Goal: Task Accomplishment & Management: Complete application form

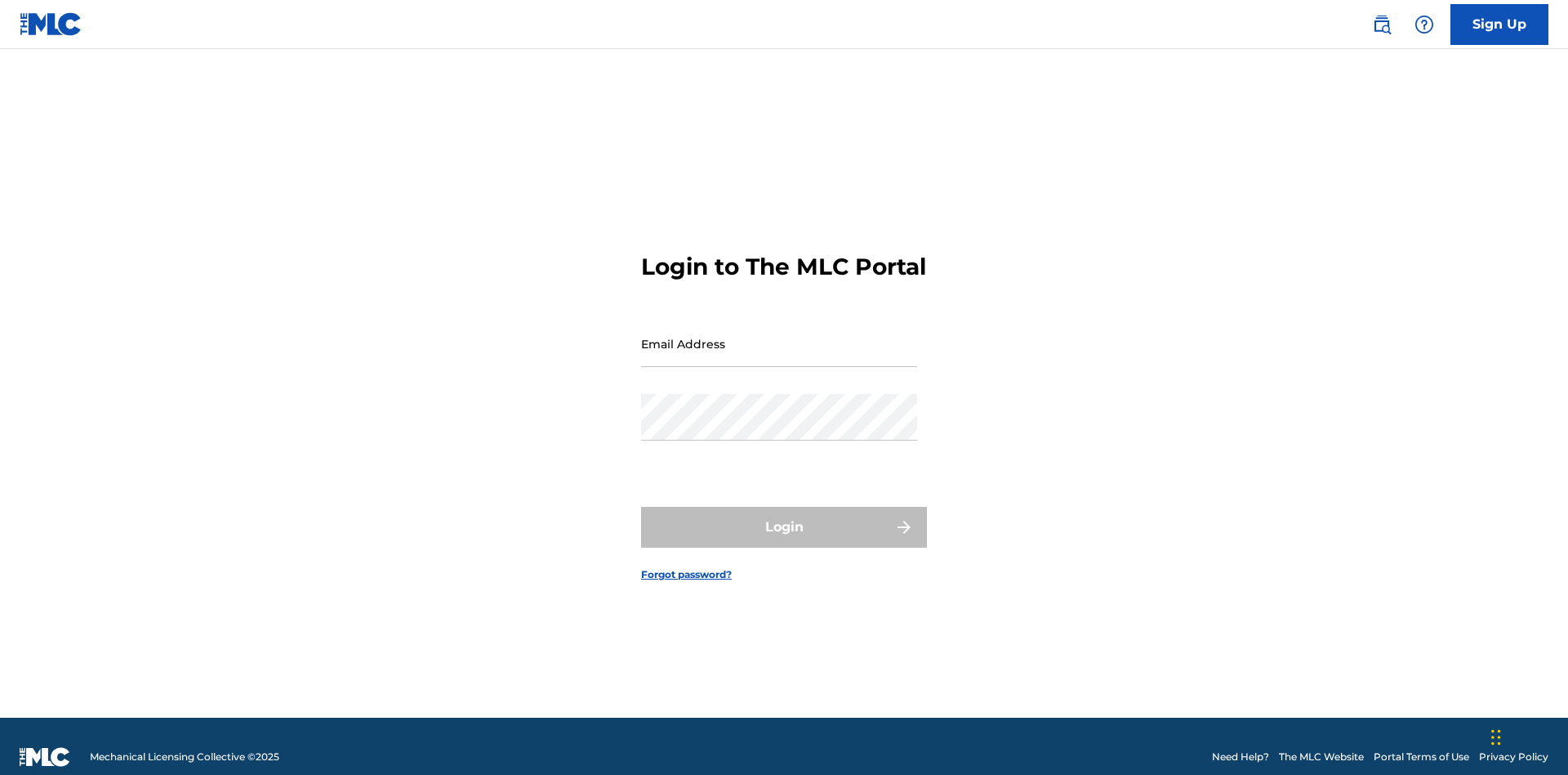
scroll to position [22, 0]
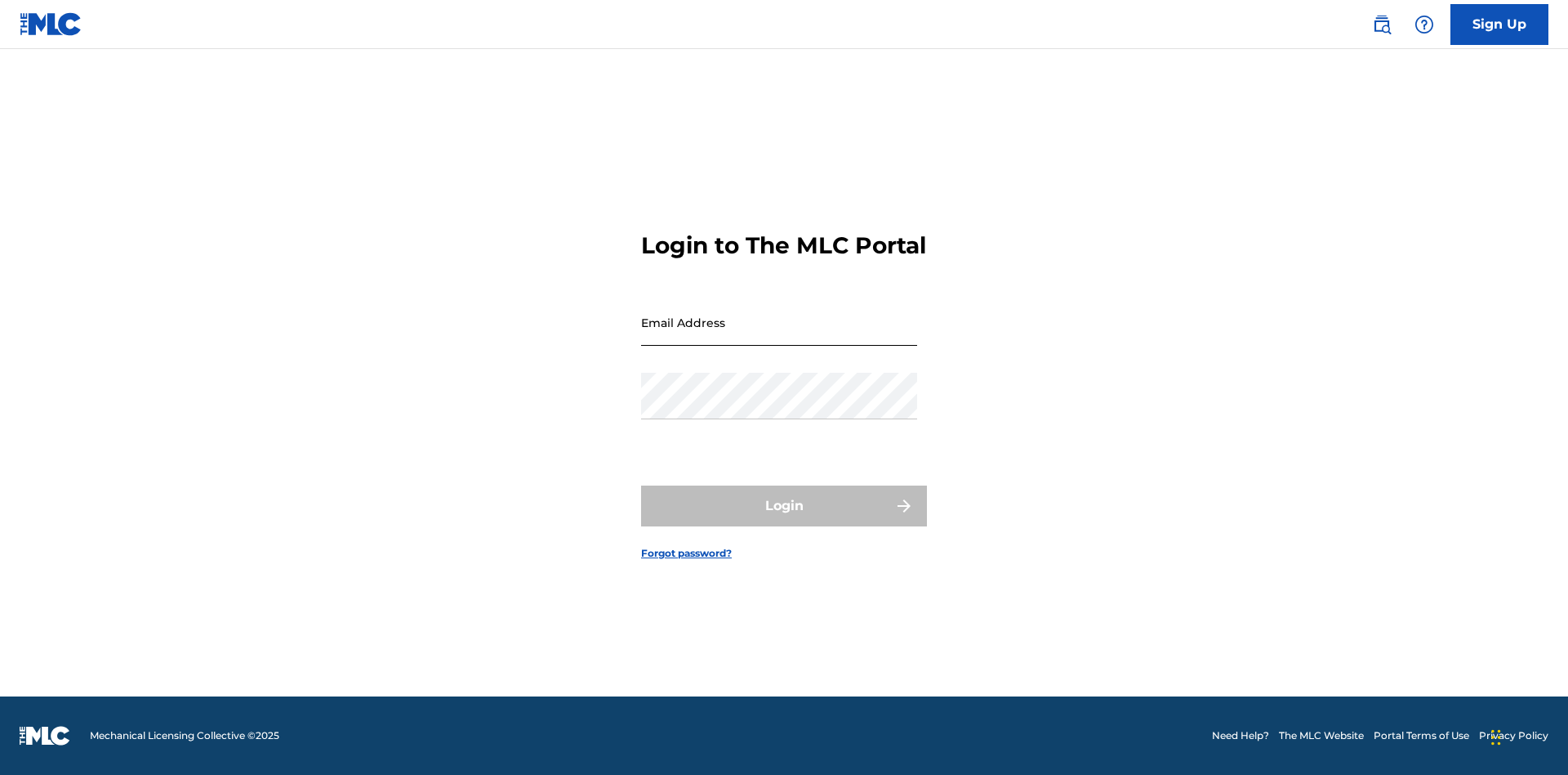
click at [780, 336] on input "Email Address" at bounding box center [779, 323] width 276 height 46
type input "[EMAIL_ADDRESS][DOMAIN_NAME]"
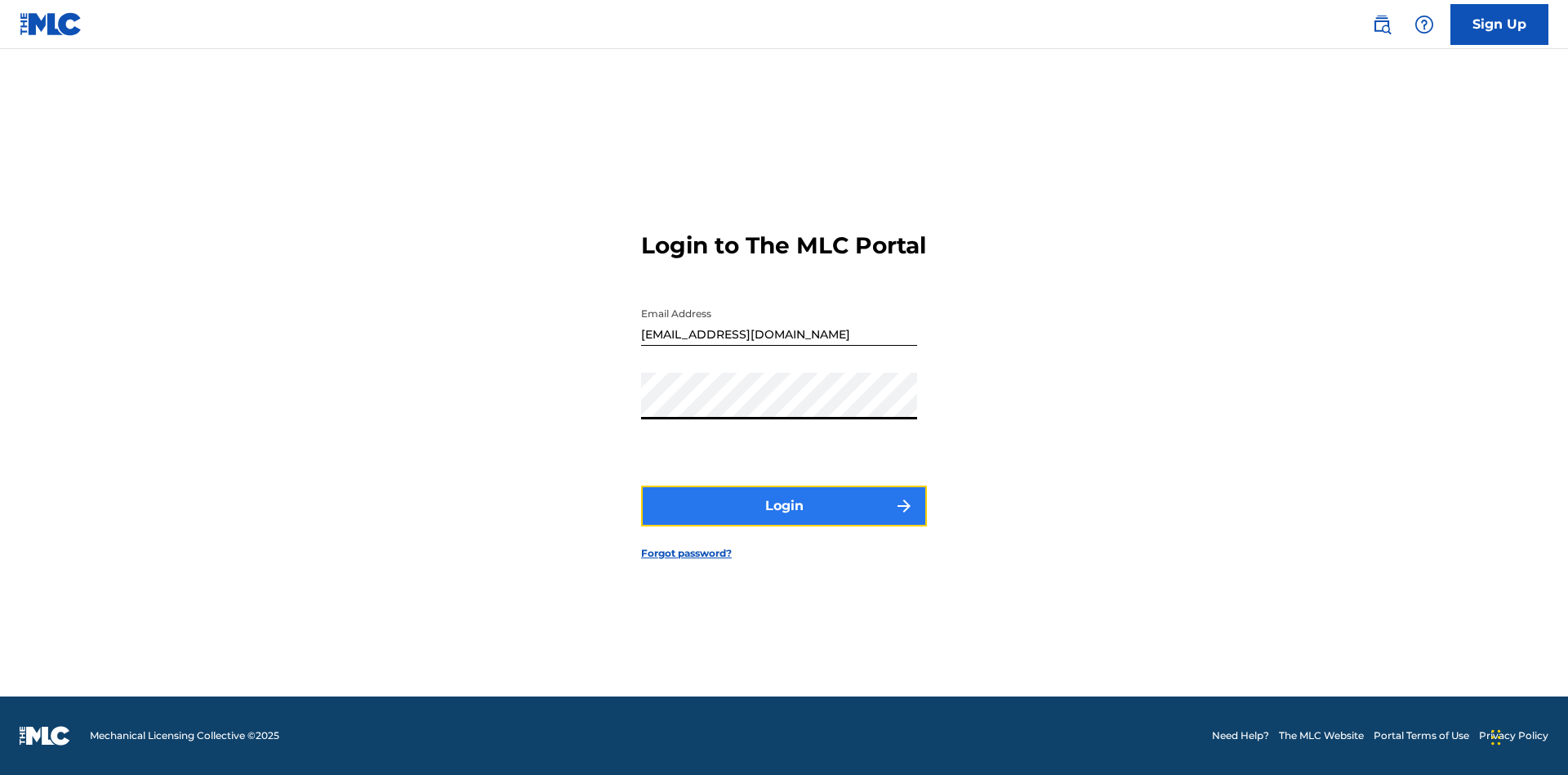
click at [784, 520] on button "Login" at bounding box center [784, 506] width 286 height 41
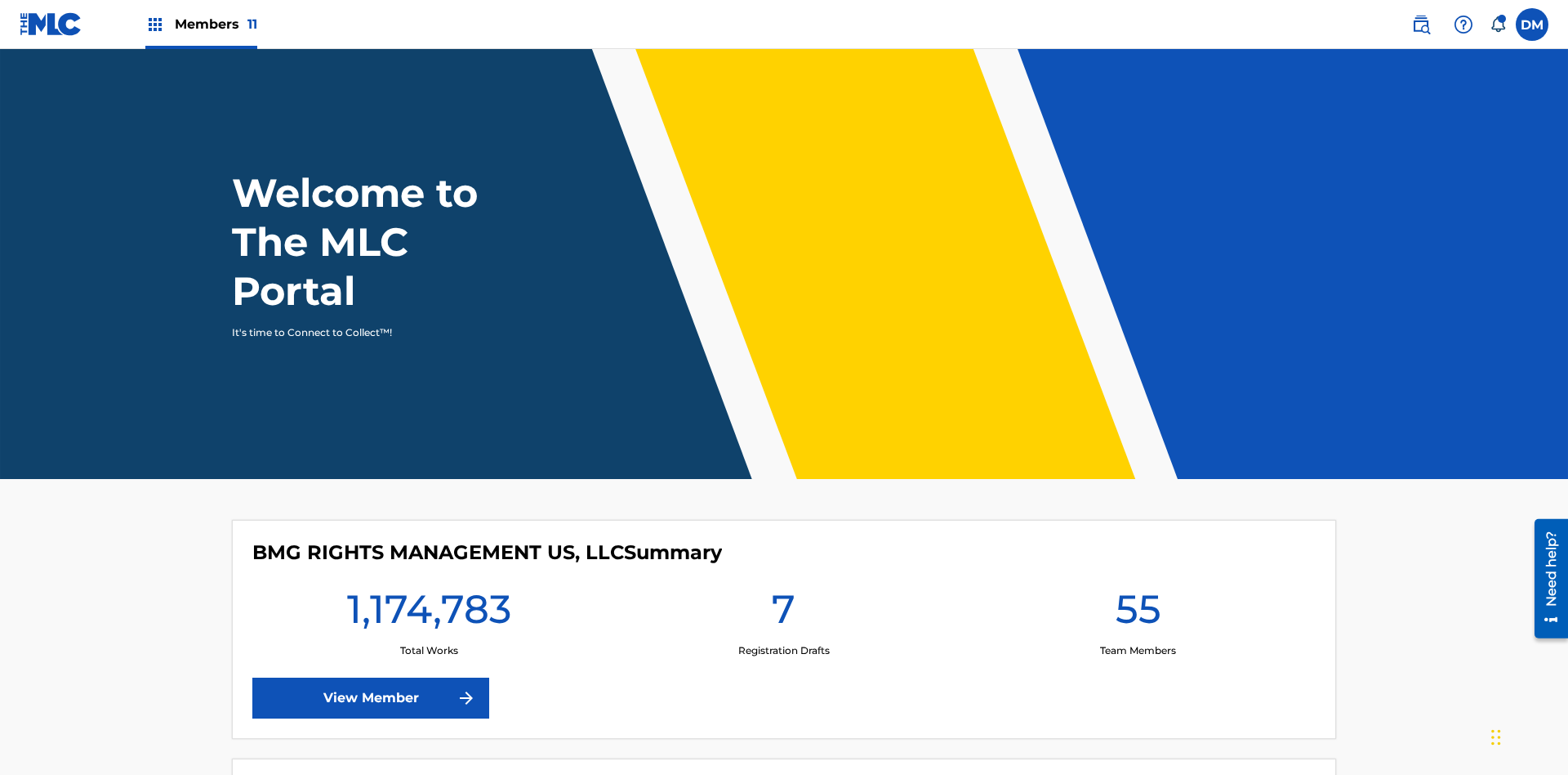
click at [201, 24] on span "Members 11" at bounding box center [216, 24] width 83 height 19
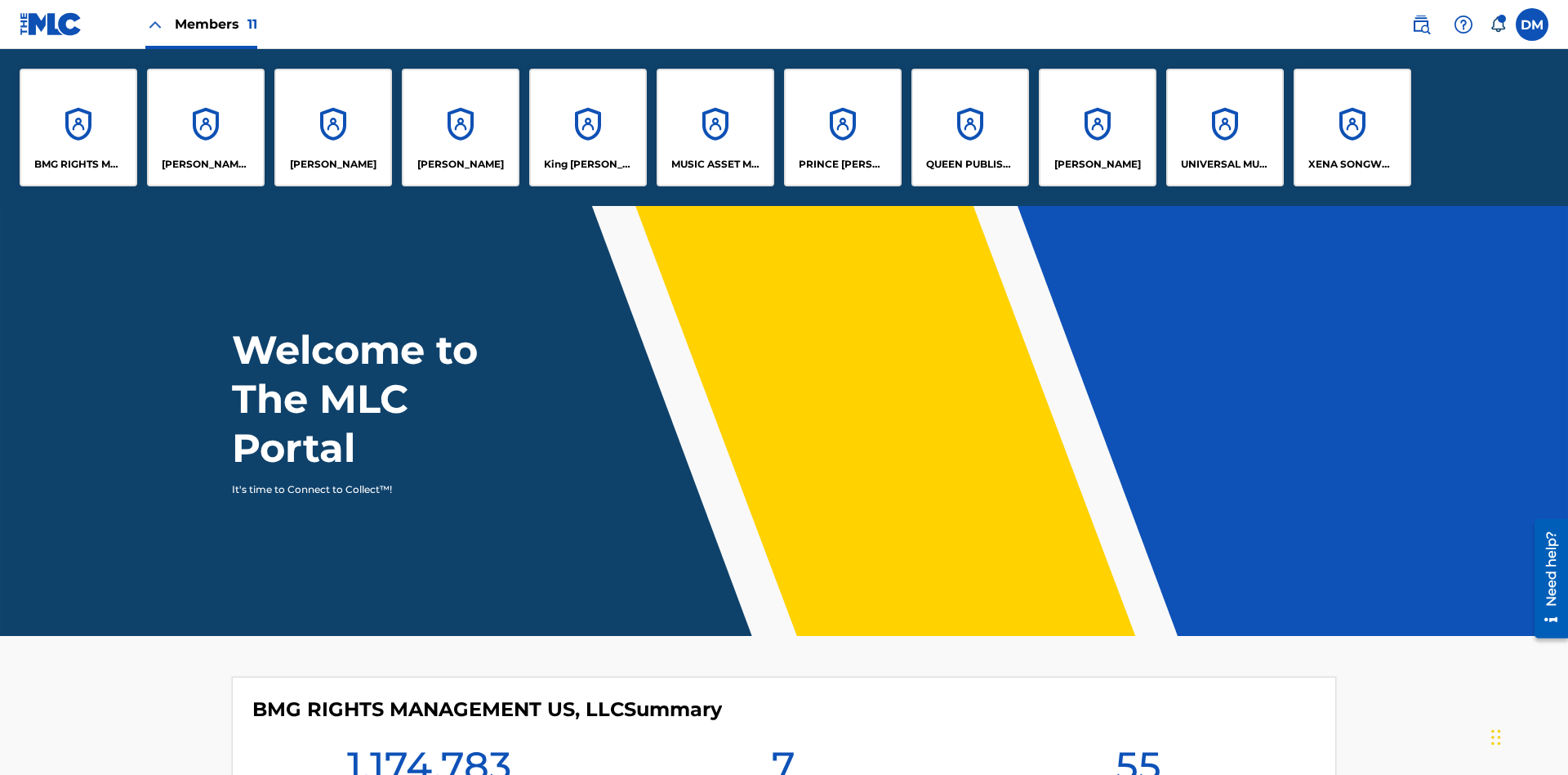
scroll to position [58, 0]
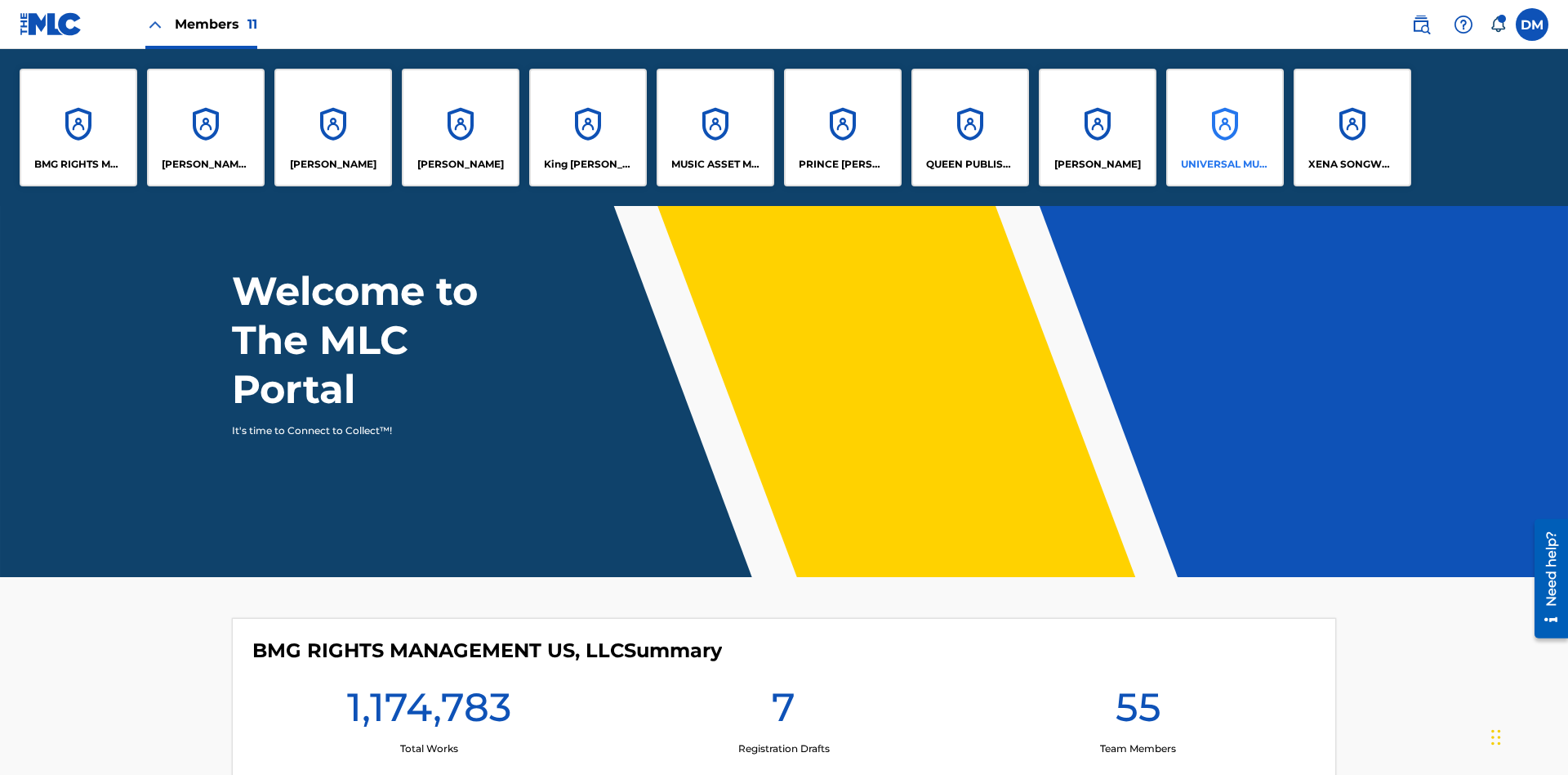
click at [1224, 164] on p "UNIVERSAL MUSIC PUB GROUP" at bounding box center [1226, 163] width 89 height 15
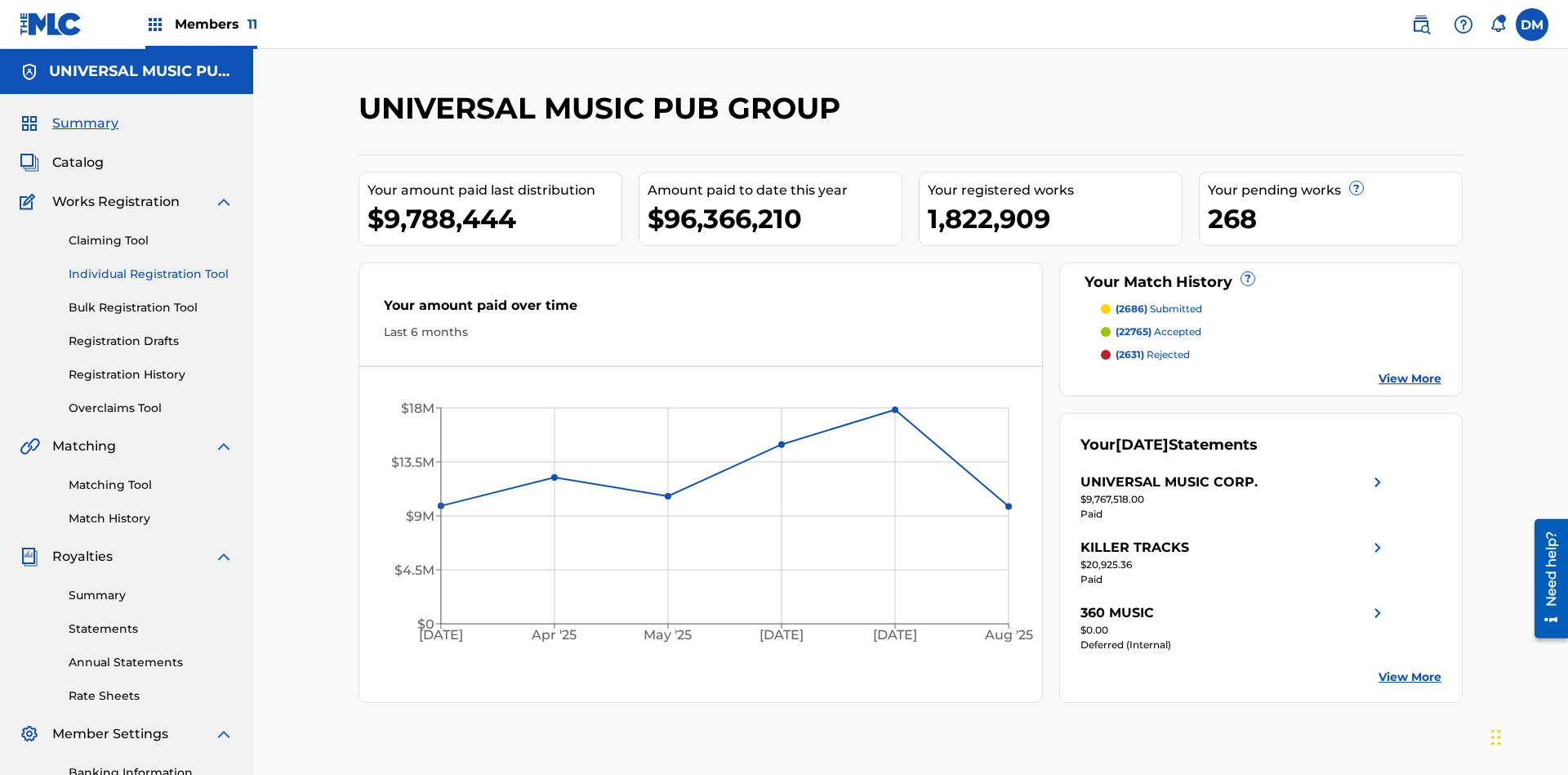
click at [151, 266] on link "Individual Registration Tool" at bounding box center [151, 274] width 165 height 17
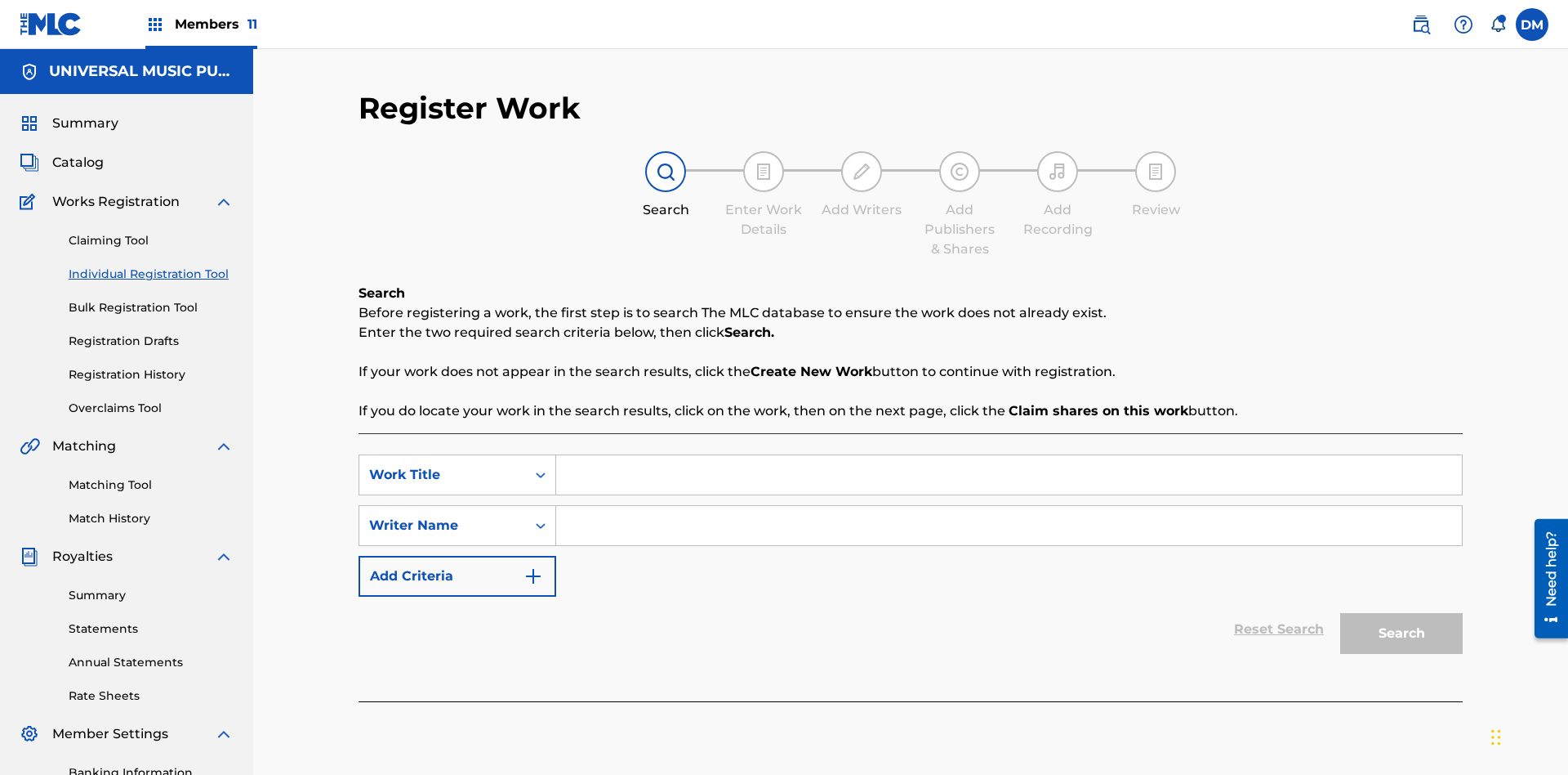
click at [1009, 455] on input "Search Form" at bounding box center [1009, 475] width 906 height 40
type input "My Favorite Dummy Music Work"
click at [1009, 506] on input "Search Form" at bounding box center [1009, 526] width 906 height 40
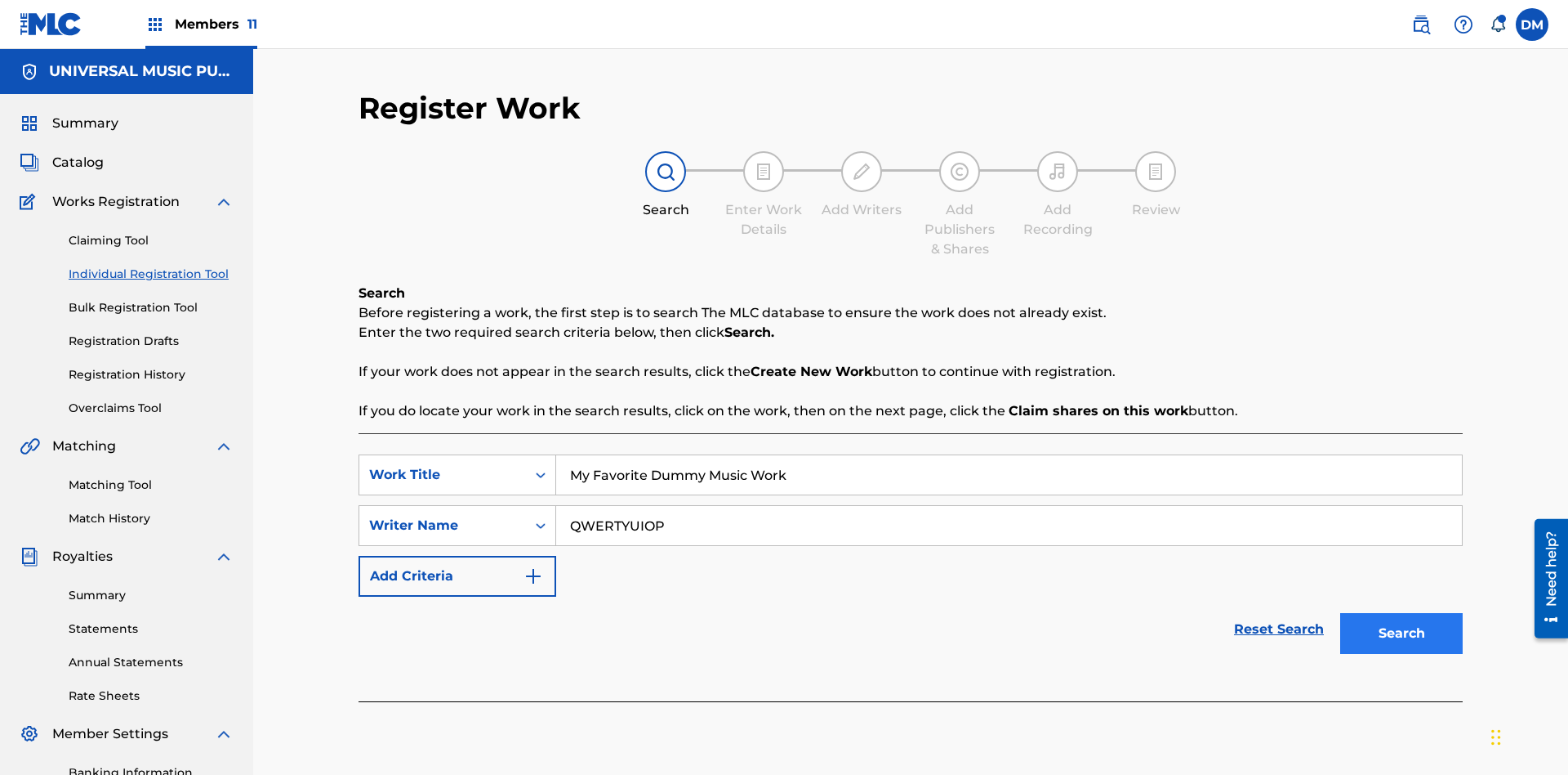
type input "QWERTYUIOP"
click at [1402, 613] on button "Search" at bounding box center [1401, 634] width 123 height 41
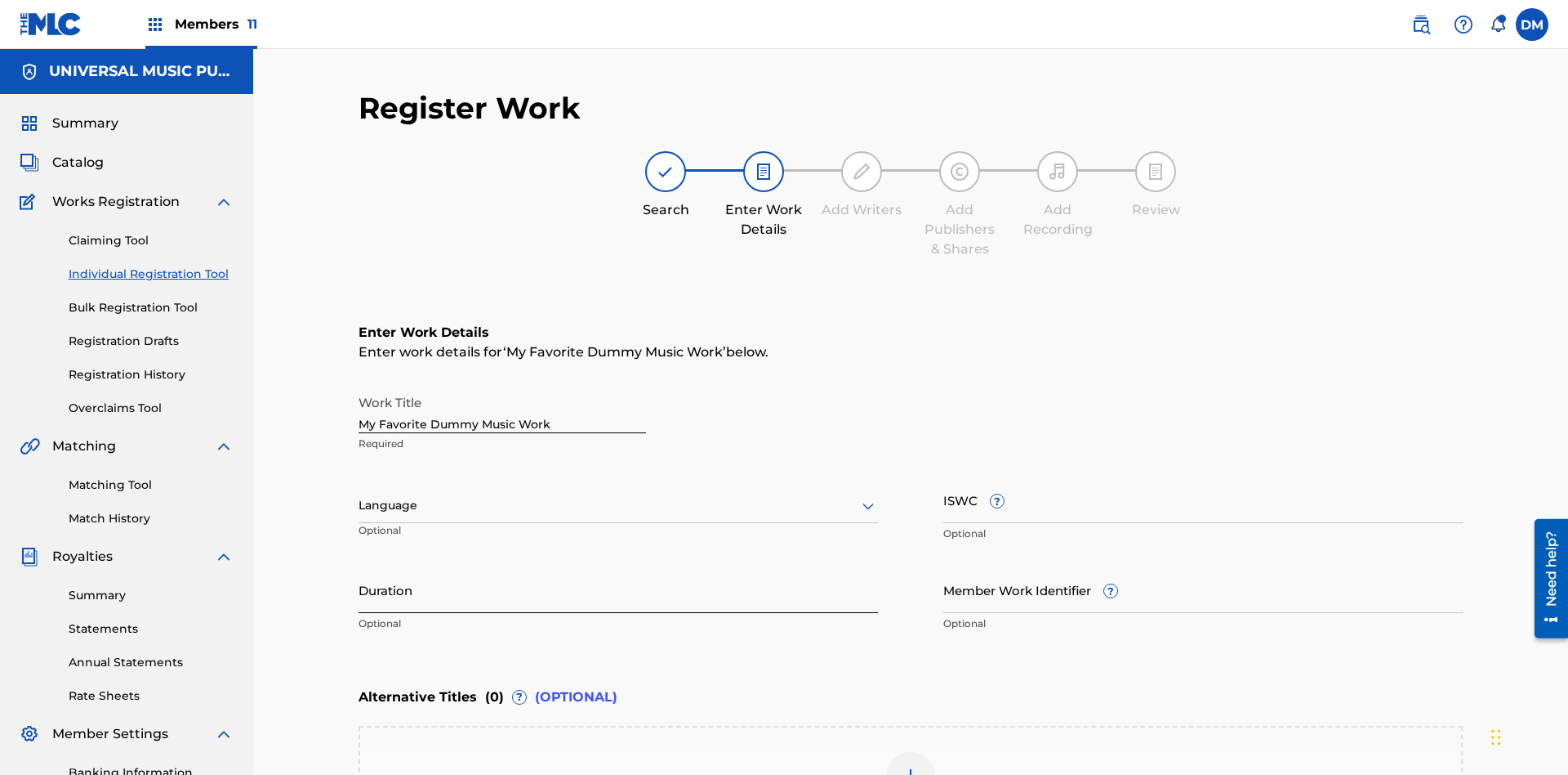
click at [618, 567] on input "Duration" at bounding box center [618, 590] width 519 height 46
click at [618, 567] on input "0" at bounding box center [618, 590] width 519 height 46
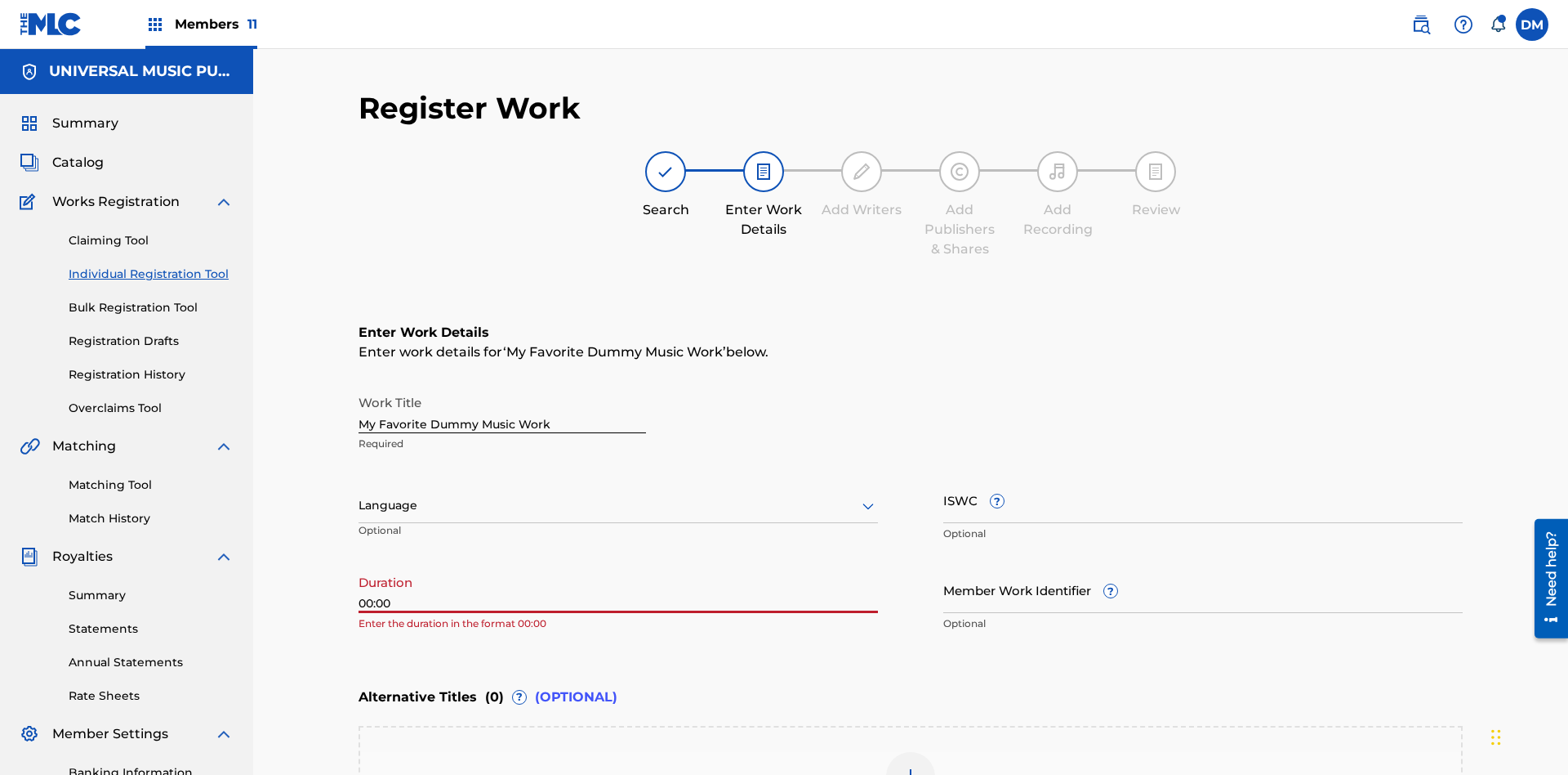
type input "00:00"
click at [868, 496] on icon at bounding box center [868, 506] width 20 height 20
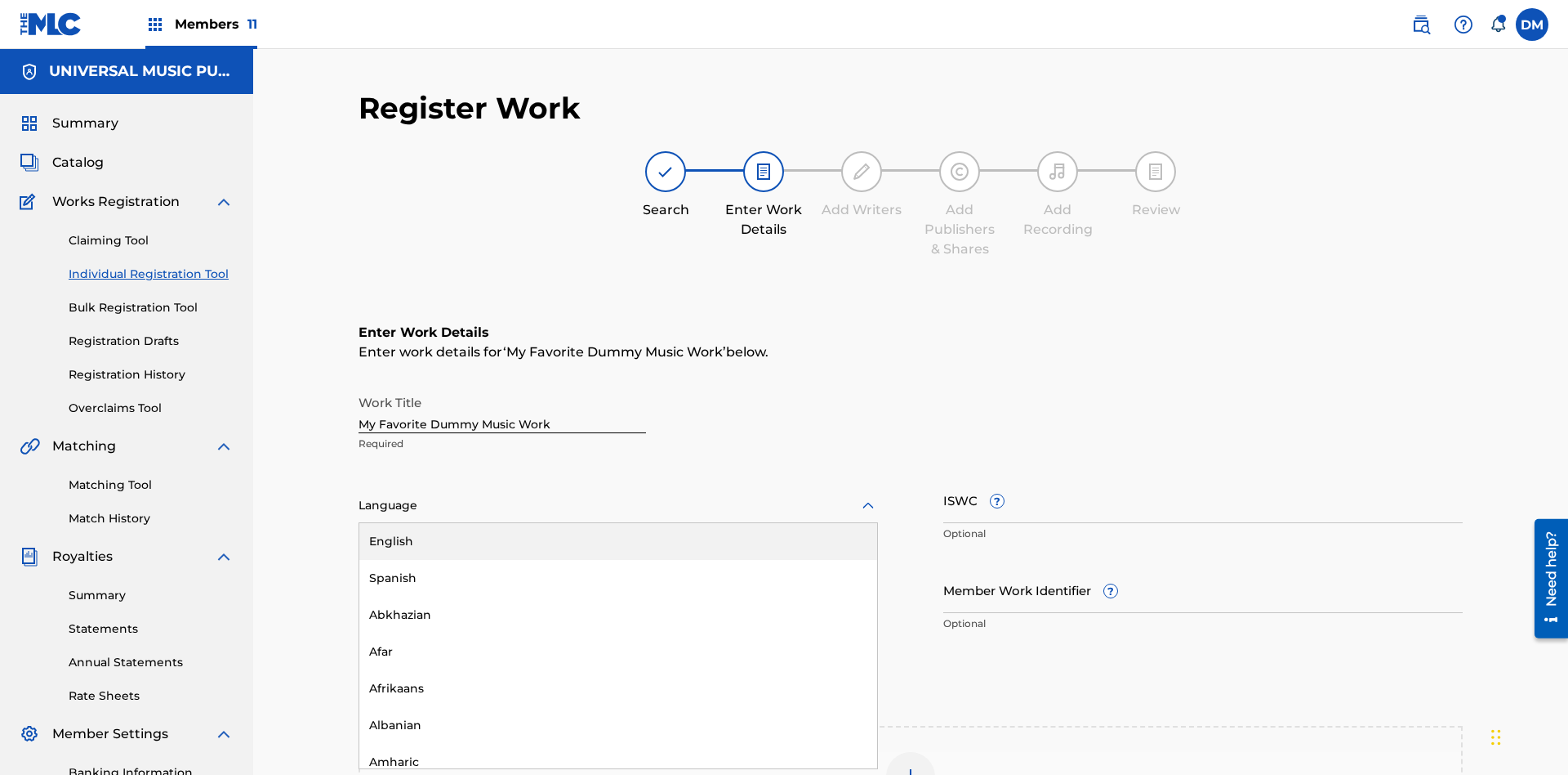
click at [1204, 567] on input "Member Work Identifier ?" at bounding box center [1204, 590] width 519 height 46
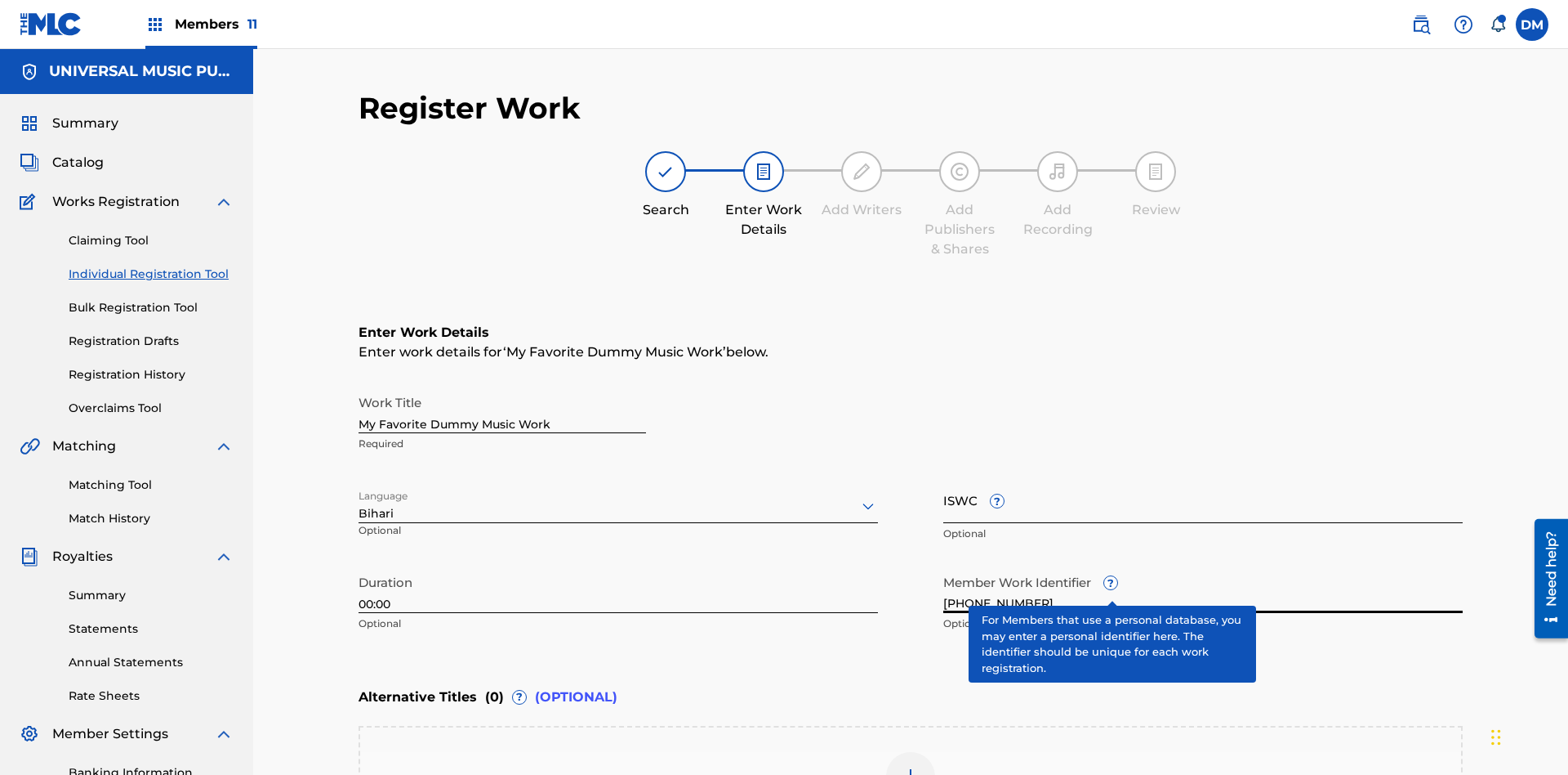
type input "[PHONE_NUMBER]"
click at [1204, 477] on input "ISWC ?" at bounding box center [1204, 500] width 519 height 46
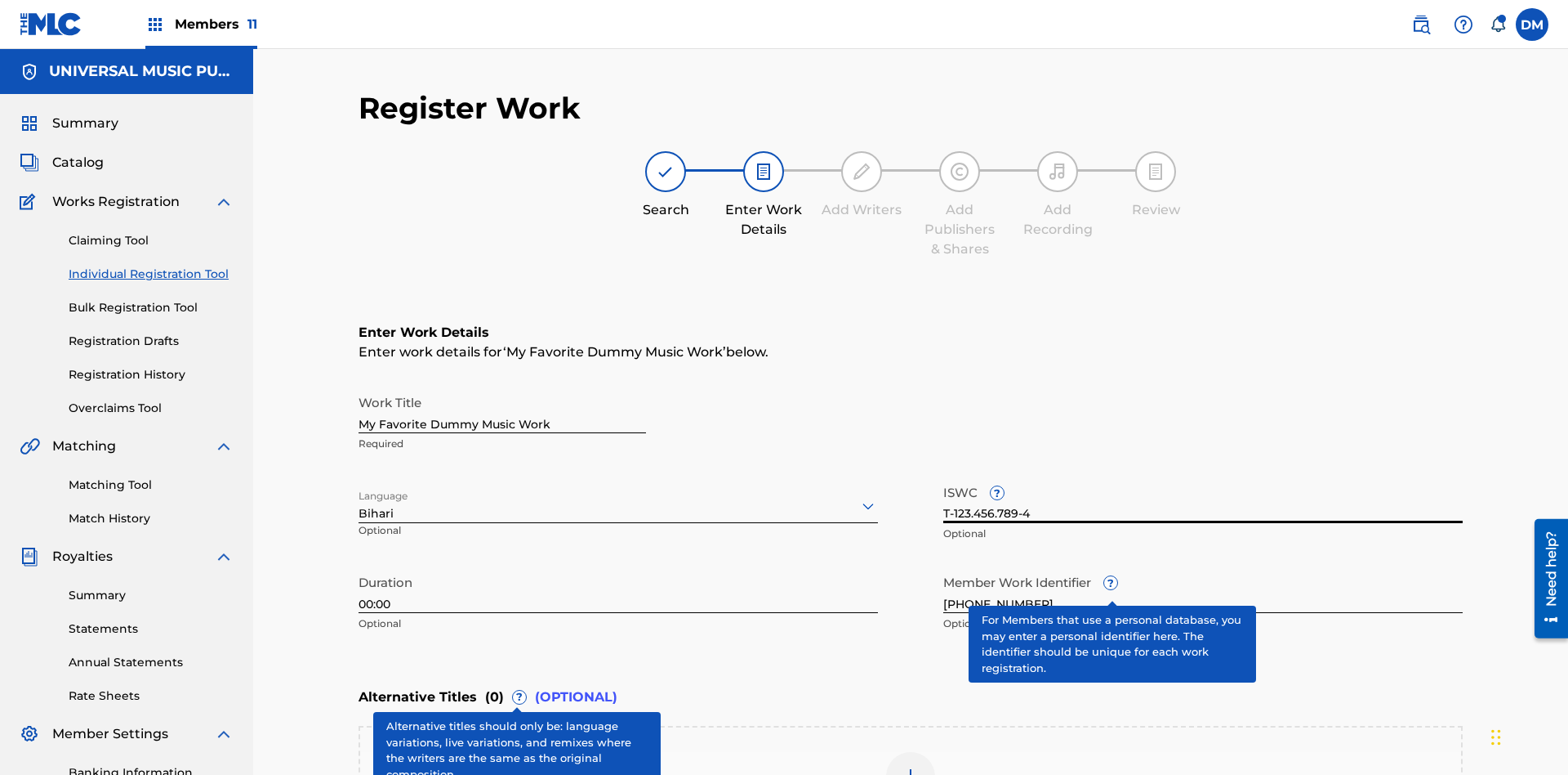
type input "T-123.456.789-4"
click at [911, 766] on img at bounding box center [910, 776] width 20 height 20
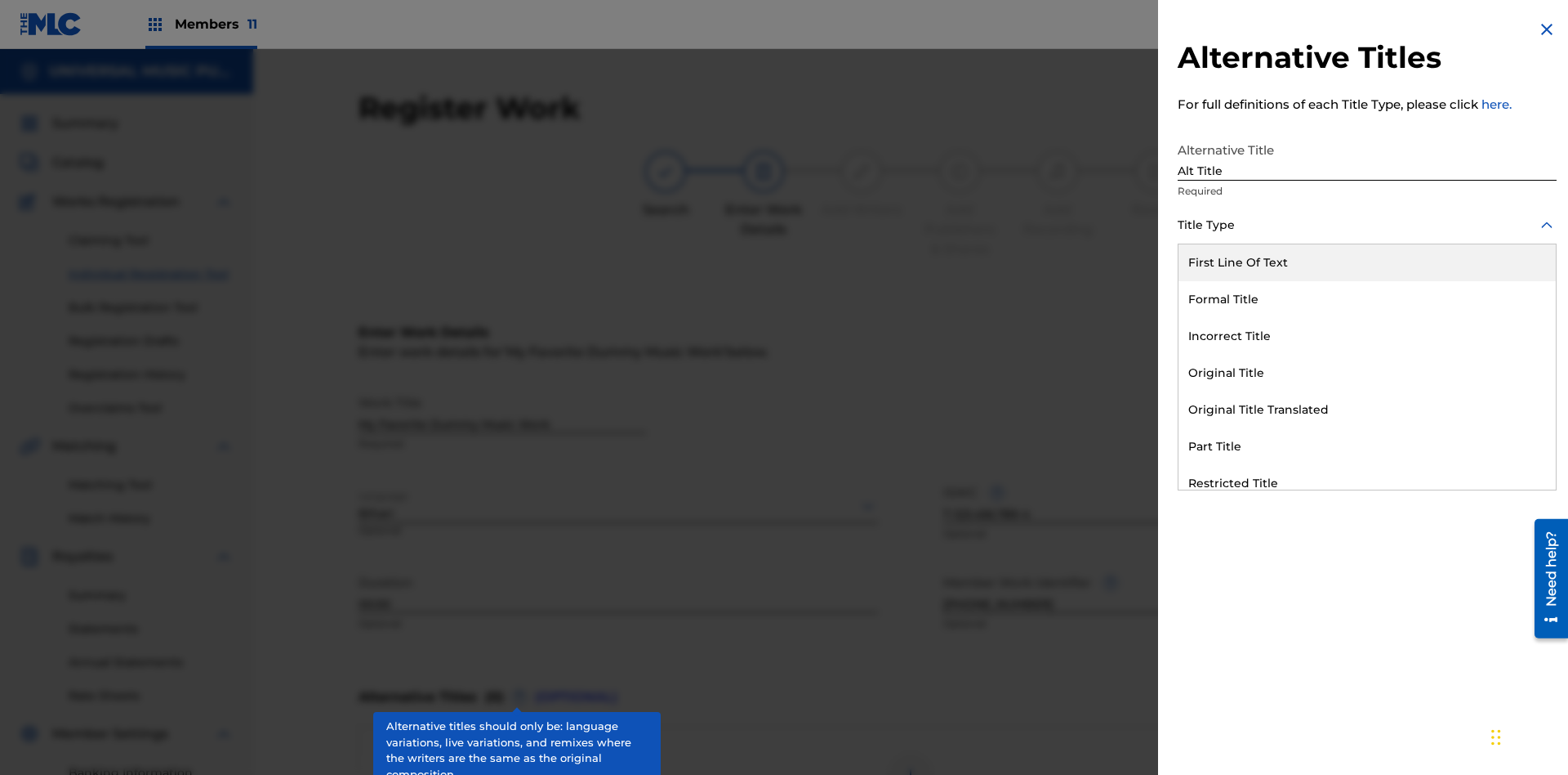
click at [1368, 372] on div "Original Title" at bounding box center [1367, 372] width 377 height 37
click at [1368, 298] on div at bounding box center [1367, 298] width 379 height 21
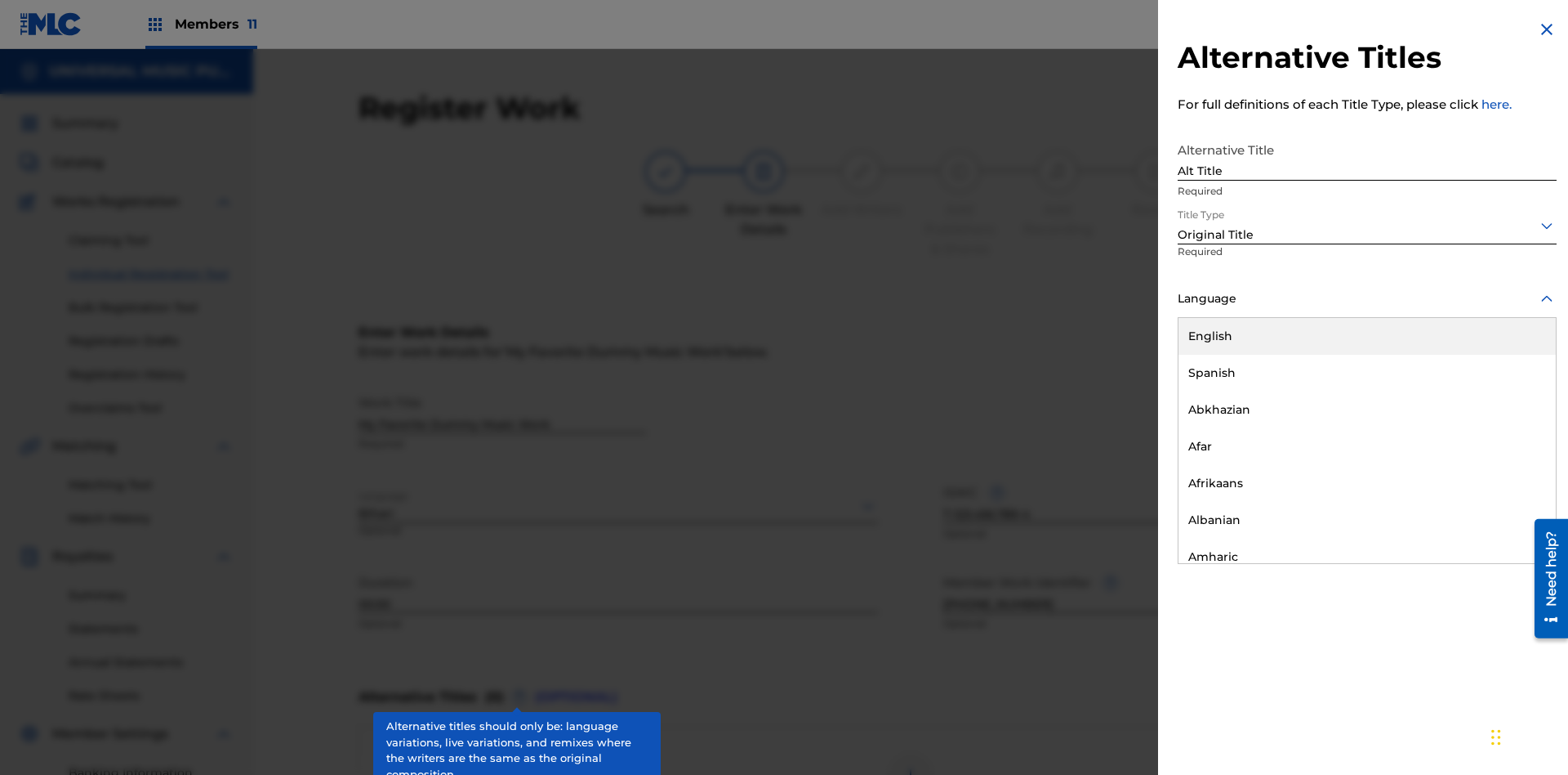
click at [1508, 394] on button "Add Title" at bounding box center [1508, 395] width 98 height 41
click at [911, 752] on div at bounding box center [910, 776] width 49 height 49
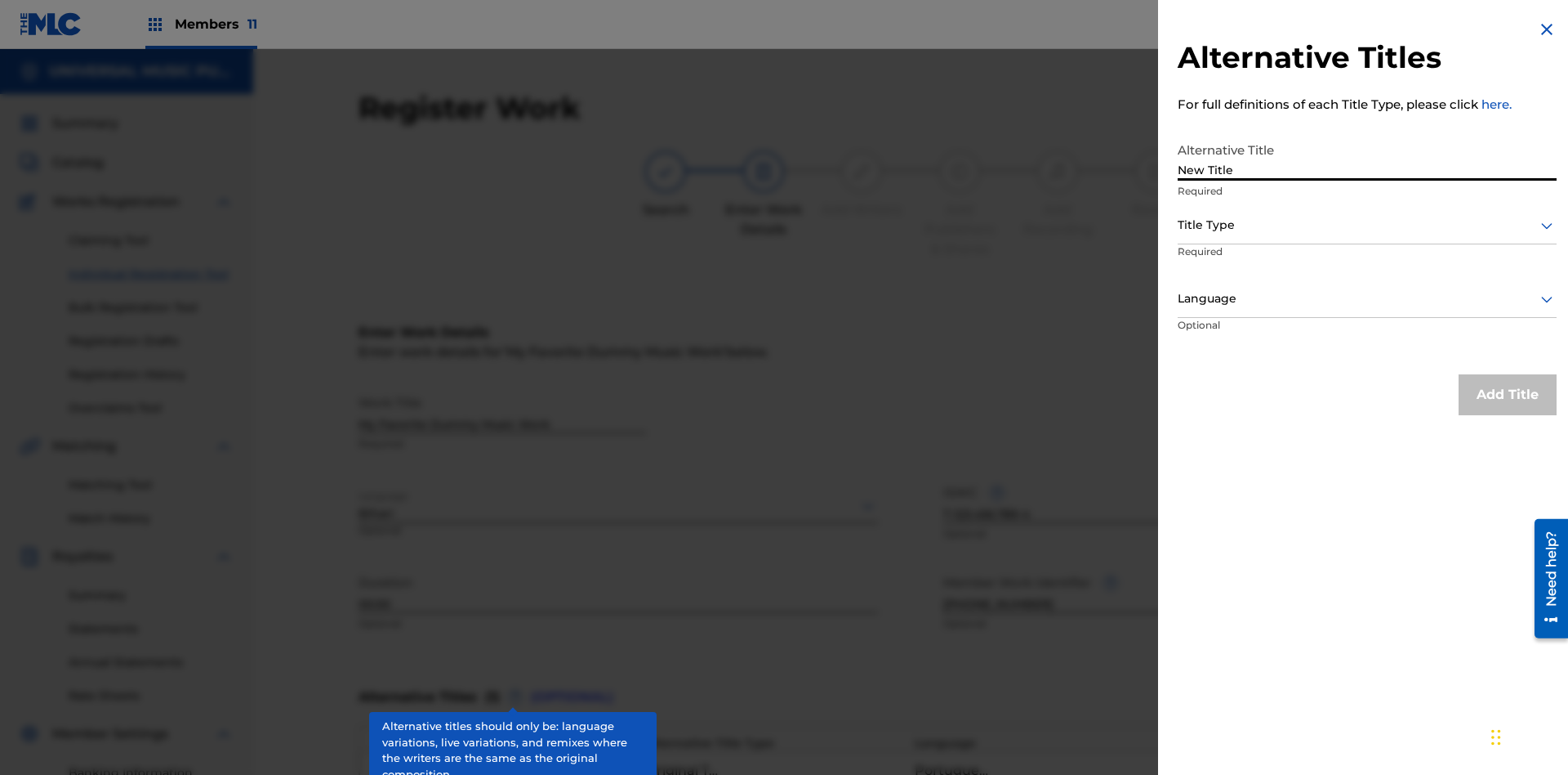
type input "New Title"
click at [1368, 225] on div at bounding box center [1367, 225] width 379 height 21
click at [1368, 298] on div at bounding box center [1367, 298] width 379 height 21
click at [1508, 394] on button "Add Title" at bounding box center [1508, 395] width 98 height 41
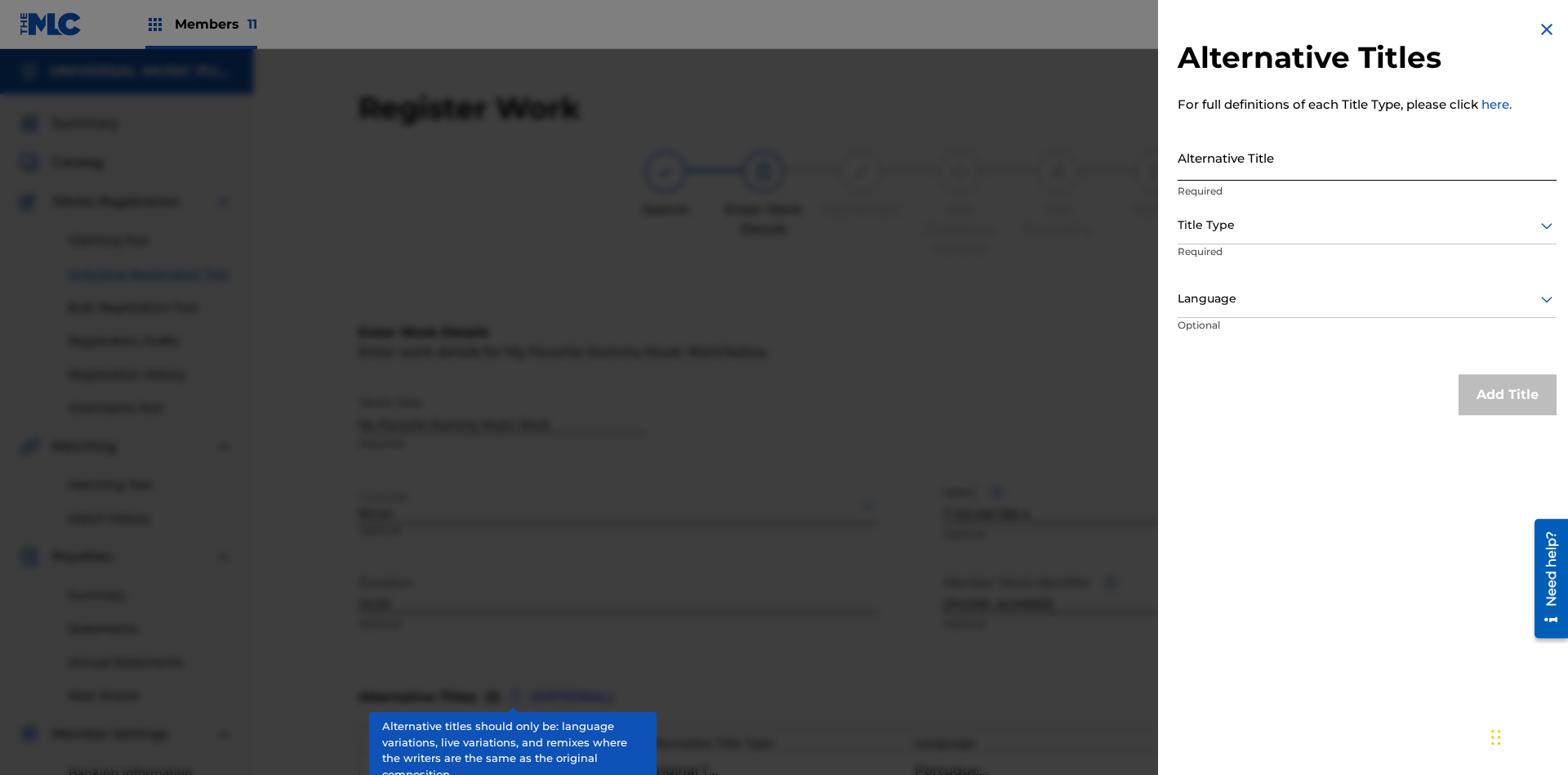
click at [1368, 157] on input "Alternative Title" at bounding box center [1367, 157] width 379 height 46
type input "Final Title"
click at [1368, 225] on div at bounding box center [1367, 225] width 379 height 21
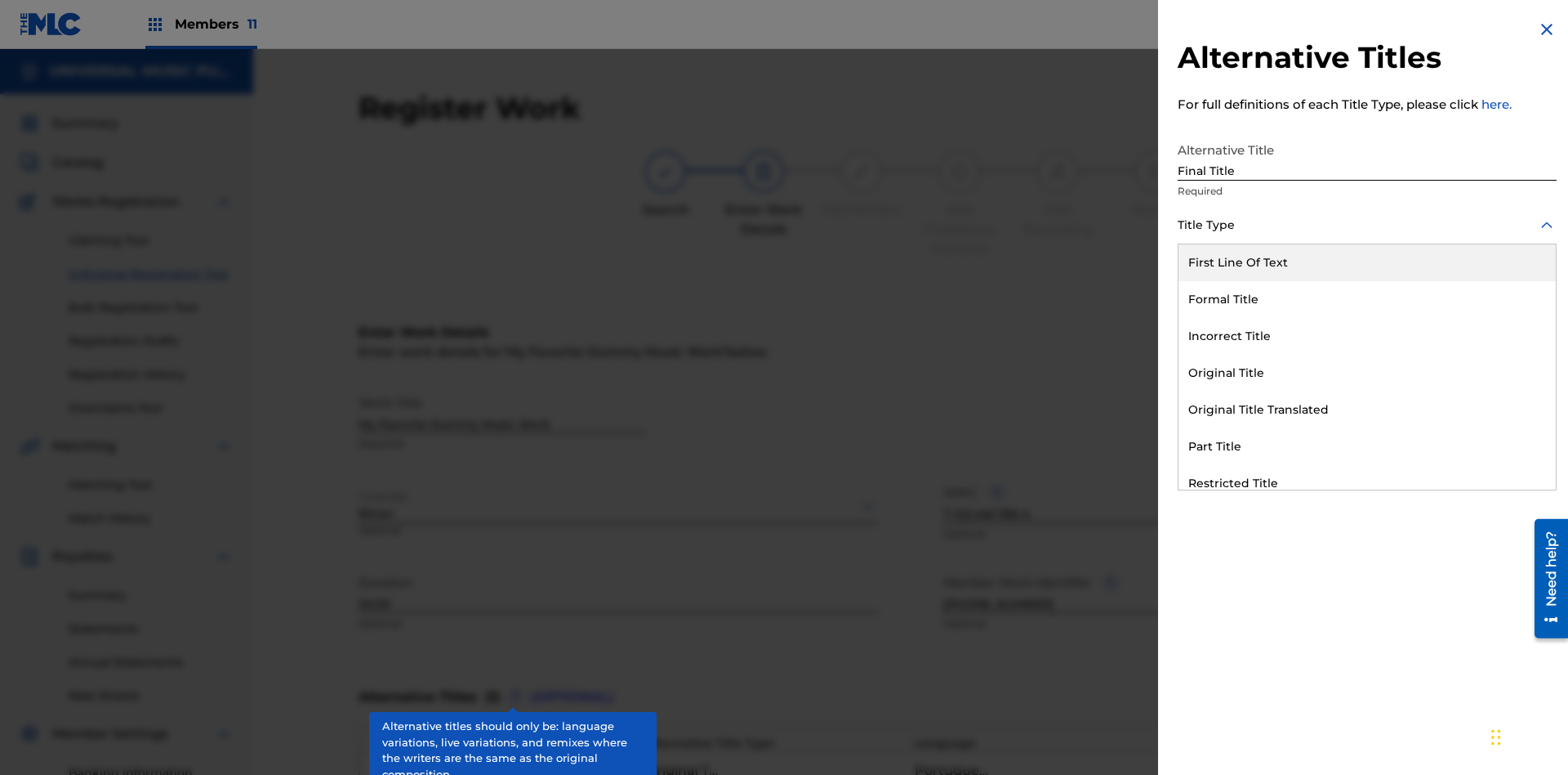
click at [1368, 446] on div "Part Title" at bounding box center [1367, 446] width 377 height 37
click at [1368, 298] on div at bounding box center [1367, 298] width 379 height 21
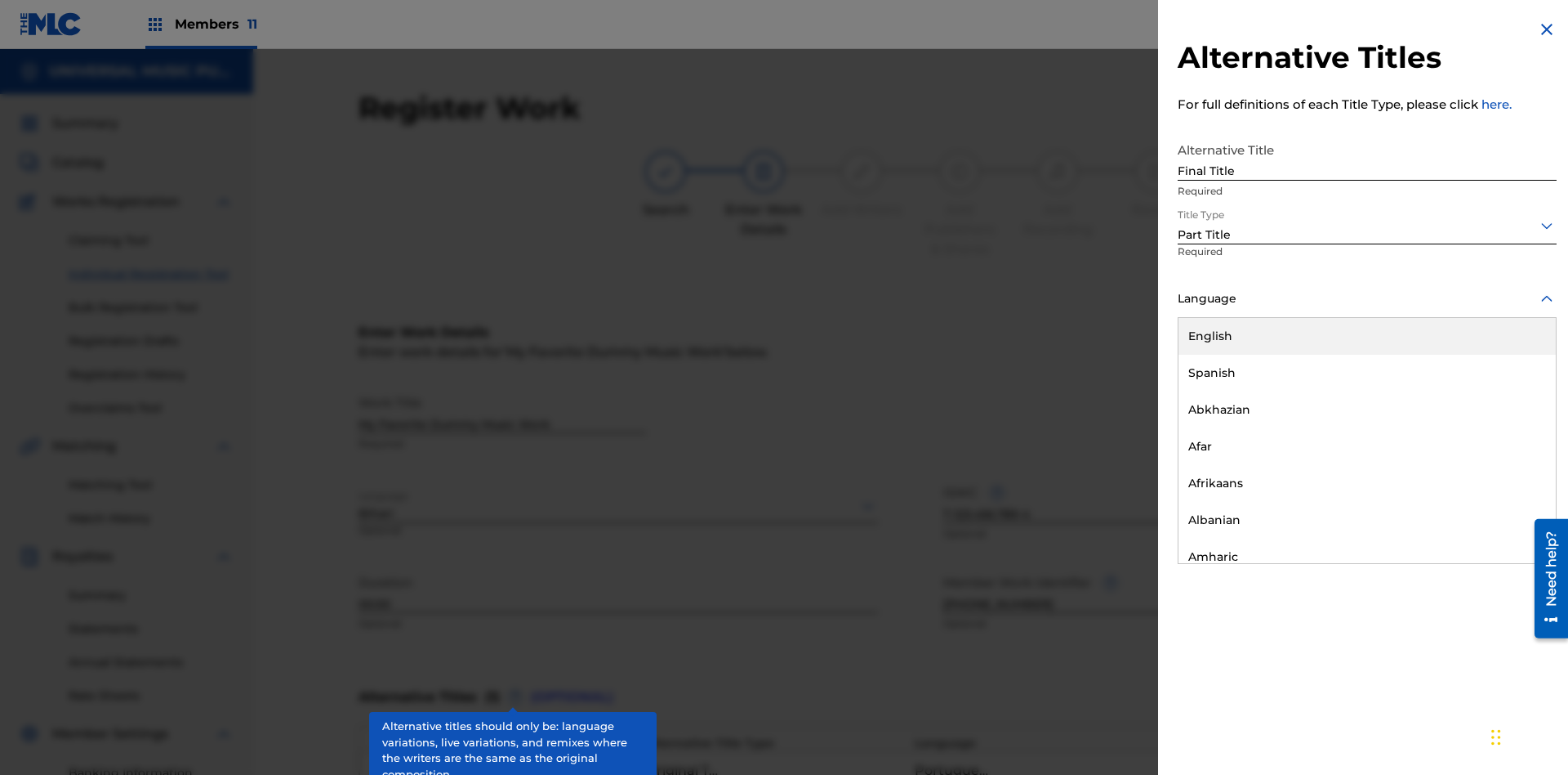
click at [1508, 394] on button "Add Title" at bounding box center [1508, 395] width 98 height 41
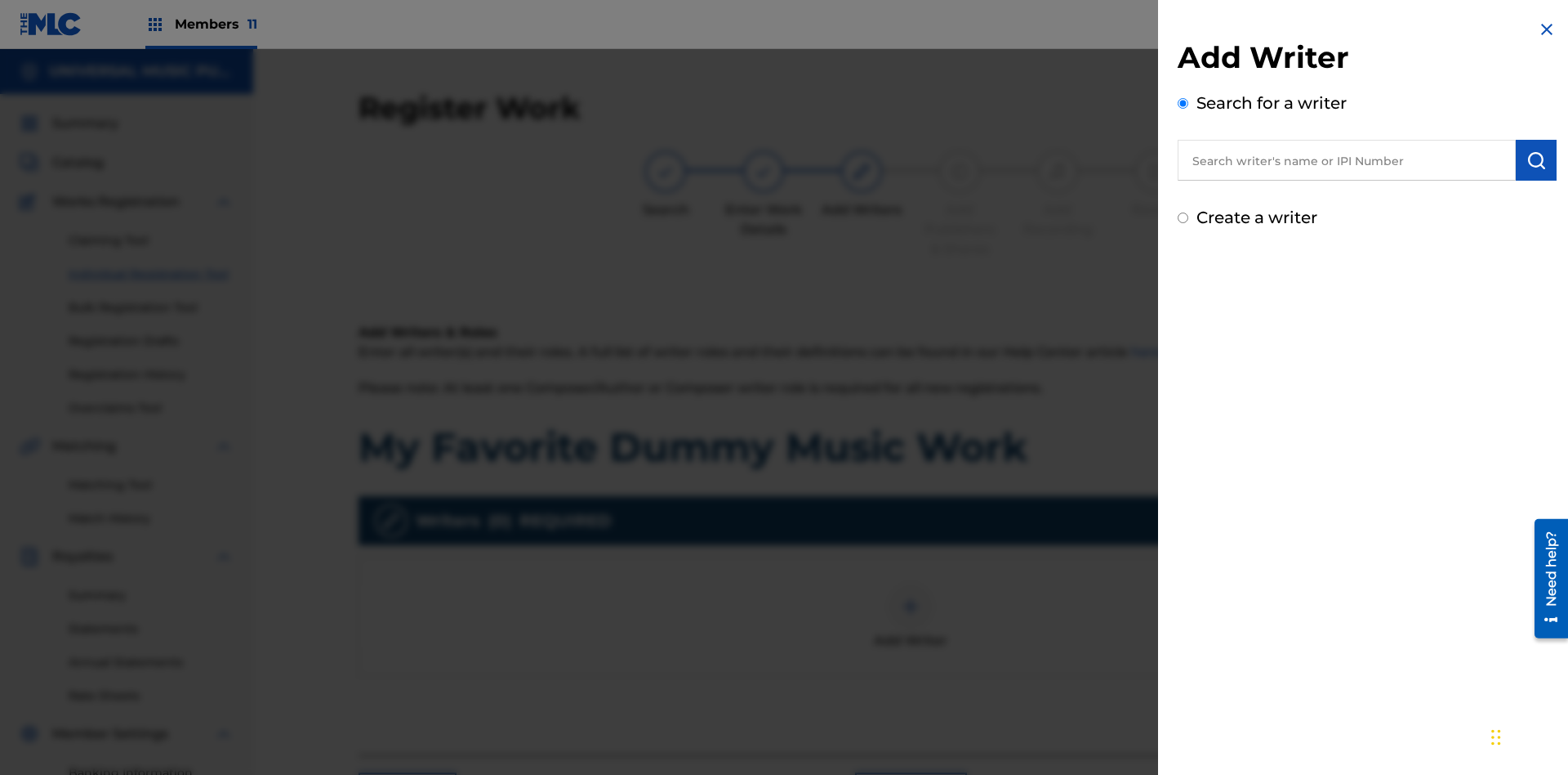
click at [1347, 160] on input "text" at bounding box center [1346, 160] width 338 height 41
type input "[PERSON_NAME]"
click at [1536, 160] on img "submit" at bounding box center [1536, 160] width 20 height 20
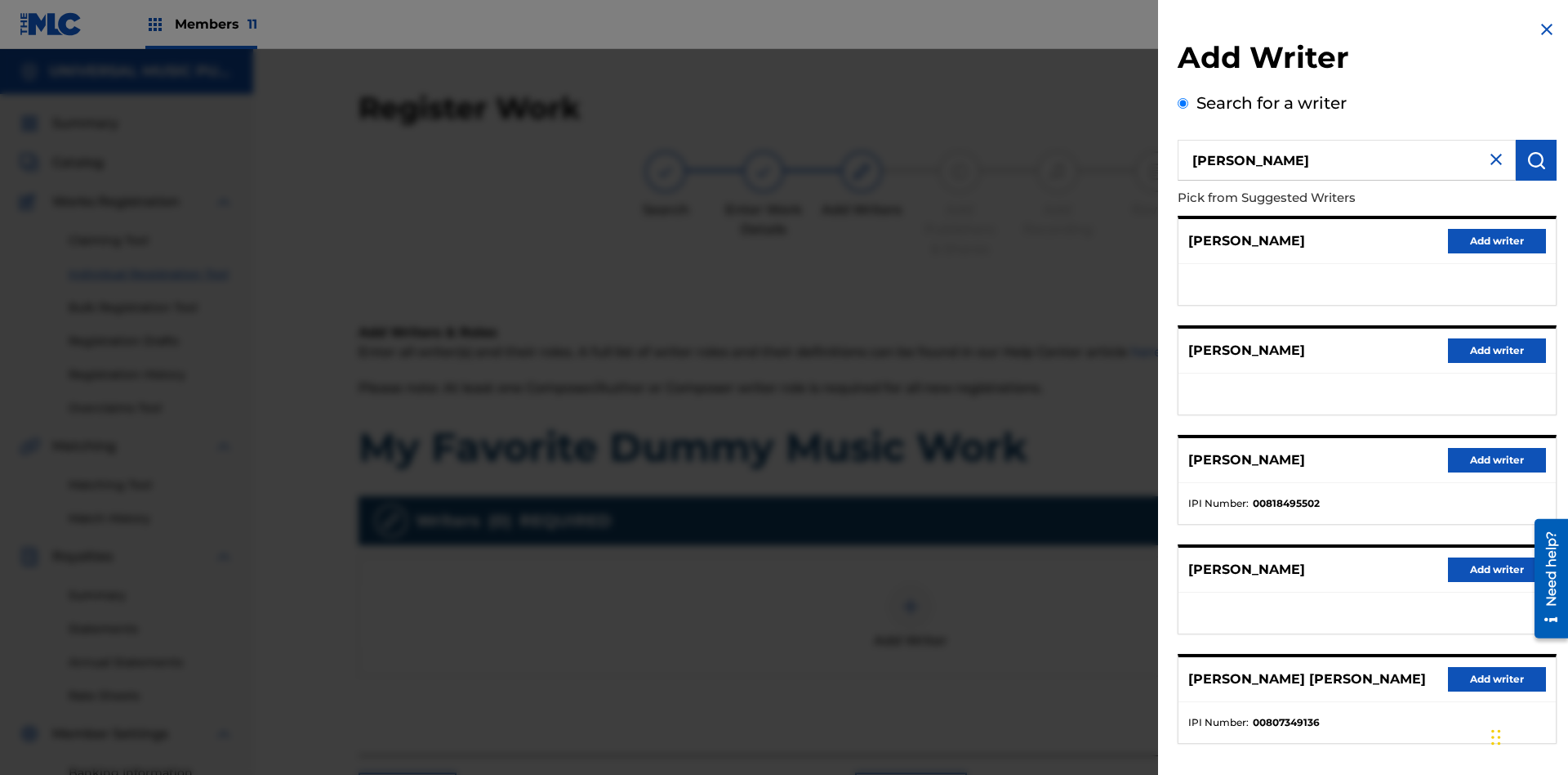
radio input "false"
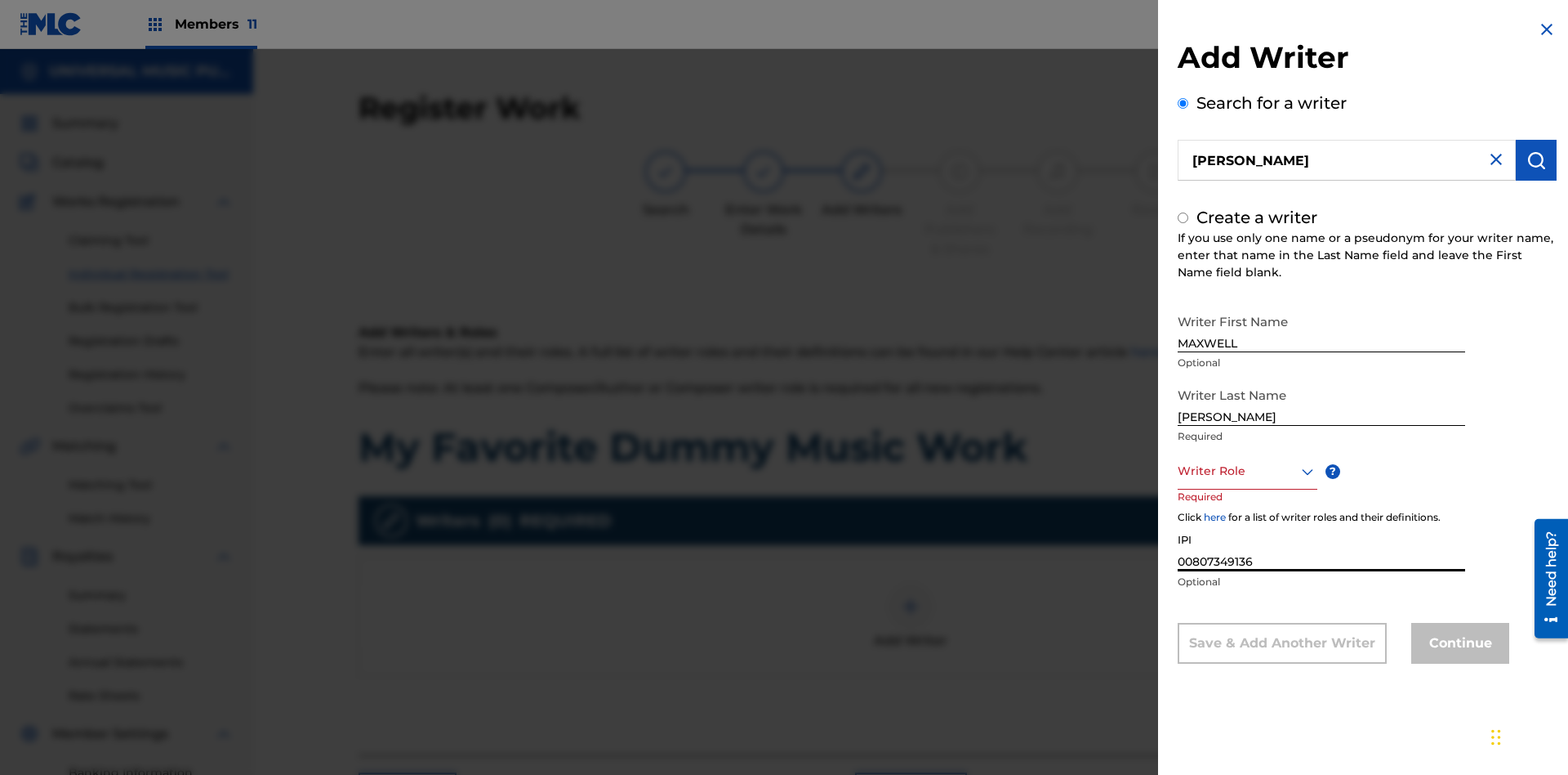
click at [1246, 471] on div at bounding box center [1247, 471] width 139 height 21
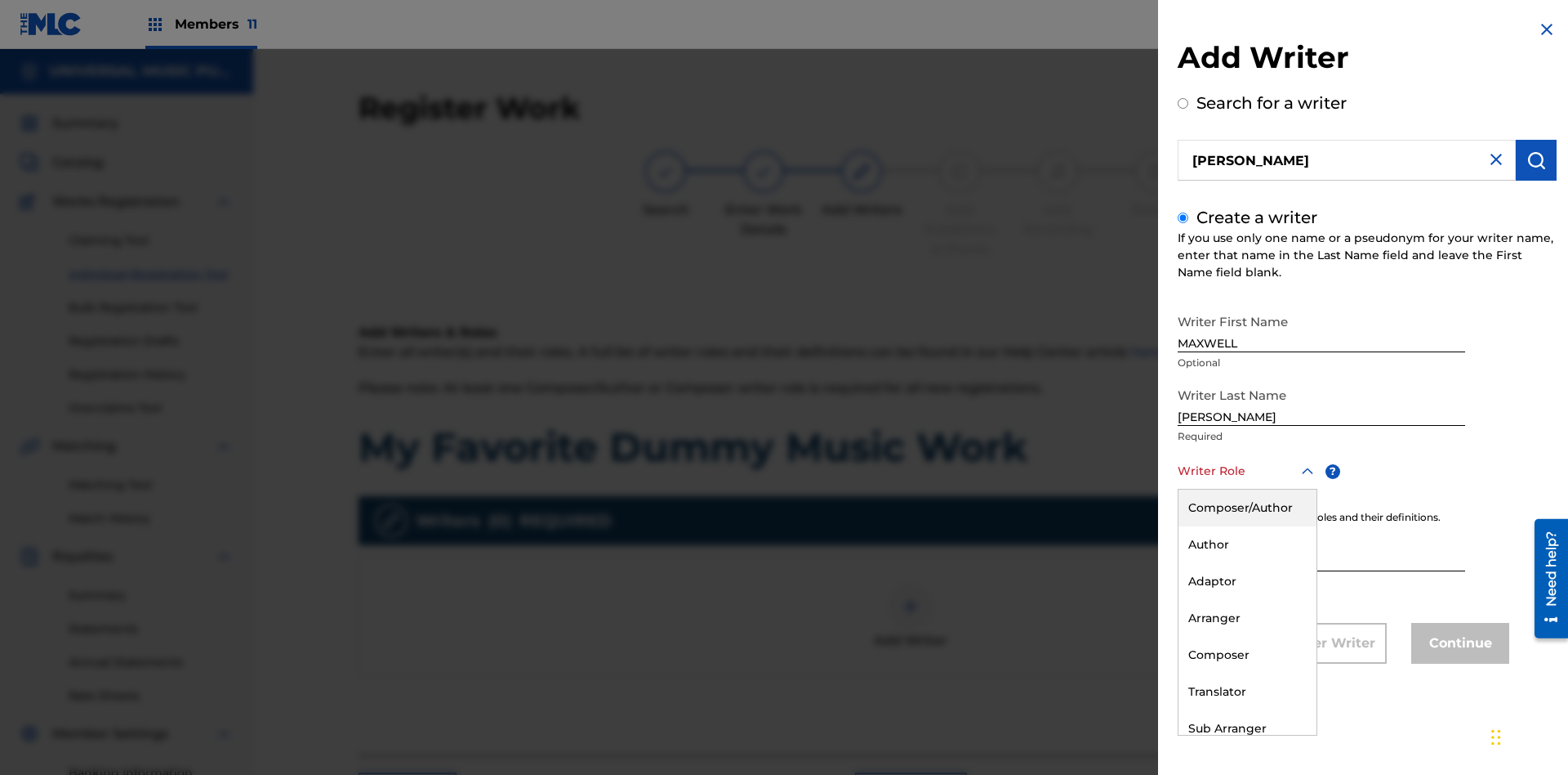
click at [1246, 544] on div "Author" at bounding box center [1247, 544] width 138 height 37
click at [1458, 645] on button "Continue" at bounding box center [1461, 643] width 98 height 41
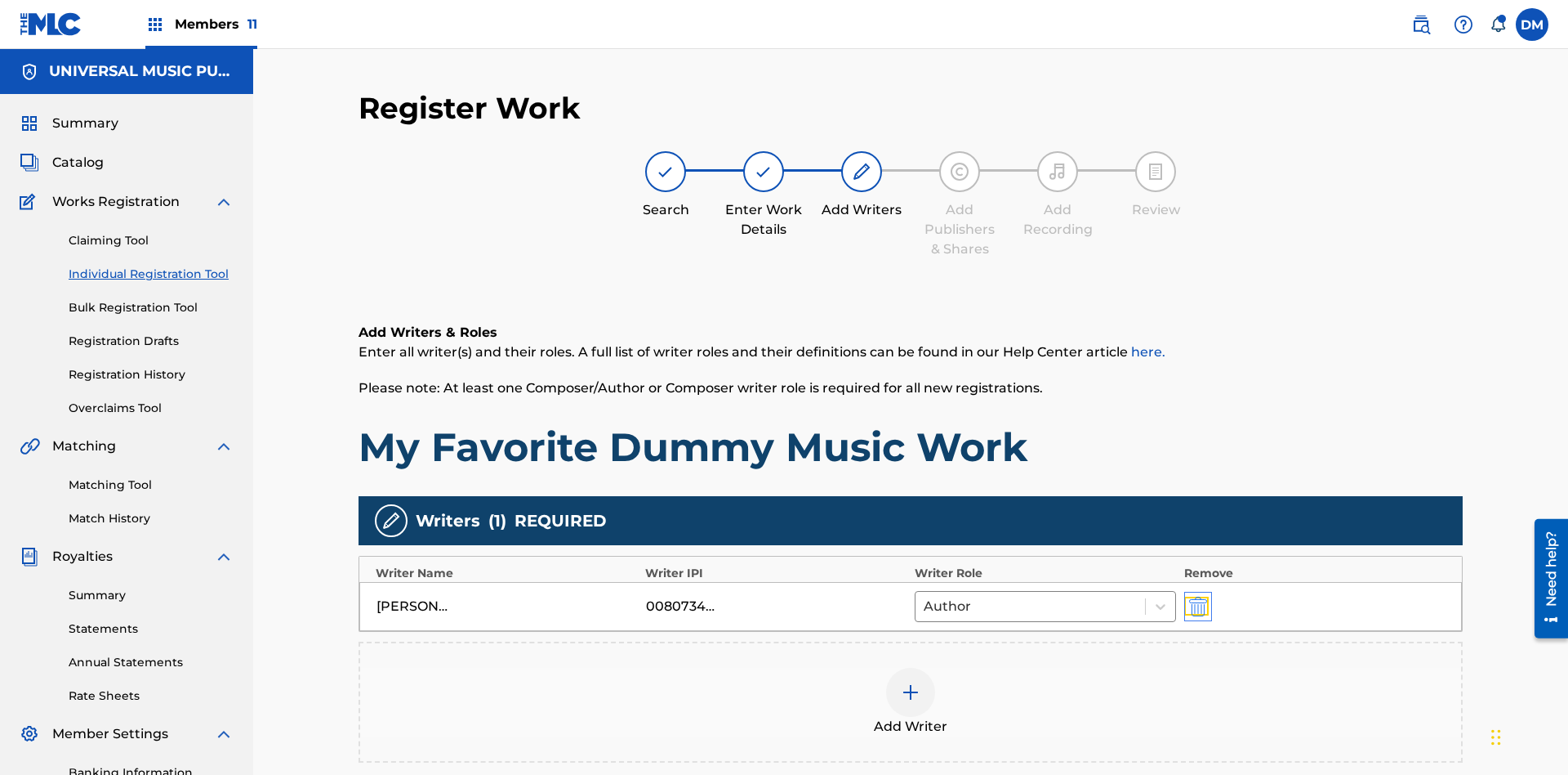
click at [1196, 597] on img "submit" at bounding box center [1198, 606] width 18 height 20
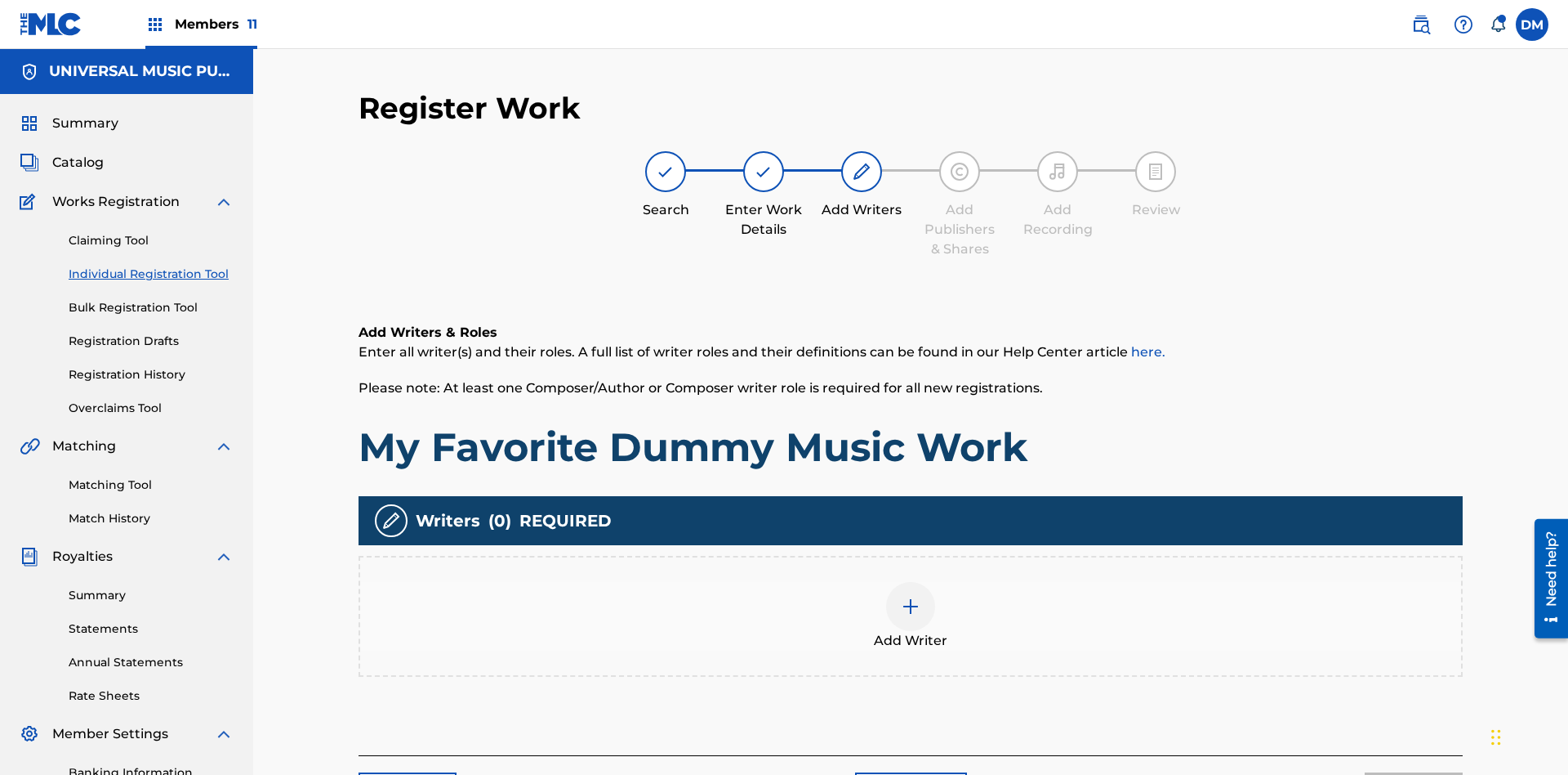
click at [911, 597] on img at bounding box center [910, 606] width 20 height 20
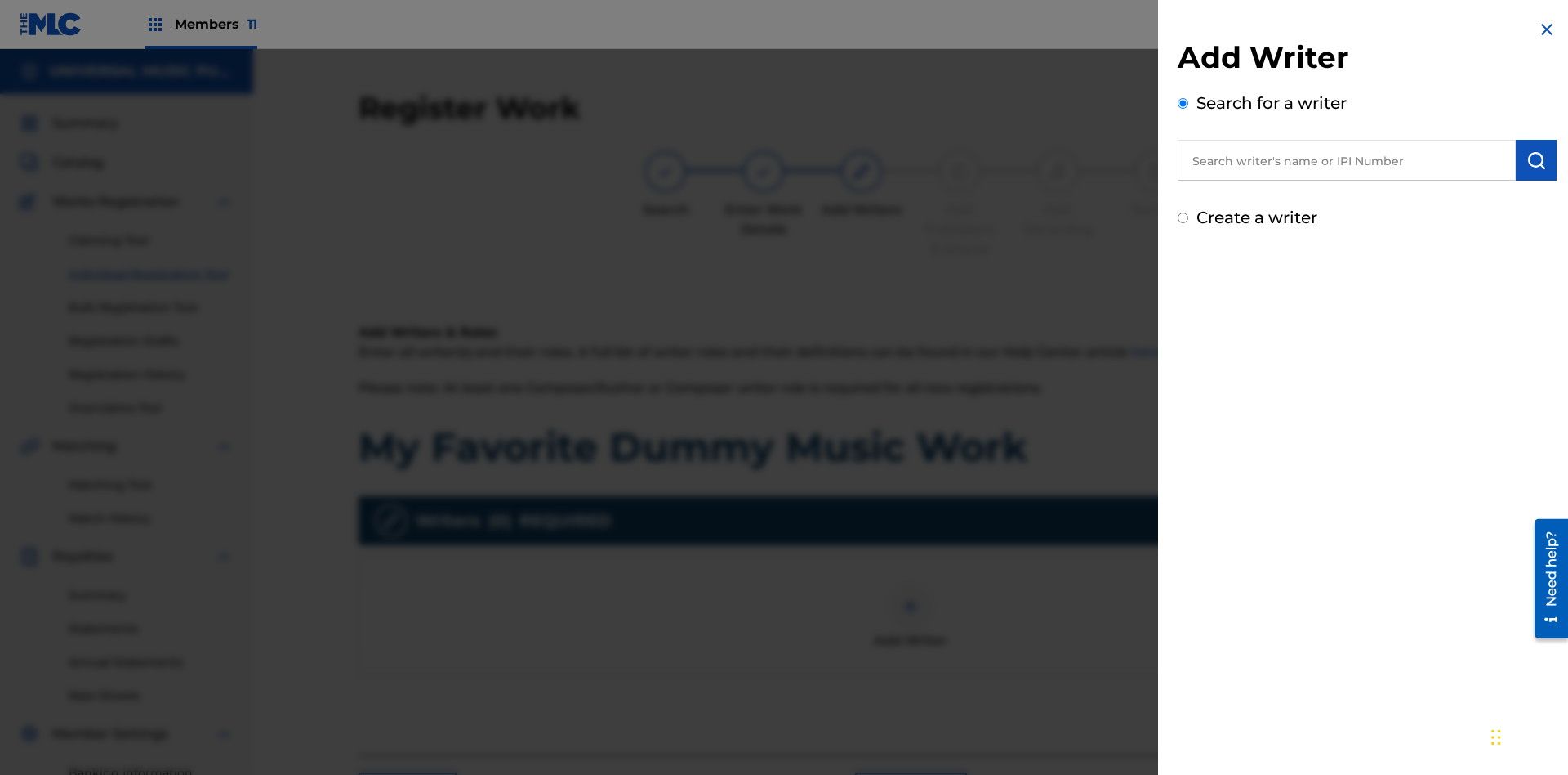
click at [1347, 160] on input "text" at bounding box center [1346, 160] width 338 height 41
type input "[PERSON_NAME]"
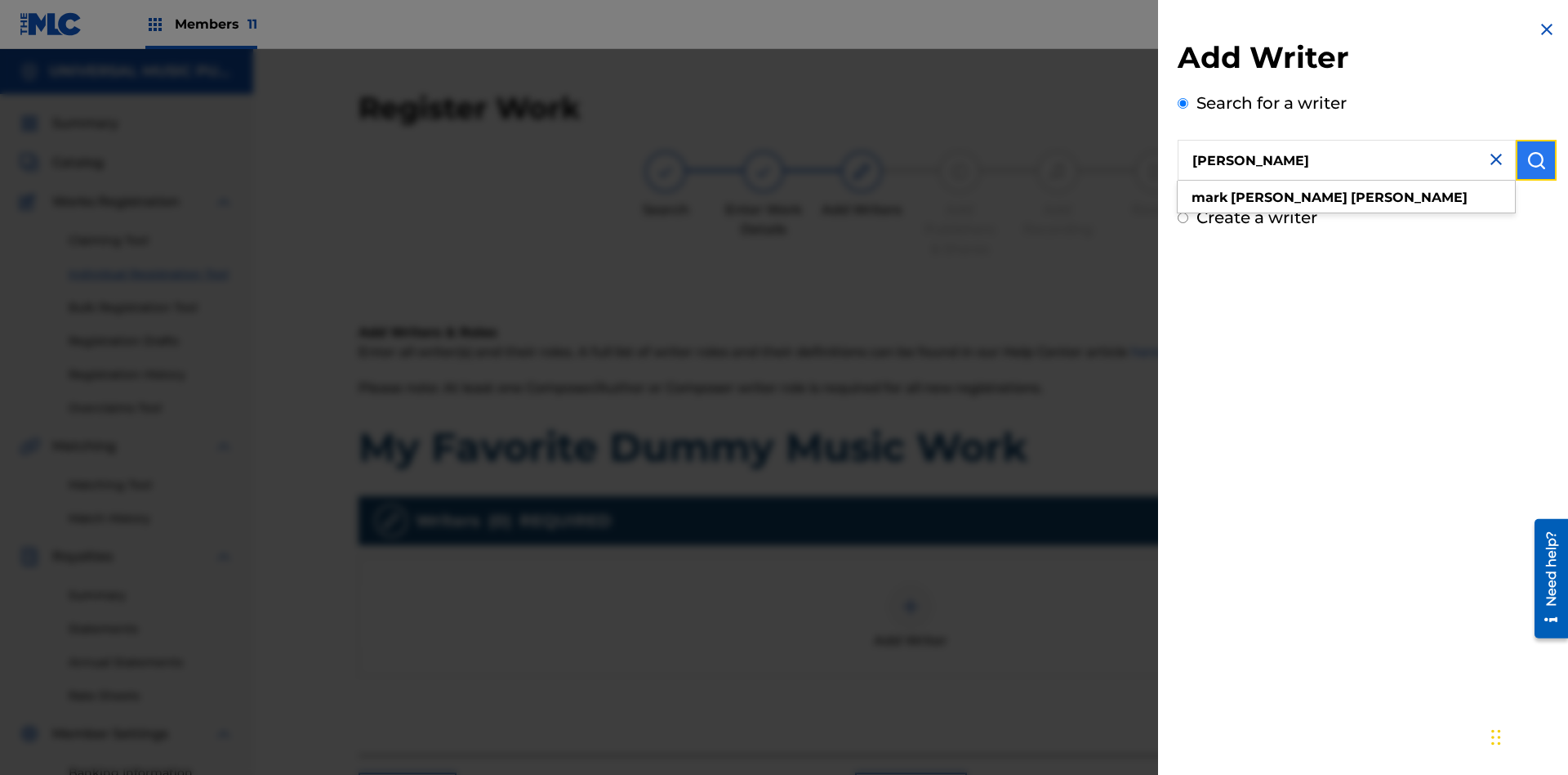
click at [1536, 160] on img "submit" at bounding box center [1536, 160] width 20 height 20
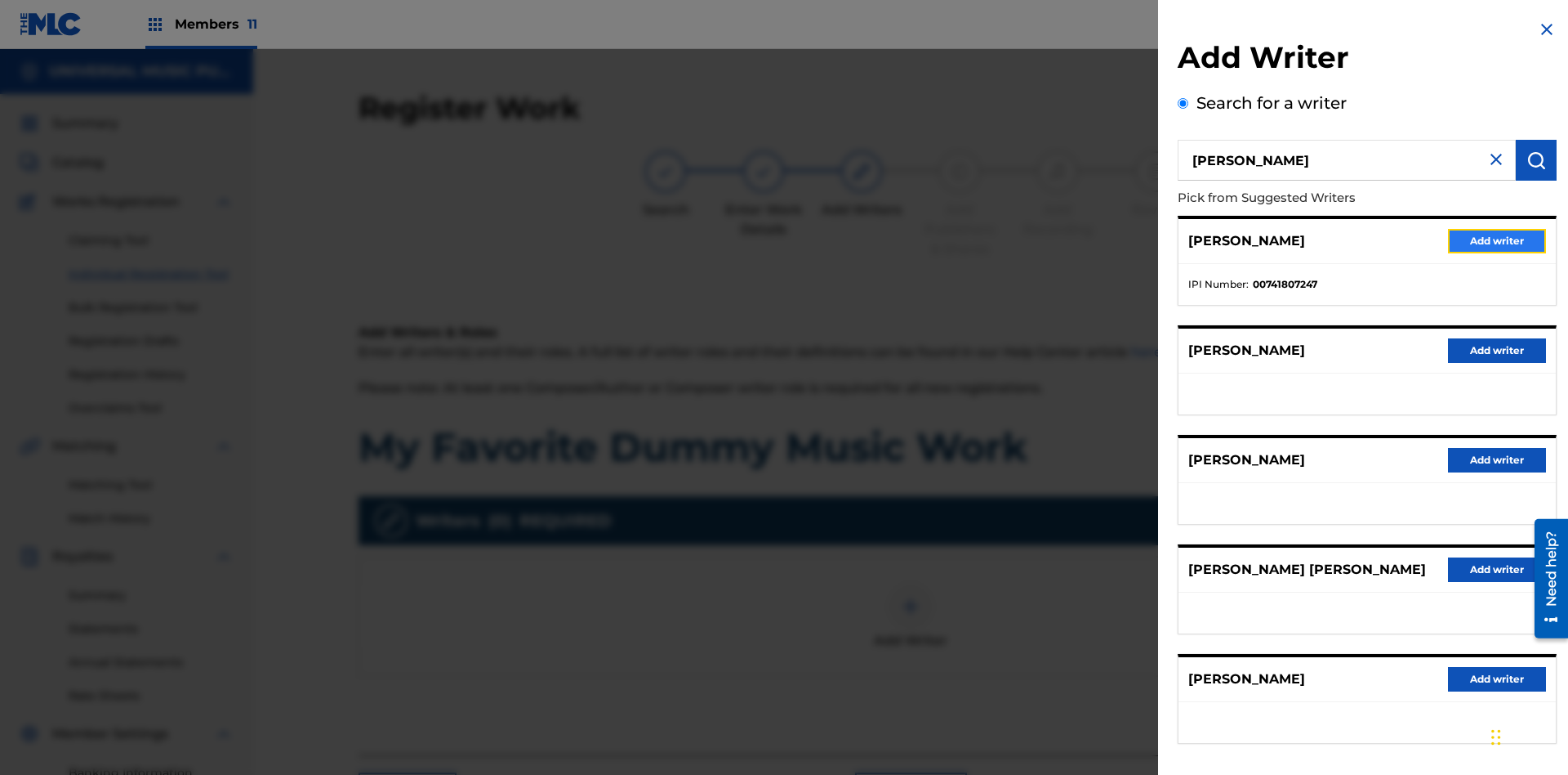
click at [1498, 240] on button "Add writer" at bounding box center [1498, 241] width 98 height 25
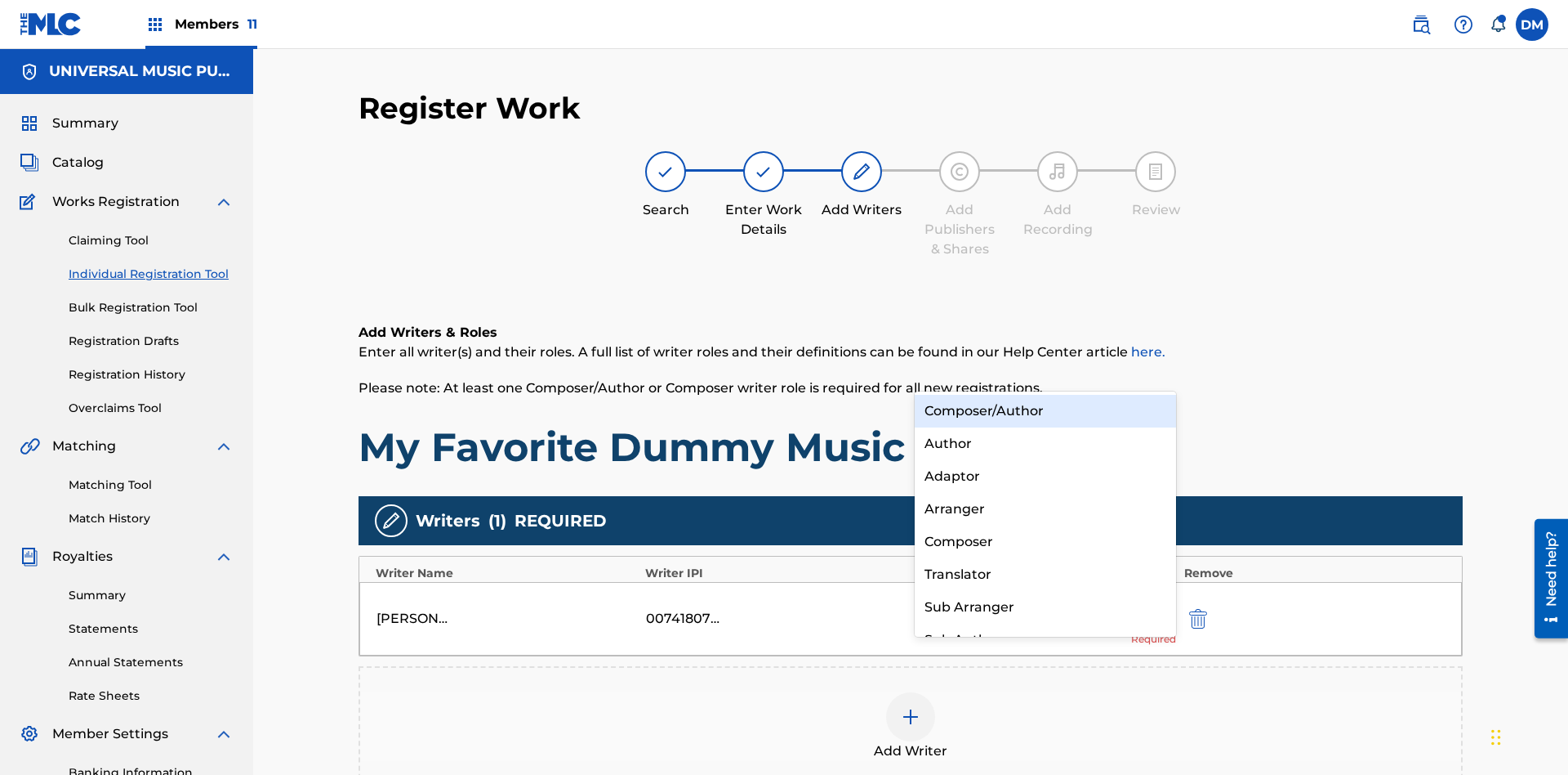
click at [1044, 574] on div "Translator" at bounding box center [1045, 575] width 261 height 33
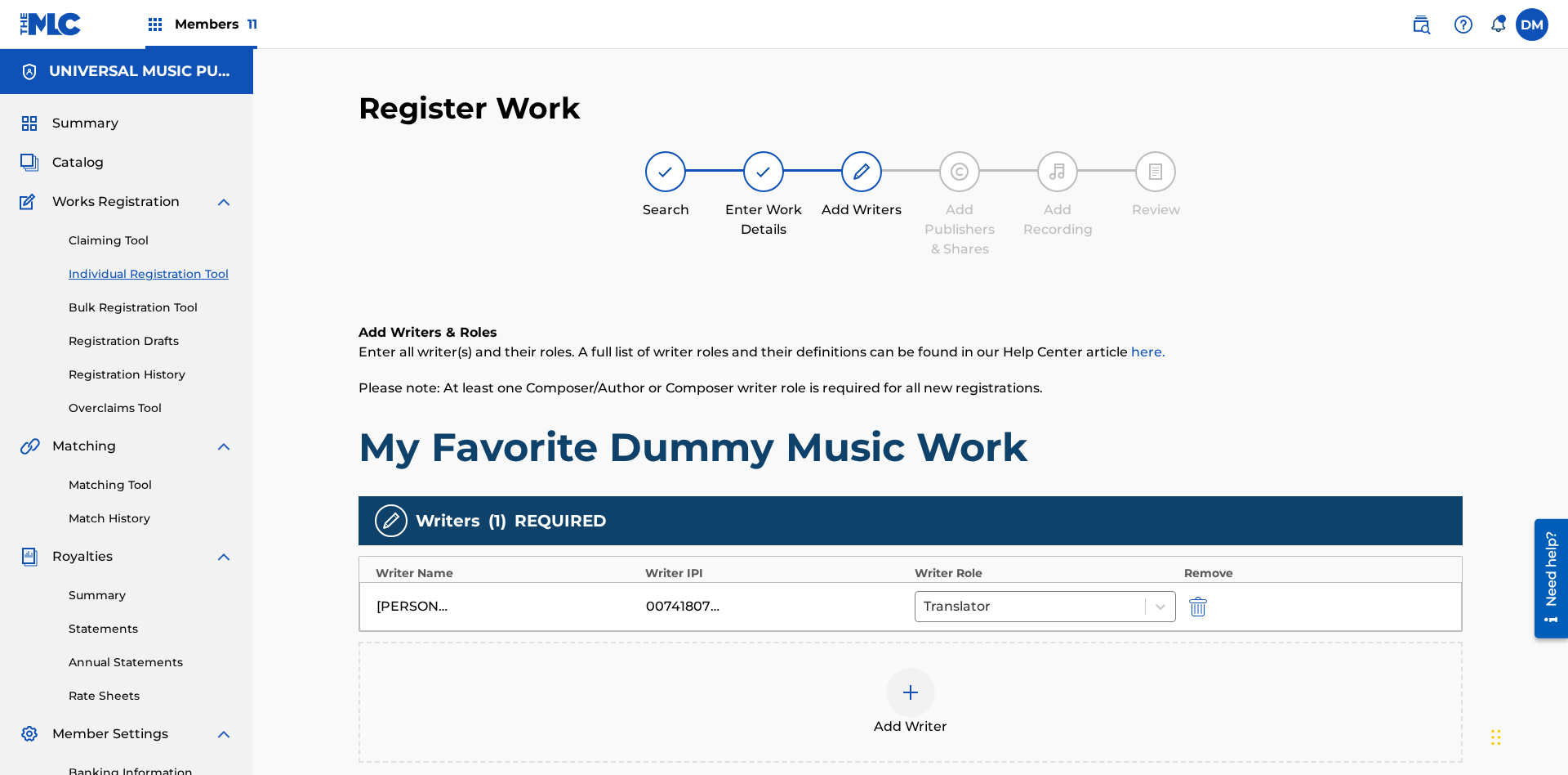
scroll to position [238, 0]
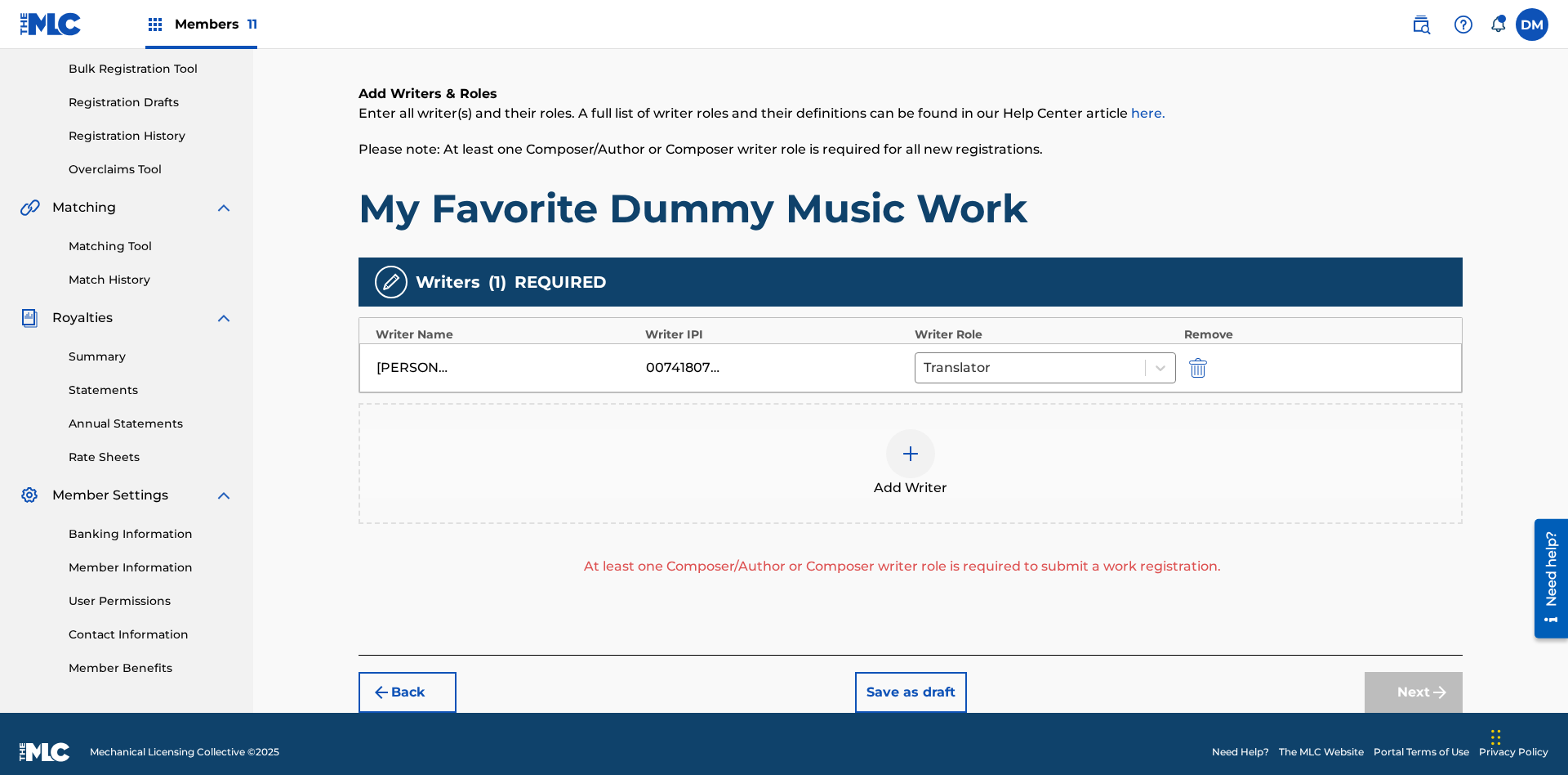
click at [911, 447] on div at bounding box center [910, 453] width 49 height 49
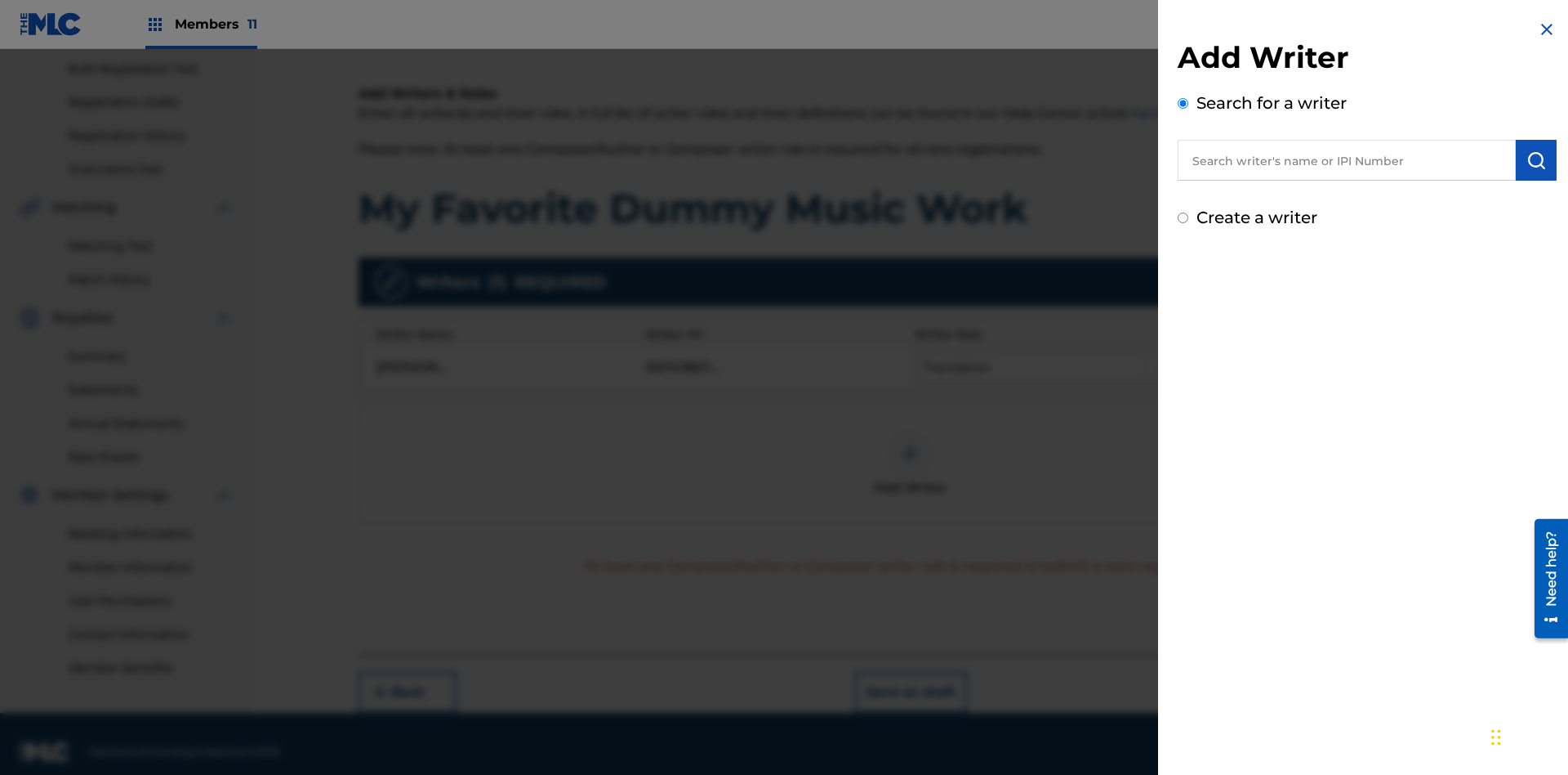
click at [1347, 160] on input "text" at bounding box center [1346, 160] width 338 height 41
type input "Test2025.09.18.04.29.58"
click at [1536, 160] on img "submit" at bounding box center [1536, 160] width 20 height 20
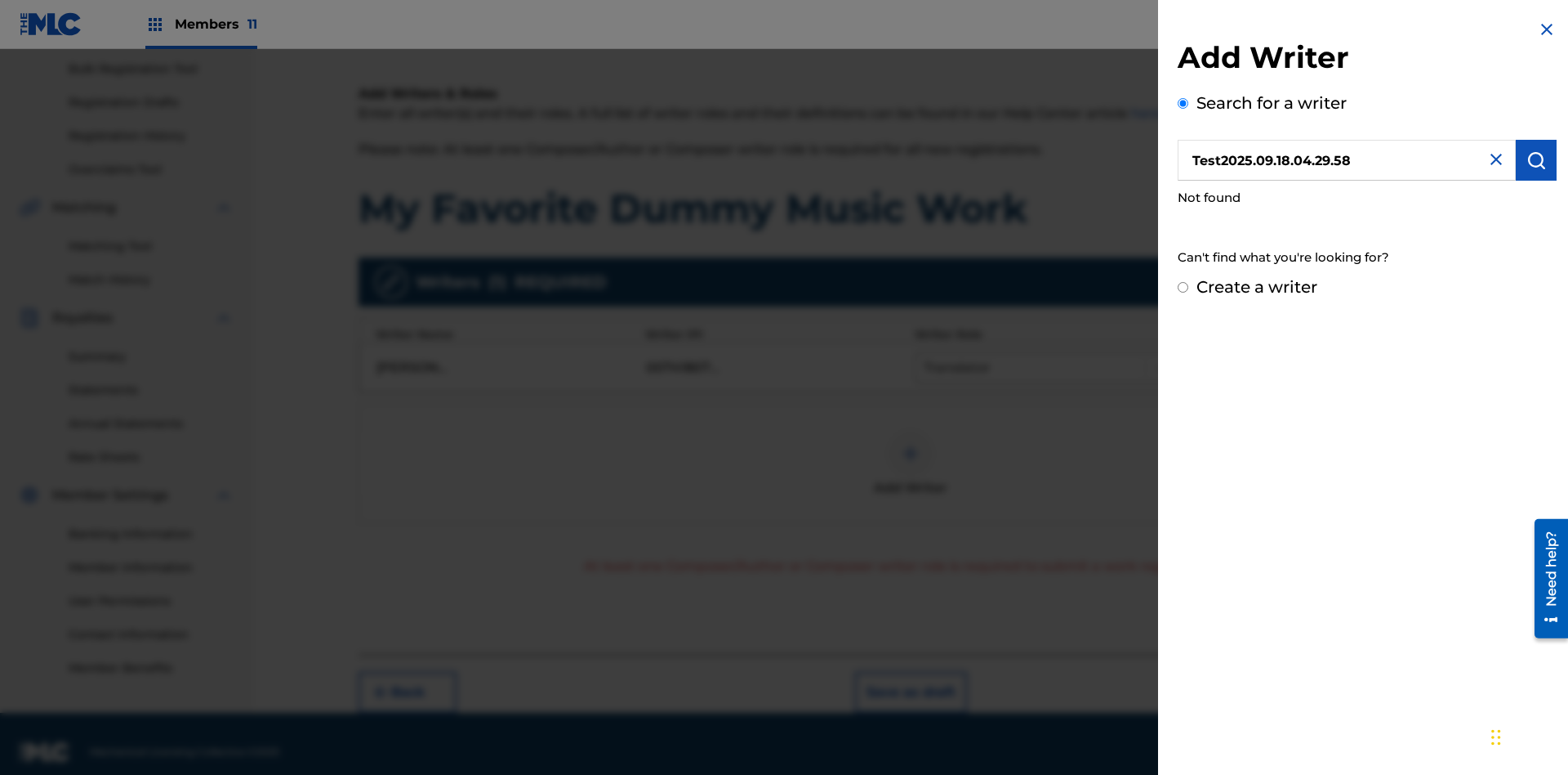
click at [1184, 287] on input "Create a writer" at bounding box center [1183, 287] width 10 height 10
radio input "false"
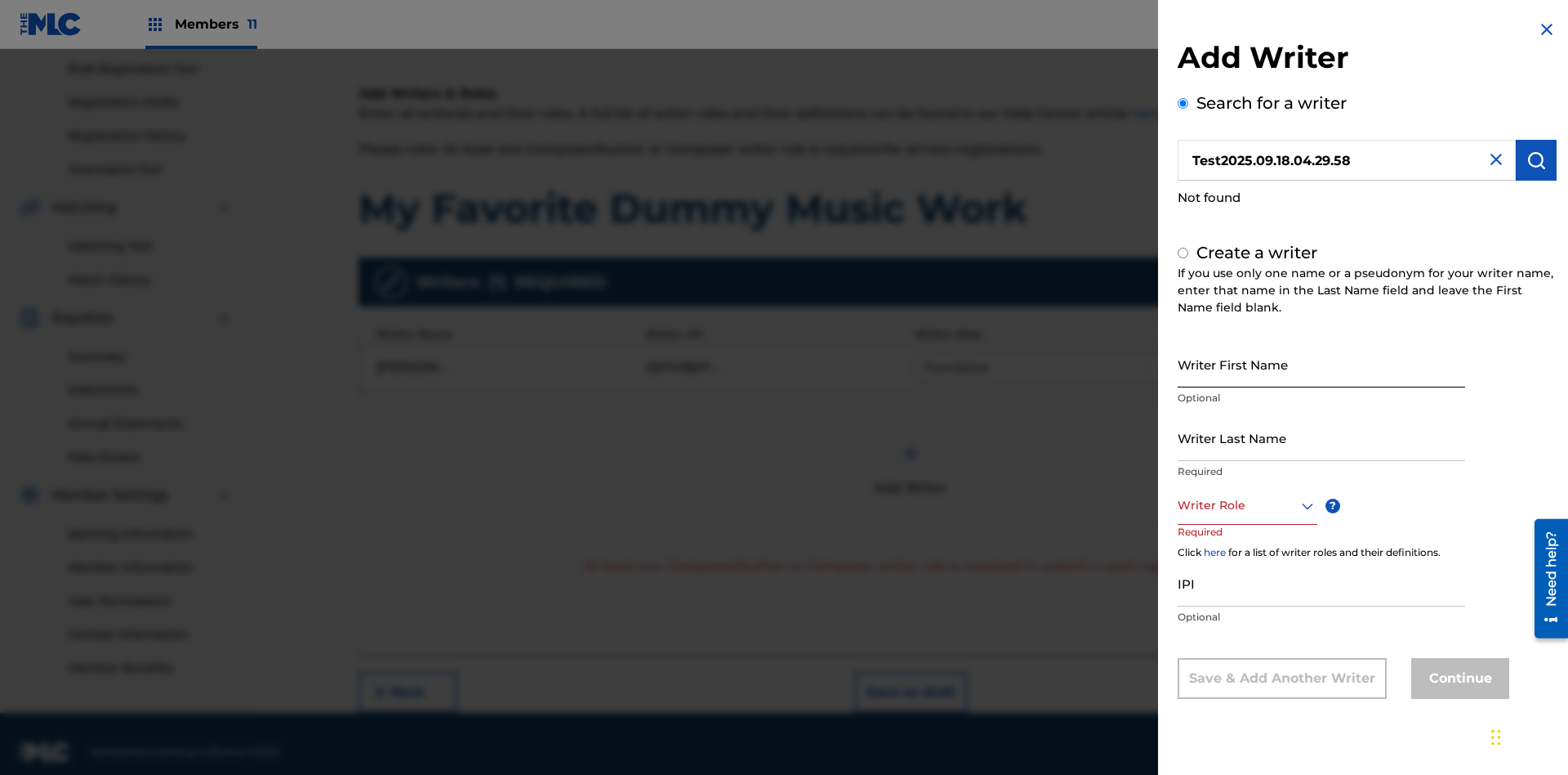
click at [1321, 364] on input "Writer First Name" at bounding box center [1321, 364] width 287 height 46
type input "Test2025.09.18.04.30.01"
radio input "false"
radio input "true"
type input "Test2025.09.18.04.30.01"
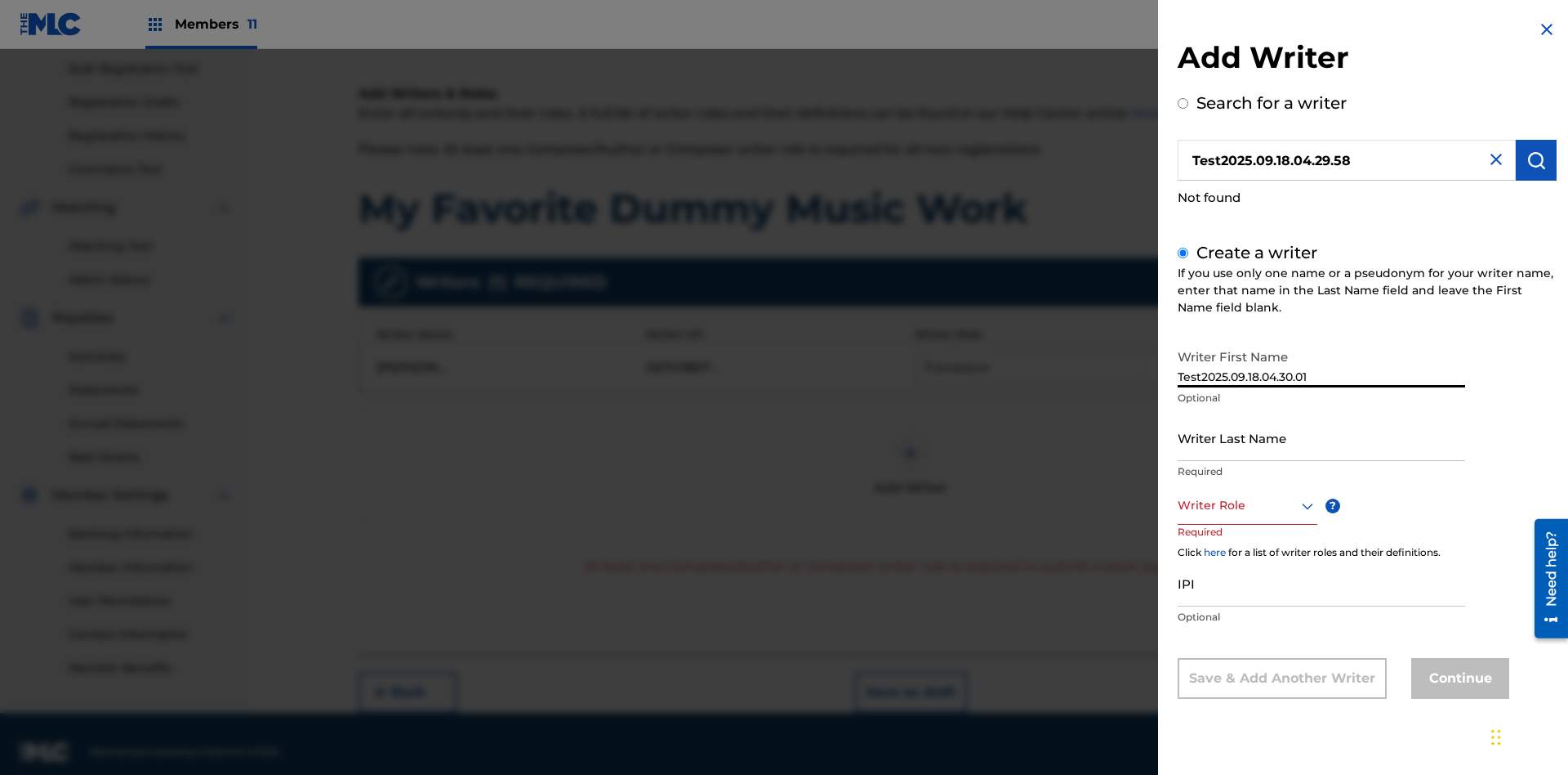
click at [1321, 437] on input "Writer Last Name" at bounding box center [1321, 438] width 287 height 46
type input "Test2025.09.18.04.30.02"
click at [1246, 505] on div at bounding box center [1247, 506] width 139 height 21
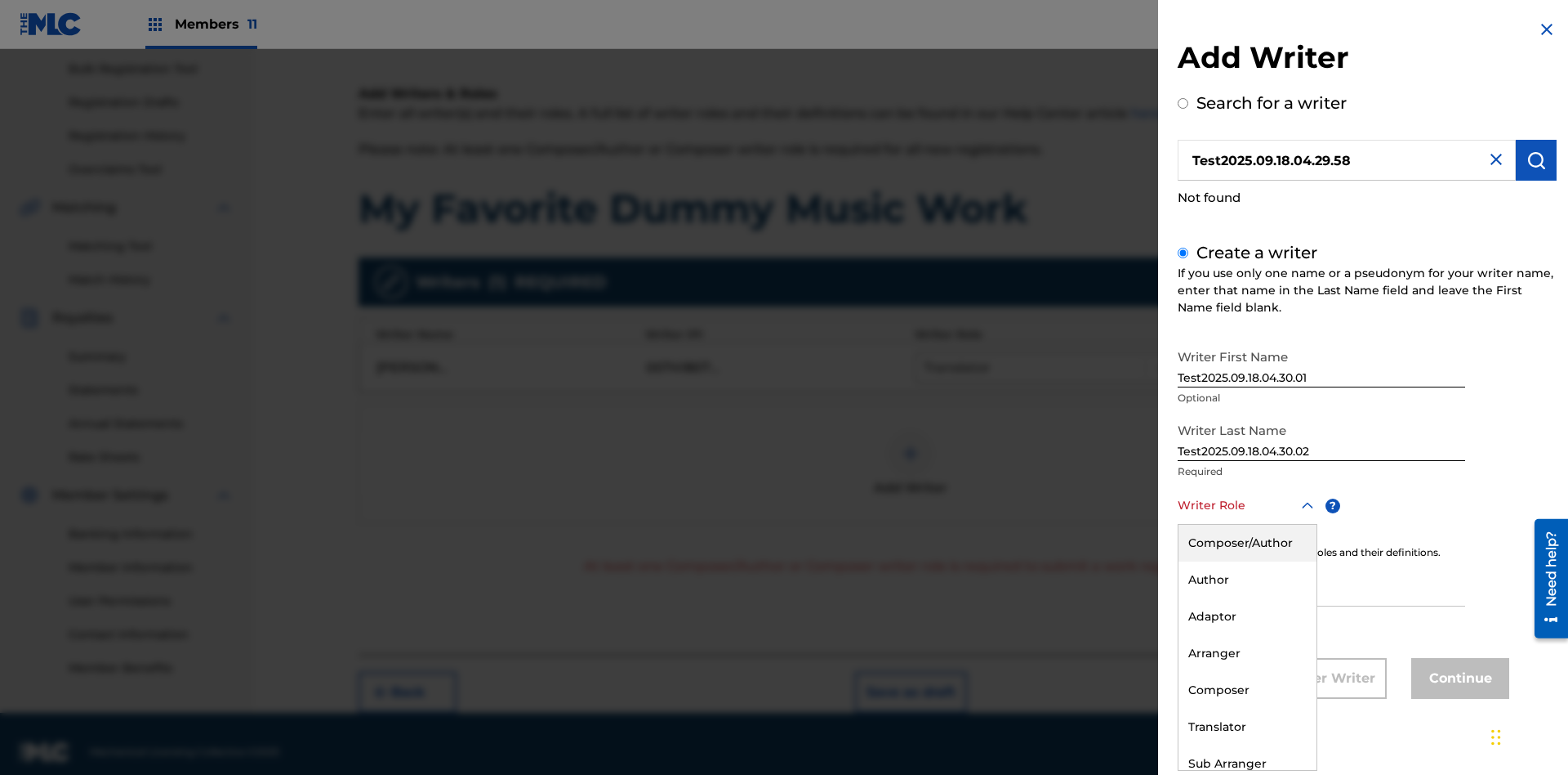
click at [1246, 690] on div "Composer" at bounding box center [1247, 690] width 138 height 37
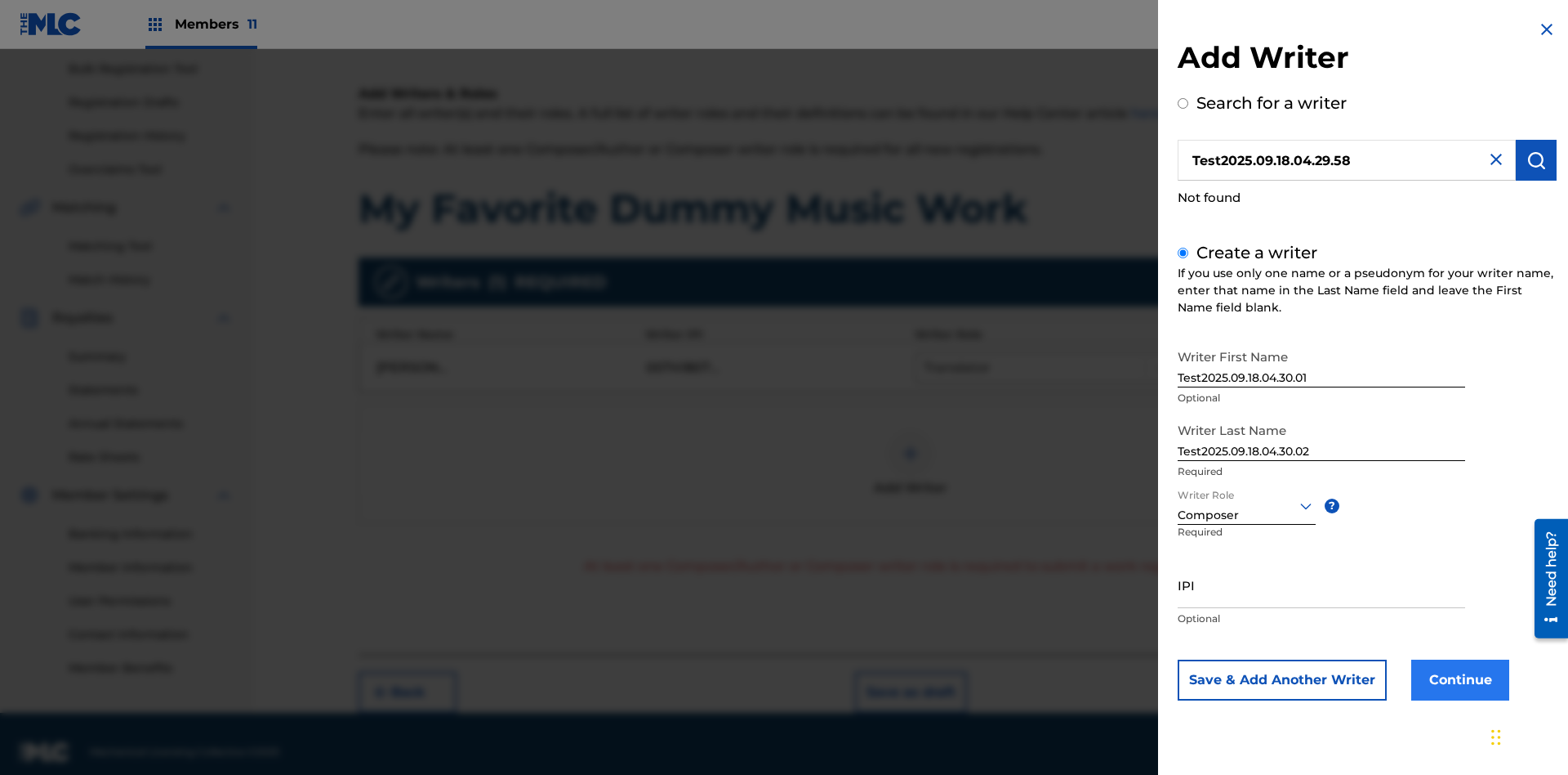
click at [1321, 584] on input "IPI" at bounding box center [1321, 585] width 287 height 46
click at [1458, 680] on button "Continue" at bounding box center [1461, 680] width 98 height 41
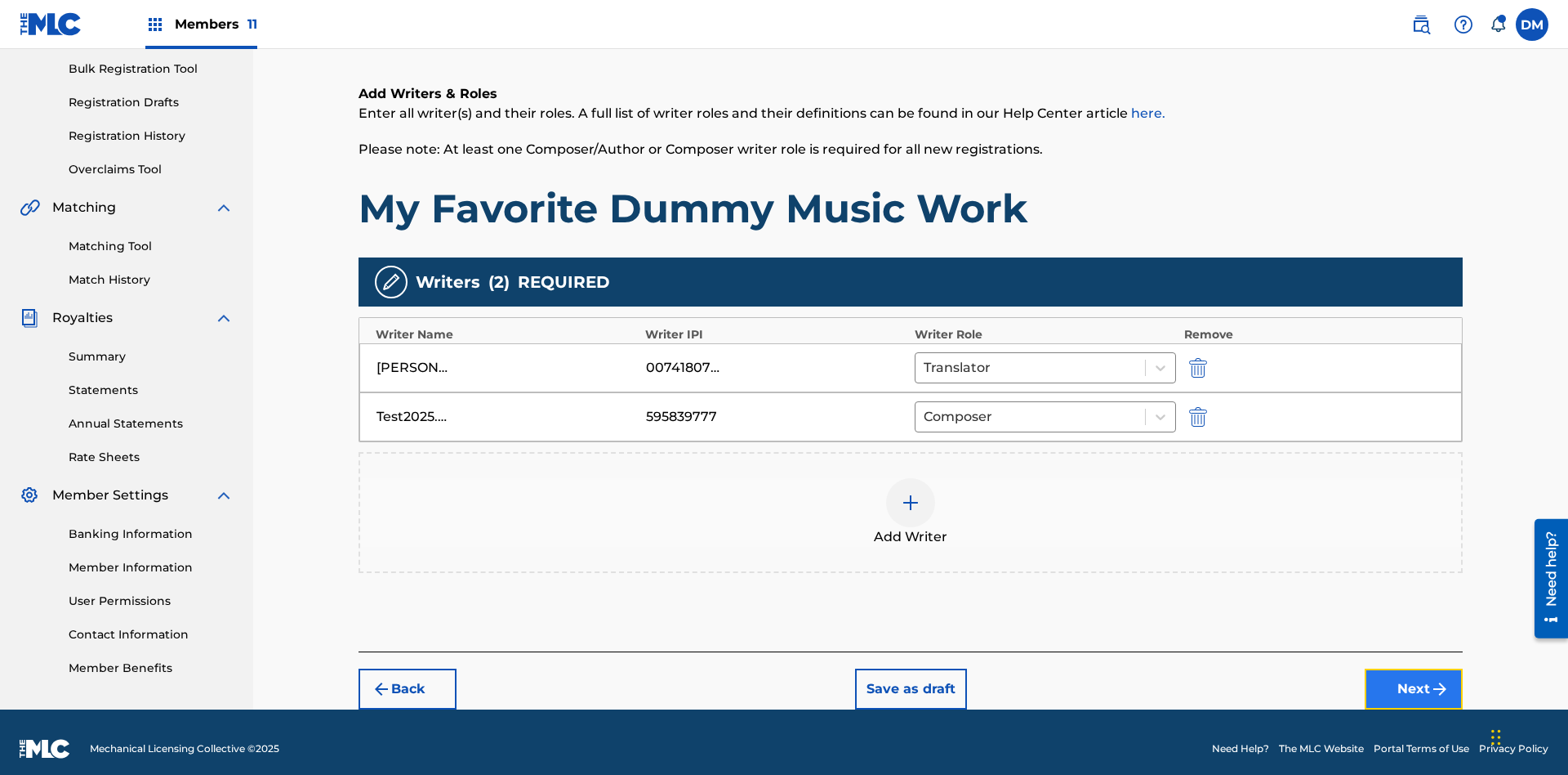
click at [1414, 676] on button "Next" at bounding box center [1414, 689] width 98 height 41
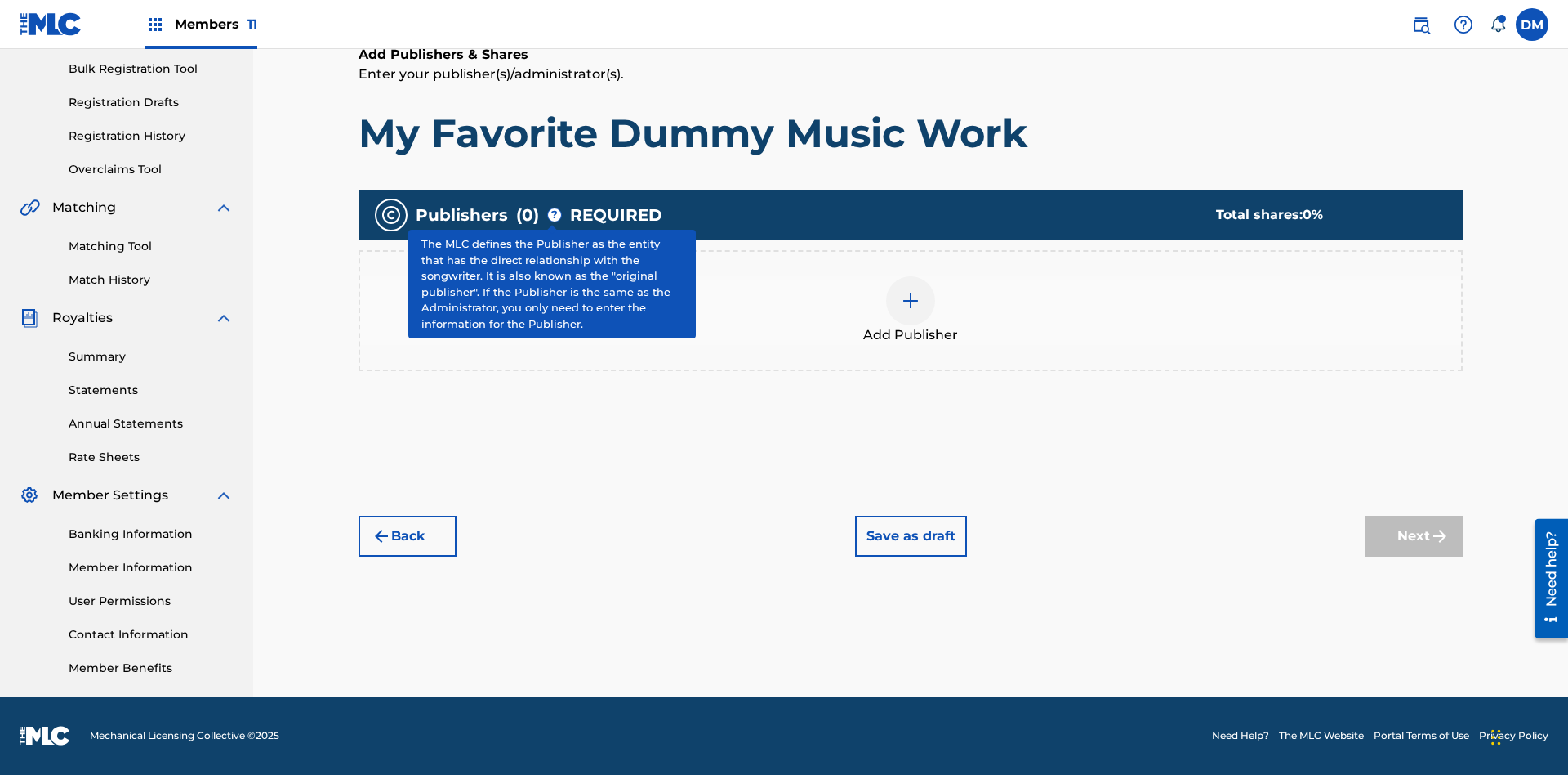
click at [911, 300] on img at bounding box center [910, 300] width 20 height 20
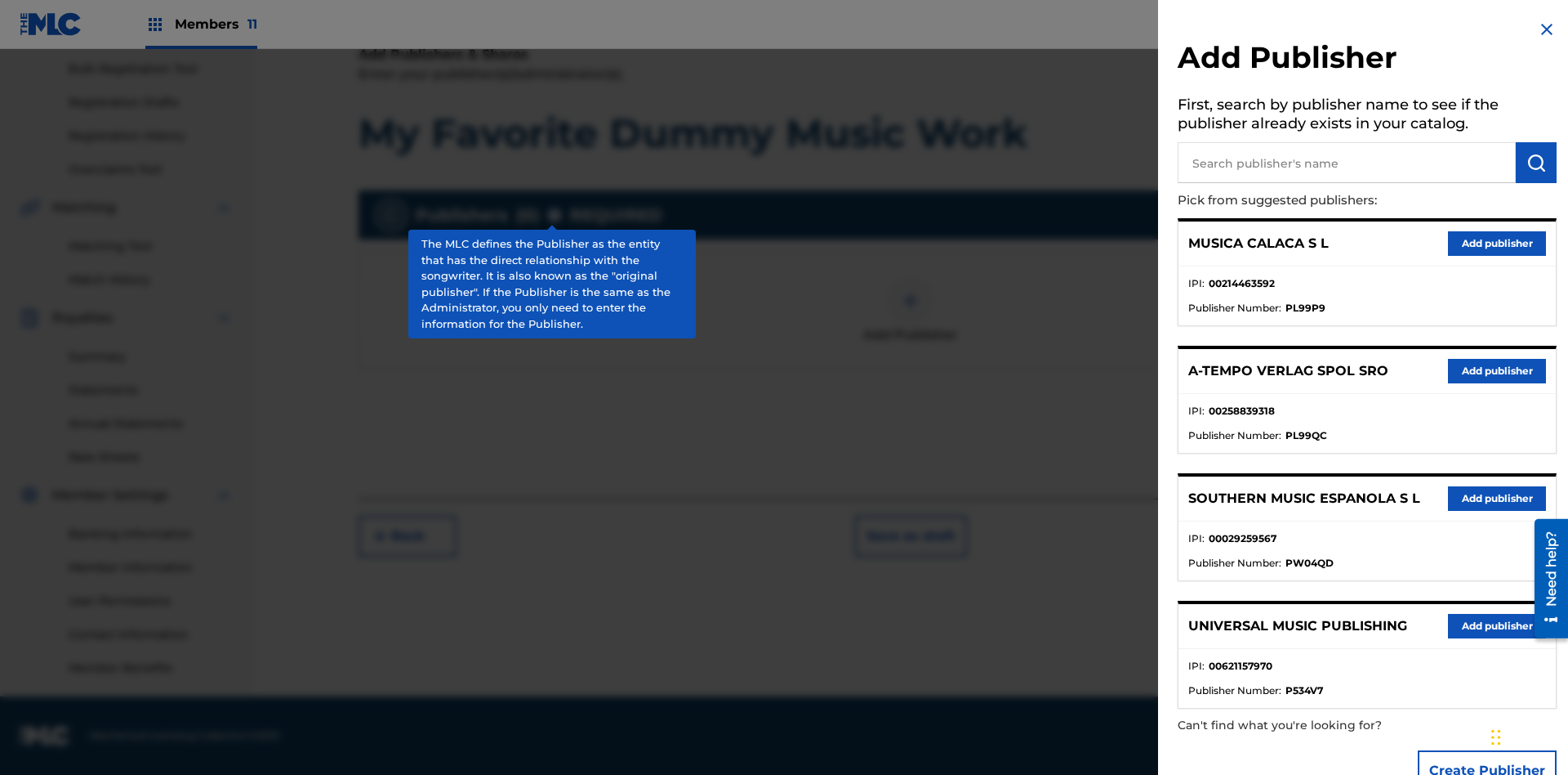
click at [1347, 163] on input "text" at bounding box center [1346, 163] width 338 height 41
type input "Test2025.09.18.04.30.31"
click at [1536, 163] on img "submit" at bounding box center [1536, 163] width 20 height 20
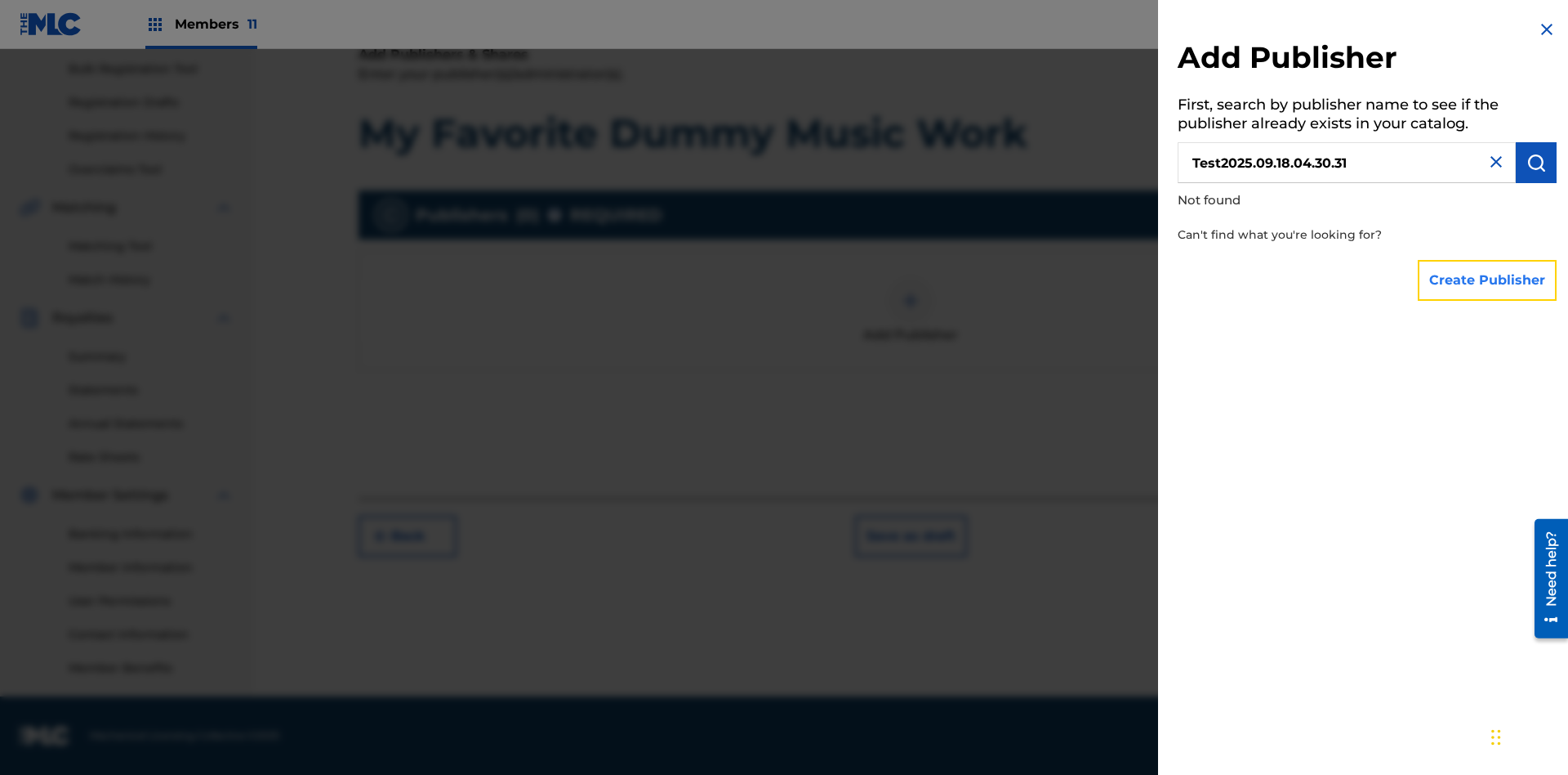
click at [1488, 280] on button "Create Publisher" at bounding box center [1488, 280] width 139 height 41
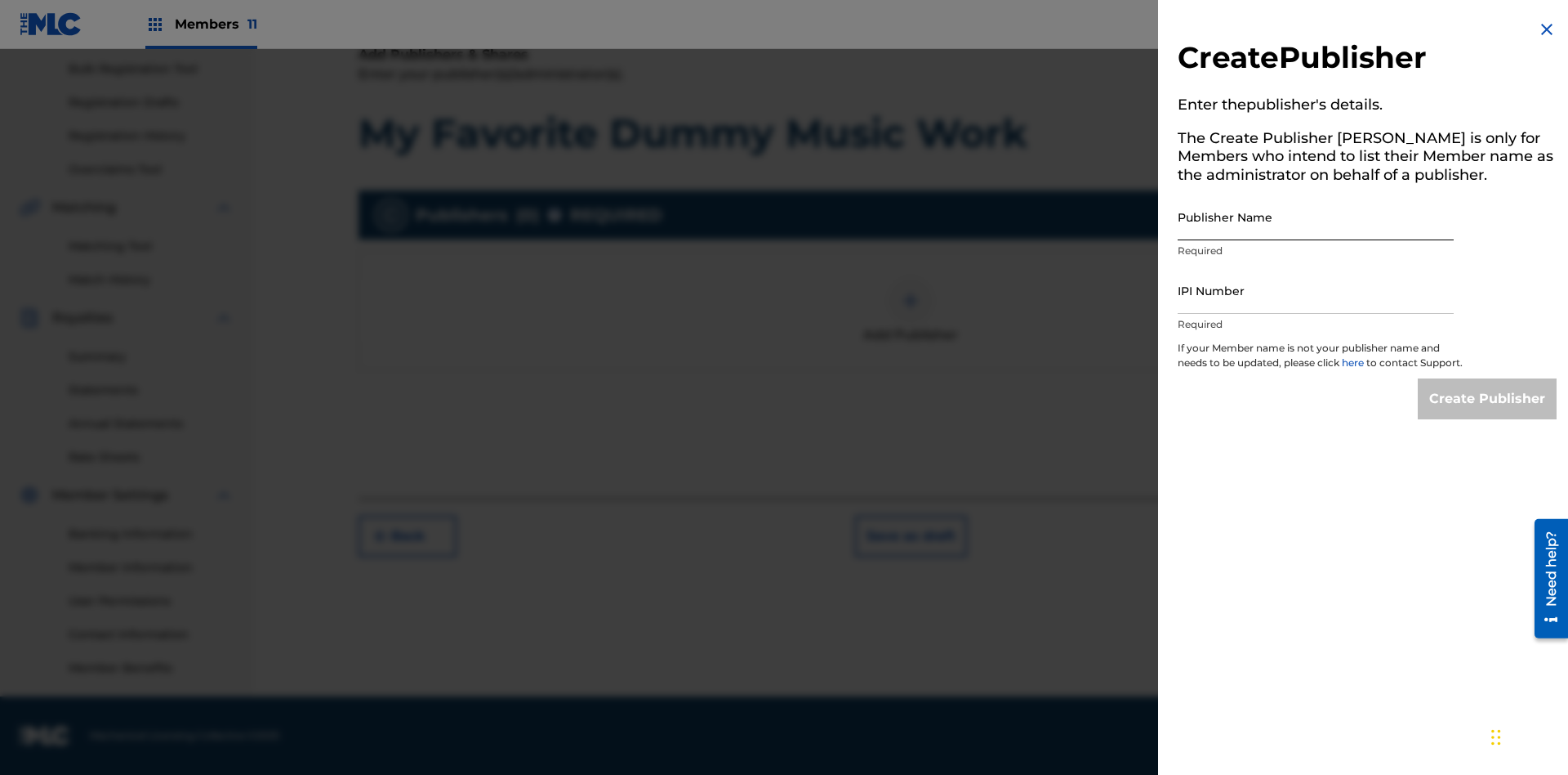
click at [1316, 217] on input "Publisher Name" at bounding box center [1315, 217] width 276 height 46
click at [1316, 290] on input "IPI Number" at bounding box center [1315, 291] width 276 height 46
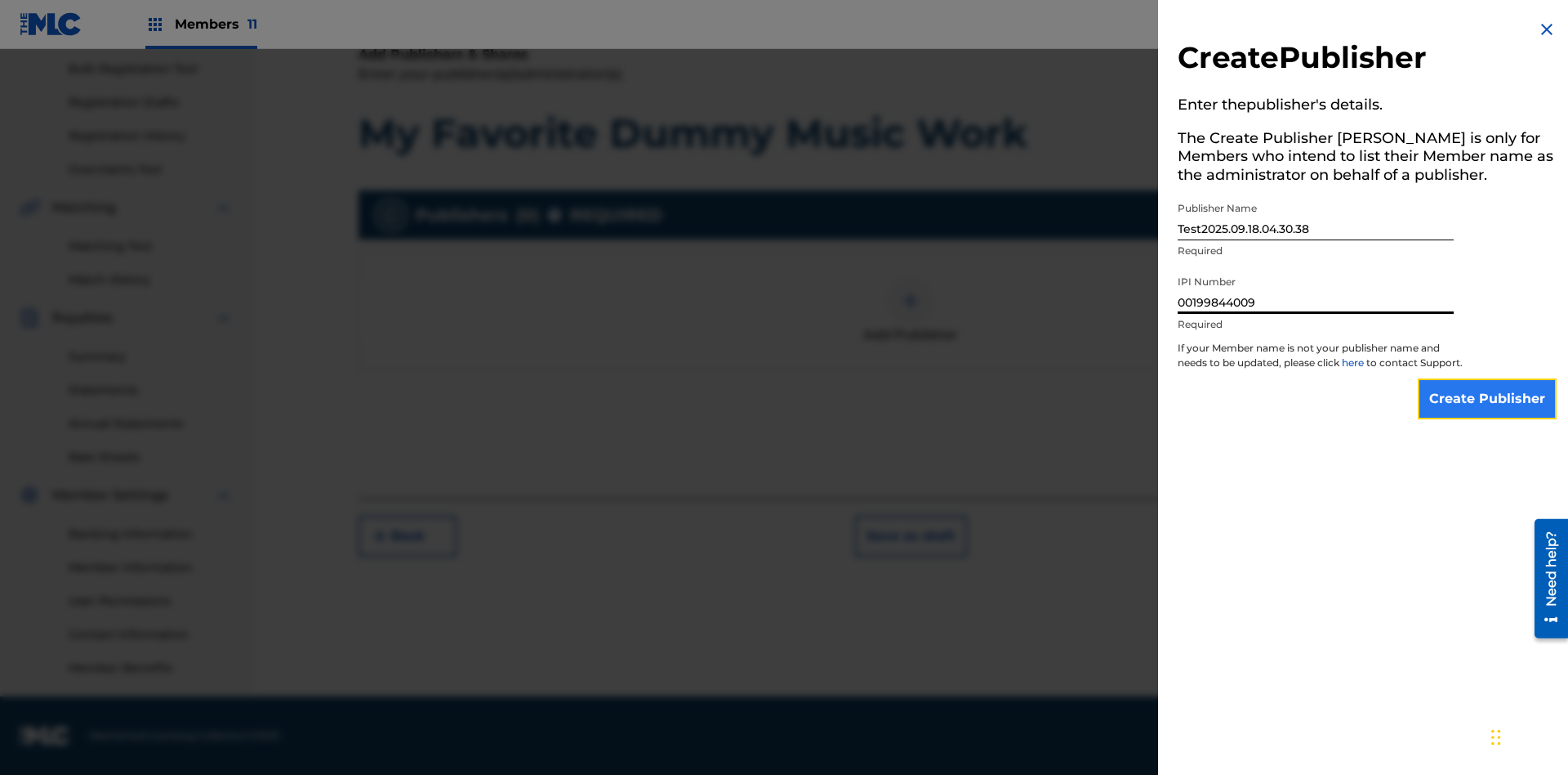
click at [1488, 414] on input "Create Publisher" at bounding box center [1488, 399] width 139 height 41
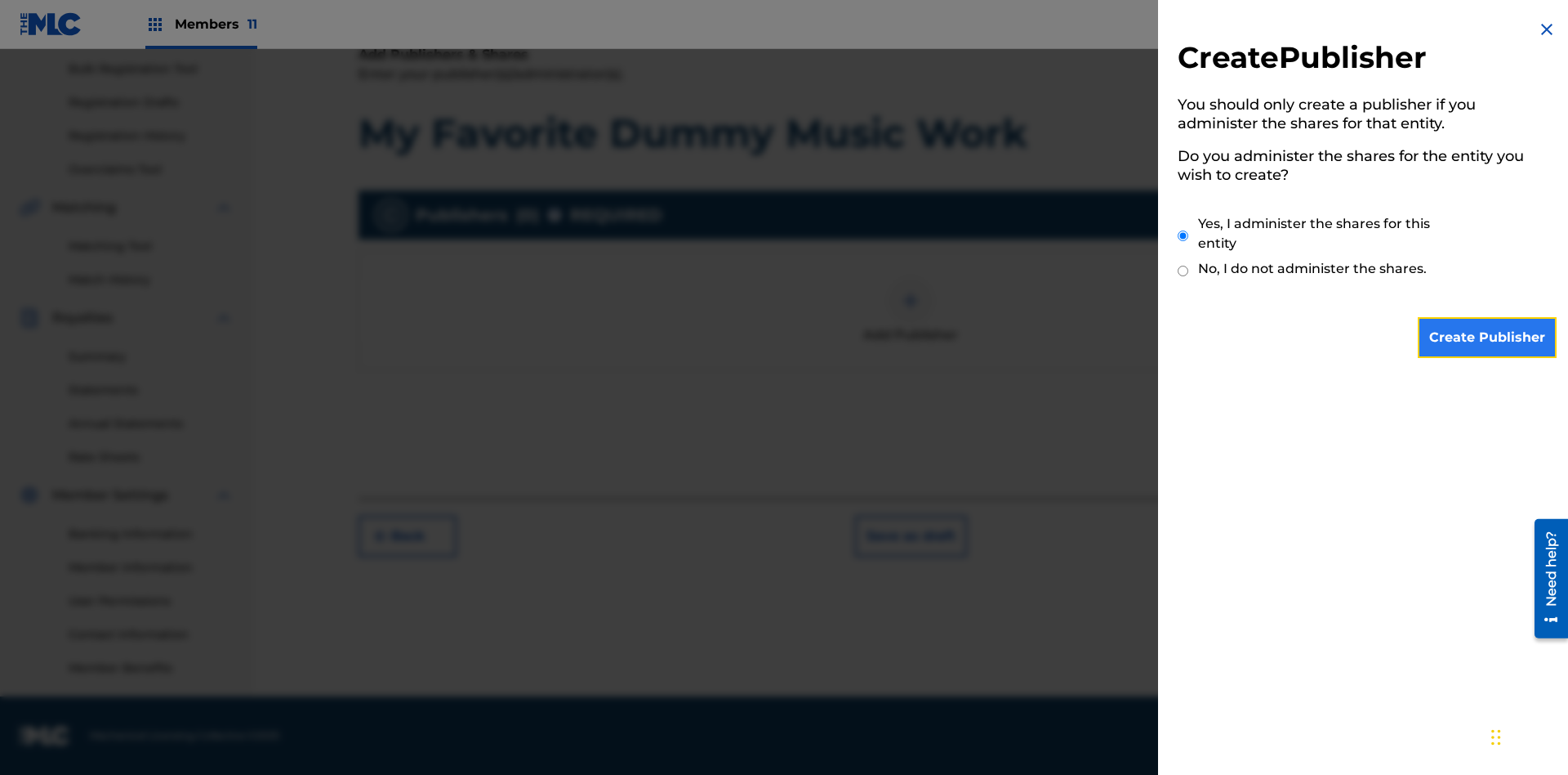
click at [1488, 337] on input "Create Publisher" at bounding box center [1488, 338] width 139 height 41
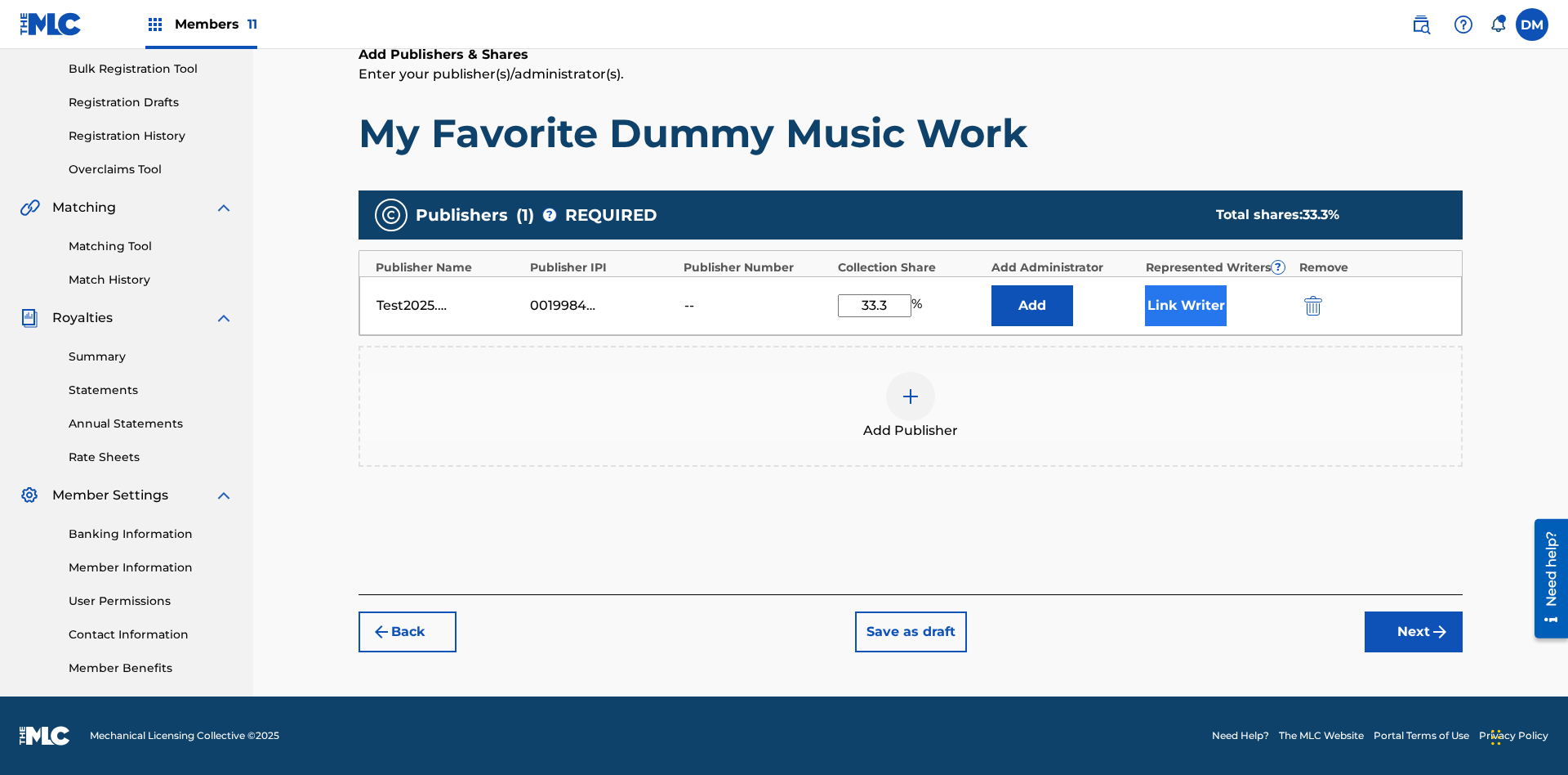
type input "33.3"
click at [1186, 304] on button "Link Writer" at bounding box center [1185, 306] width 82 height 41
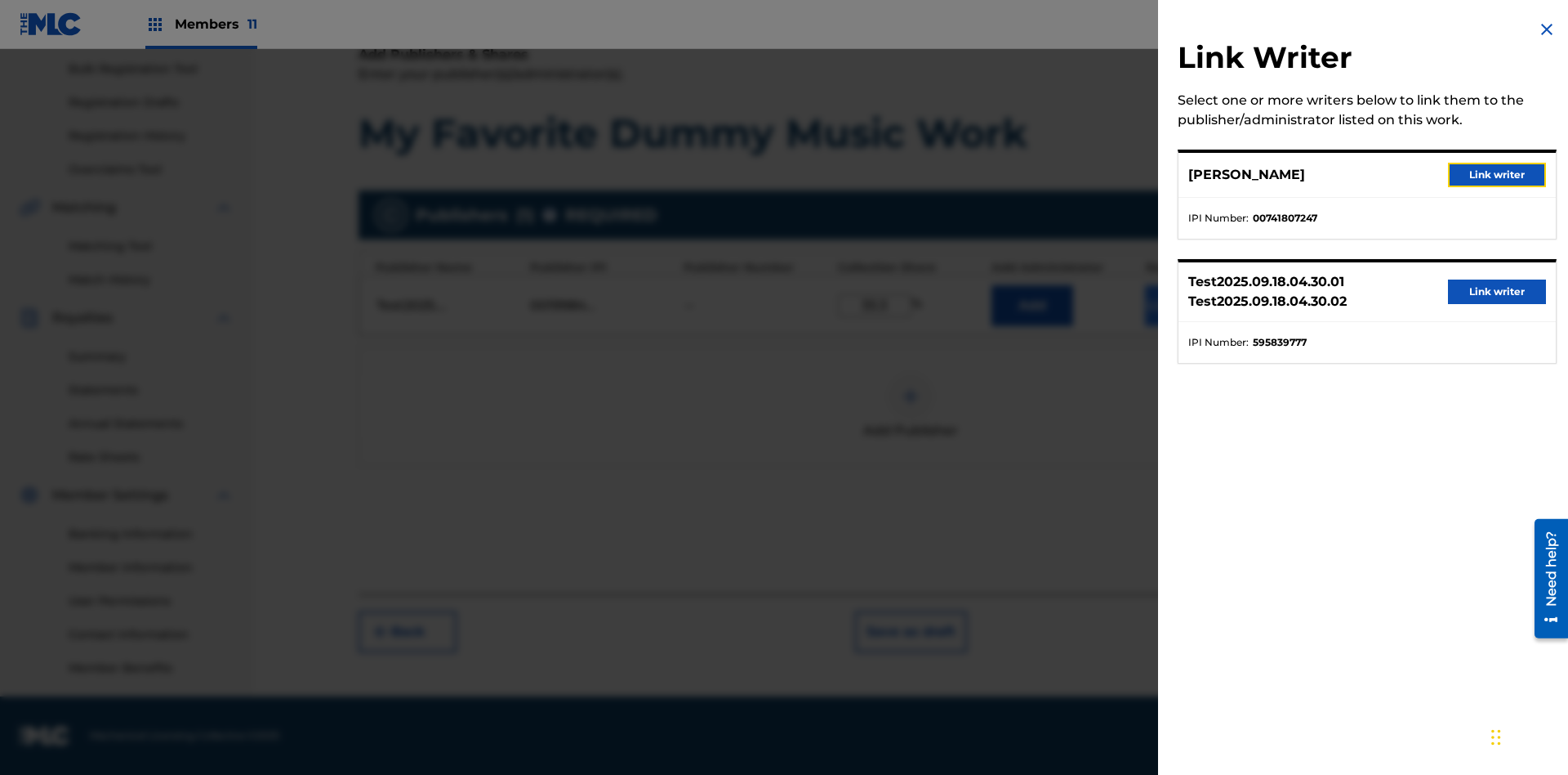
click at [1498, 175] on button "Link writer" at bounding box center [1498, 175] width 98 height 25
click at [1186, 326] on button "Link Writer" at bounding box center [1185, 306] width 82 height 41
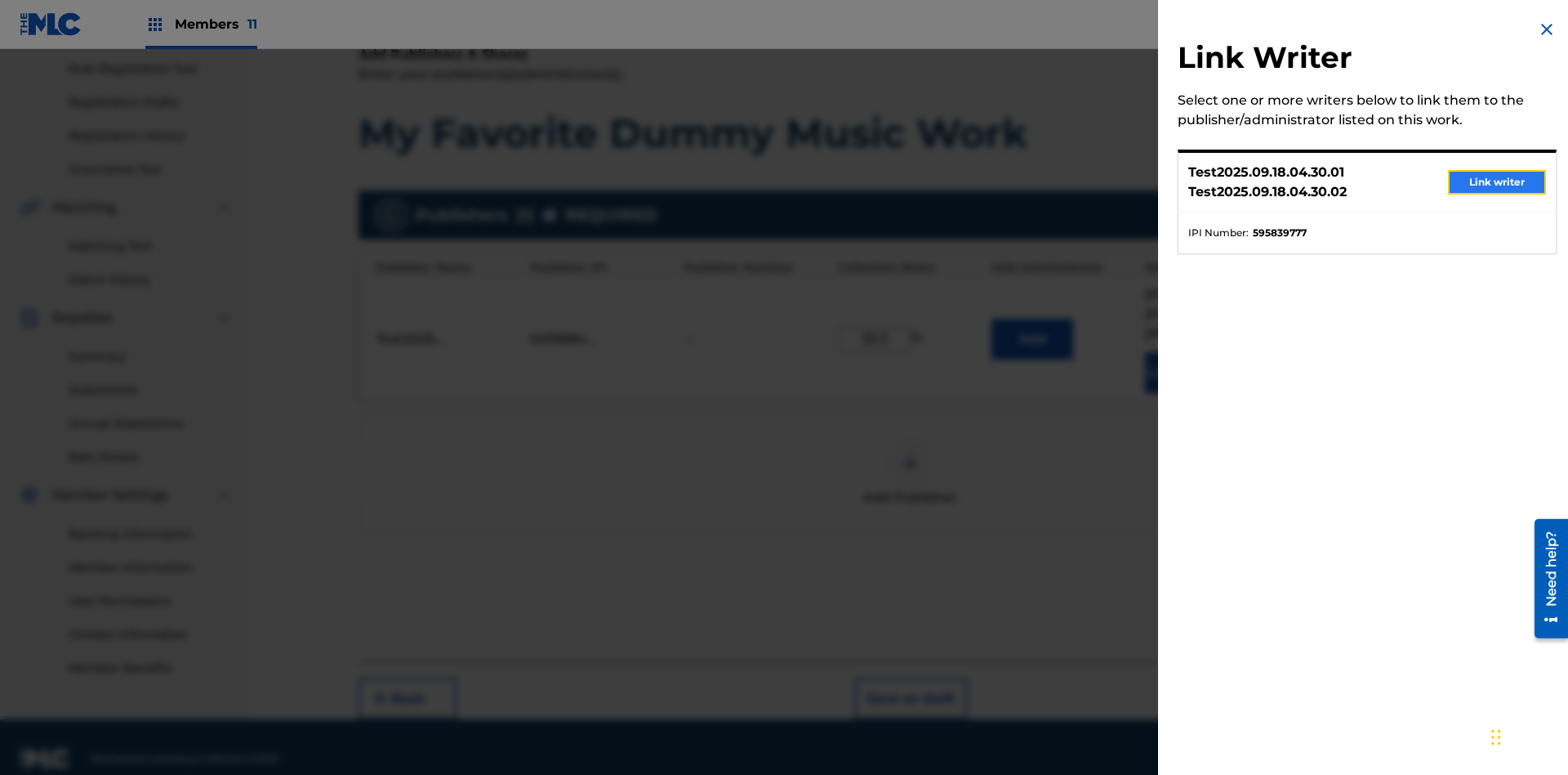
click at [1498, 182] on button "Link writer" at bounding box center [1498, 182] width 98 height 25
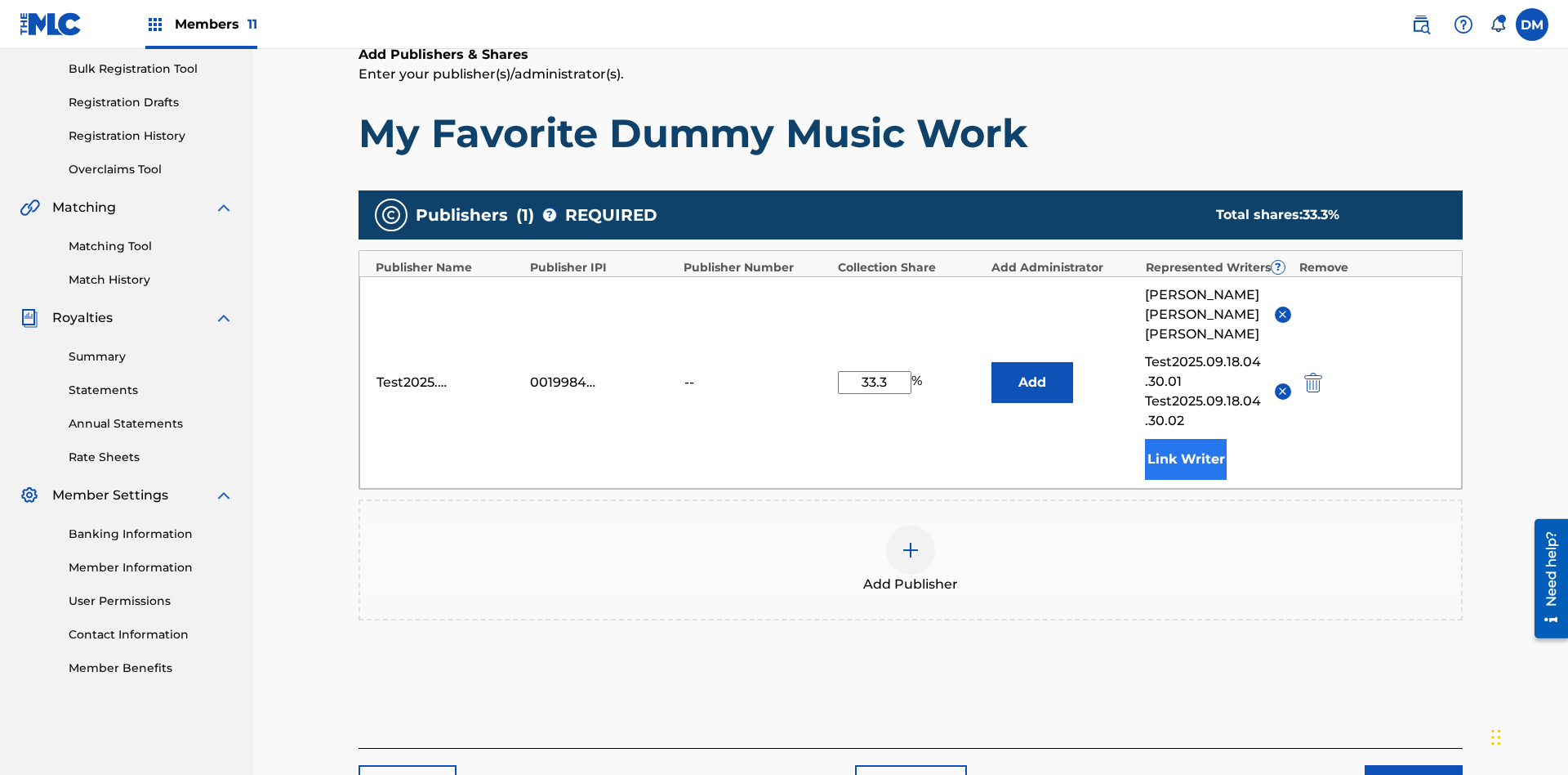
click at [1186, 439] on button "Link Writer" at bounding box center [1185, 459] width 82 height 41
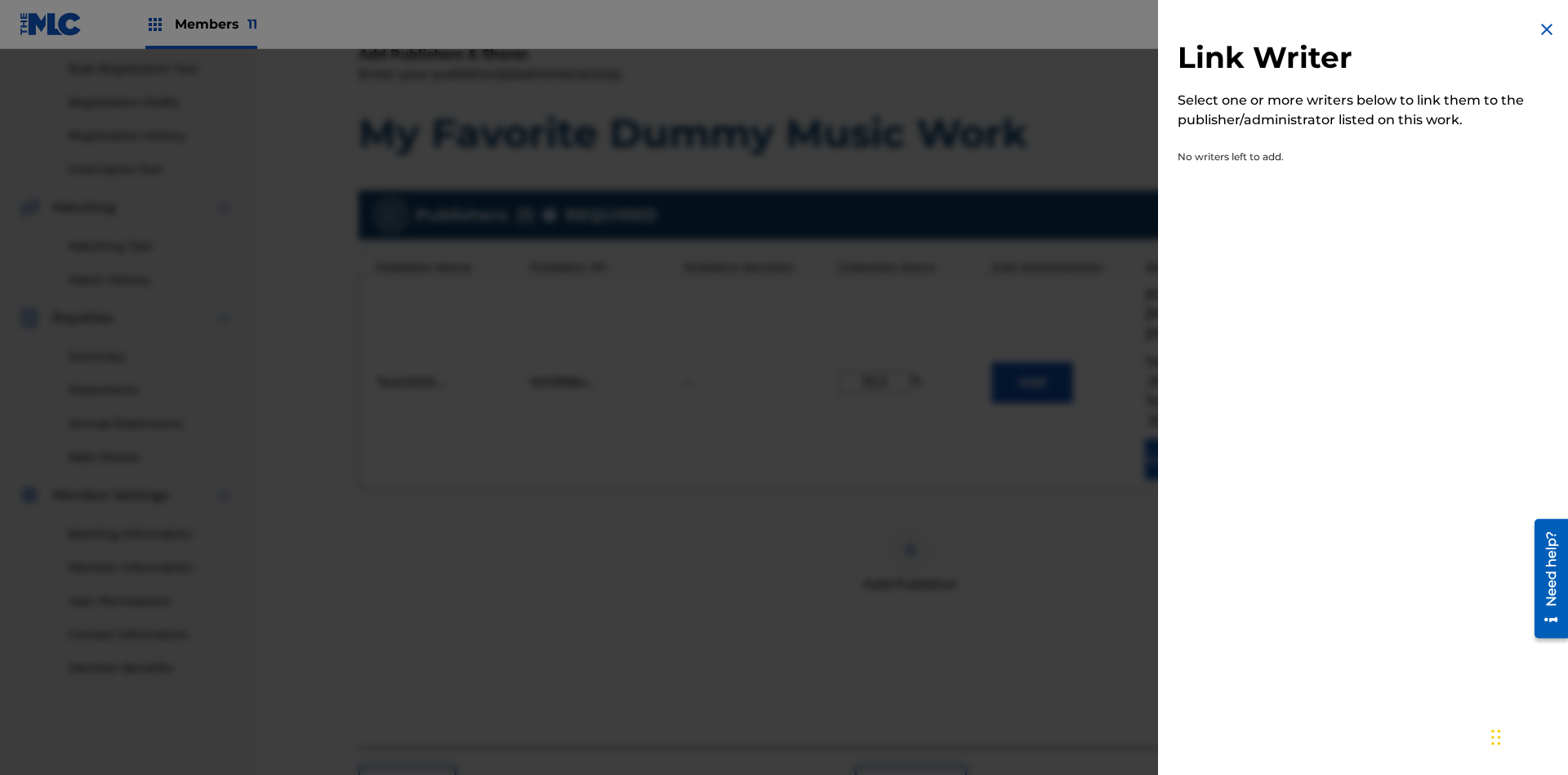
click at [1547, 29] on img at bounding box center [1547, 29] width 20 height 20
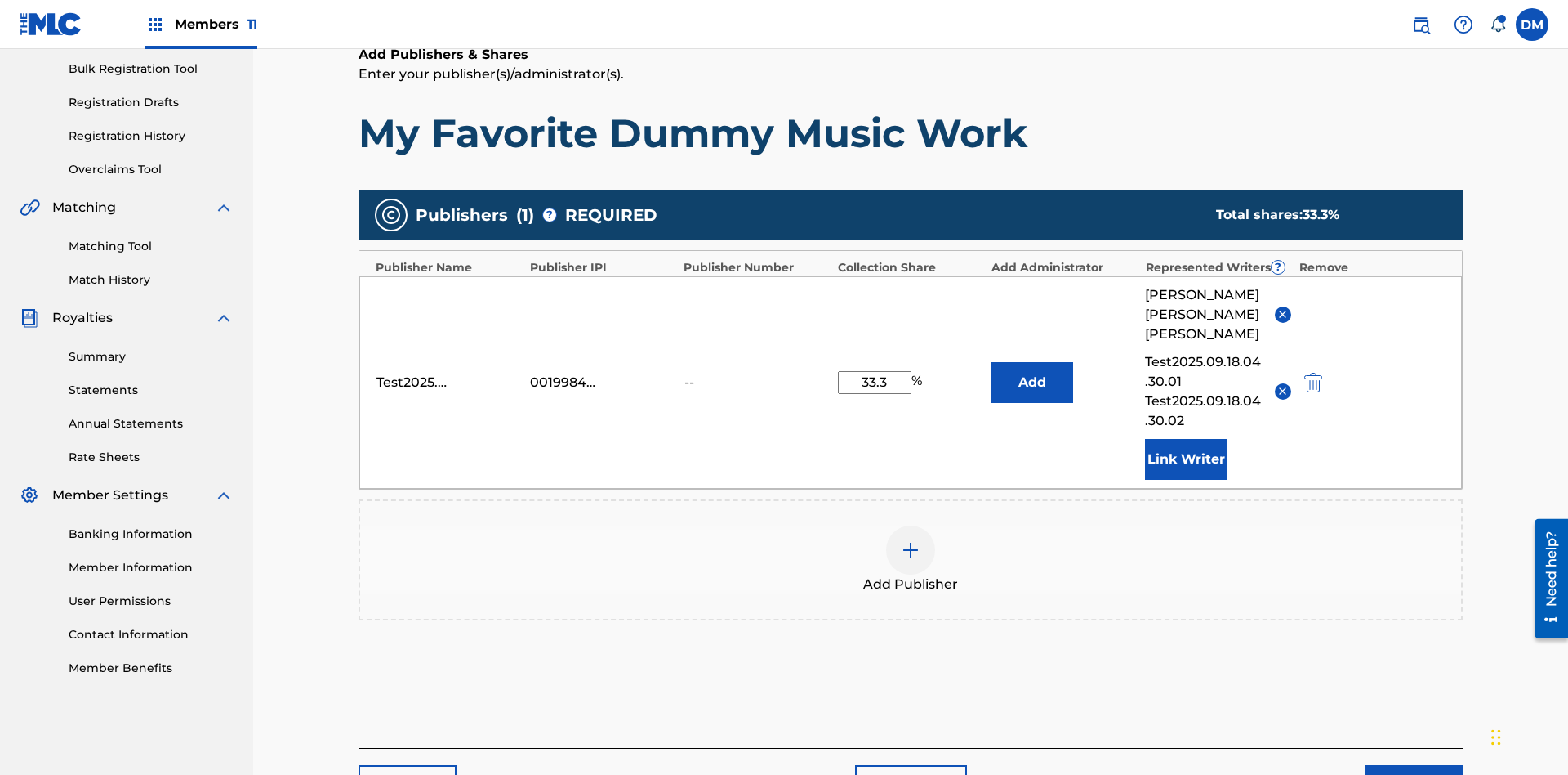
click at [911, 540] on img at bounding box center [910, 550] width 20 height 20
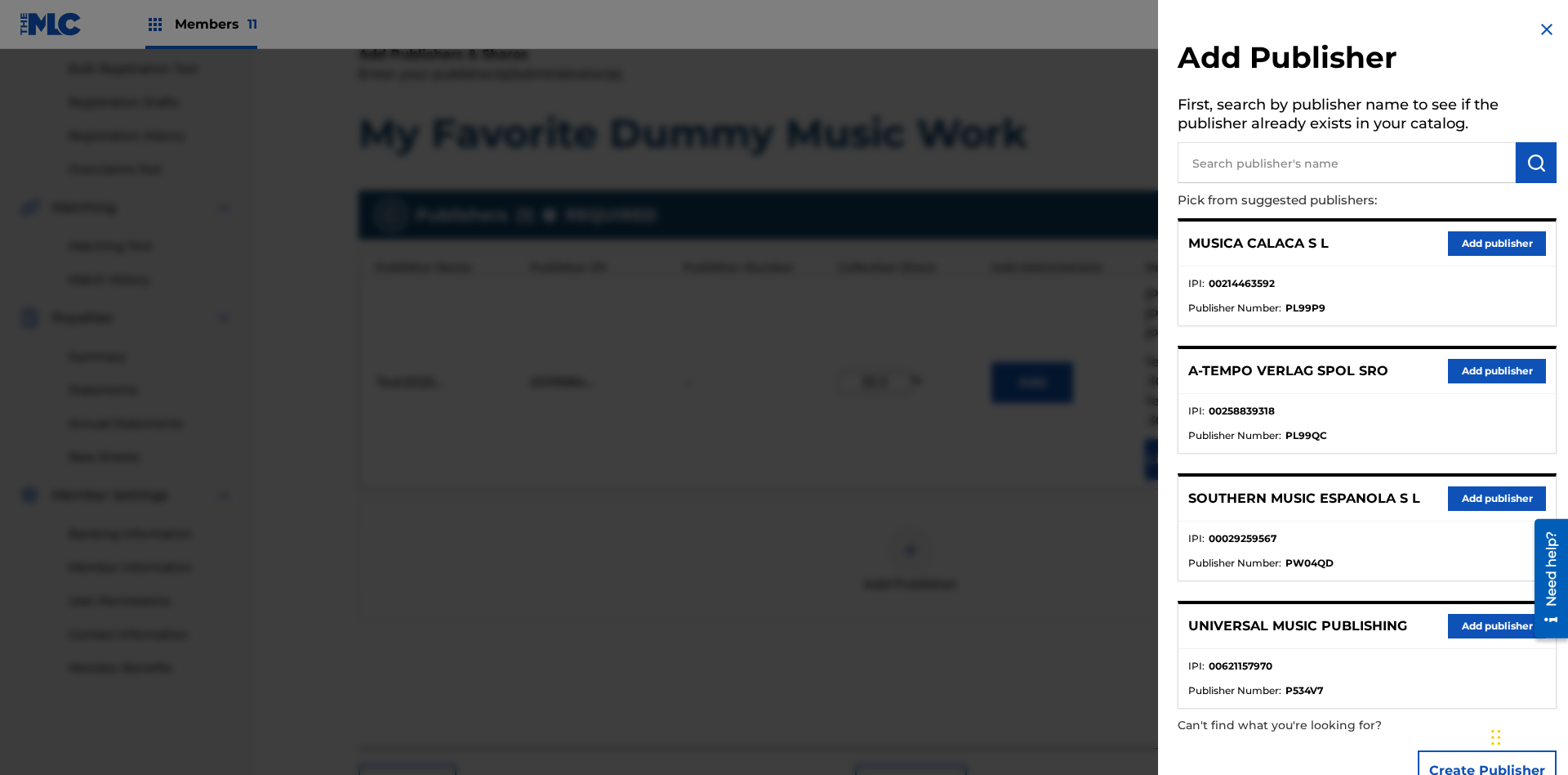
click at [1347, 163] on input "text" at bounding box center [1346, 163] width 338 height 41
type input "MUSICA CALACA S L"
click at [1536, 163] on img "submit" at bounding box center [1536, 163] width 20 height 20
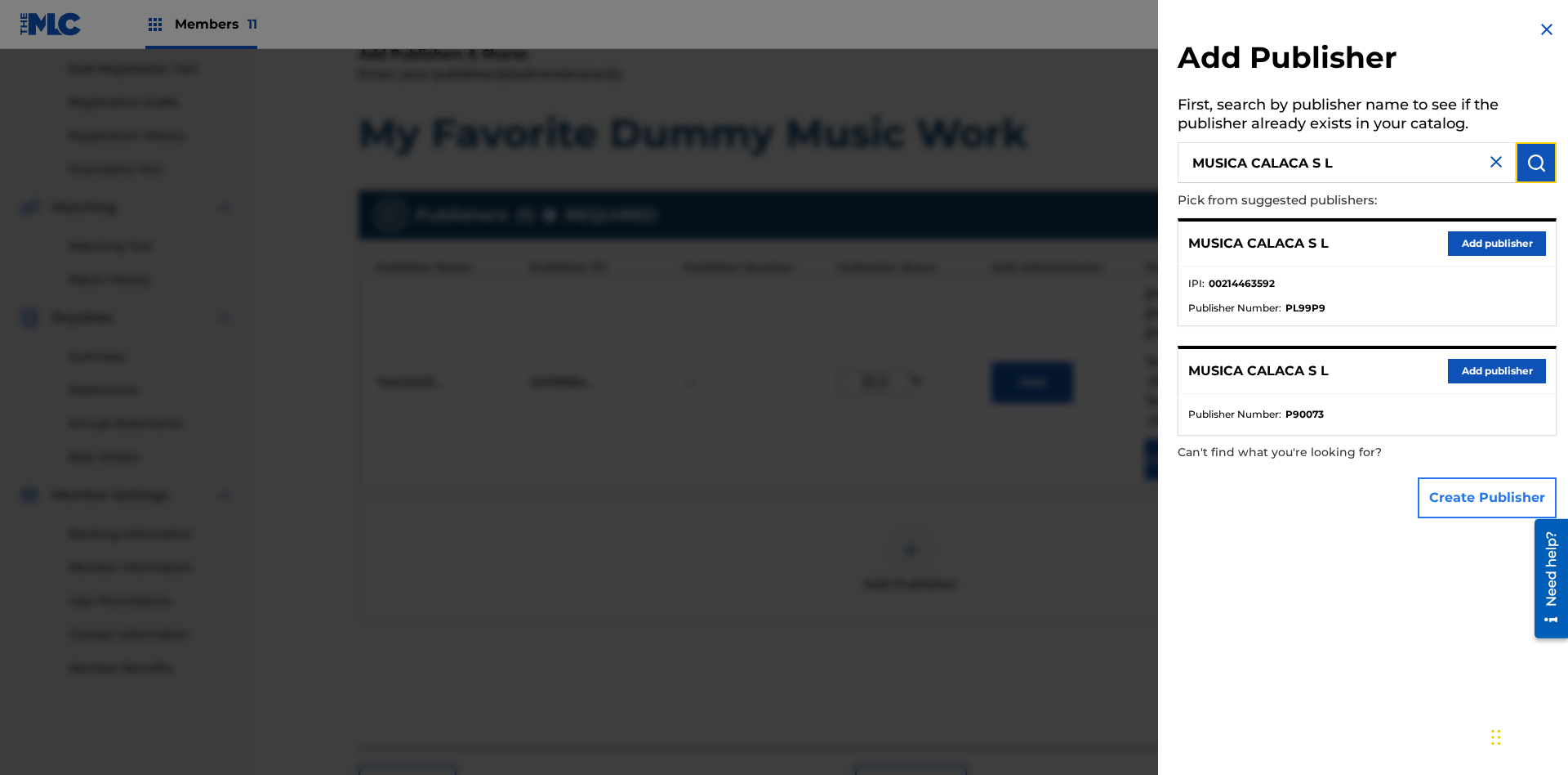
click at [1488, 497] on button "Create Publisher" at bounding box center [1488, 498] width 139 height 41
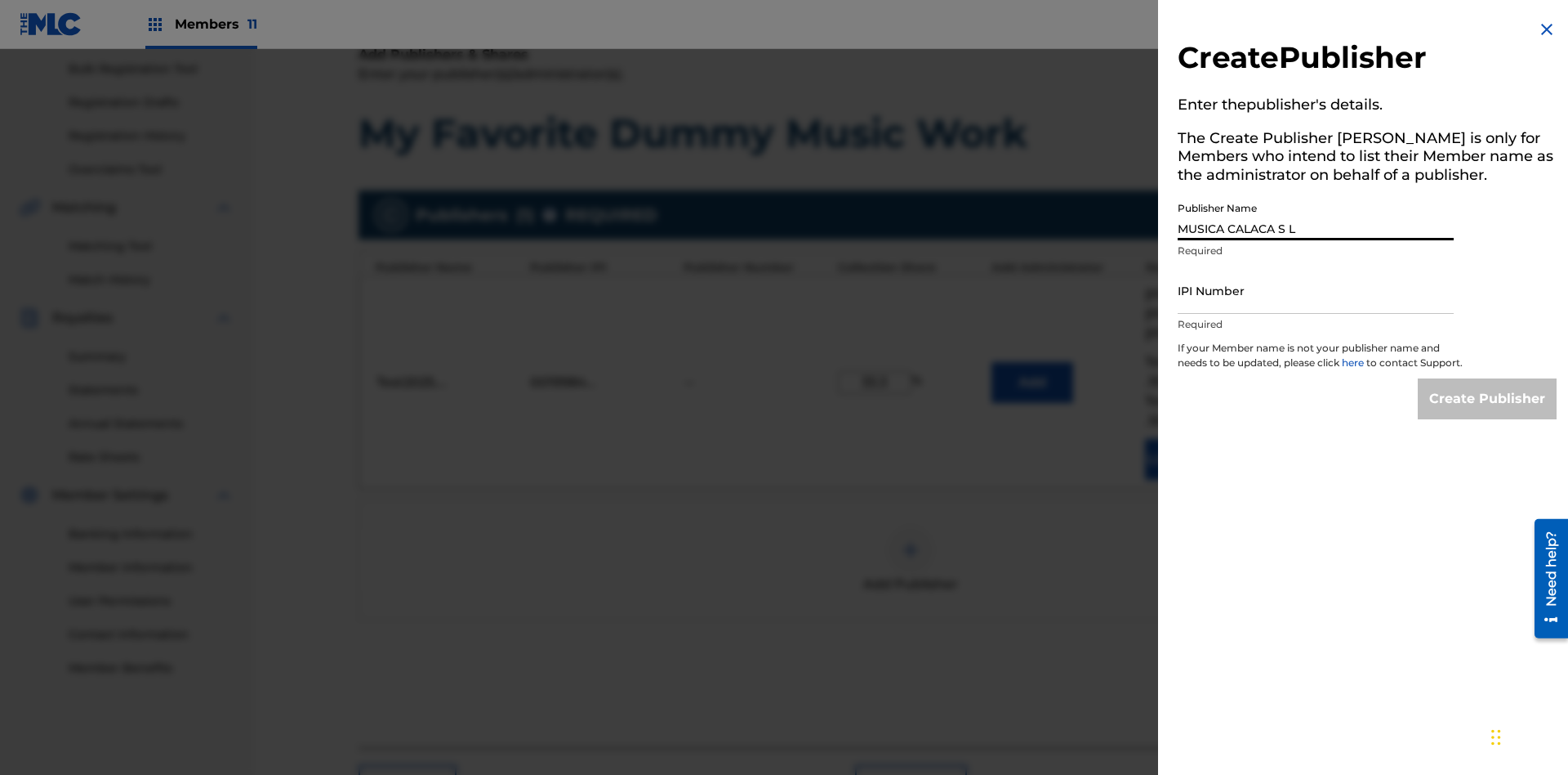
click at [1316, 290] on input "IPI Number" at bounding box center [1315, 291] width 276 height 46
click at [1488, 414] on input "Create Publisher" at bounding box center [1488, 399] width 139 height 41
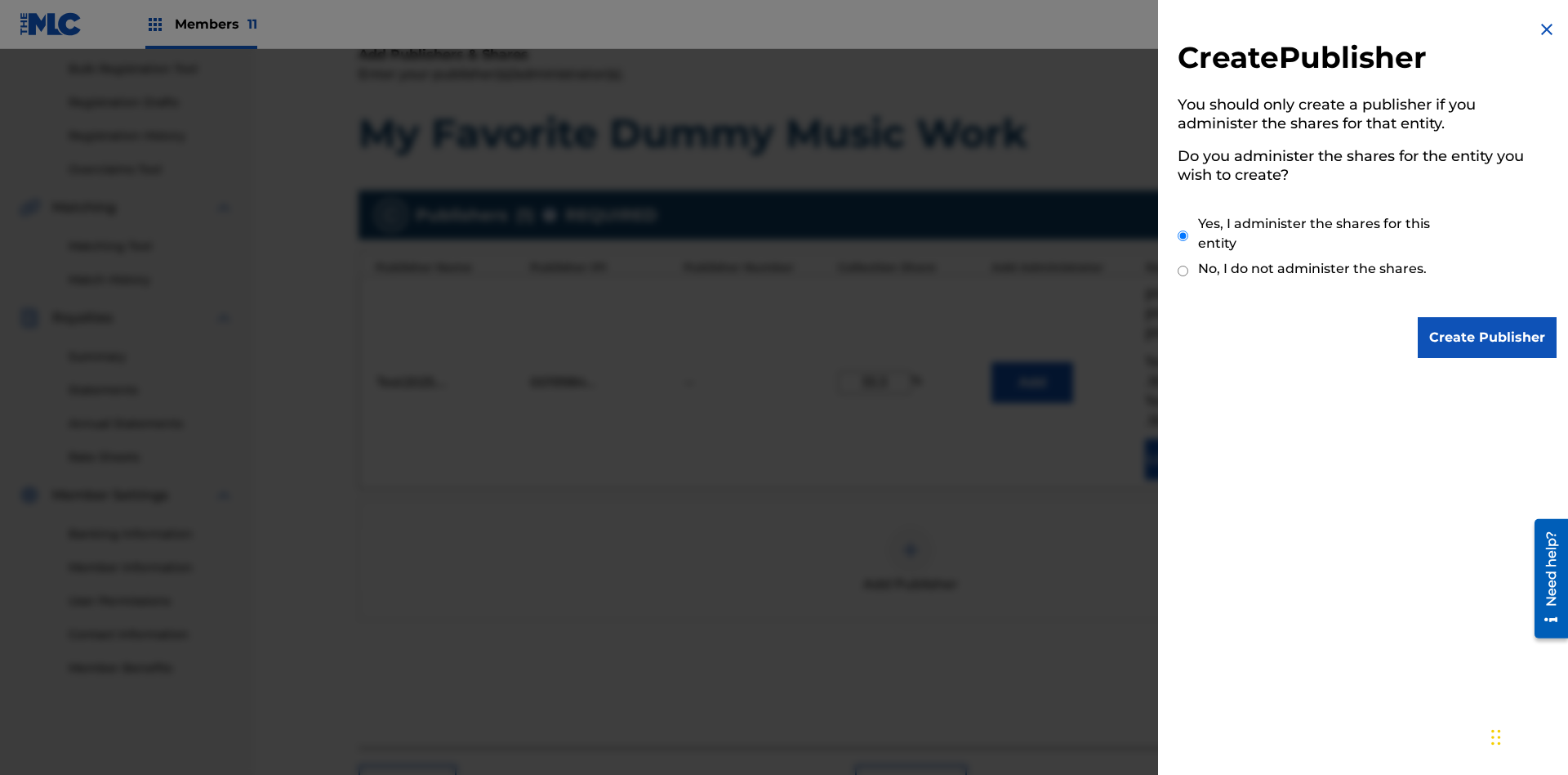
click at [1184, 236] on input "Yes, I administer the shares for this entity" at bounding box center [1183, 236] width 10 height 35
click at [1488, 337] on input "Create Publisher" at bounding box center [1488, 338] width 139 height 41
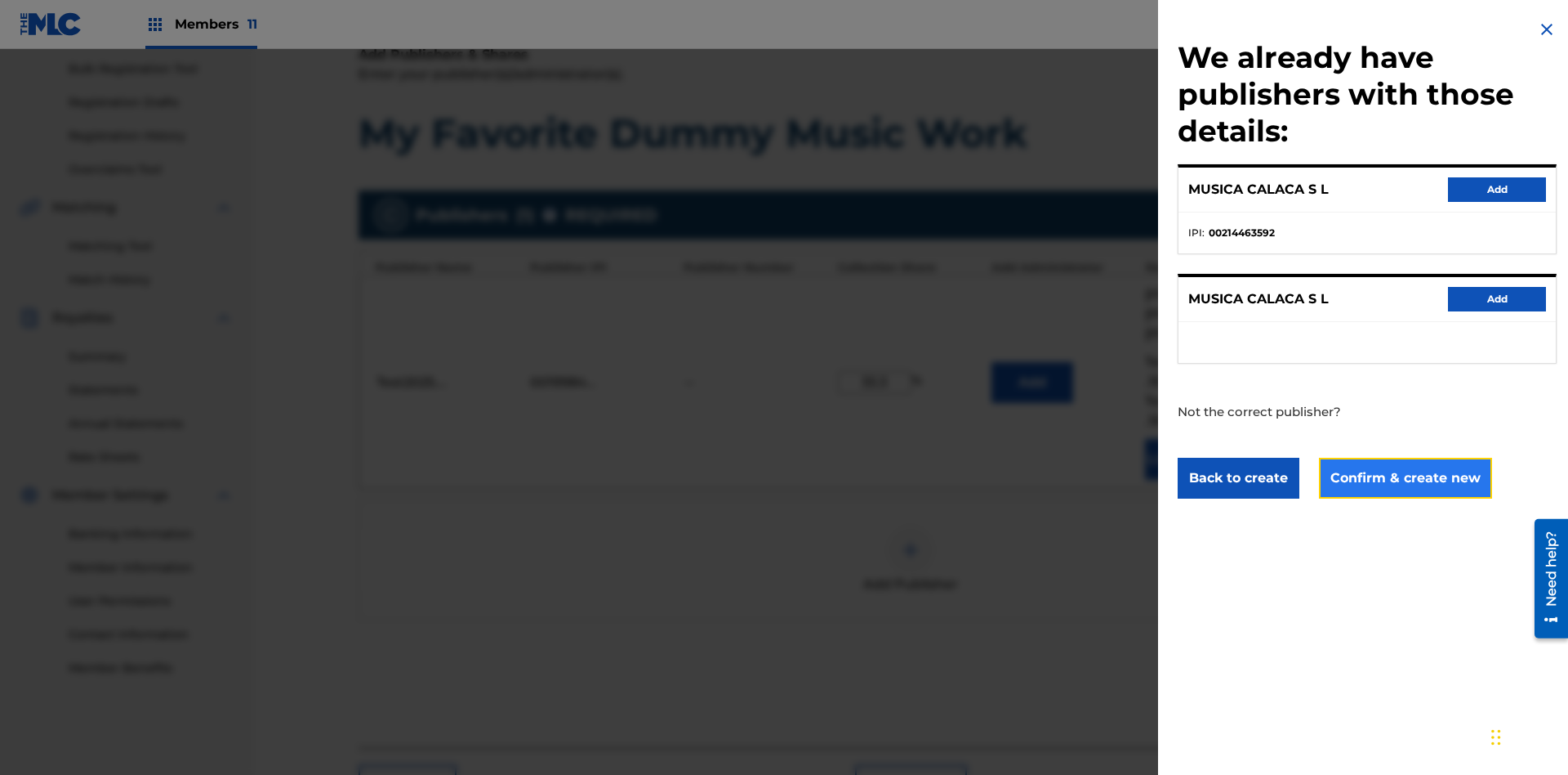
click at [1404, 477] on button "Confirm & create new" at bounding box center [1406, 478] width 173 height 41
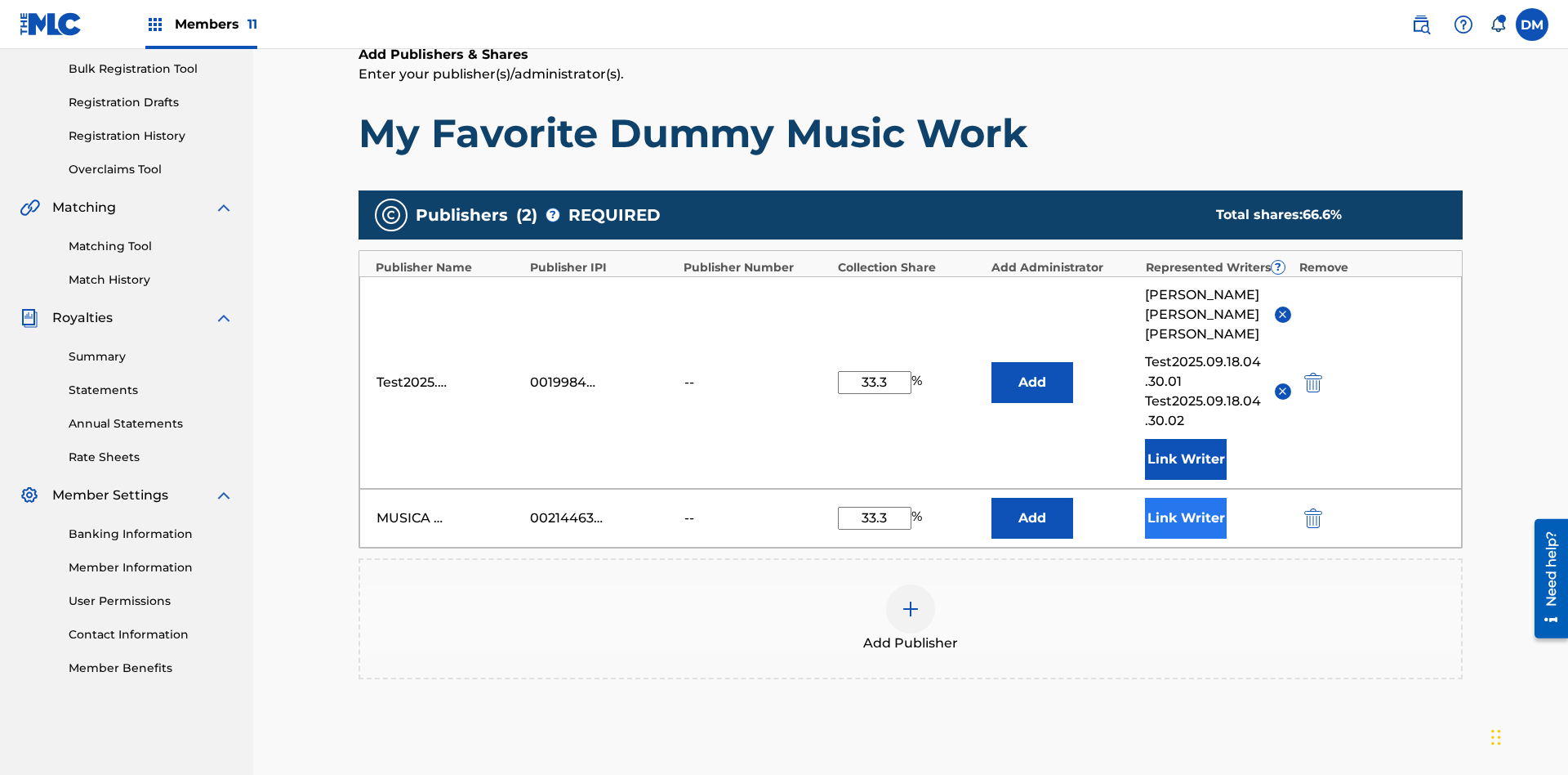
type input "33.3"
click at [1186, 498] on button "Link Writer" at bounding box center [1185, 519] width 82 height 41
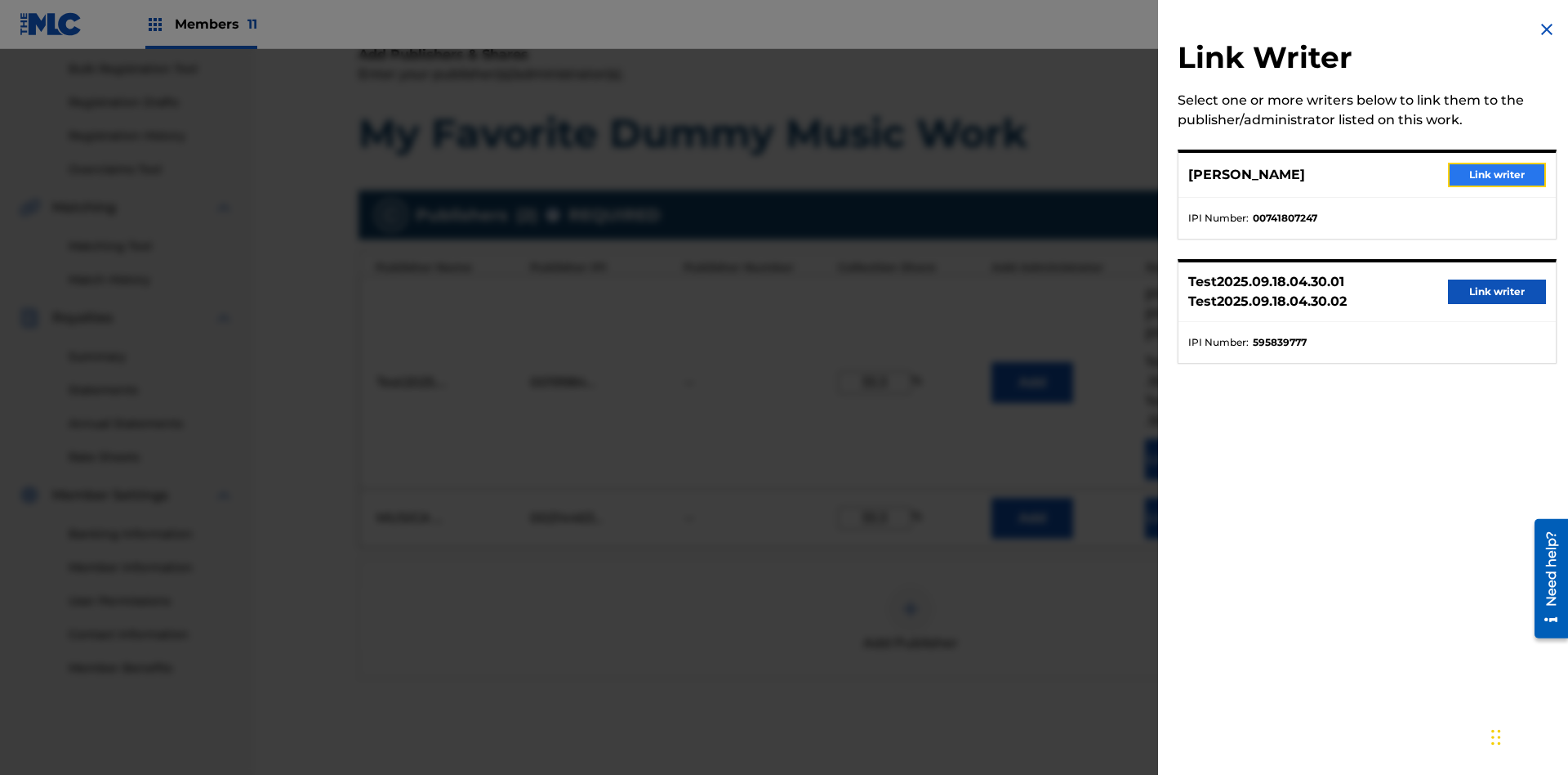
click at [1498, 175] on button "Link writer" at bounding box center [1498, 175] width 98 height 25
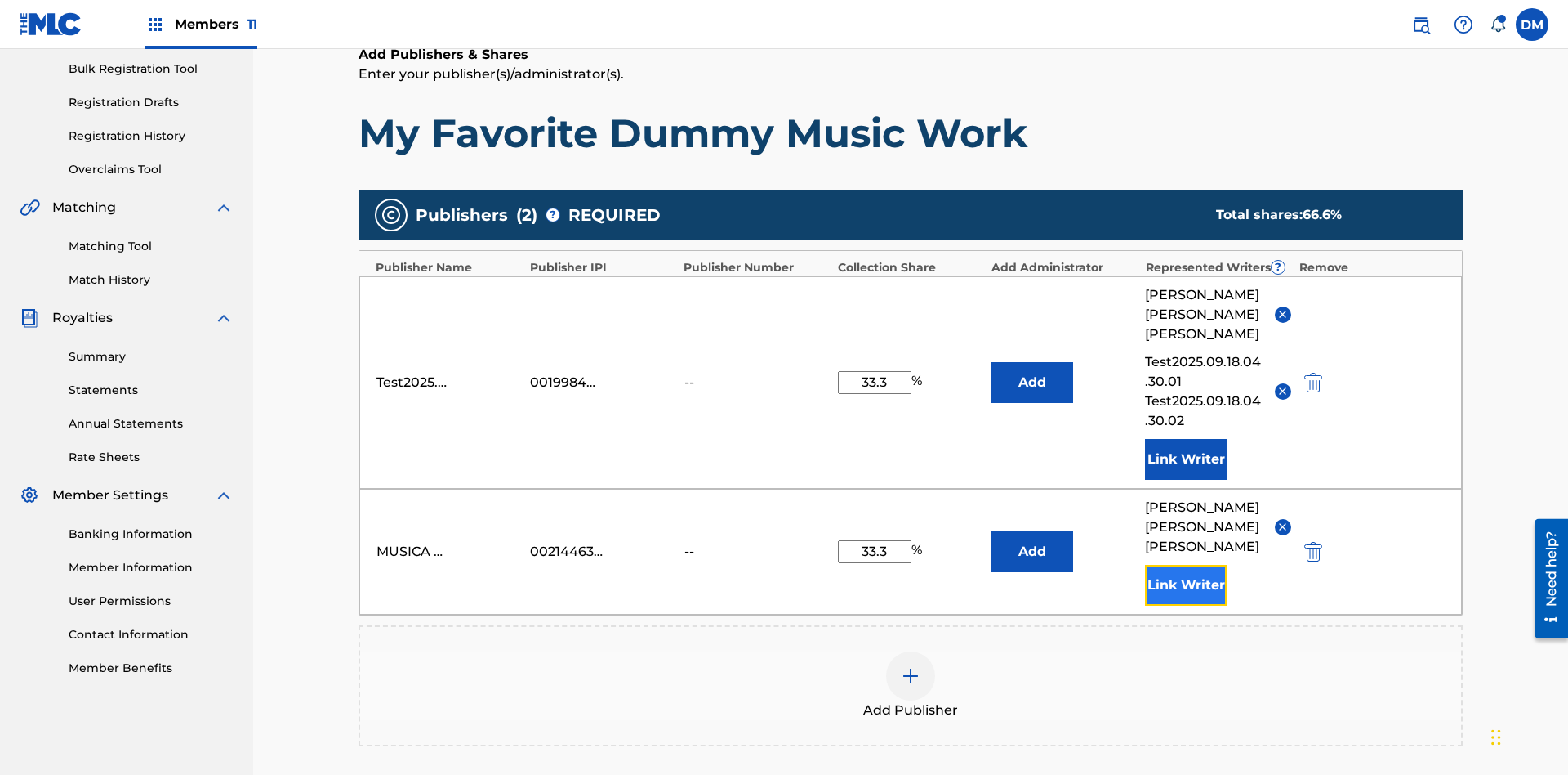
click at [1186, 565] on button "Link Writer" at bounding box center [1185, 586] width 82 height 41
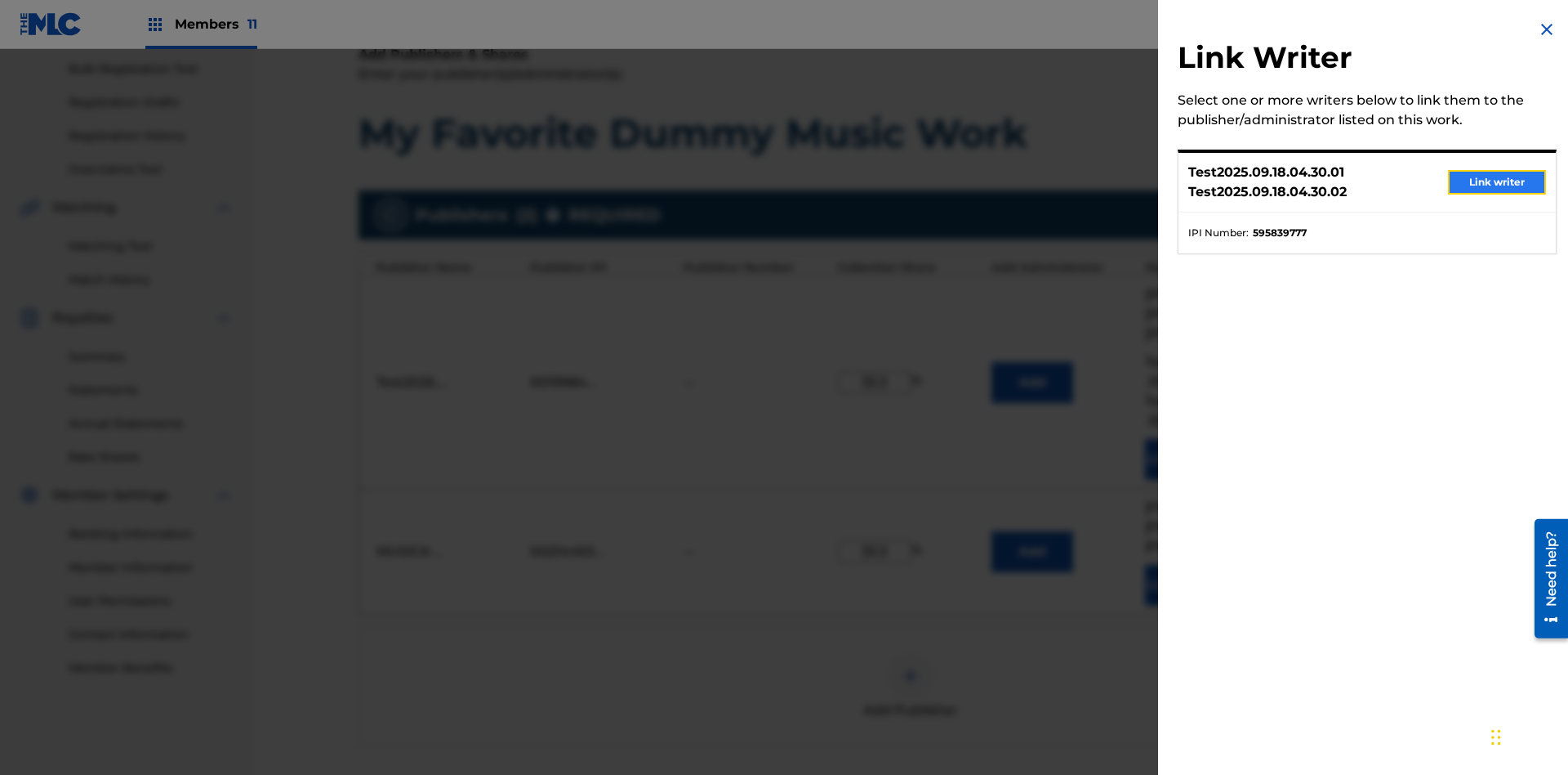
click at [1498, 182] on button "Link writer" at bounding box center [1498, 182] width 98 height 25
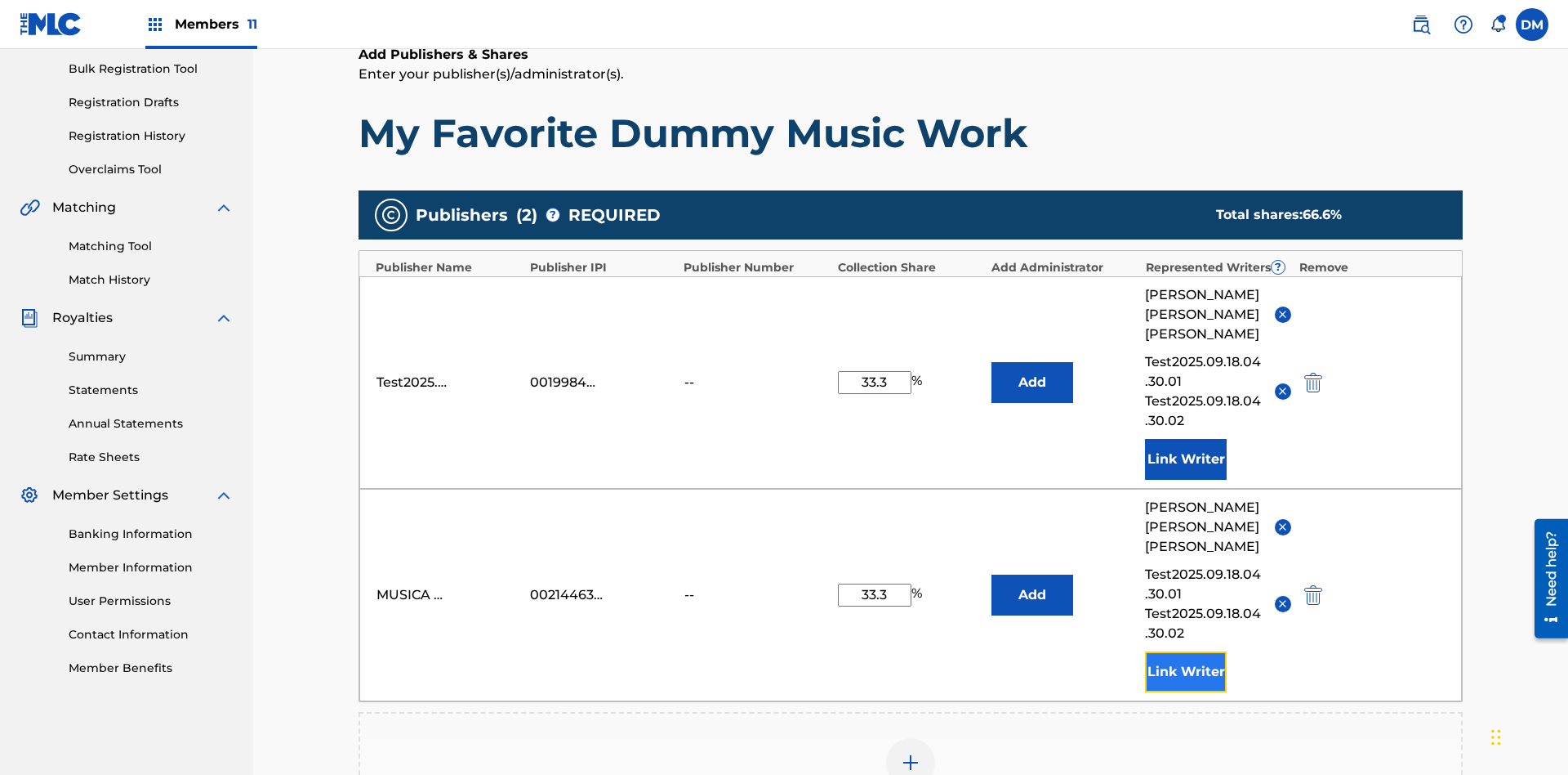
click at [1186, 651] on button "Link Writer" at bounding box center [1185, 672] width 82 height 41
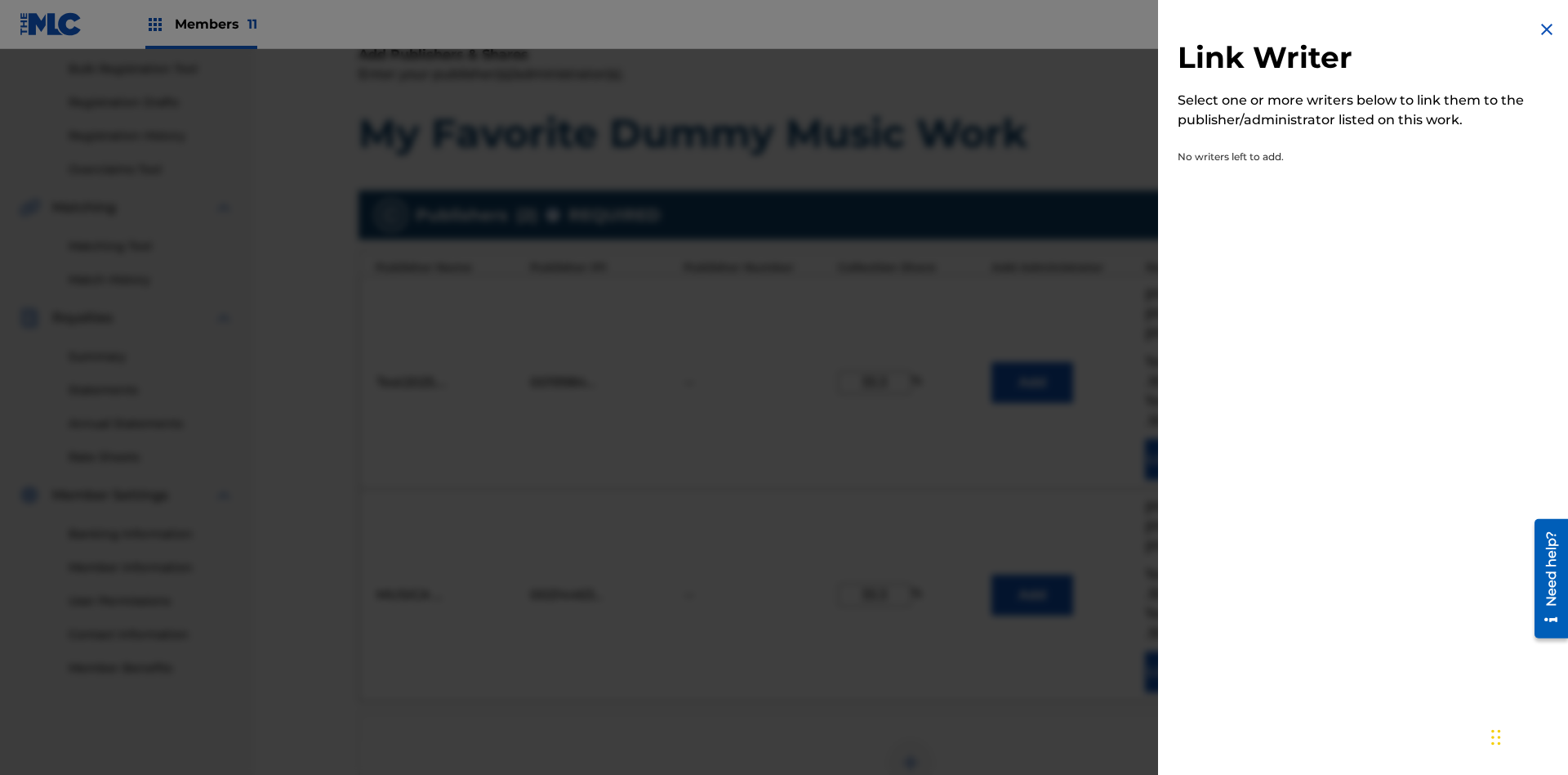
click at [1547, 29] on img at bounding box center [1547, 29] width 20 height 20
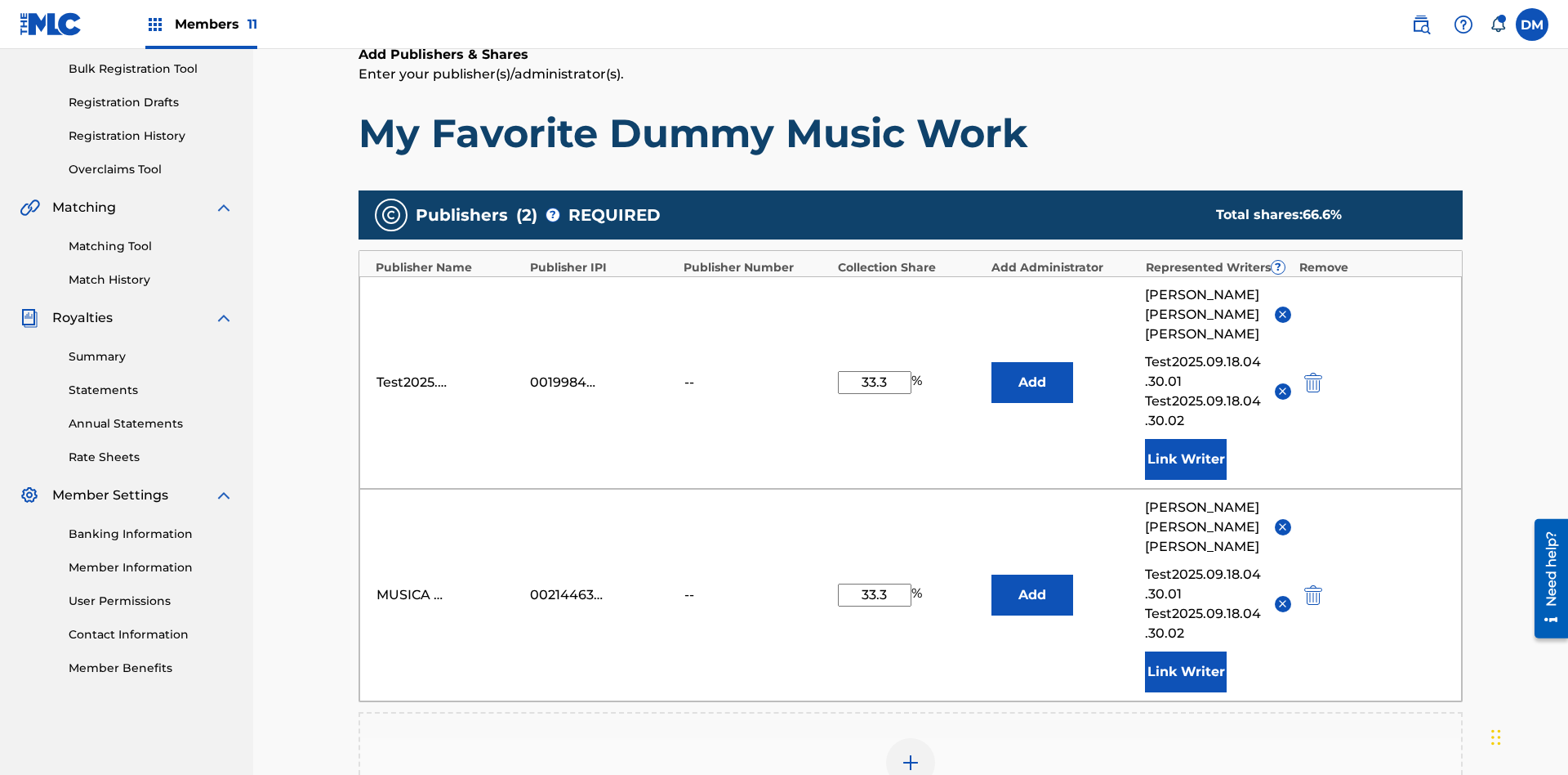
click at [911, 753] on img at bounding box center [910, 762] width 20 height 20
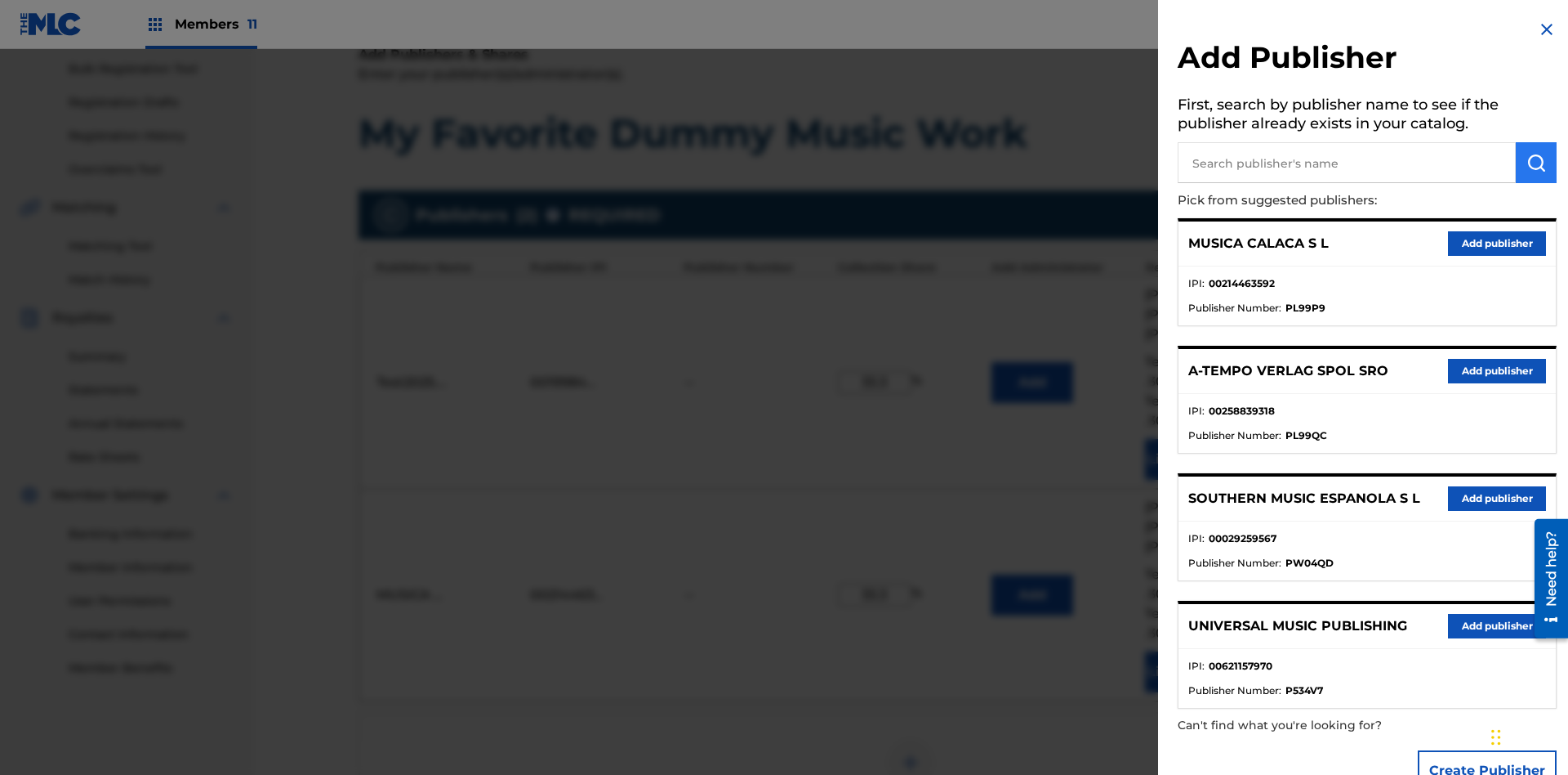
click at [1347, 163] on input "text" at bounding box center [1346, 163] width 338 height 41
type input "Test2025.09.18.04.31.43"
click at [1536, 163] on img "submit" at bounding box center [1536, 163] width 20 height 20
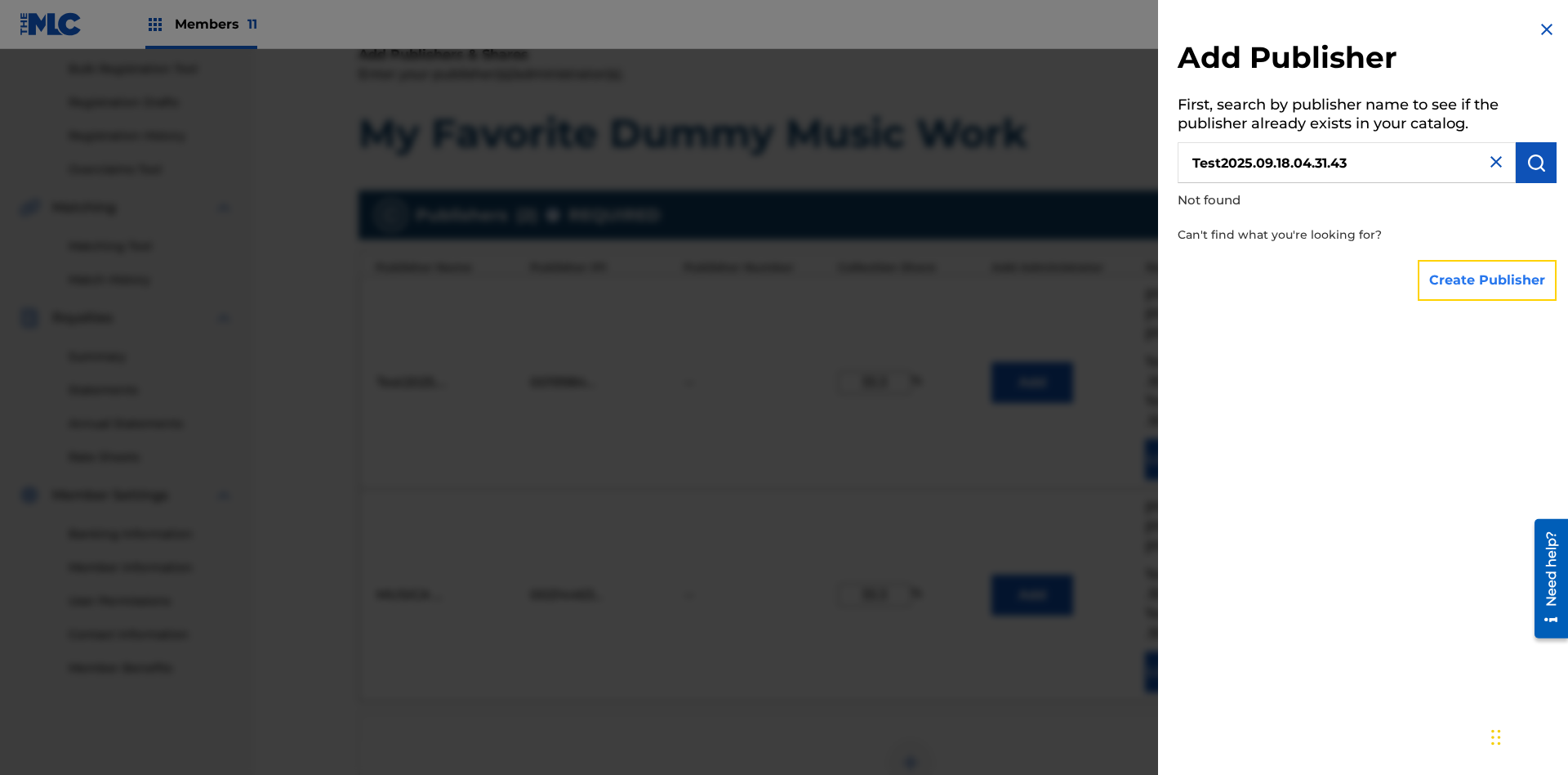
click at [1488, 280] on button "Create Publisher" at bounding box center [1488, 280] width 139 height 41
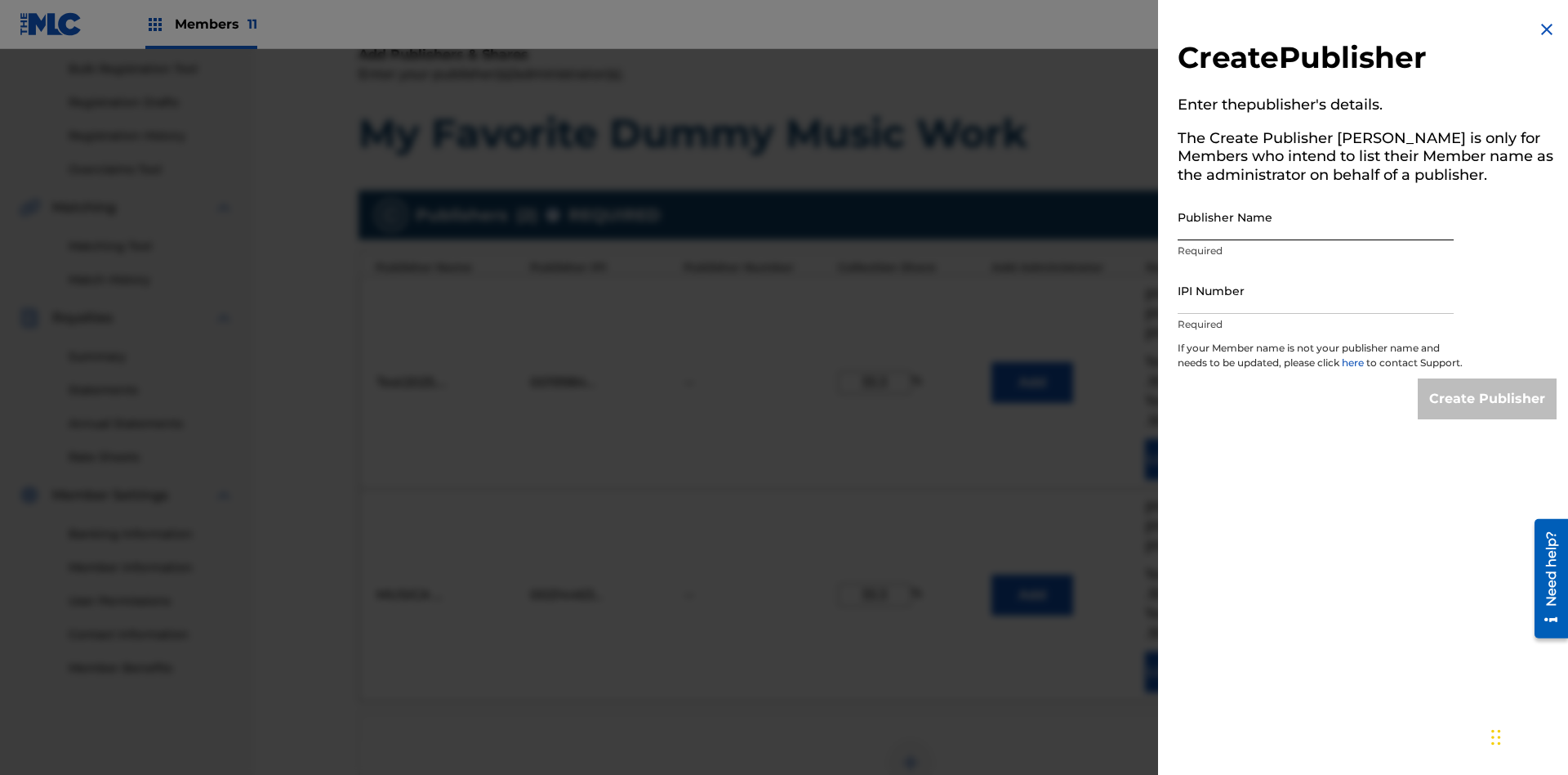
click at [1316, 217] on input "Publisher Name" at bounding box center [1315, 217] width 276 height 46
click at [1316, 290] on input "IPI Number" at bounding box center [1315, 291] width 276 height 46
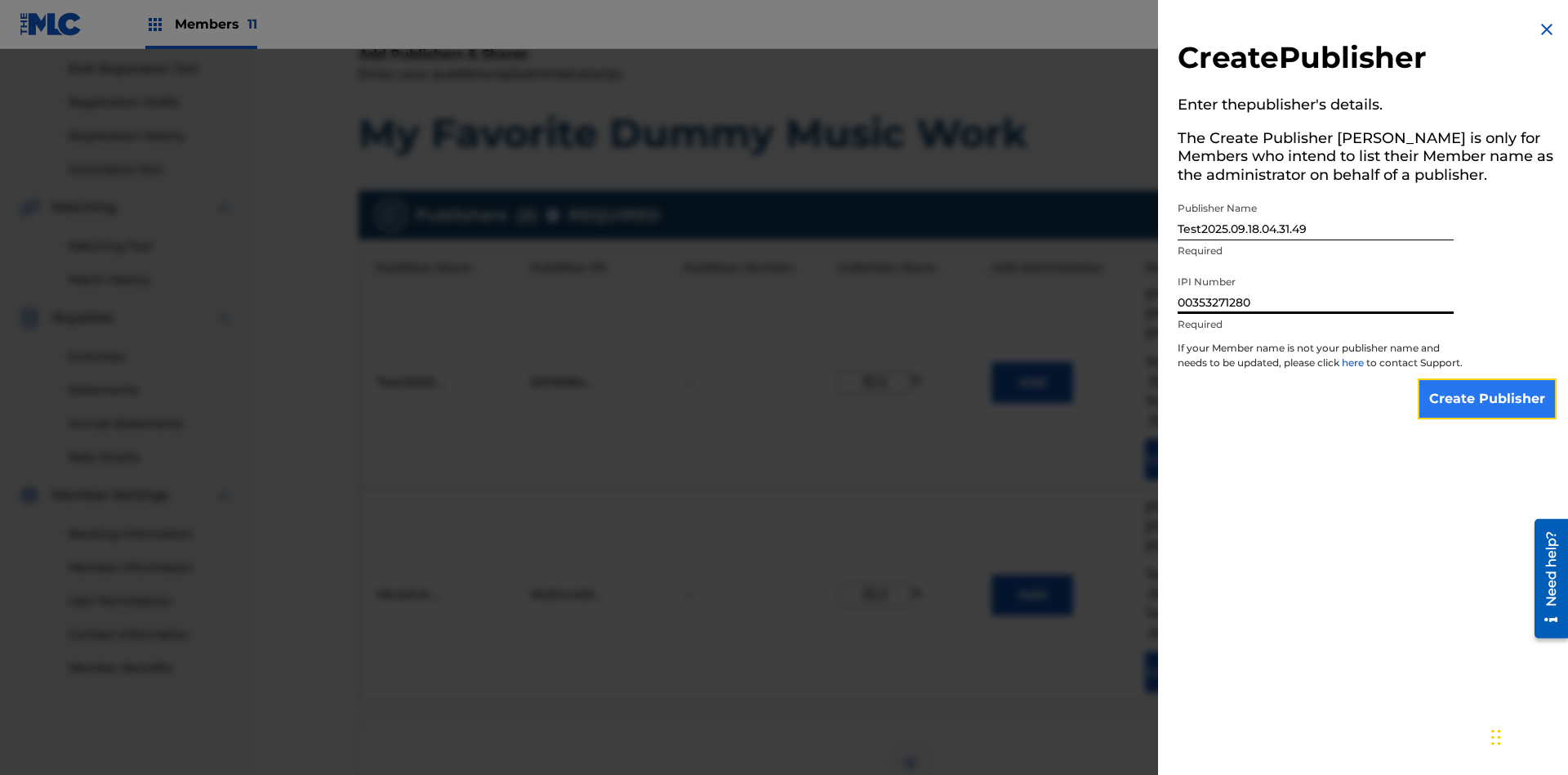
click at [1488, 414] on input "Create Publisher" at bounding box center [1488, 399] width 139 height 41
click at [1488, 378] on input "Create Publisher" at bounding box center [1488, 399] width 139 height 41
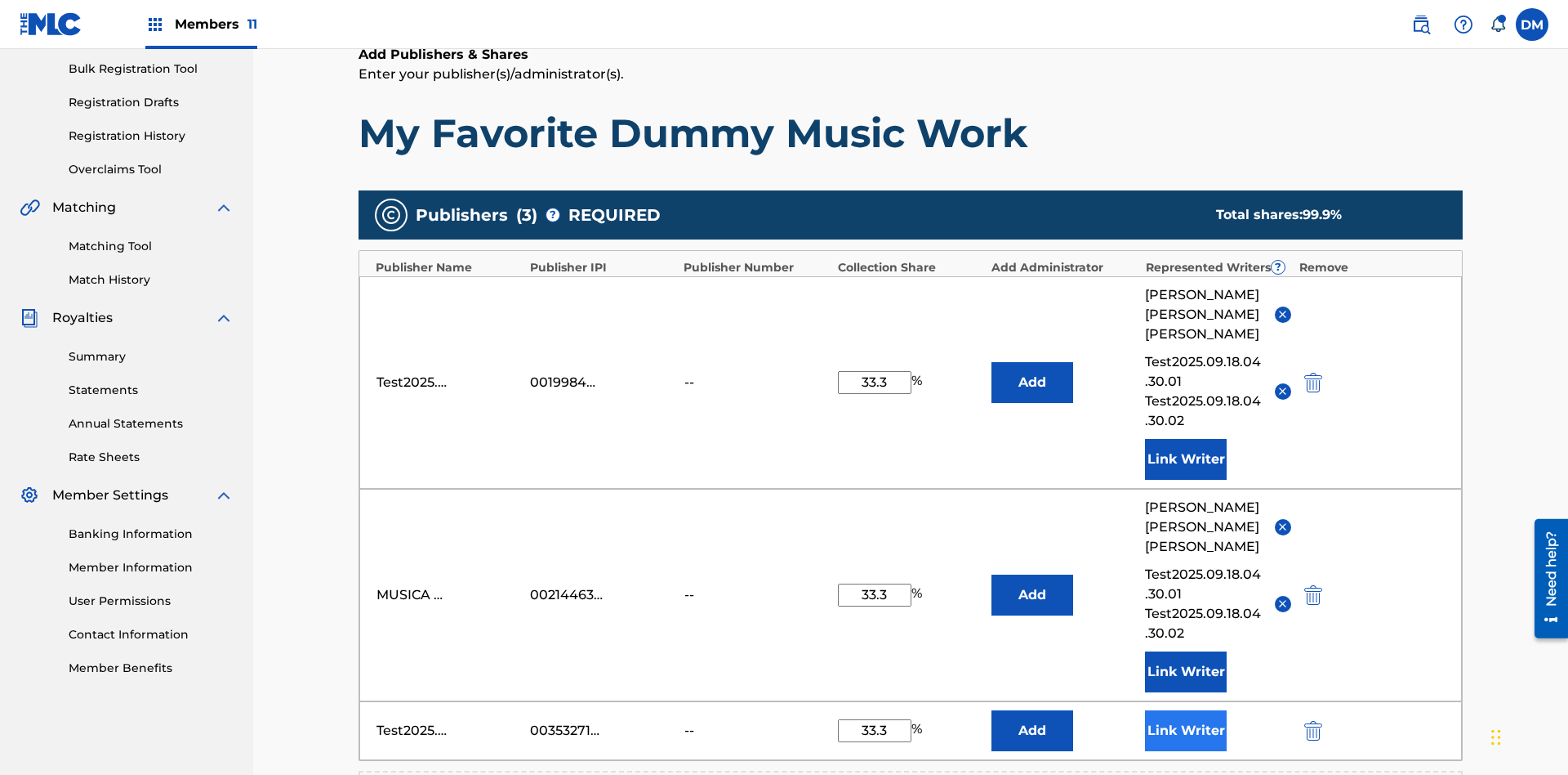
type input "33.3"
click at [1186, 710] on button "Link Writer" at bounding box center [1185, 731] width 82 height 41
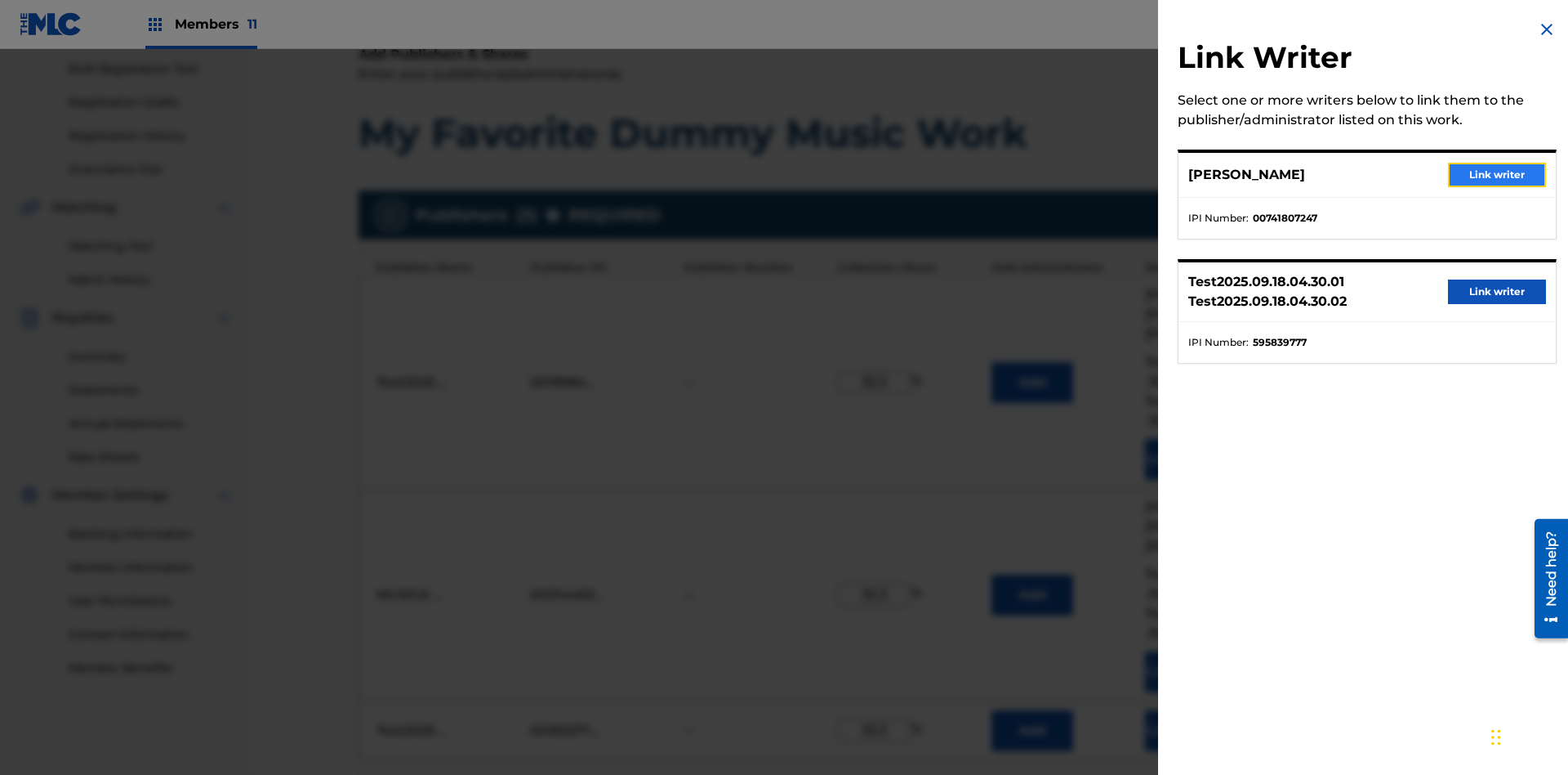
click at [1498, 175] on button "Link writer" at bounding box center [1498, 175] width 98 height 25
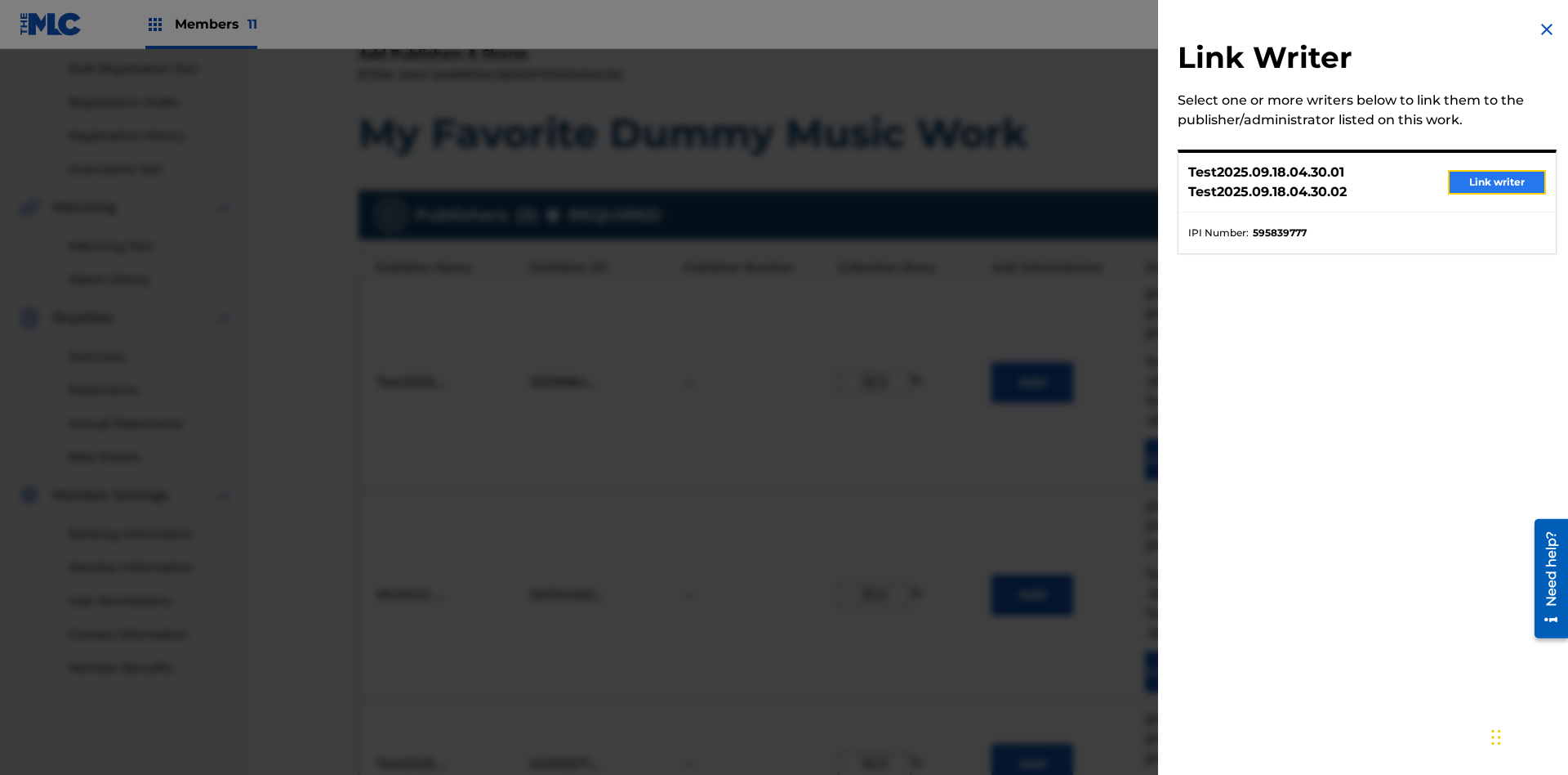
click at [1498, 182] on button "Link writer" at bounding box center [1498, 182] width 98 height 25
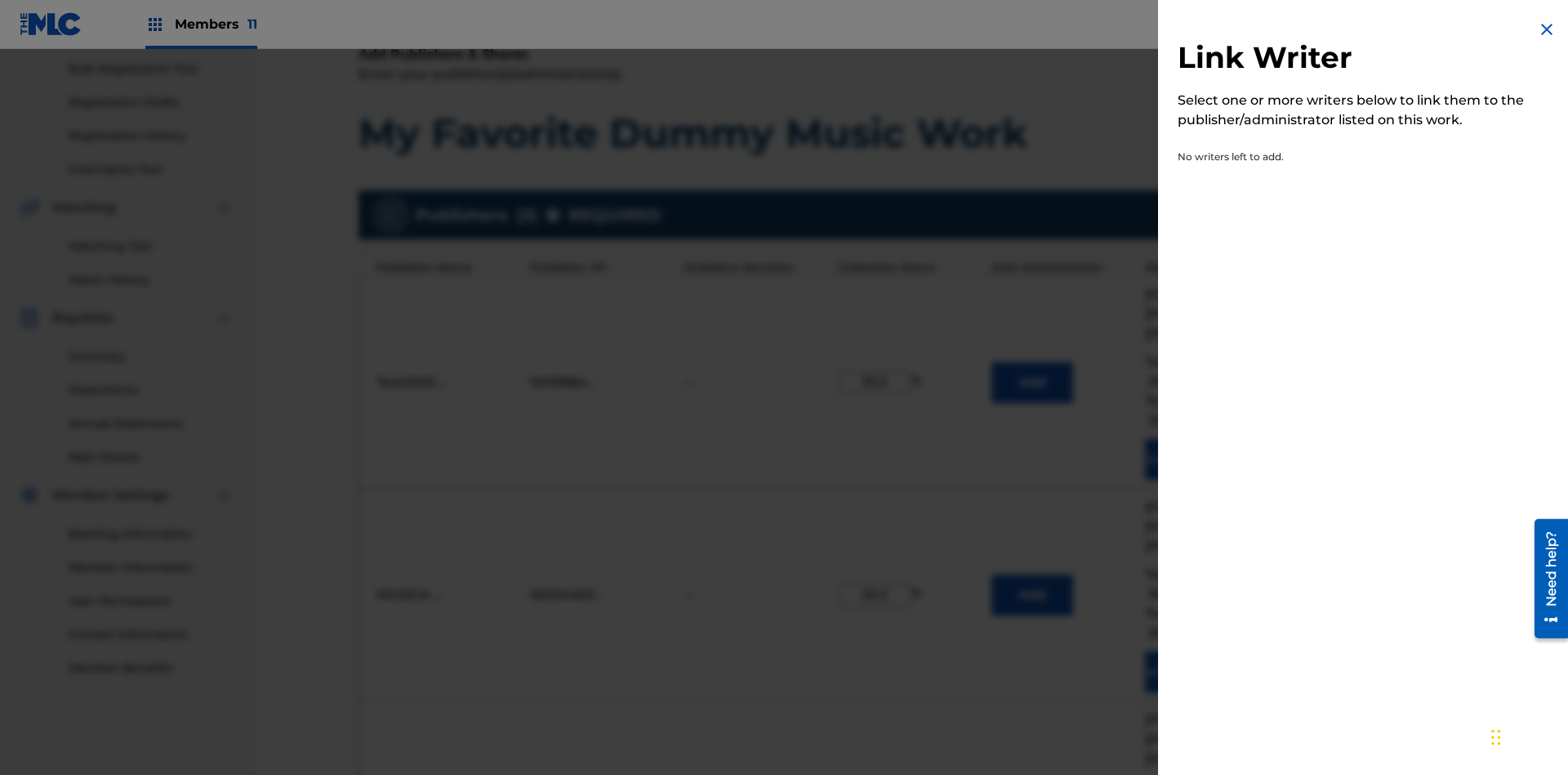
click at [1547, 29] on img at bounding box center [1547, 29] width 20 height 20
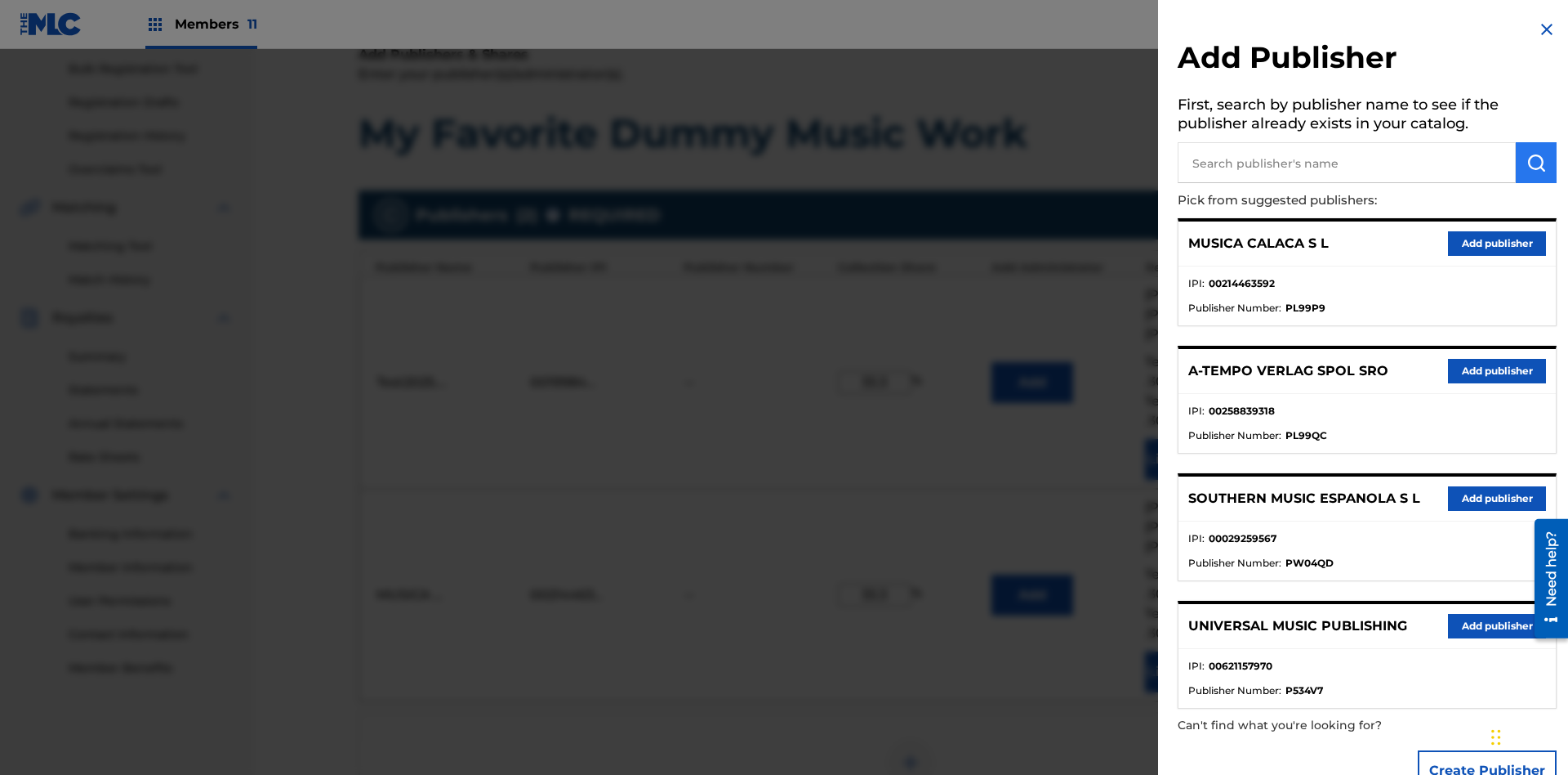
click at [1347, 163] on input "text" at bounding box center [1346, 163] width 338 height 41
type input "UNIVERSAL MUSIC PUBLISHING"
click at [1536, 163] on img "submit" at bounding box center [1536, 163] width 20 height 20
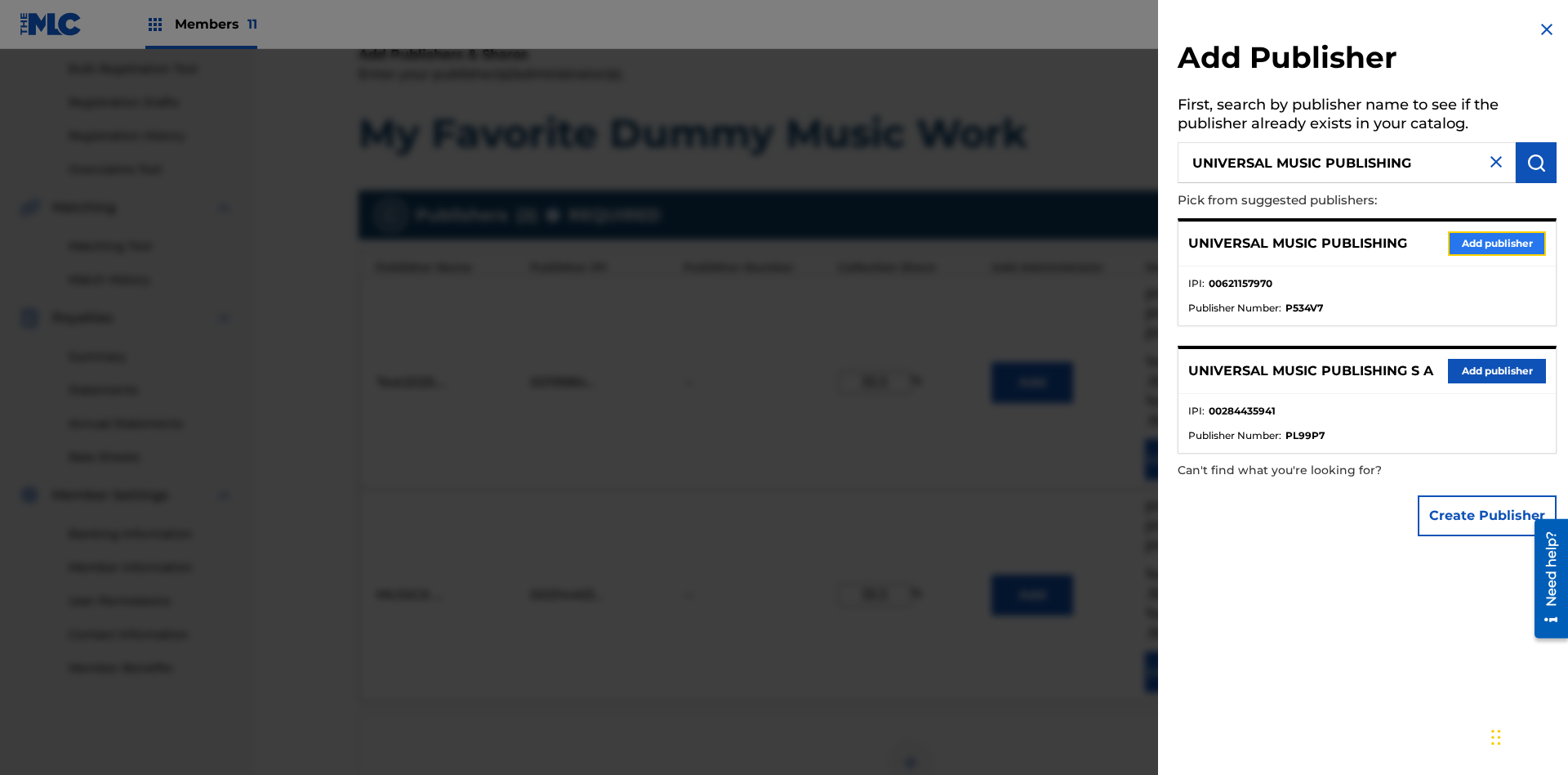
click at [1498, 243] on button "Add publisher" at bounding box center [1498, 243] width 98 height 25
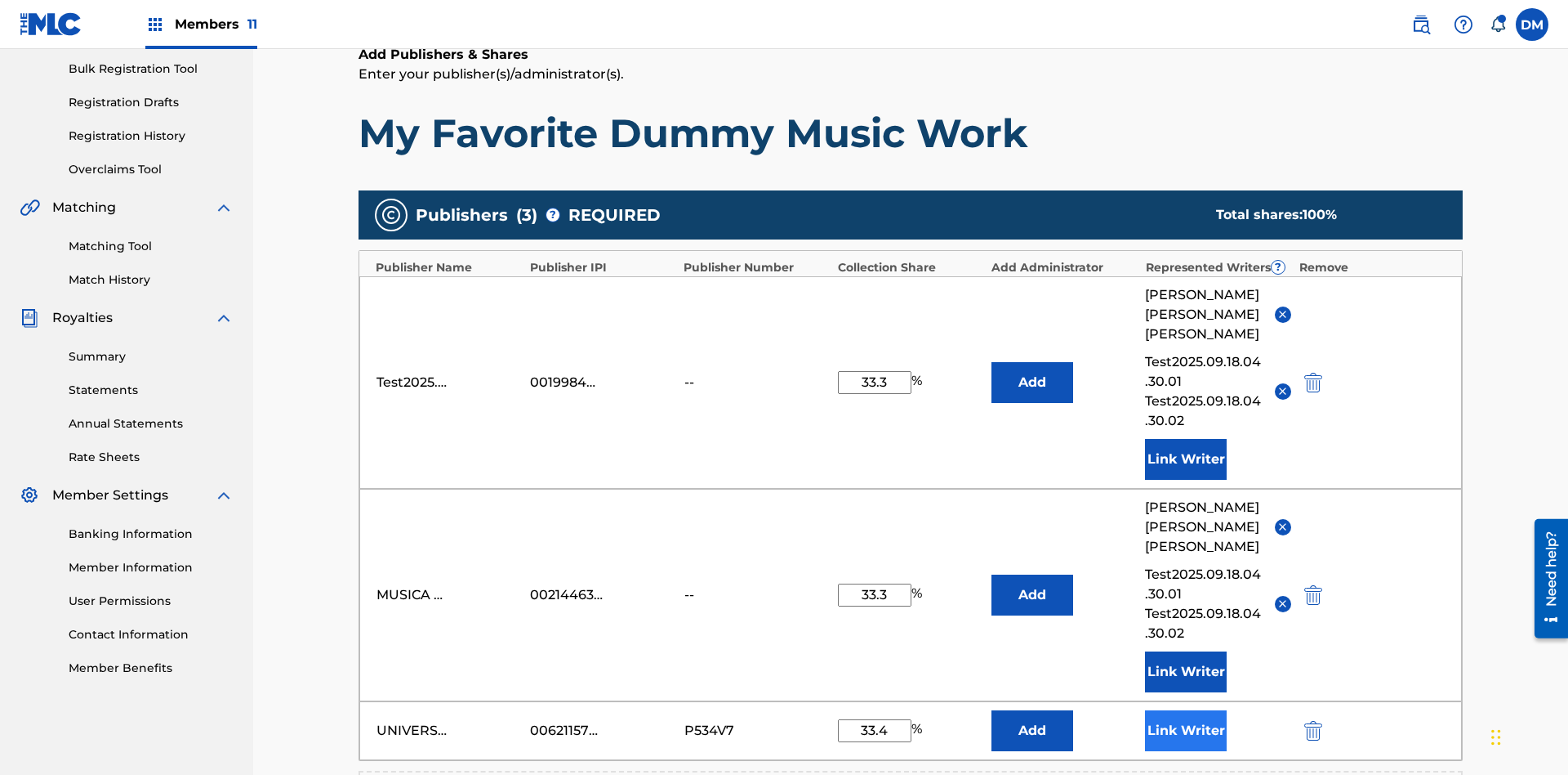
type input "33.4"
click at [1186, 710] on button "Link Writer" at bounding box center [1185, 731] width 82 height 41
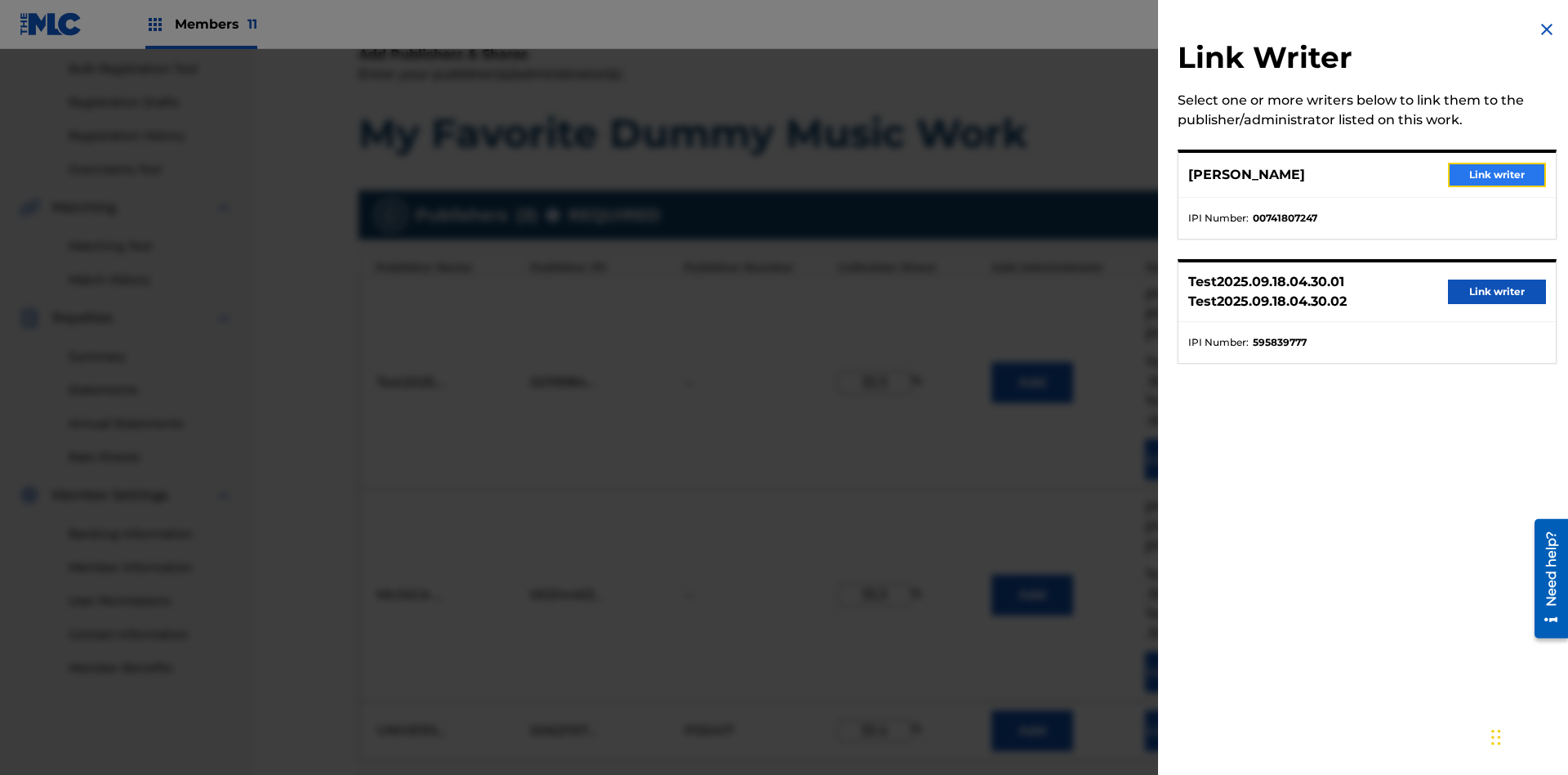
click at [1498, 175] on button "Link writer" at bounding box center [1498, 175] width 98 height 25
click at [1186, 710] on button "Link Writer" at bounding box center [1185, 731] width 82 height 41
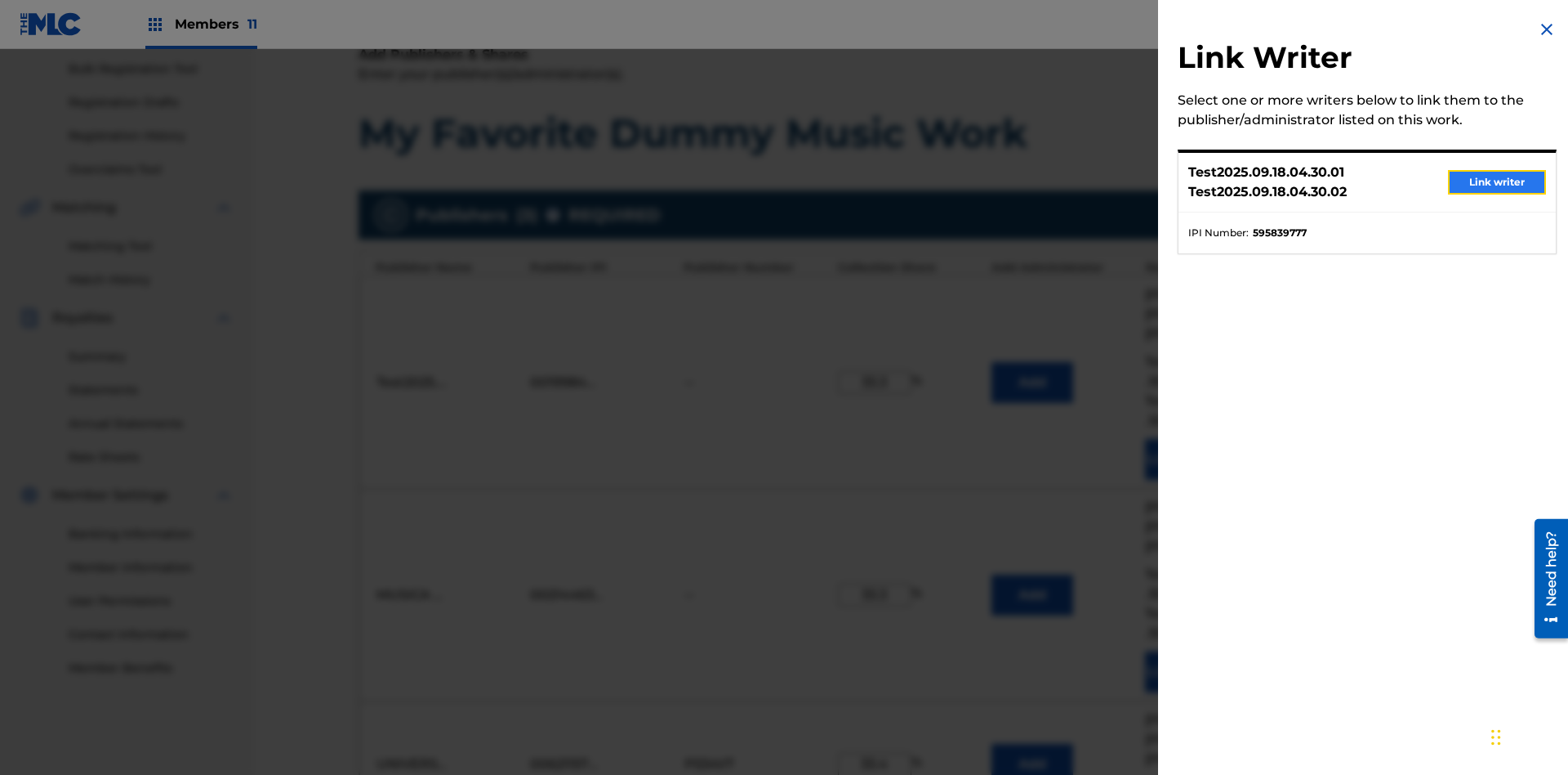
click at [1498, 182] on button "Link writer" at bounding box center [1498, 182] width 98 height 25
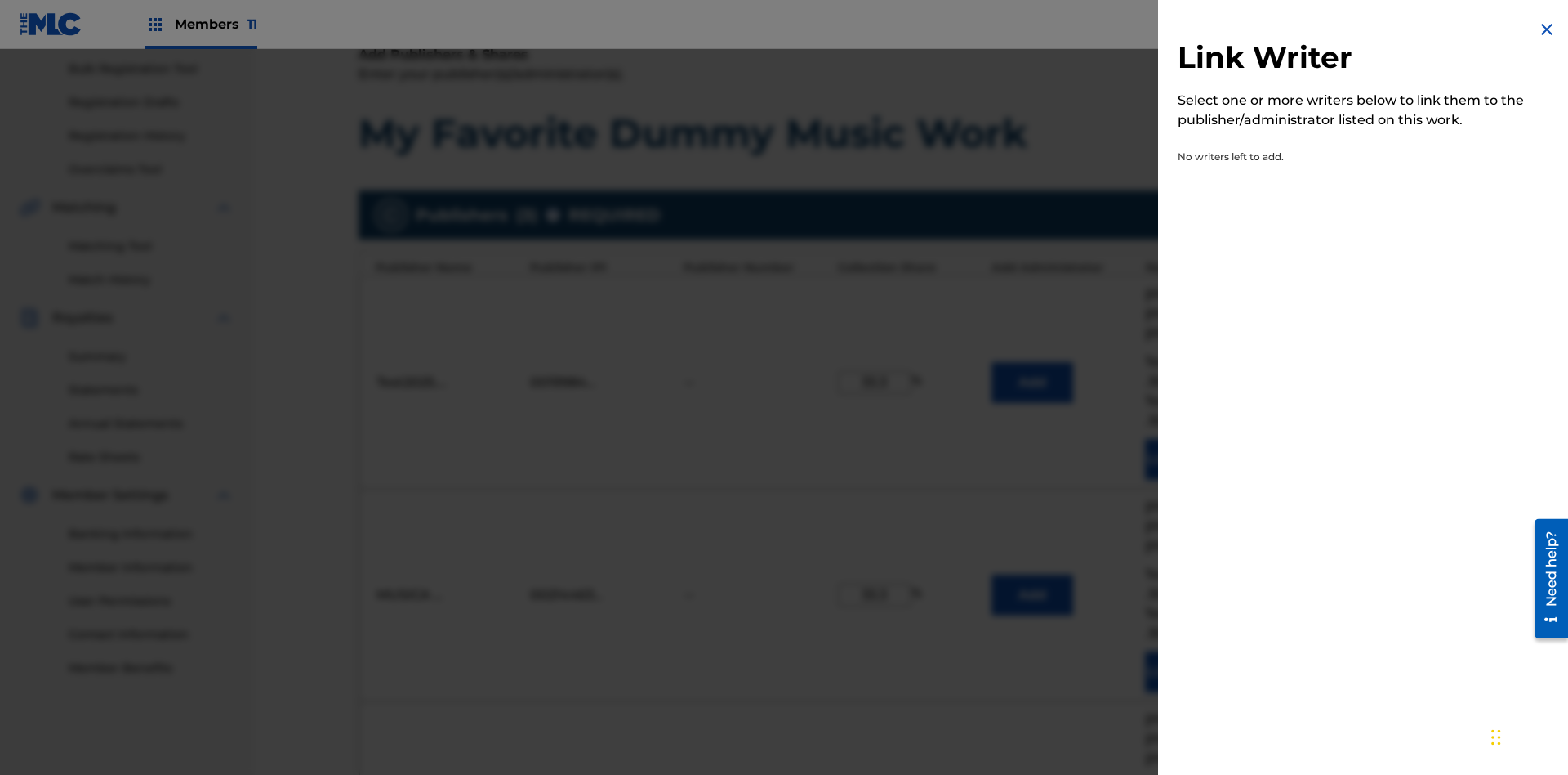
click at [1547, 29] on img at bounding box center [1547, 29] width 20 height 20
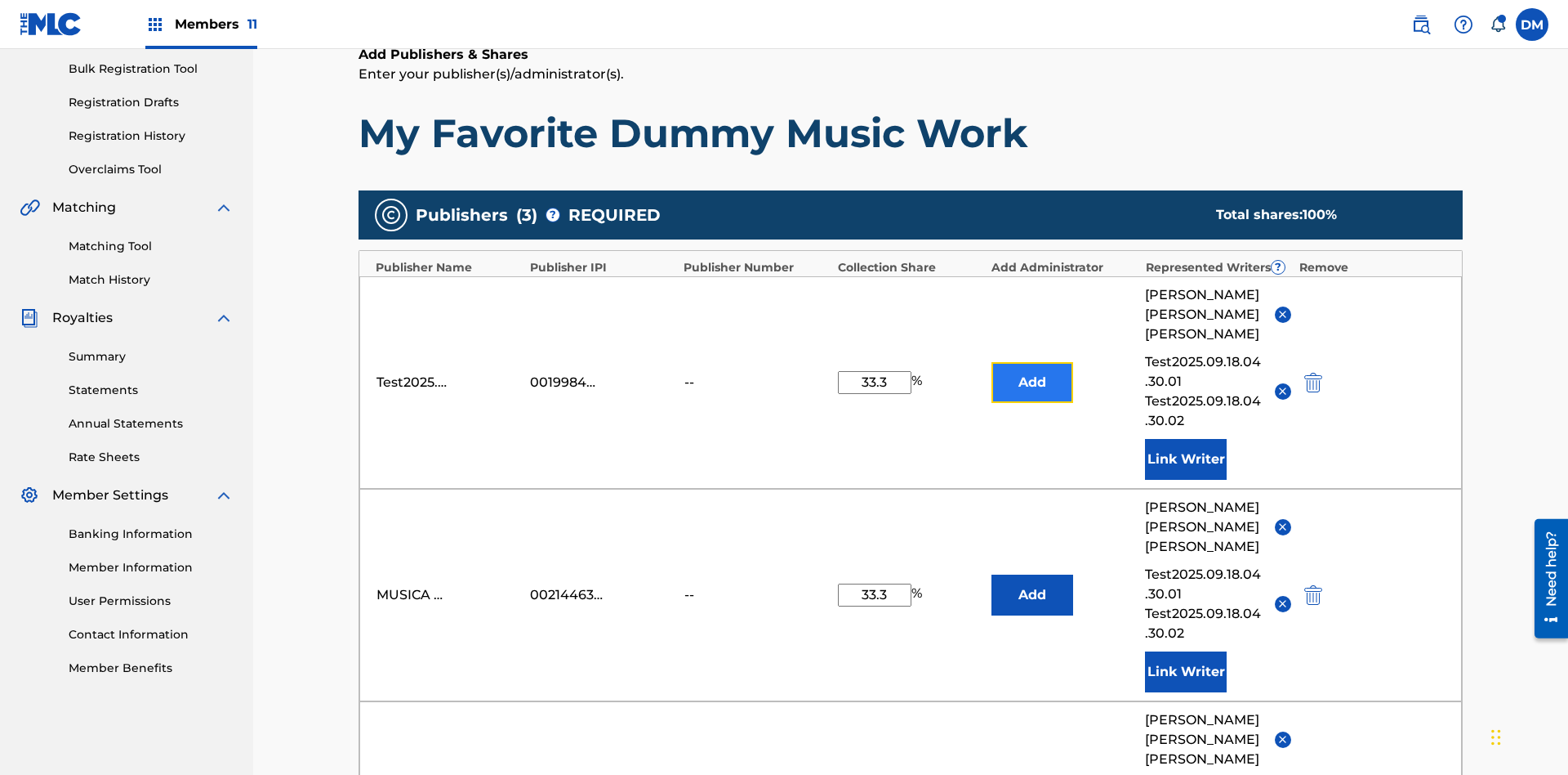
click at [1032, 362] on button "Add" at bounding box center [1032, 383] width 82 height 41
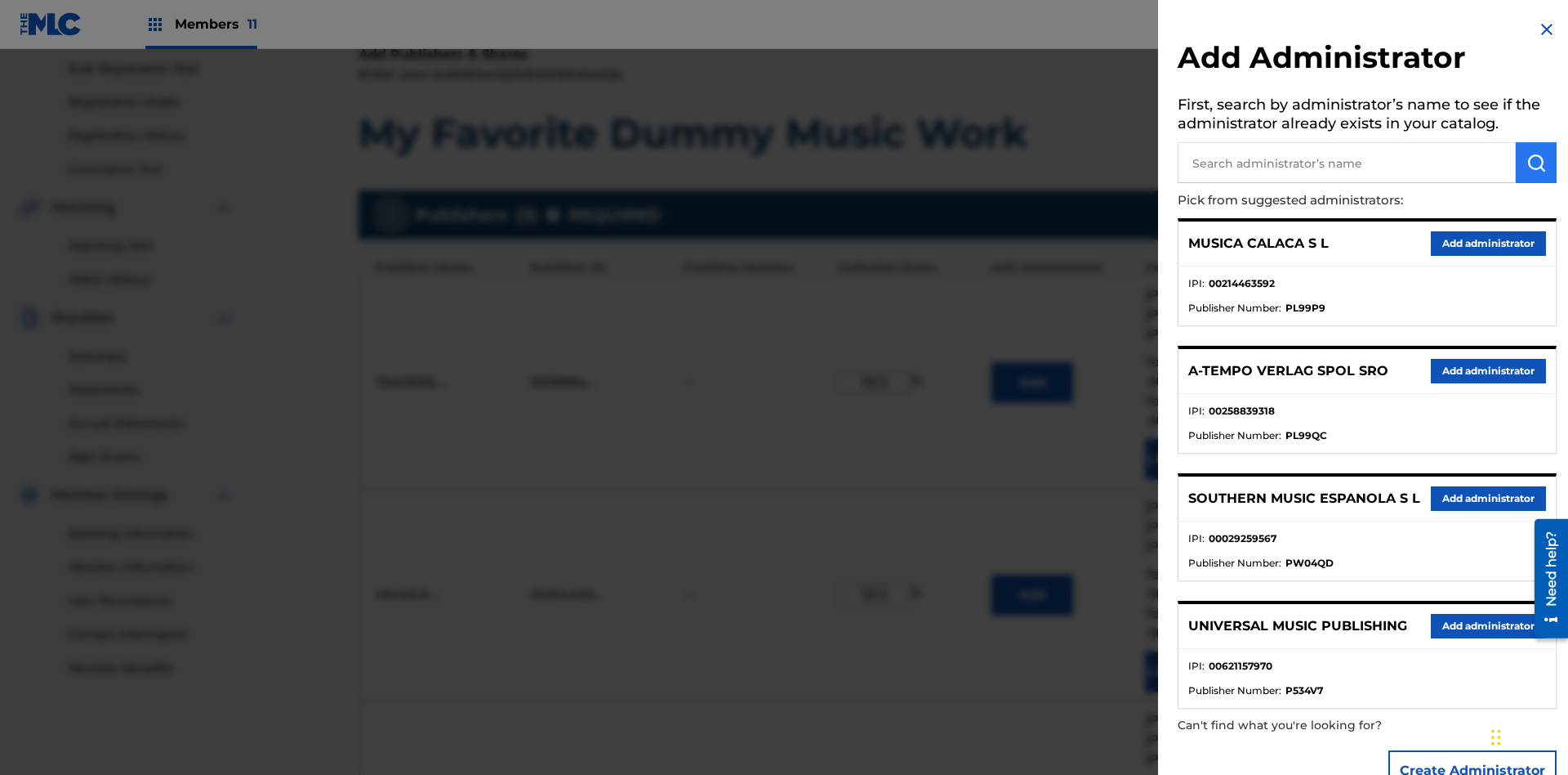
click at [1347, 163] on input "text" at bounding box center [1346, 163] width 338 height 41
type input "Test2025.09.18.04.33.06"
click at [1536, 163] on img "submit" at bounding box center [1536, 163] width 20 height 20
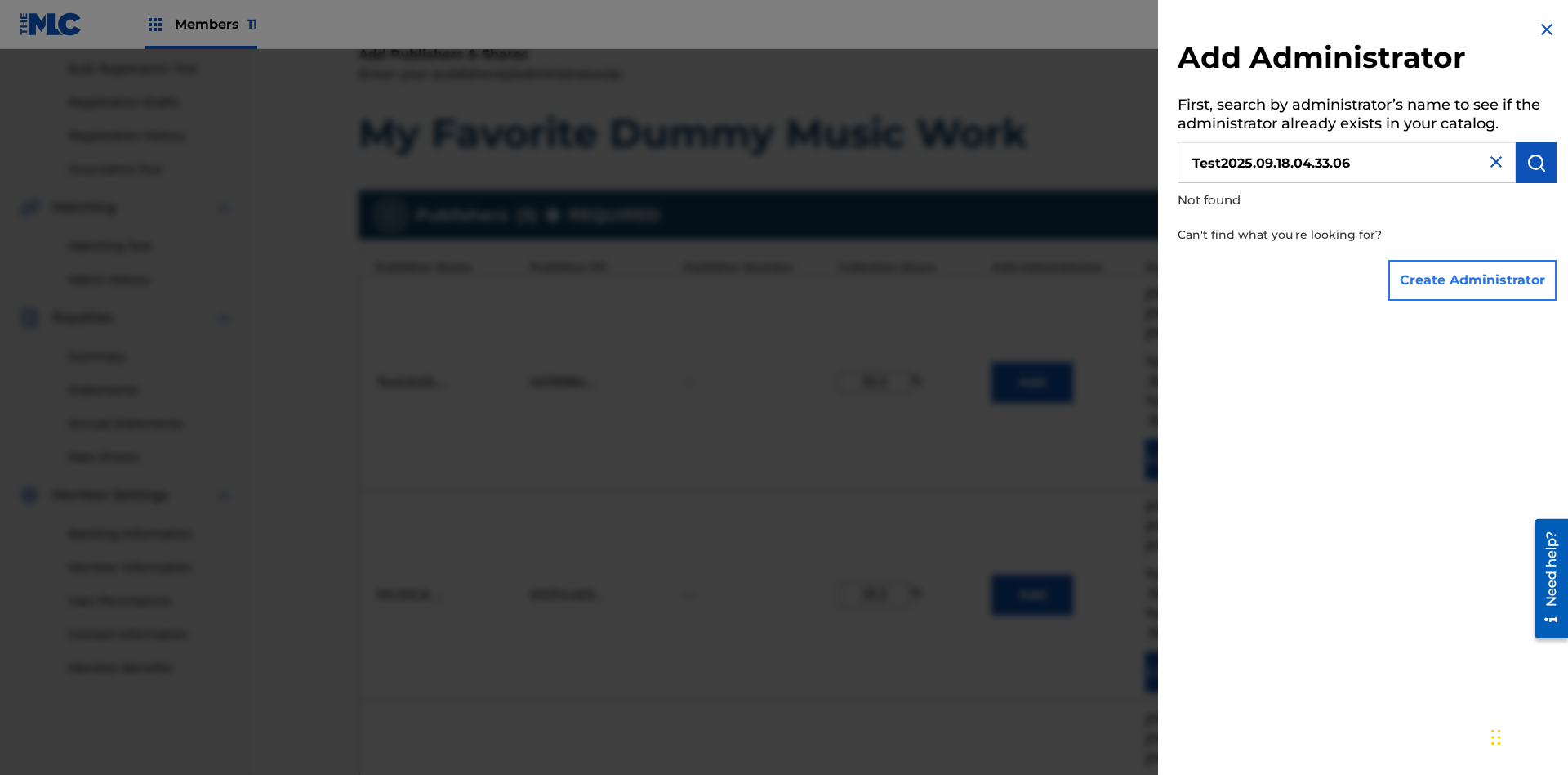
click at [1473, 280] on button "Create Administrator" at bounding box center [1473, 280] width 168 height 41
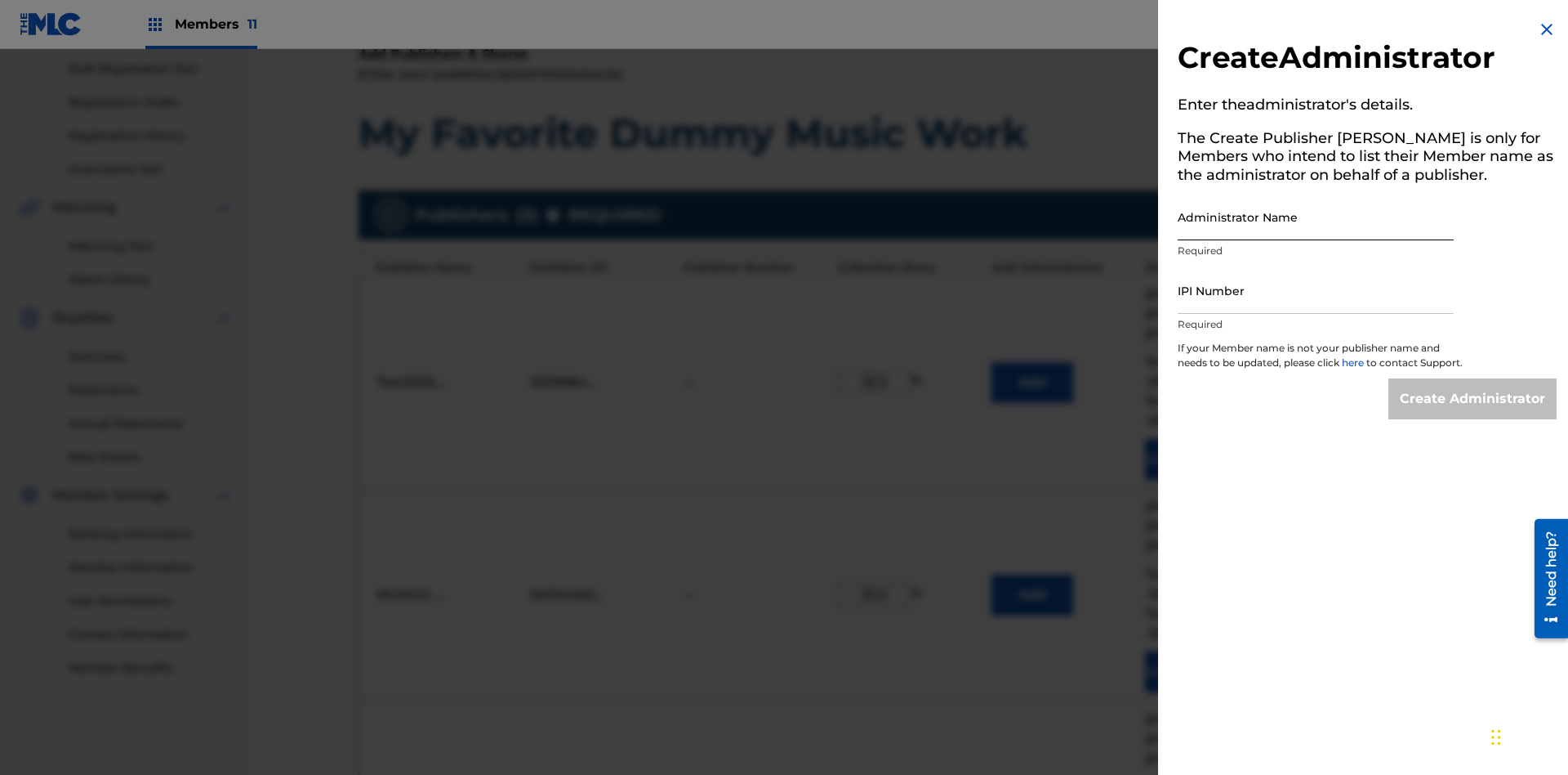
click at [1316, 217] on input "Administrator Name" at bounding box center [1315, 217] width 276 height 46
type input "Test2025.09.18.04.33.13"
click at [1316, 290] on input "IPI Number" at bounding box center [1315, 291] width 276 height 46
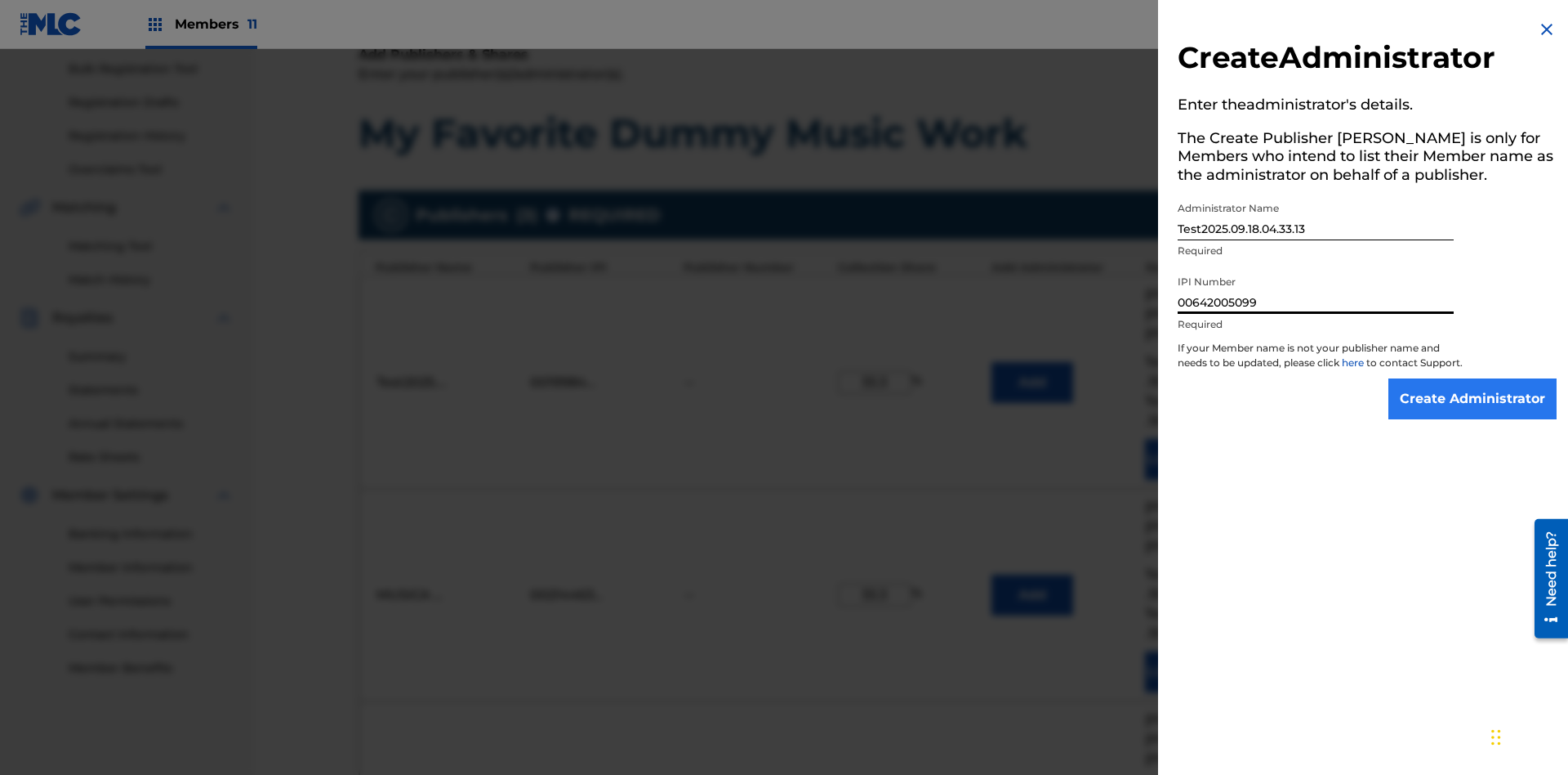
type input "00642005099"
click at [1473, 414] on input "Create Administrator" at bounding box center [1473, 399] width 168 height 41
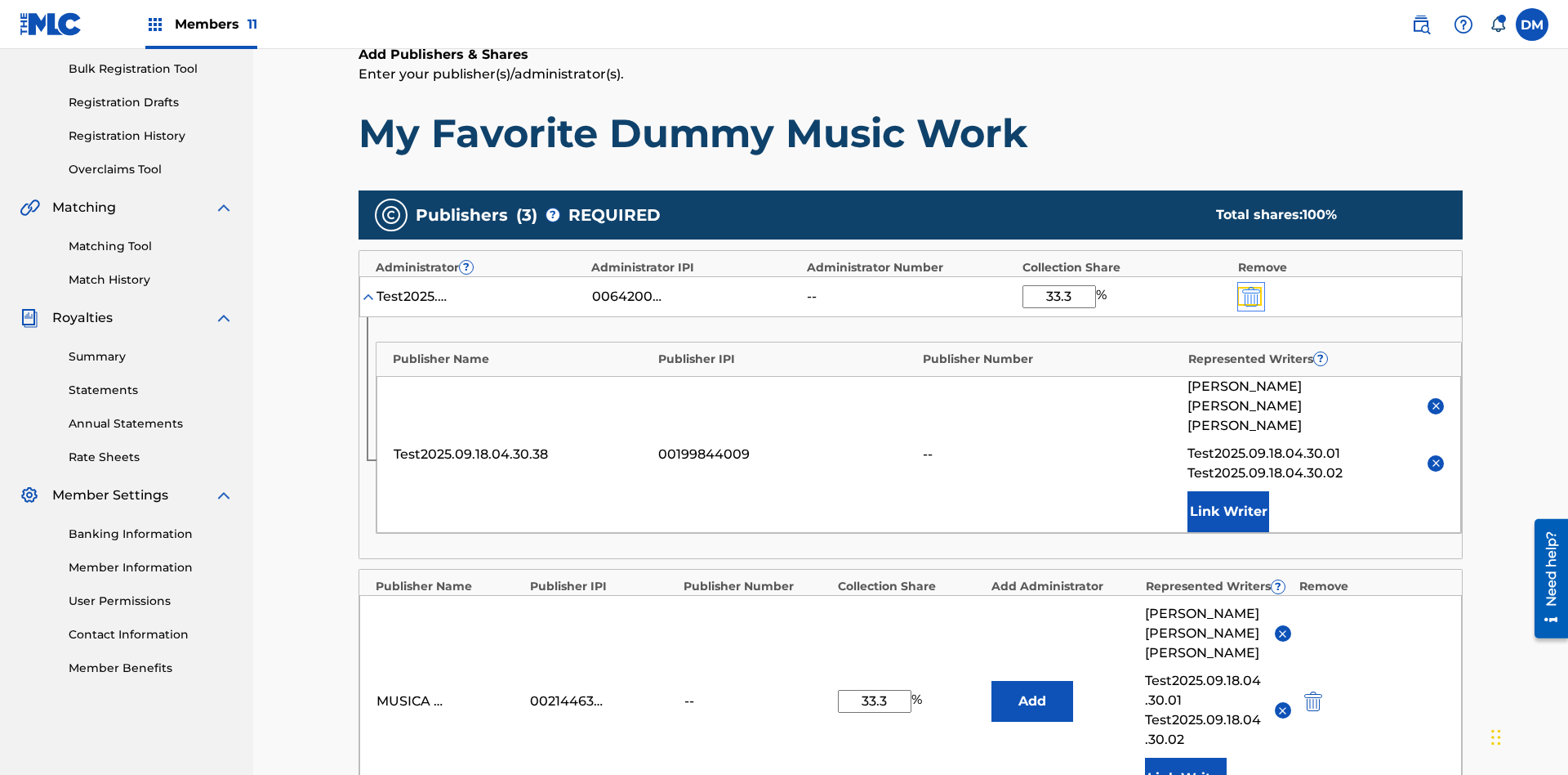
click at [1250, 287] on img "submit" at bounding box center [1251, 297] width 18 height 20
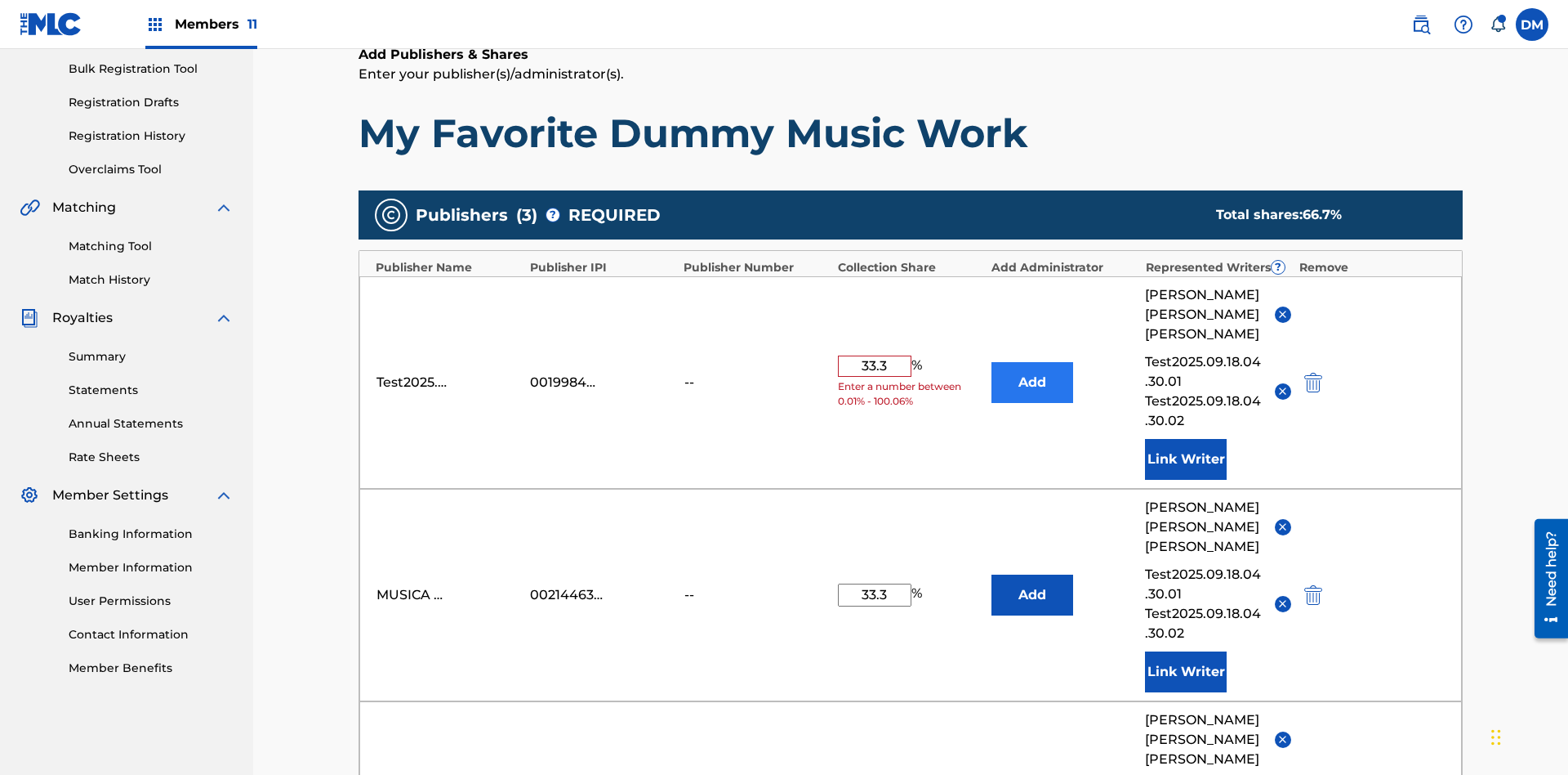
type input "33.3"
click at [1032, 362] on button "Add" at bounding box center [1032, 383] width 82 height 41
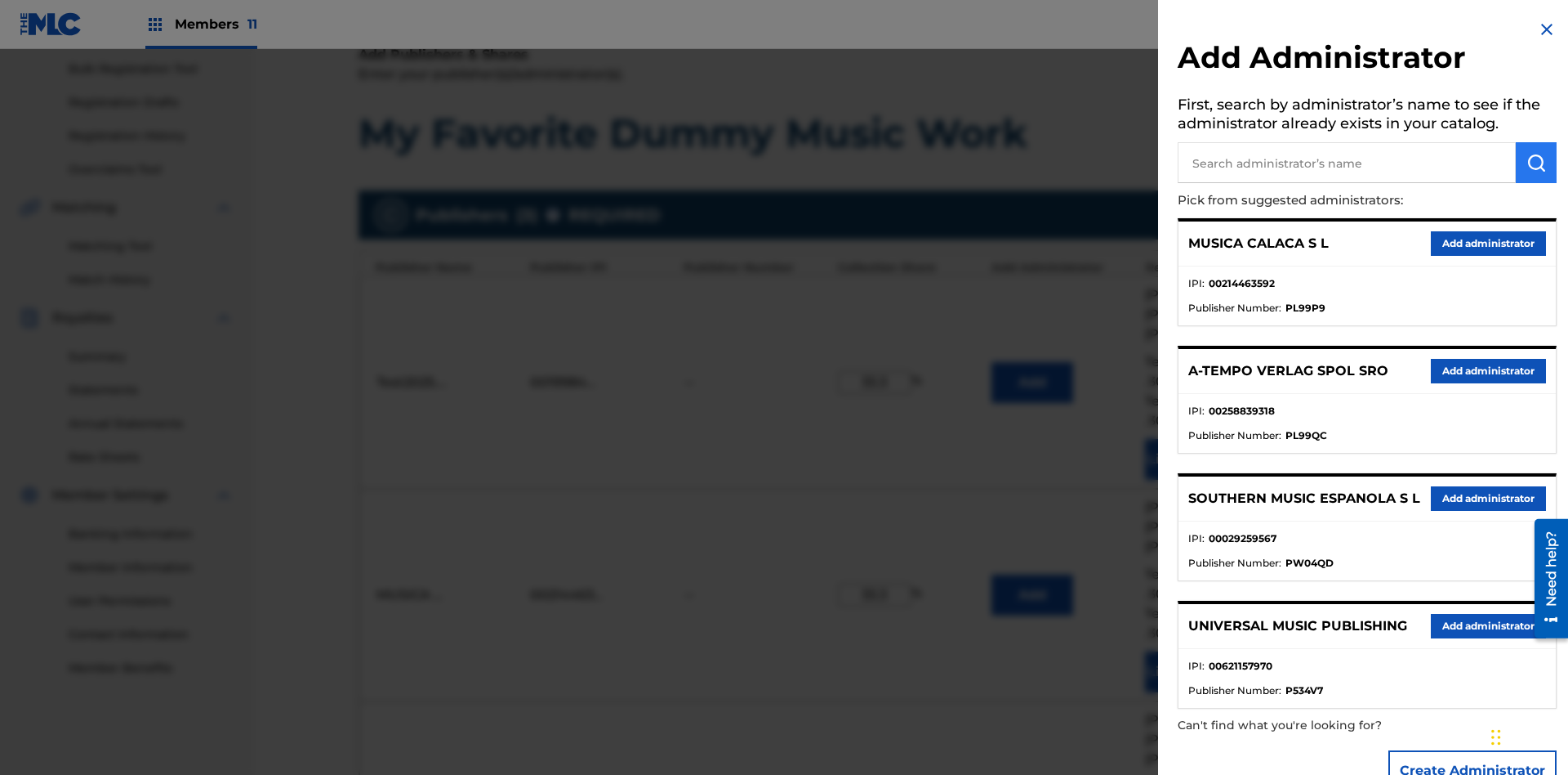
click at [1347, 163] on input "text" at bounding box center [1346, 163] width 338 height 41
type input "BMG MUSIC PUB. [GEOGRAPHIC_DATA]"
click at [1536, 163] on img "submit" at bounding box center [1536, 163] width 20 height 20
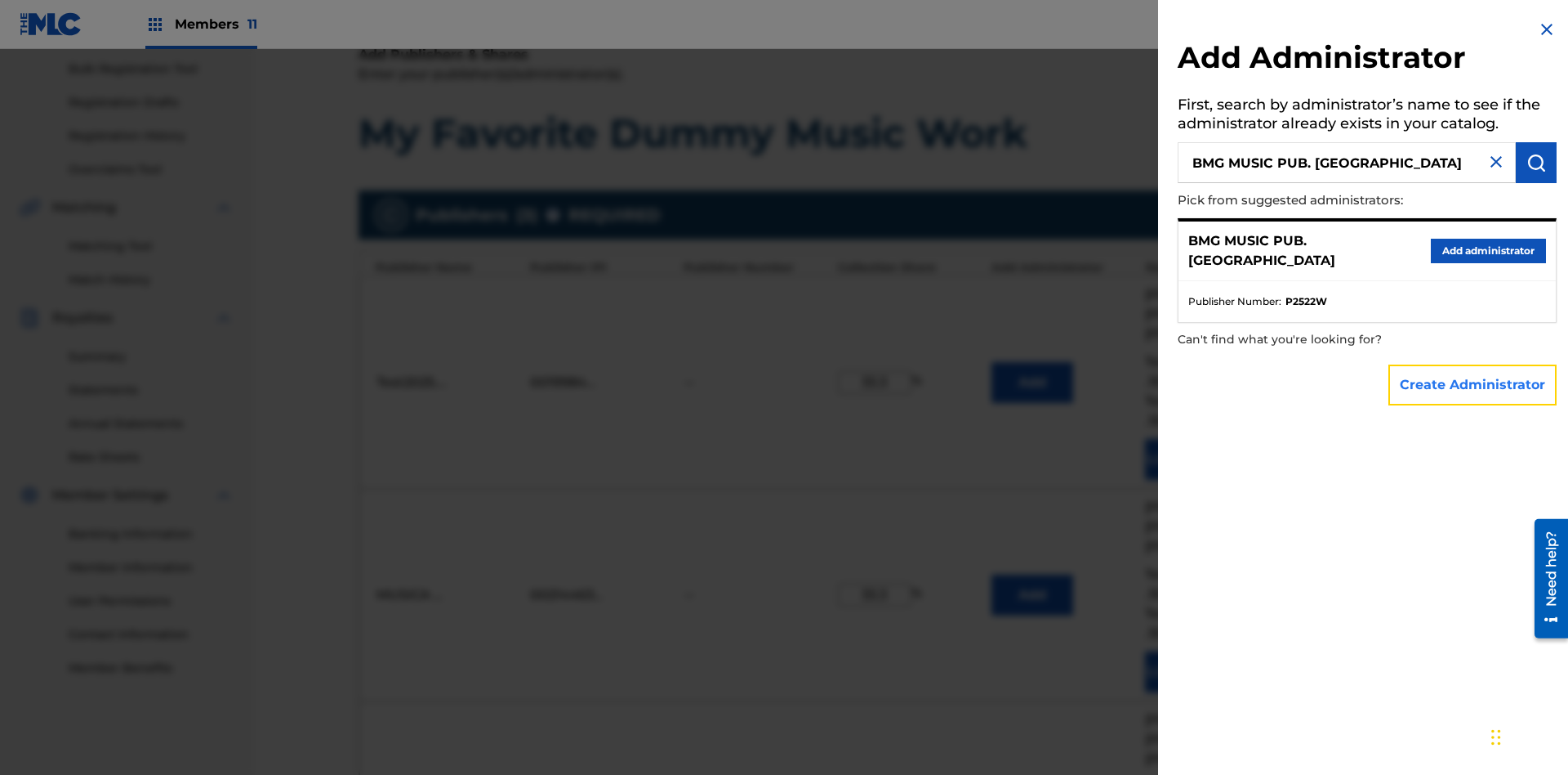
click at [1473, 384] on button "Create Administrator" at bounding box center [1473, 385] width 168 height 41
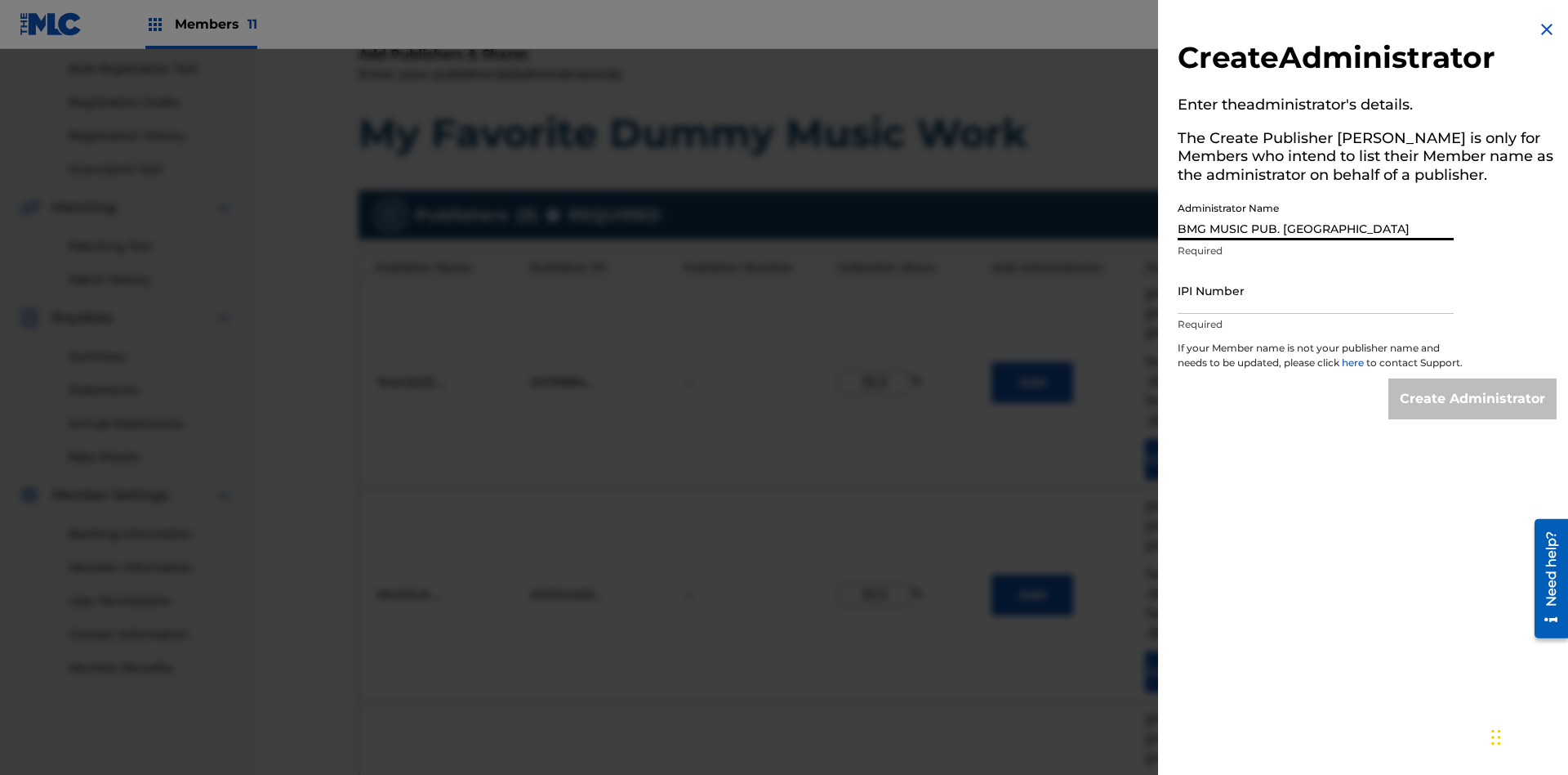
type input "BMG MUSIC PUB. [GEOGRAPHIC_DATA]"
click at [1316, 290] on input "IPI Number" at bounding box center [1315, 291] width 276 height 46
click at [1473, 414] on input "Create Administrator" at bounding box center [1473, 399] width 168 height 41
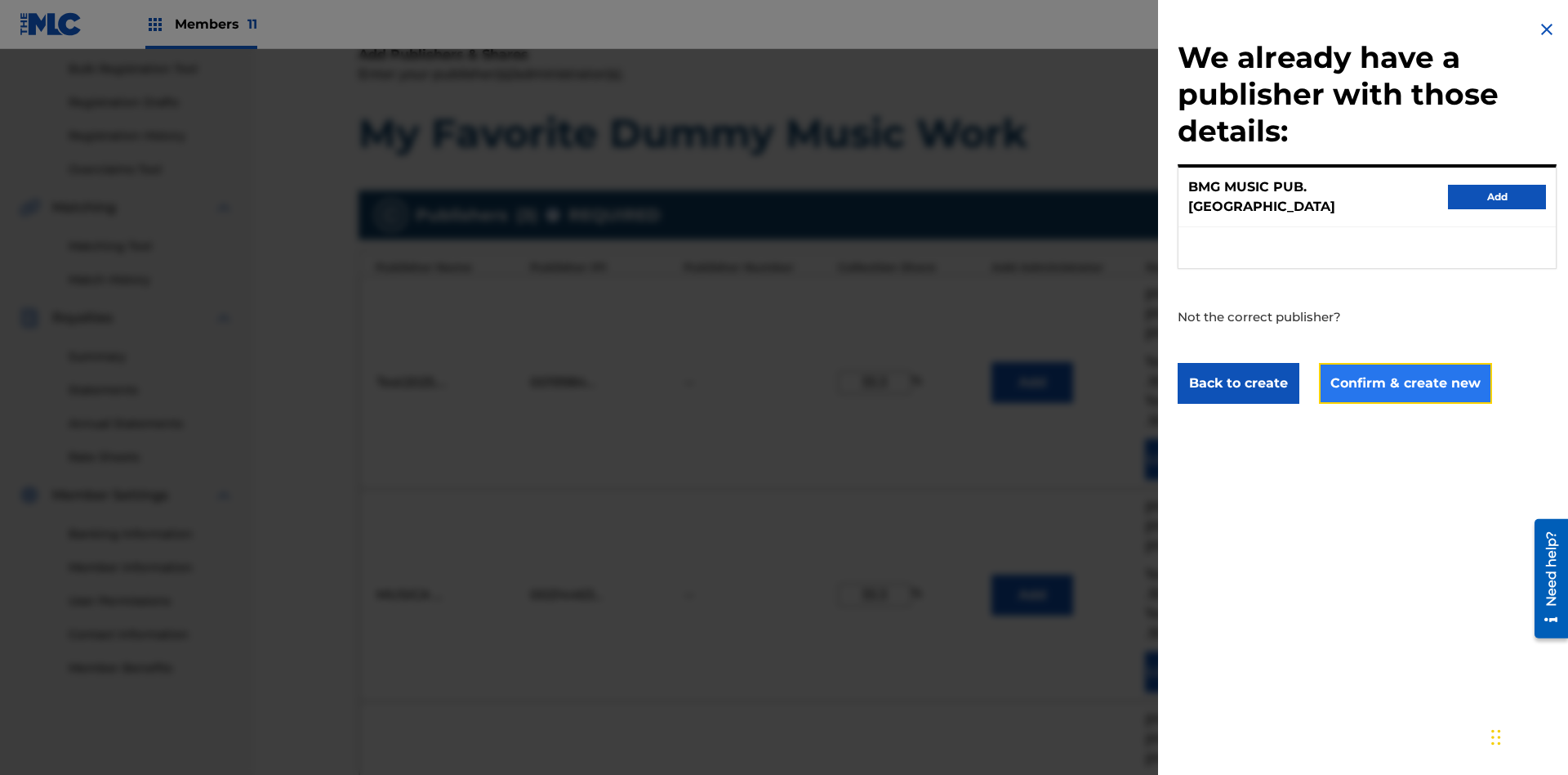
click at [1404, 368] on button "Confirm & create new" at bounding box center [1406, 384] width 173 height 41
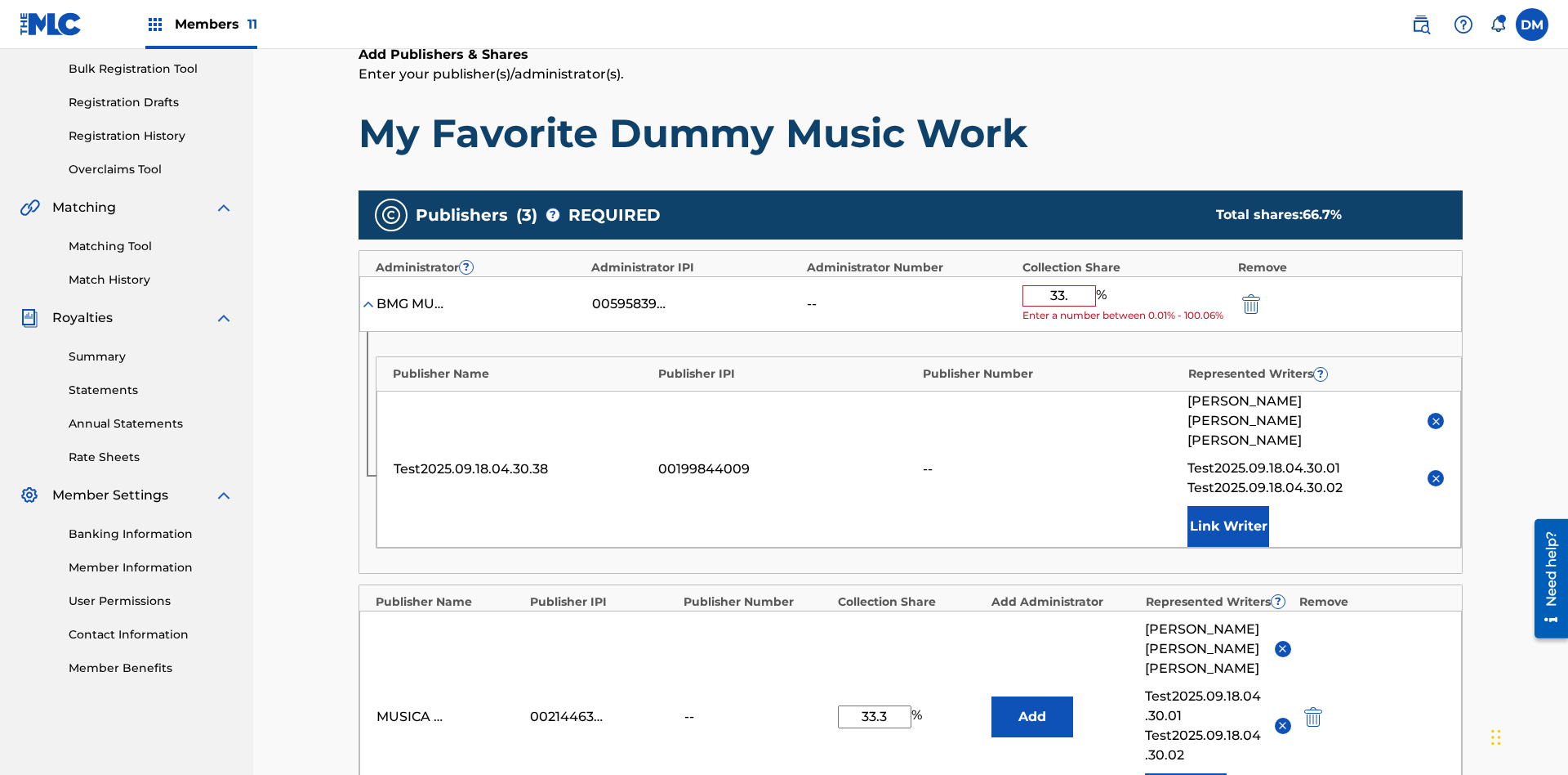
type input "33.3"
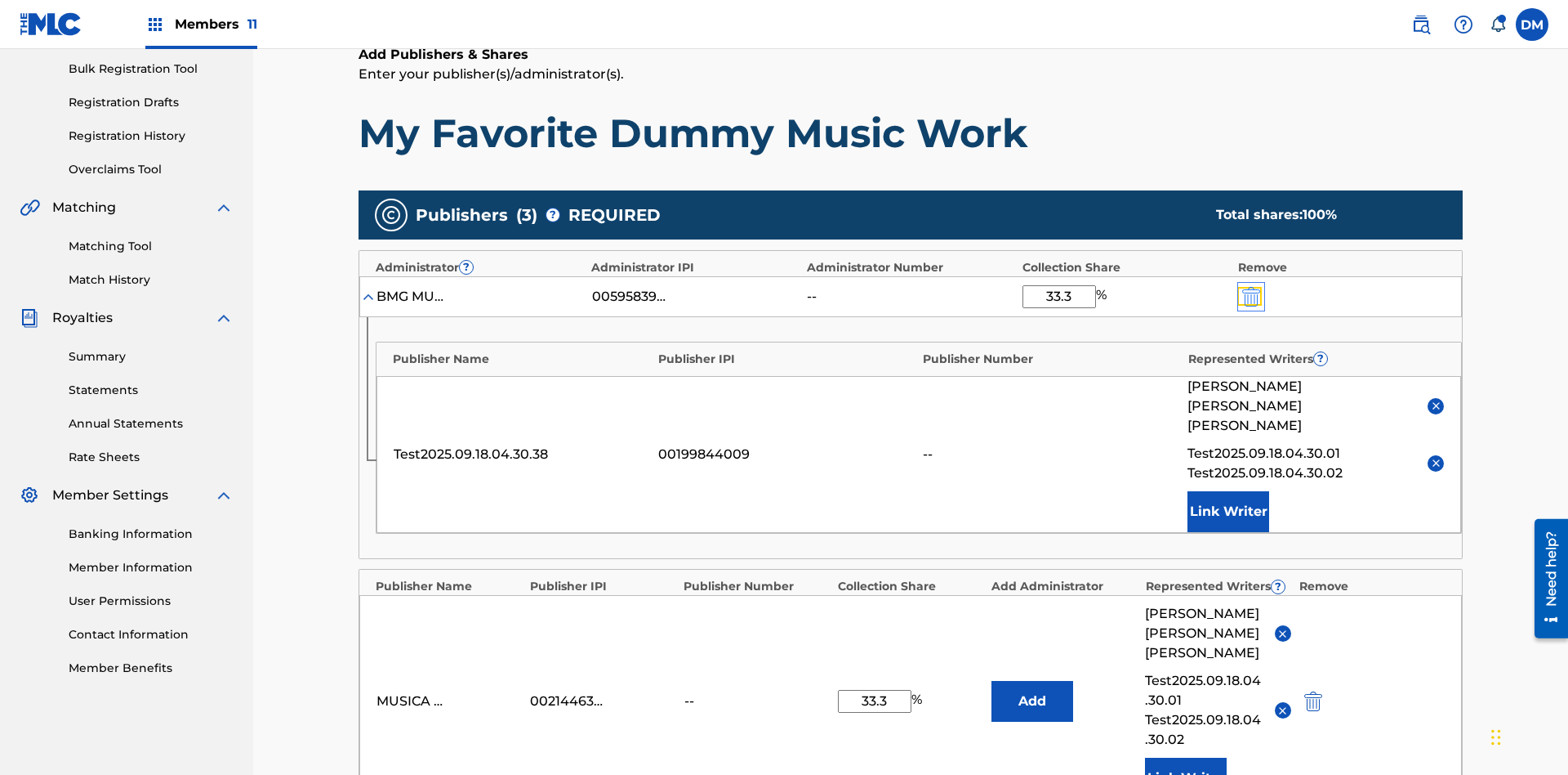
click at [1250, 287] on img "submit" at bounding box center [1251, 297] width 18 height 20
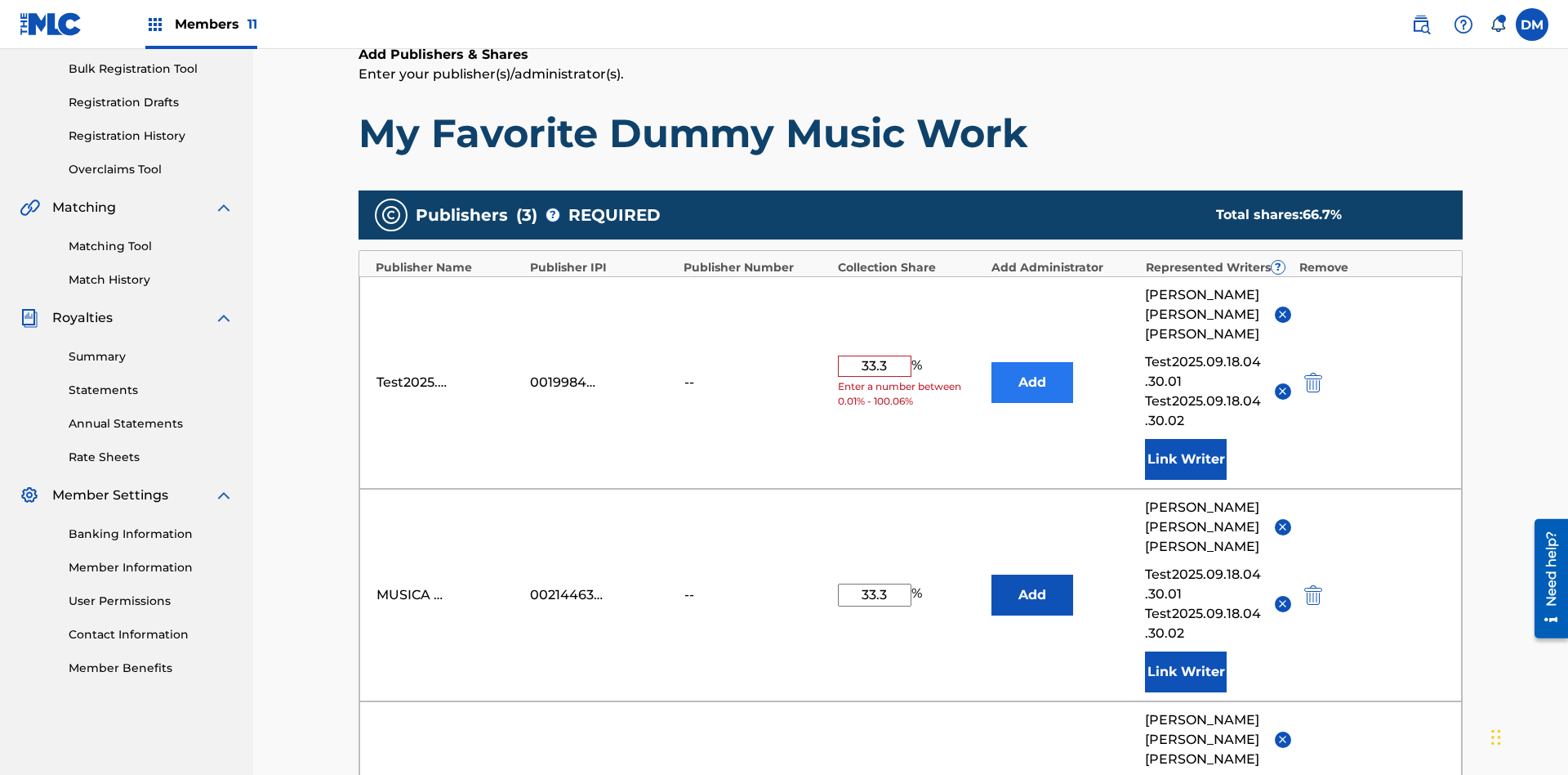
type input "33.3"
click at [1032, 362] on button "Add" at bounding box center [1032, 383] width 82 height 41
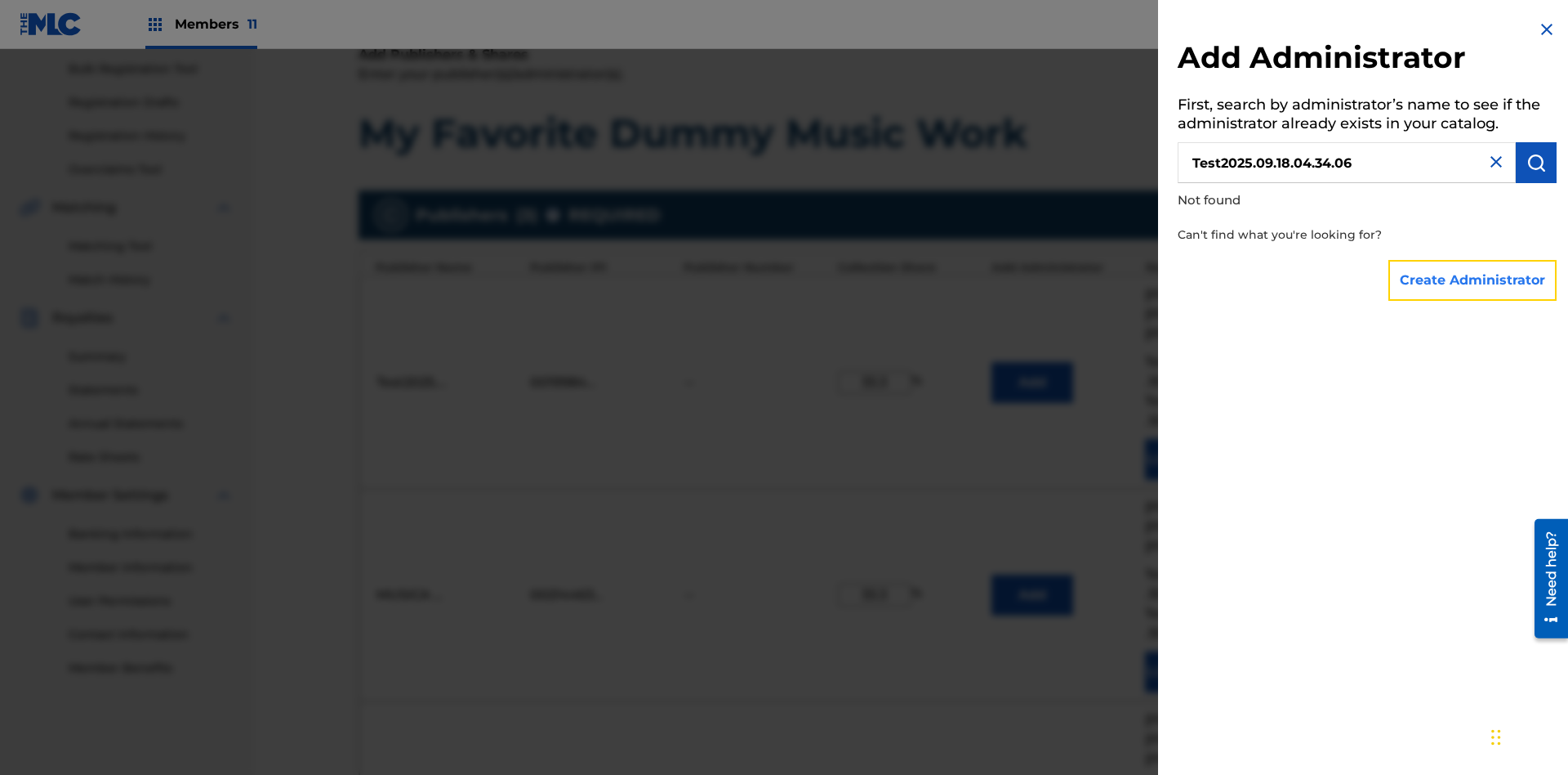
click at [1473, 280] on button "Create Administrator" at bounding box center [1473, 280] width 168 height 41
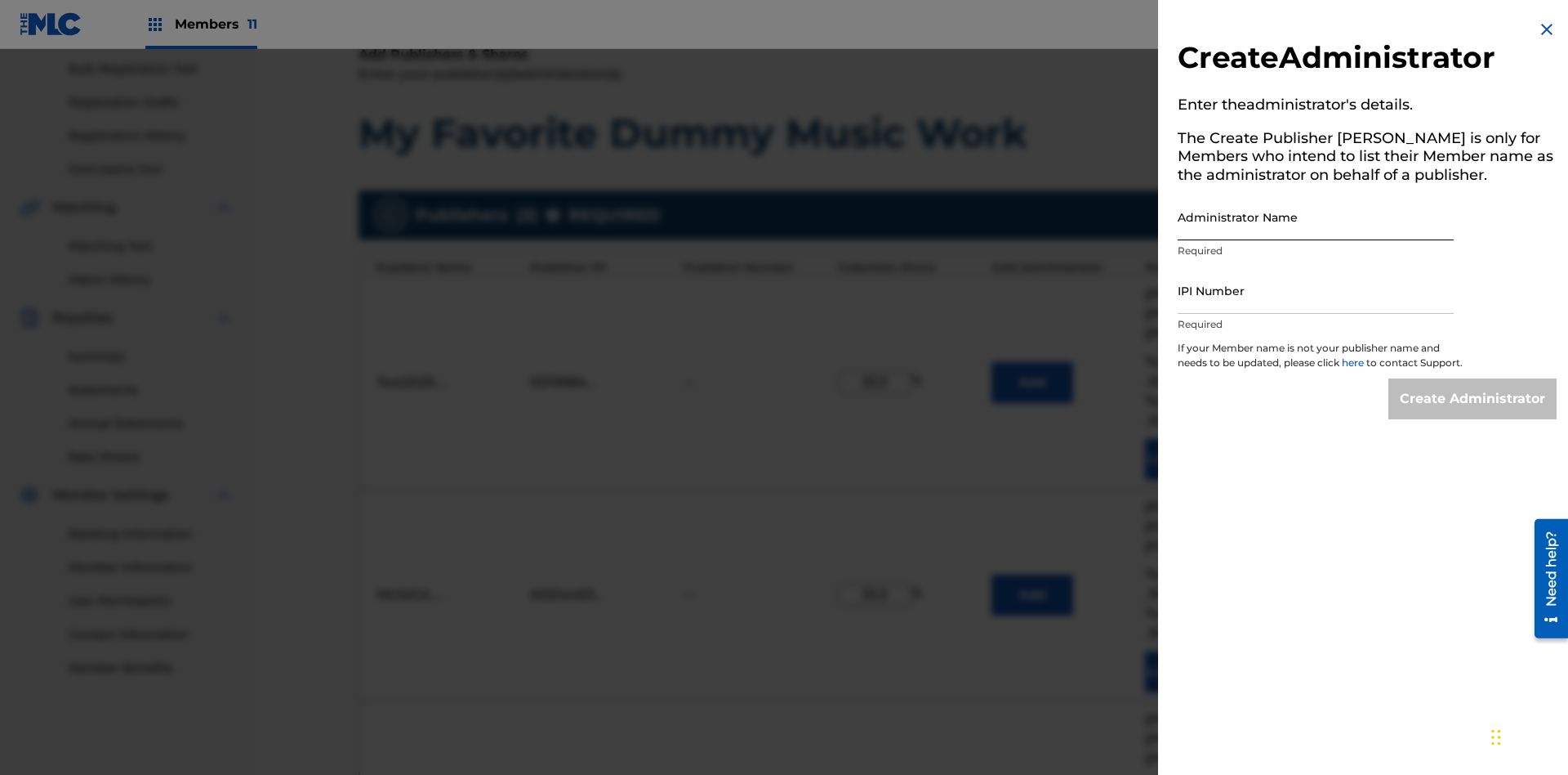
click at [1316, 217] on input "Administrator Name" at bounding box center [1315, 217] width 276 height 46
type input "Test2025.09.18.04.34.12"
click at [1316, 290] on input "IPI Number" at bounding box center [1315, 291] width 276 height 46
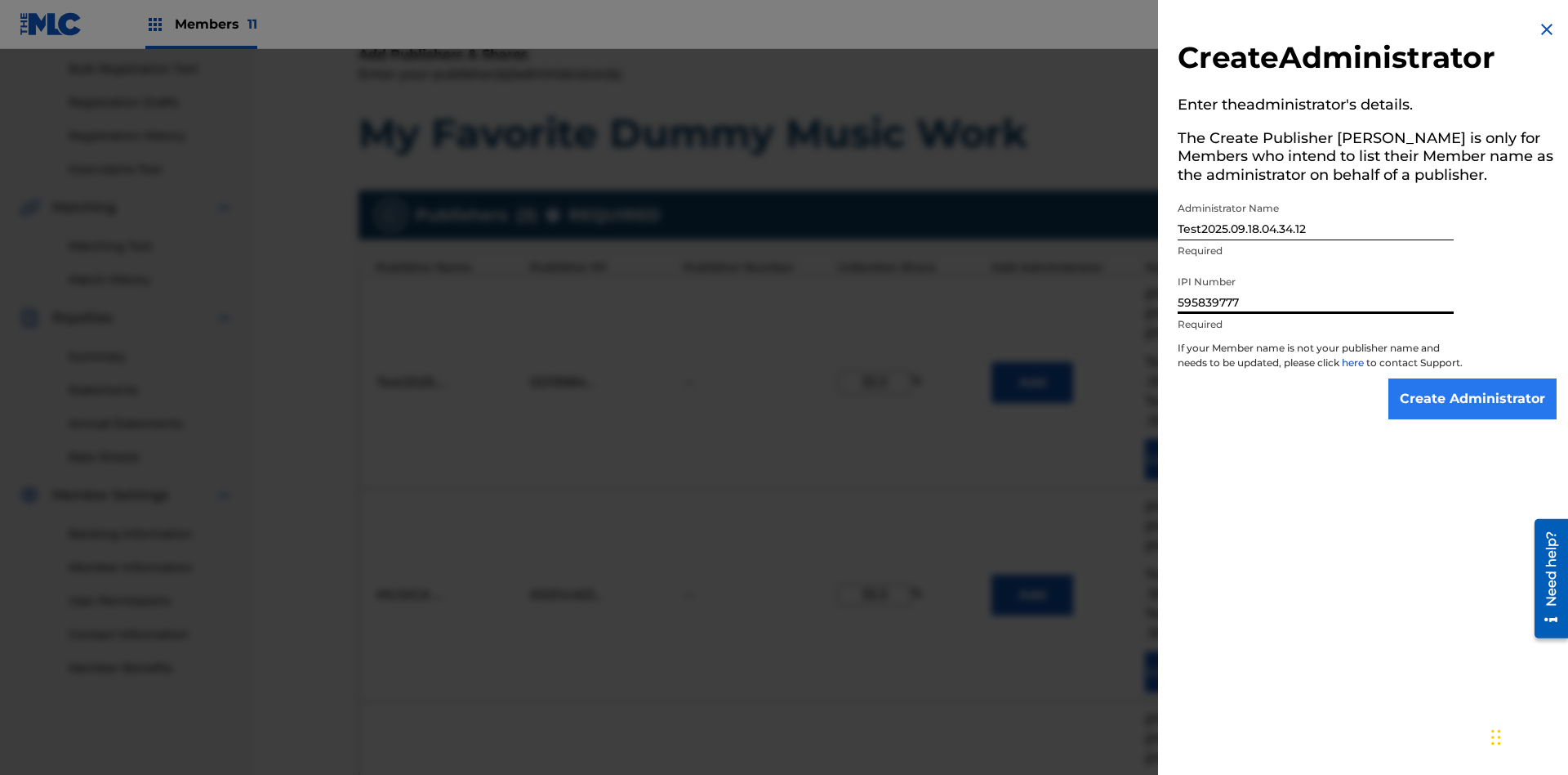
type input "595839777"
click at [1473, 414] on input "Create Administrator" at bounding box center [1473, 399] width 168 height 41
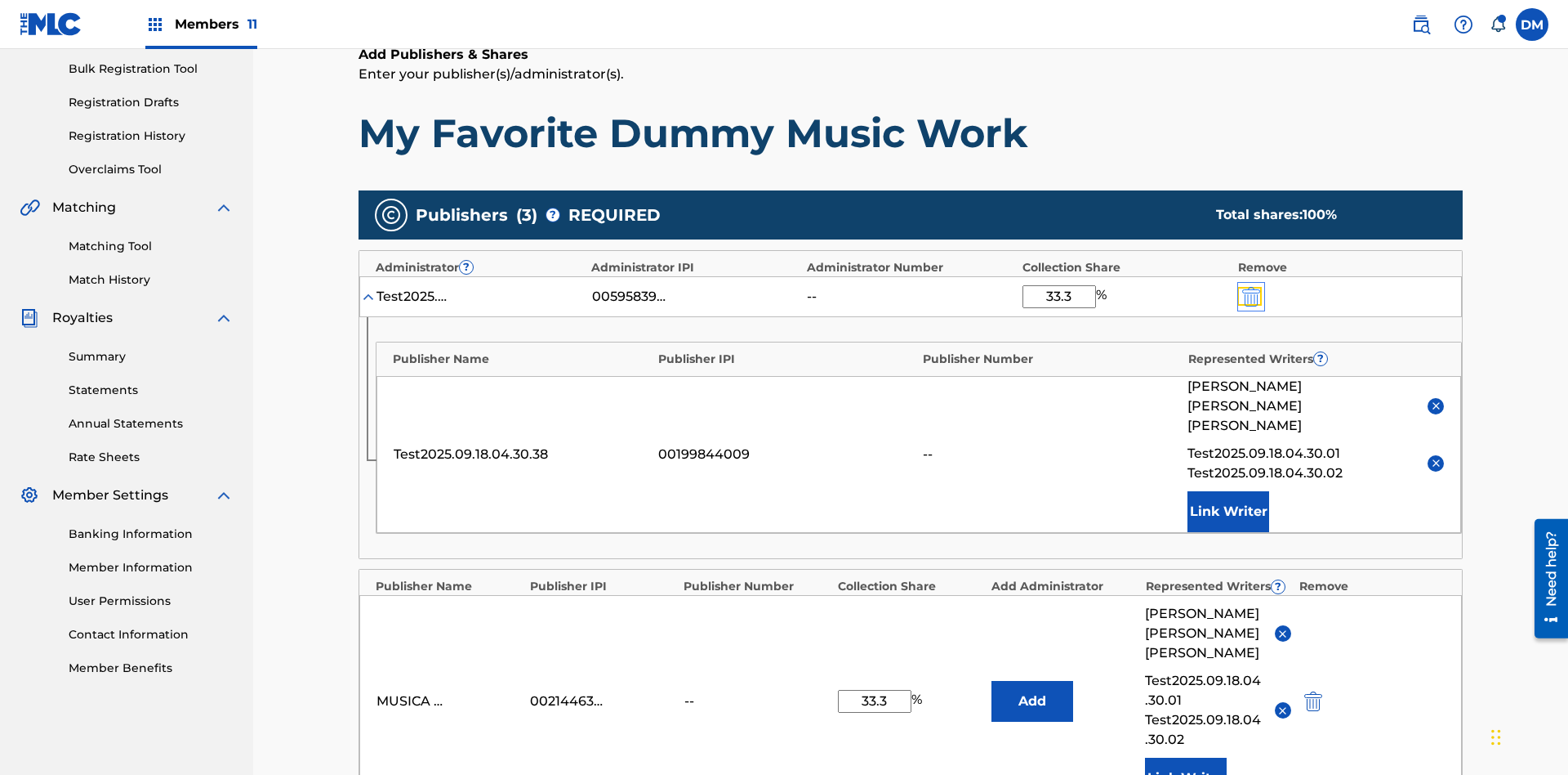
click at [1250, 287] on img "submit" at bounding box center [1251, 297] width 18 height 20
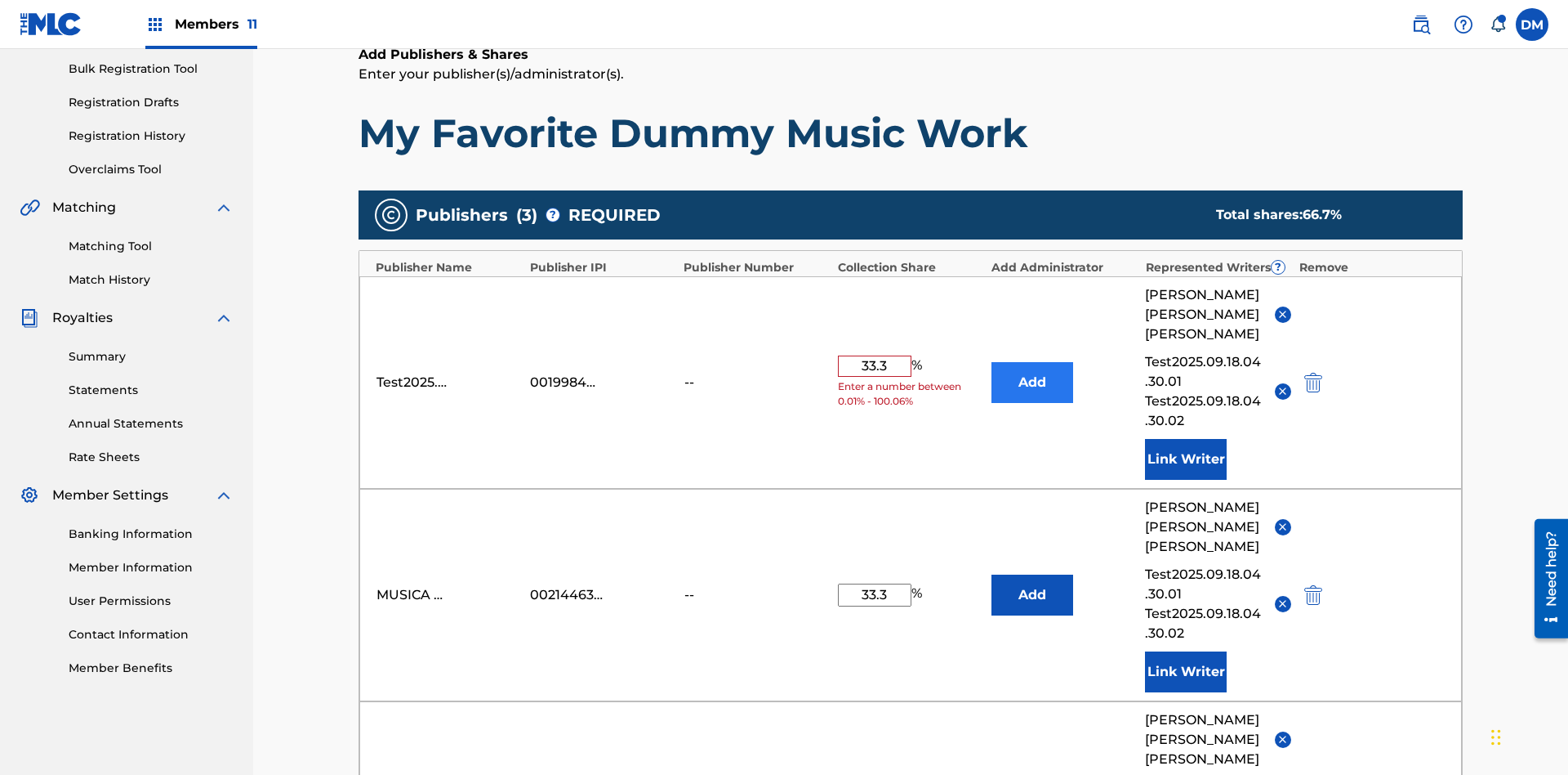
type input "33.3"
click at [1032, 362] on button "Add" at bounding box center [1032, 383] width 82 height 41
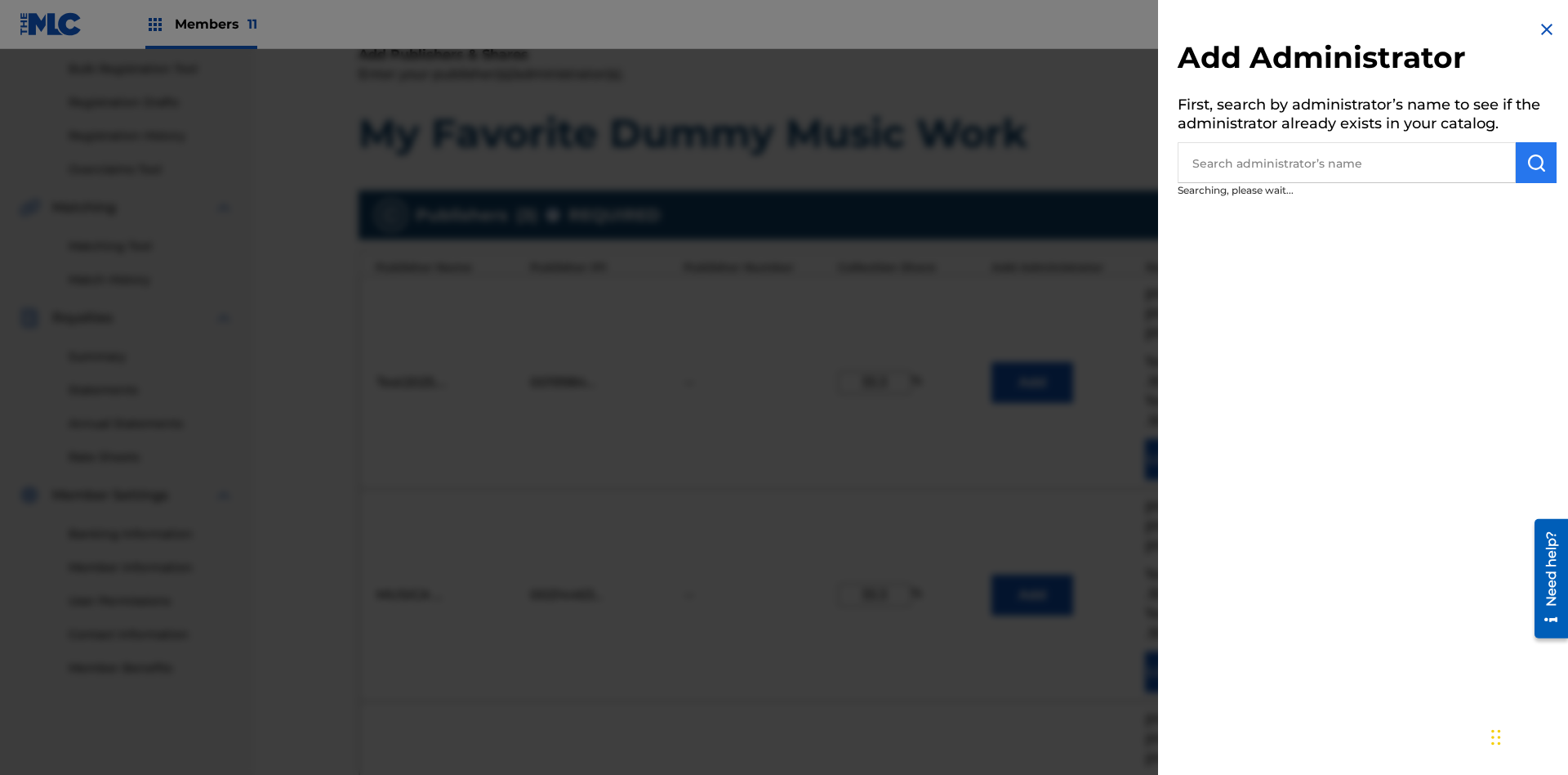
click at [1347, 163] on input "text" at bounding box center [1346, 163] width 338 height 41
type input "[GEOGRAPHIC_DATA]"
click at [1536, 163] on img "submit" at bounding box center [1536, 163] width 20 height 20
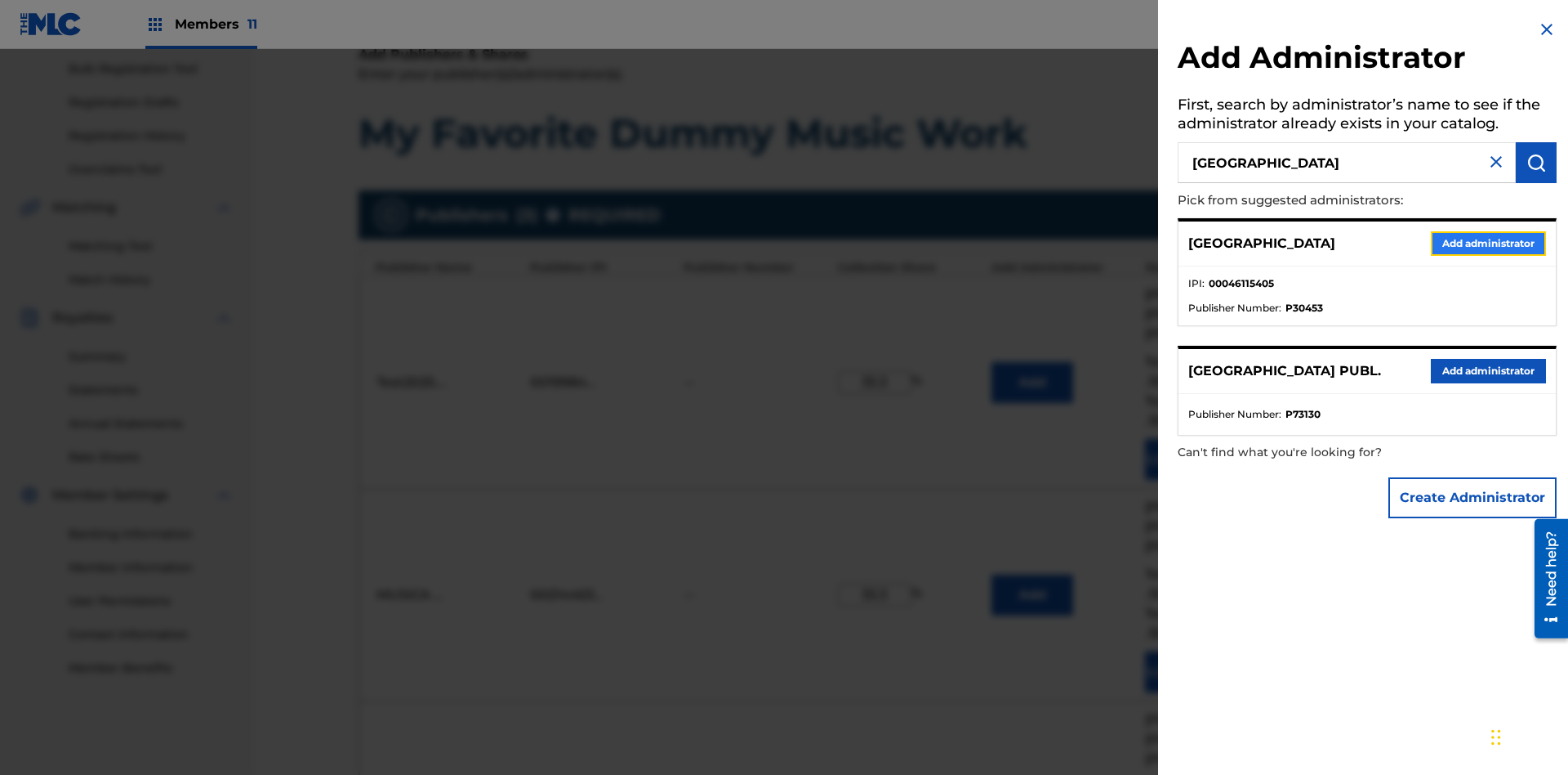
click at [1487, 243] on button "Add administrator" at bounding box center [1489, 243] width 115 height 25
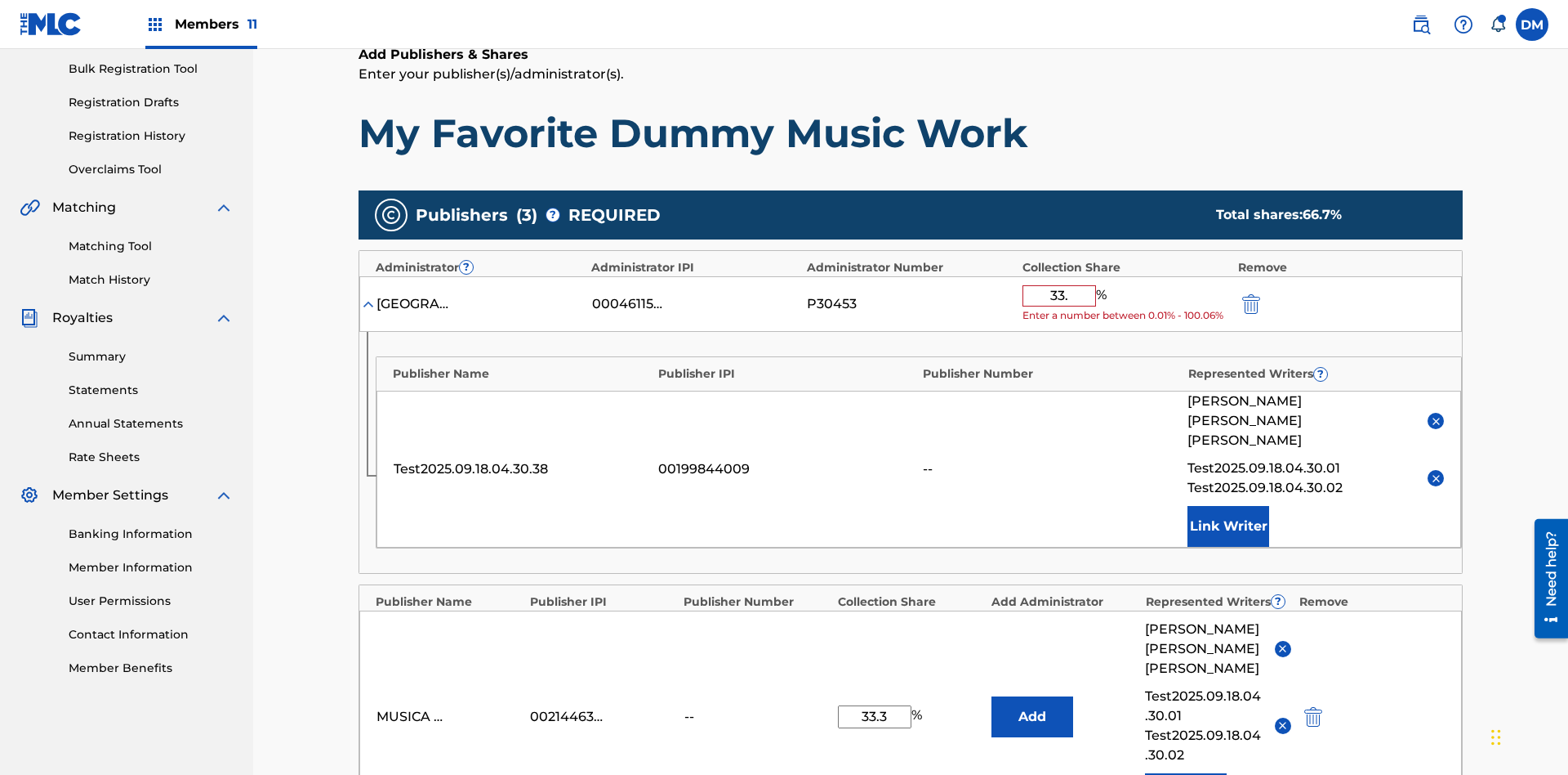
type input "33.3"
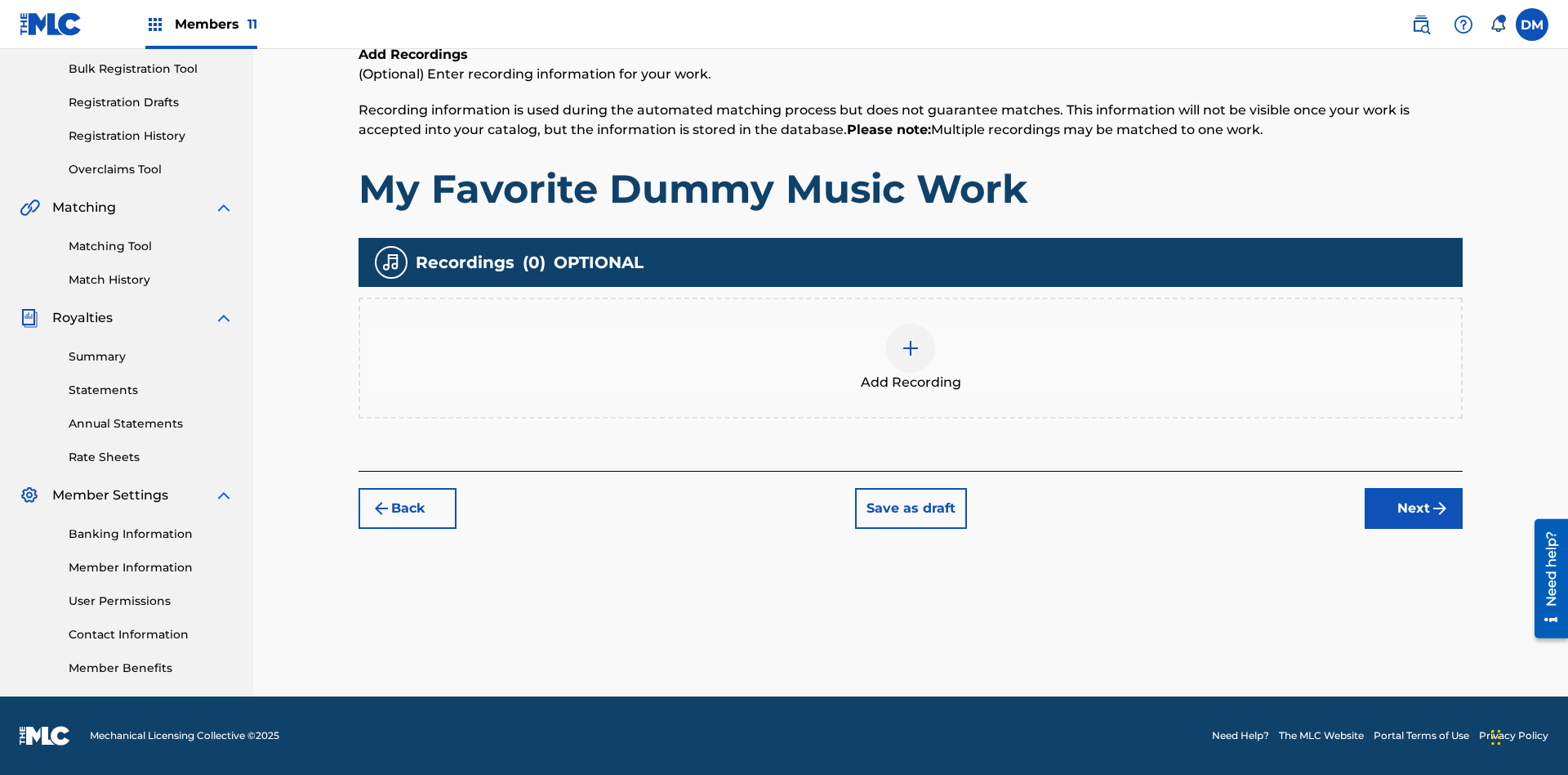
click at [911, 357] on img at bounding box center [910, 348] width 20 height 20
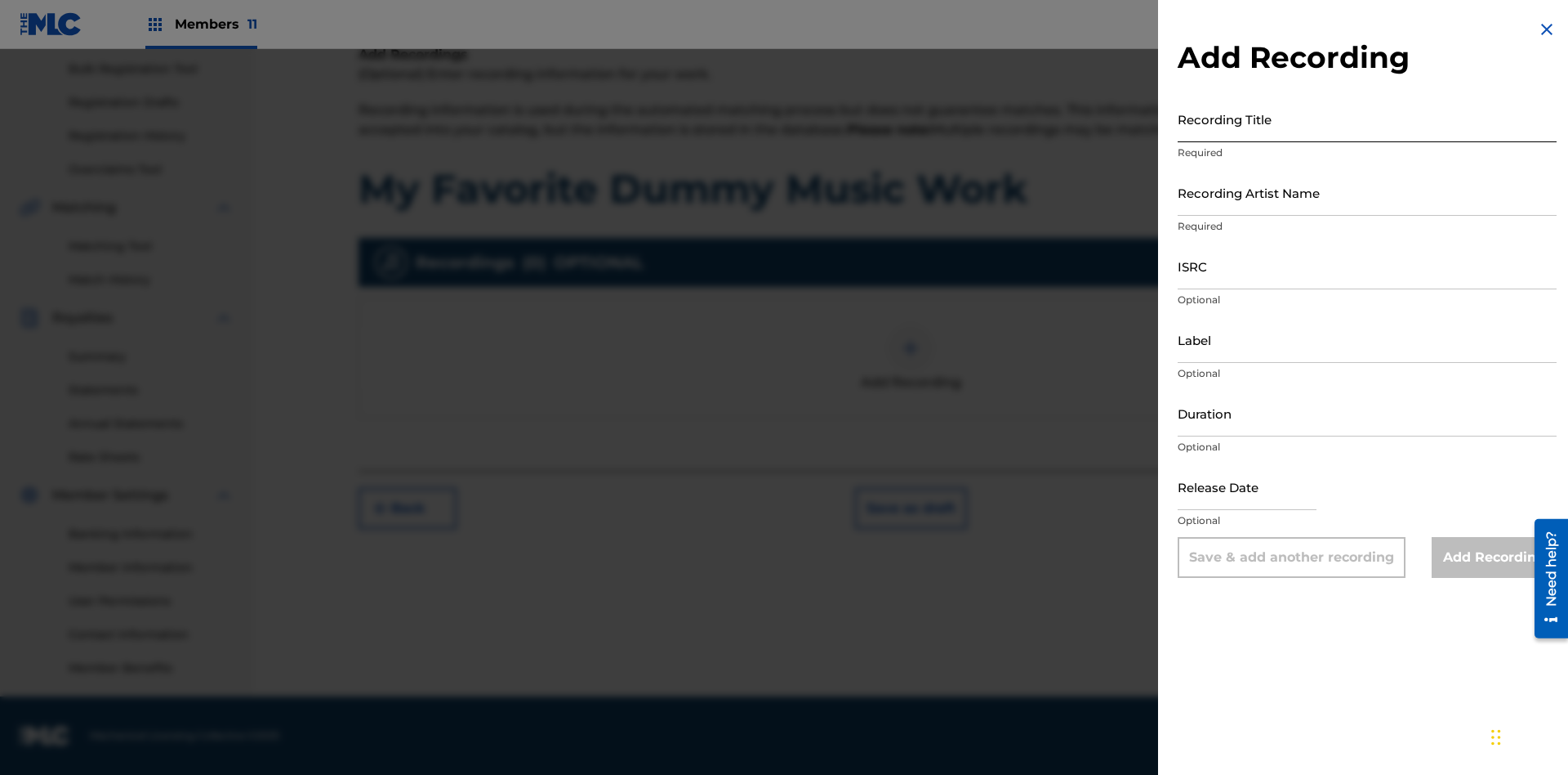
click at [1368, 119] on input "Recording Title" at bounding box center [1367, 119] width 379 height 46
type input "Best Song Ever"
click at [1368, 192] on input "Recording Artist Name" at bounding box center [1367, 193] width 379 height 46
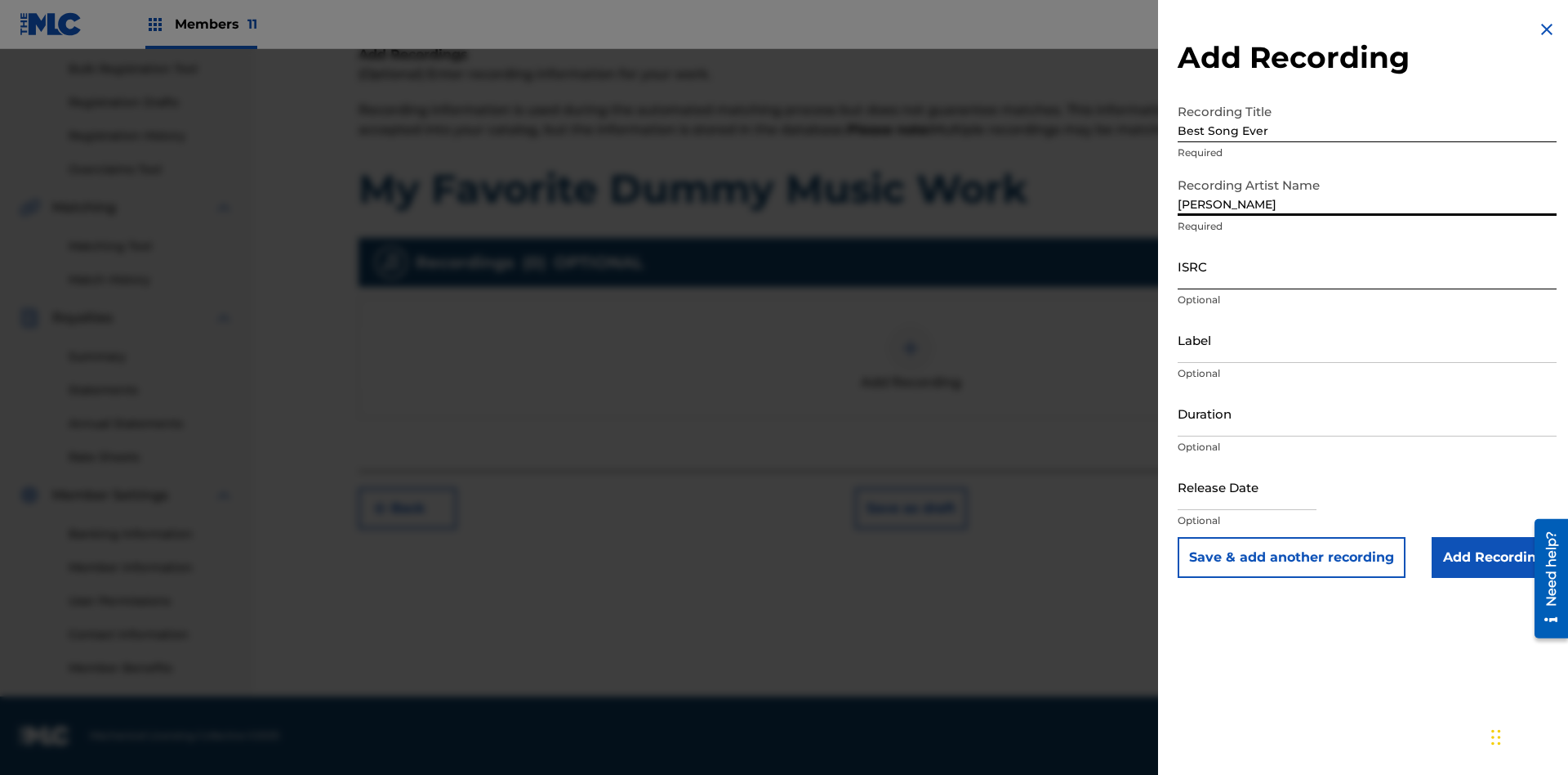
type input "[PERSON_NAME]"
click at [1368, 266] on input "ISRC" at bounding box center [1367, 266] width 379 height 46
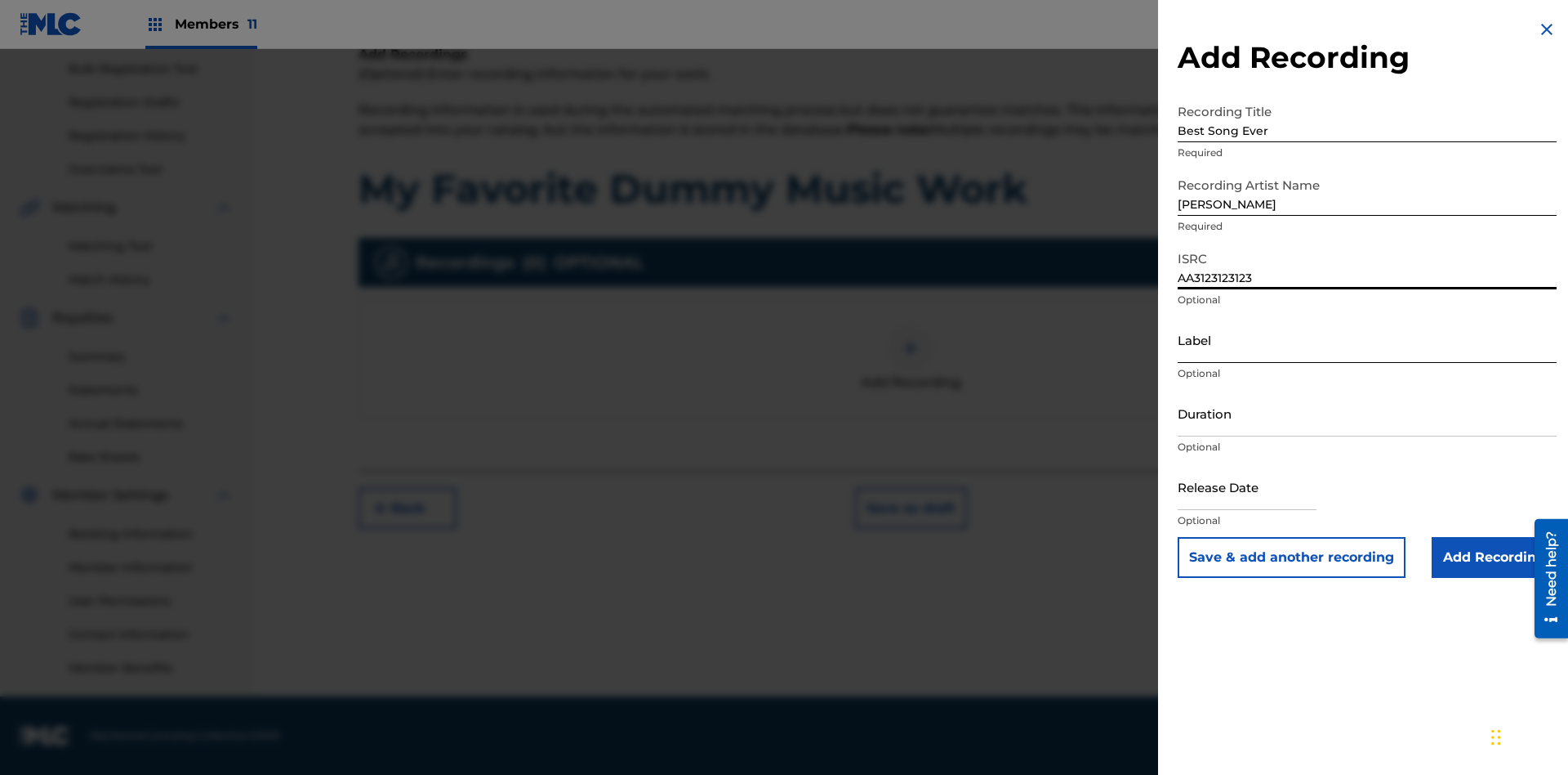
type input "AA3123123123"
click at [1368, 339] on input "Label" at bounding box center [1367, 340] width 379 height 46
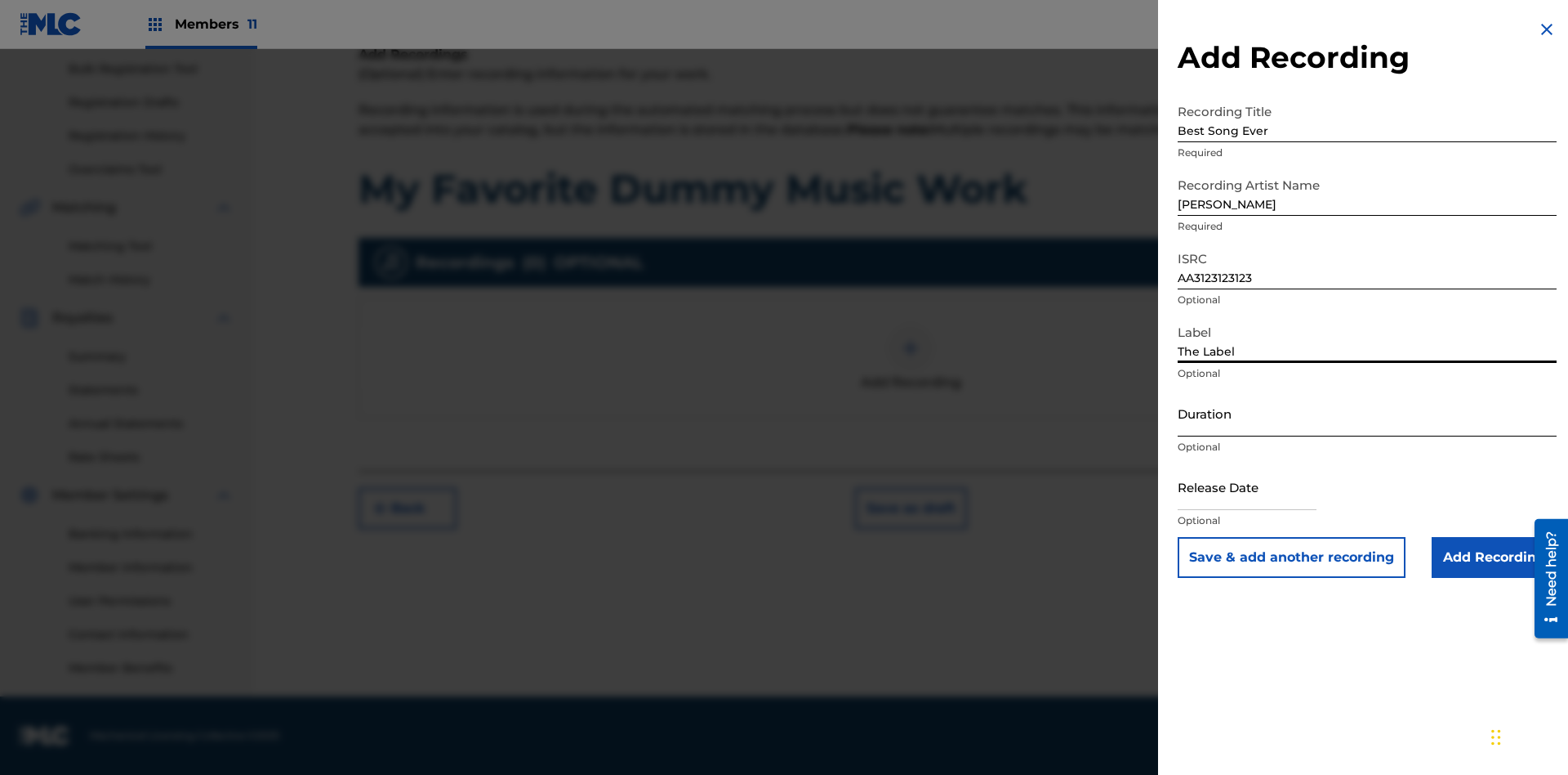
type input "The Label"
click at [1368, 413] on input "Duration" at bounding box center [1367, 413] width 379 height 46
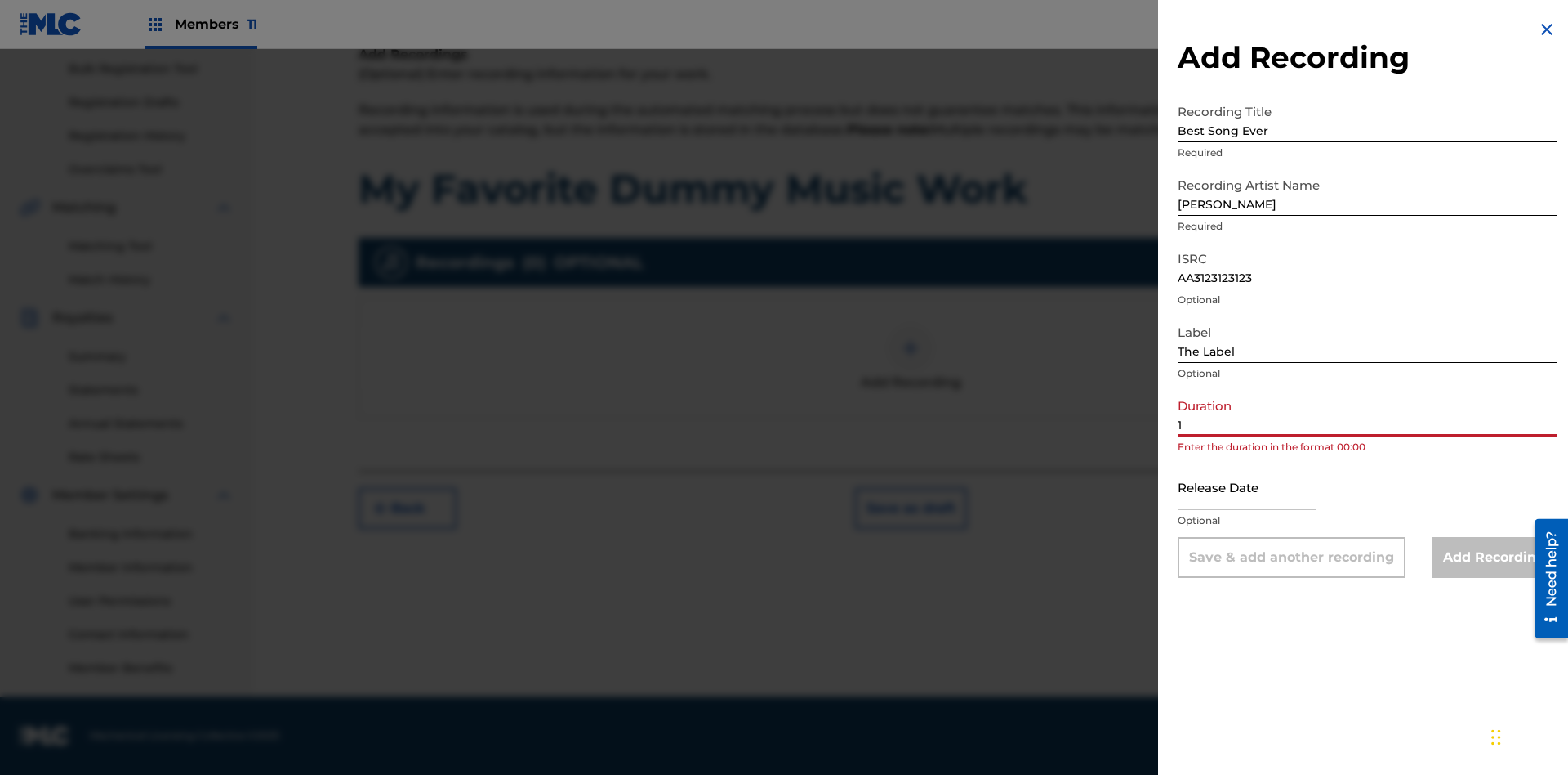
click at [1368, 413] on input "1" at bounding box center [1367, 413] width 379 height 46
type input "12:25"
click at [1260, 488] on input "text" at bounding box center [1247, 487] width 139 height 46
select select "8"
select select "2025"
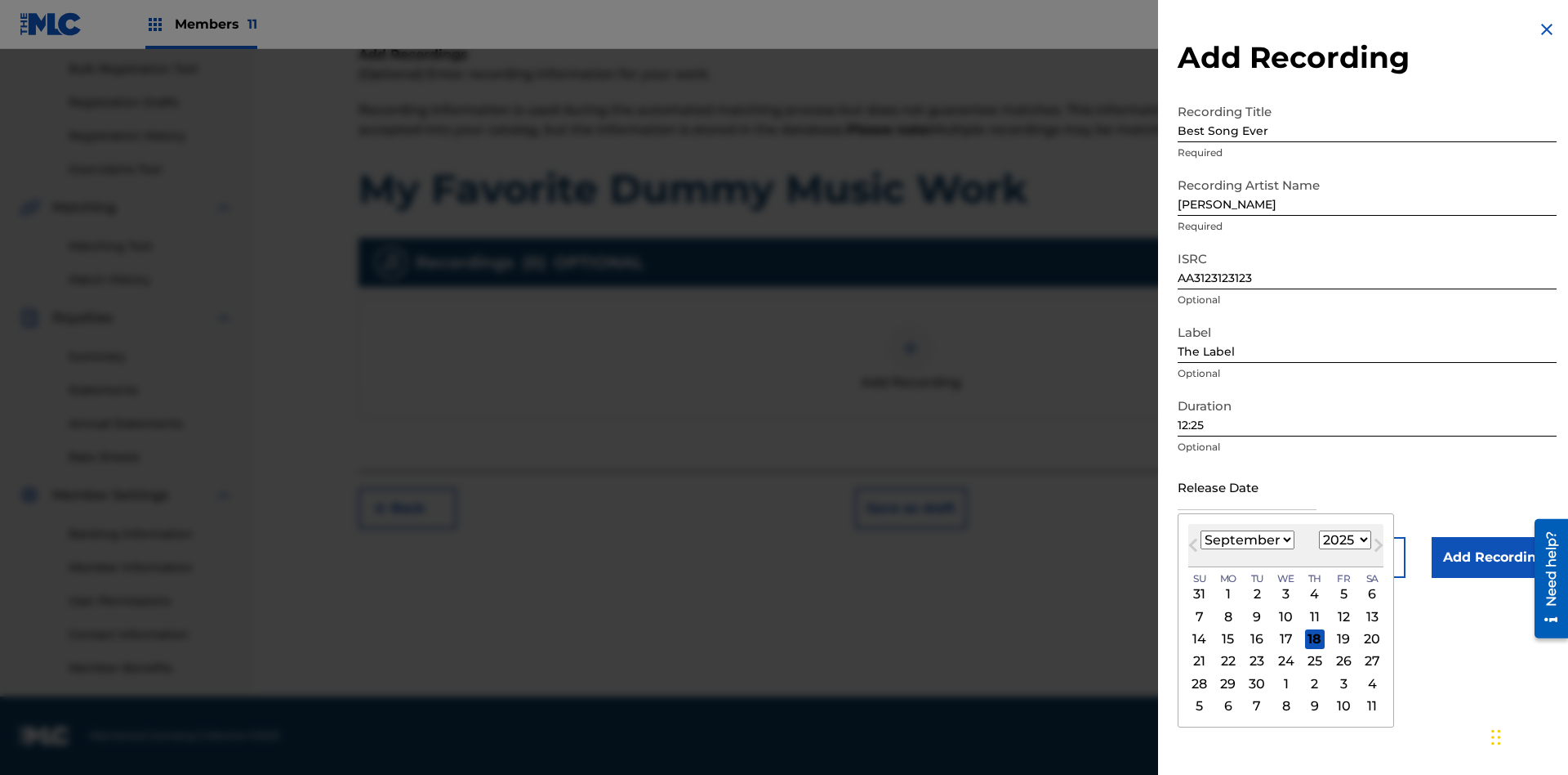
click at [1246, 540] on select "January February March April May June July August September October November De…" at bounding box center [1247, 540] width 94 height 19
click at [1343, 540] on select "1900 1901 1902 1903 1904 1905 1906 1907 1908 1909 1910 1911 1912 1913 1914 1915…" at bounding box center [1345, 540] width 52 height 19
click at [1313, 594] on div "1" at bounding box center [1314, 594] width 20 height 20
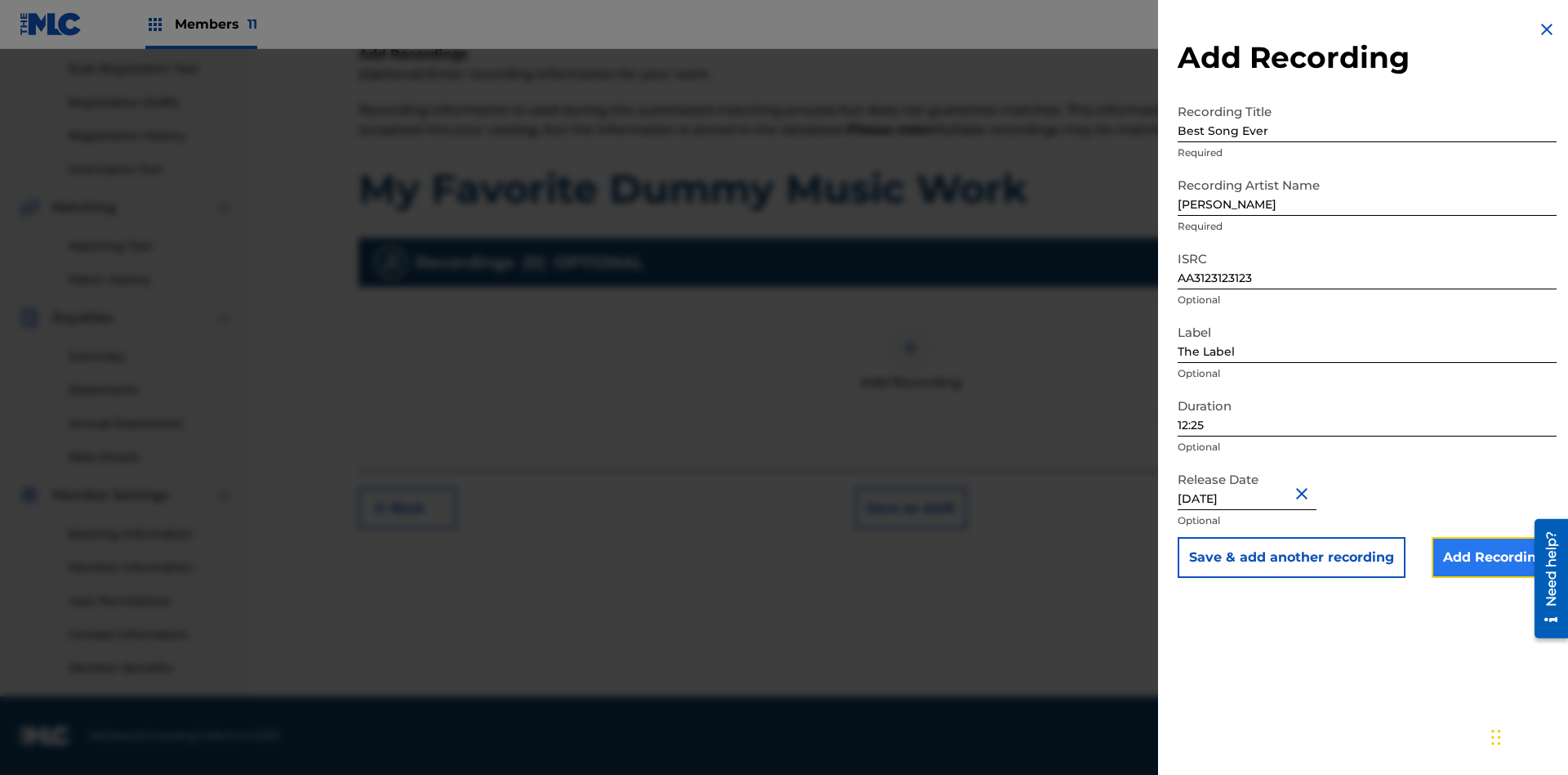
click at [1494, 557] on input "Add Recording" at bounding box center [1494, 557] width 125 height 41
click at [911, 372] on div at bounding box center [910, 348] width 49 height 49
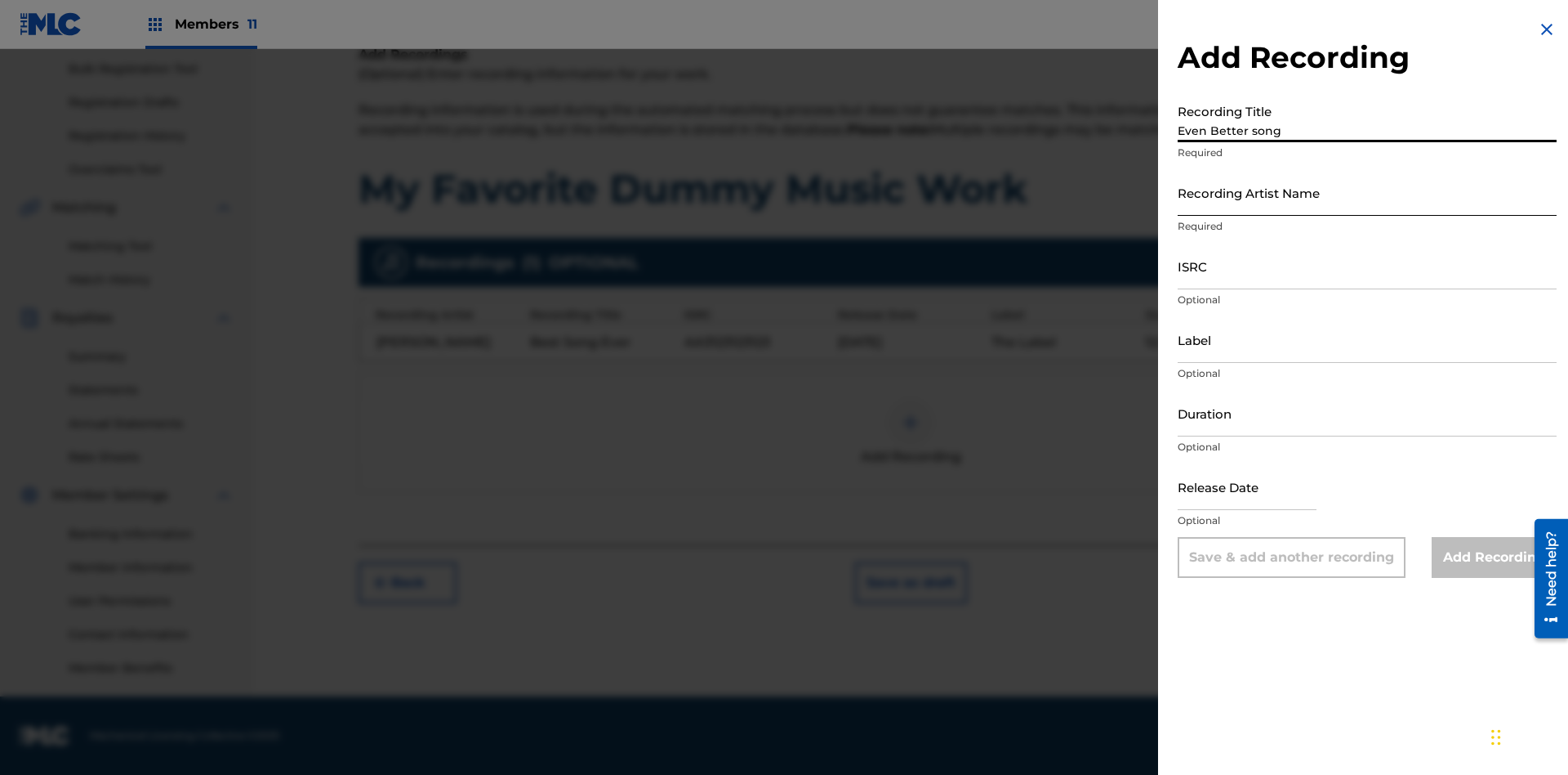
type input "Even Better song"
click at [1368, 192] on input "Recording Artist Name" at bounding box center [1367, 193] width 379 height 46
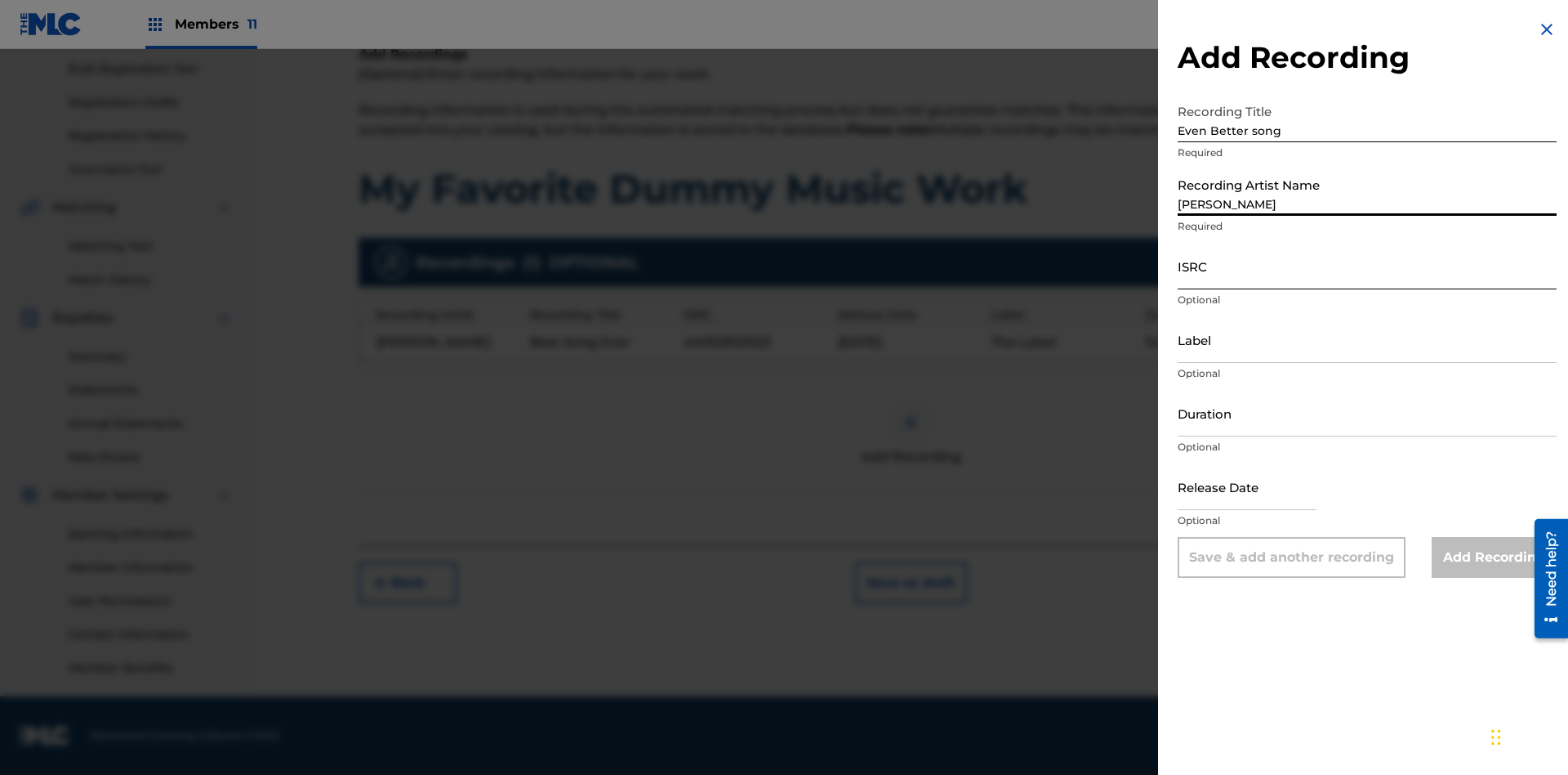
type input "[PERSON_NAME]"
click at [1368, 266] on input "ISRC" at bounding box center [1367, 266] width 379 height 46
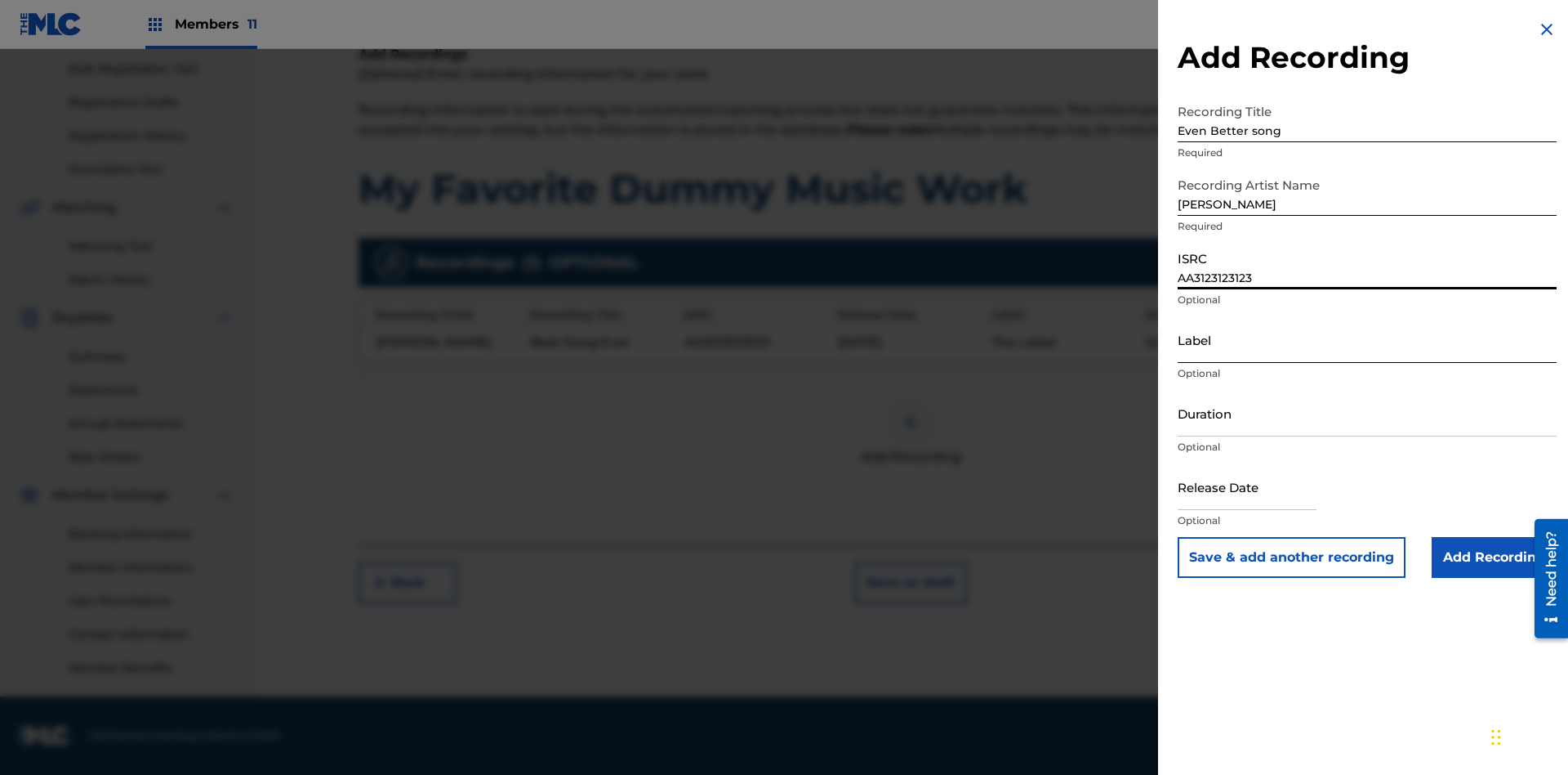
type input "AA3123123123"
click at [1368, 339] on input "Label" at bounding box center [1367, 340] width 379 height 46
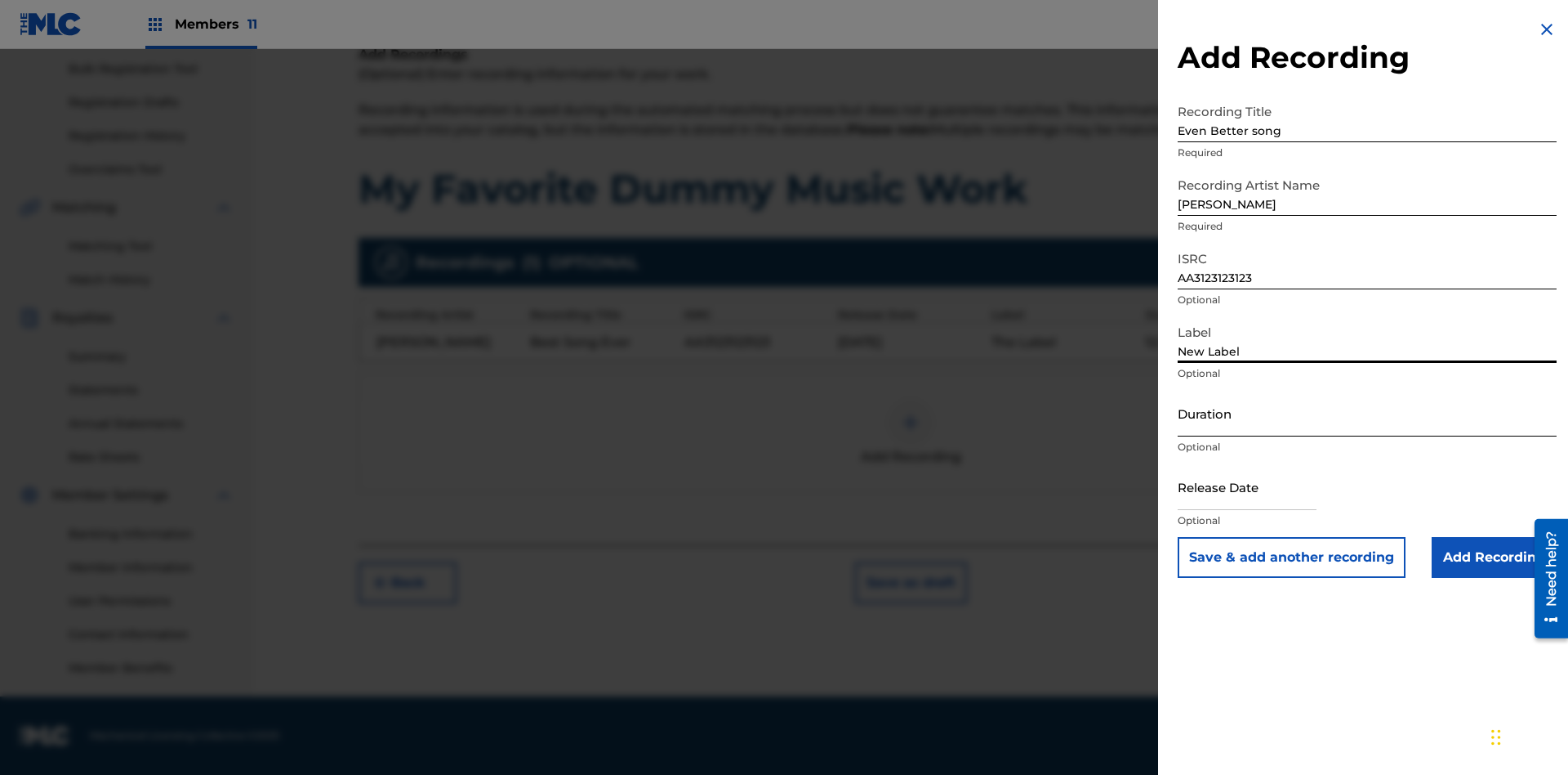
type input "New Label"
click at [1368, 413] on input "Duration" at bounding box center [1367, 413] width 379 height 46
type input "1"
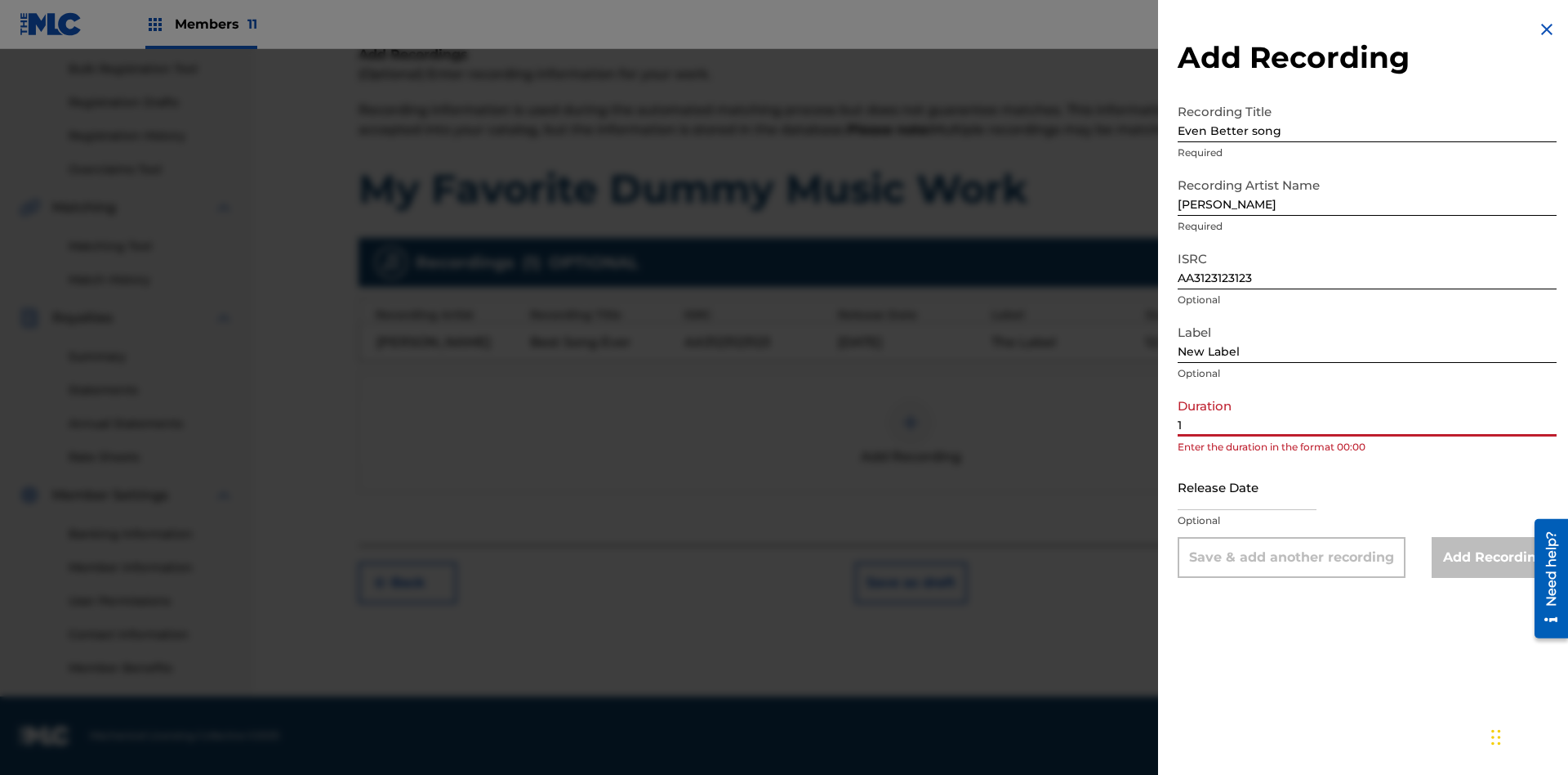
click at [1368, 413] on input "1" at bounding box center [1367, 413] width 379 height 46
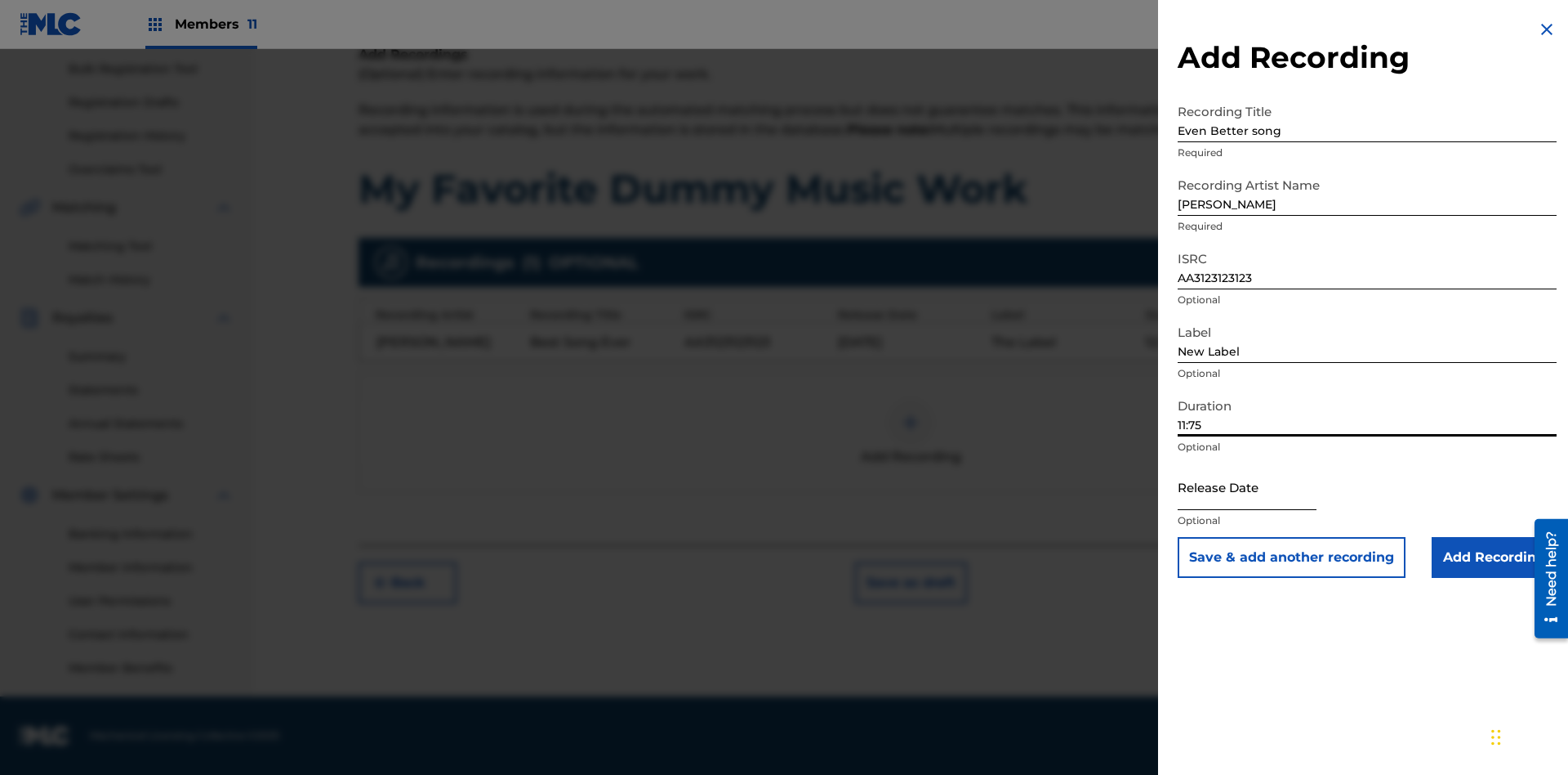
click at [1260, 488] on input "text" at bounding box center [1247, 487] width 139 height 46
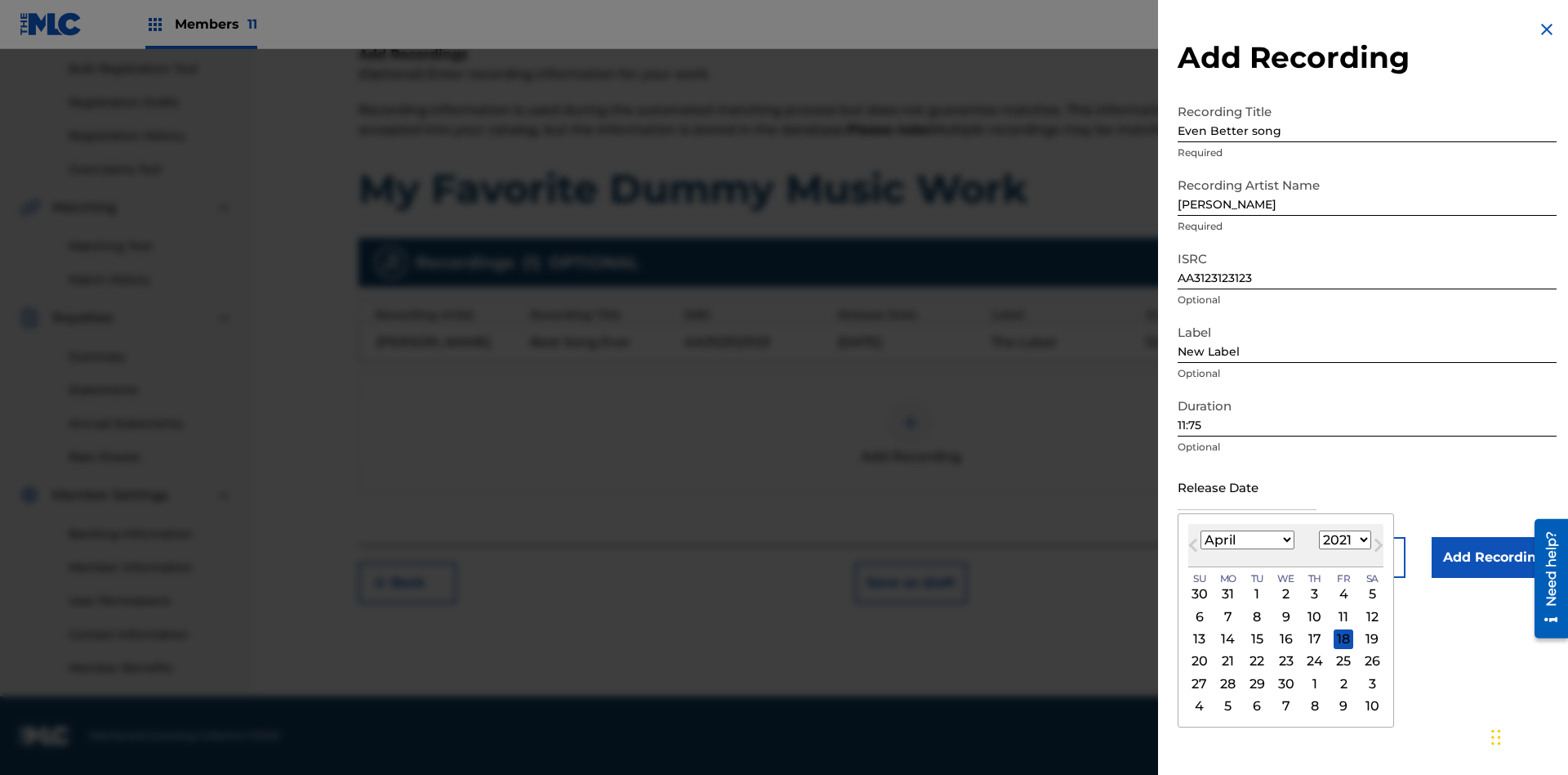
click at [1343, 540] on select "1900 1901 1902 1903 1904 1905 1906 1907 1908 1909 1910 1911 1912 1913 1914 1915…" at bounding box center [1345, 540] width 52 height 19
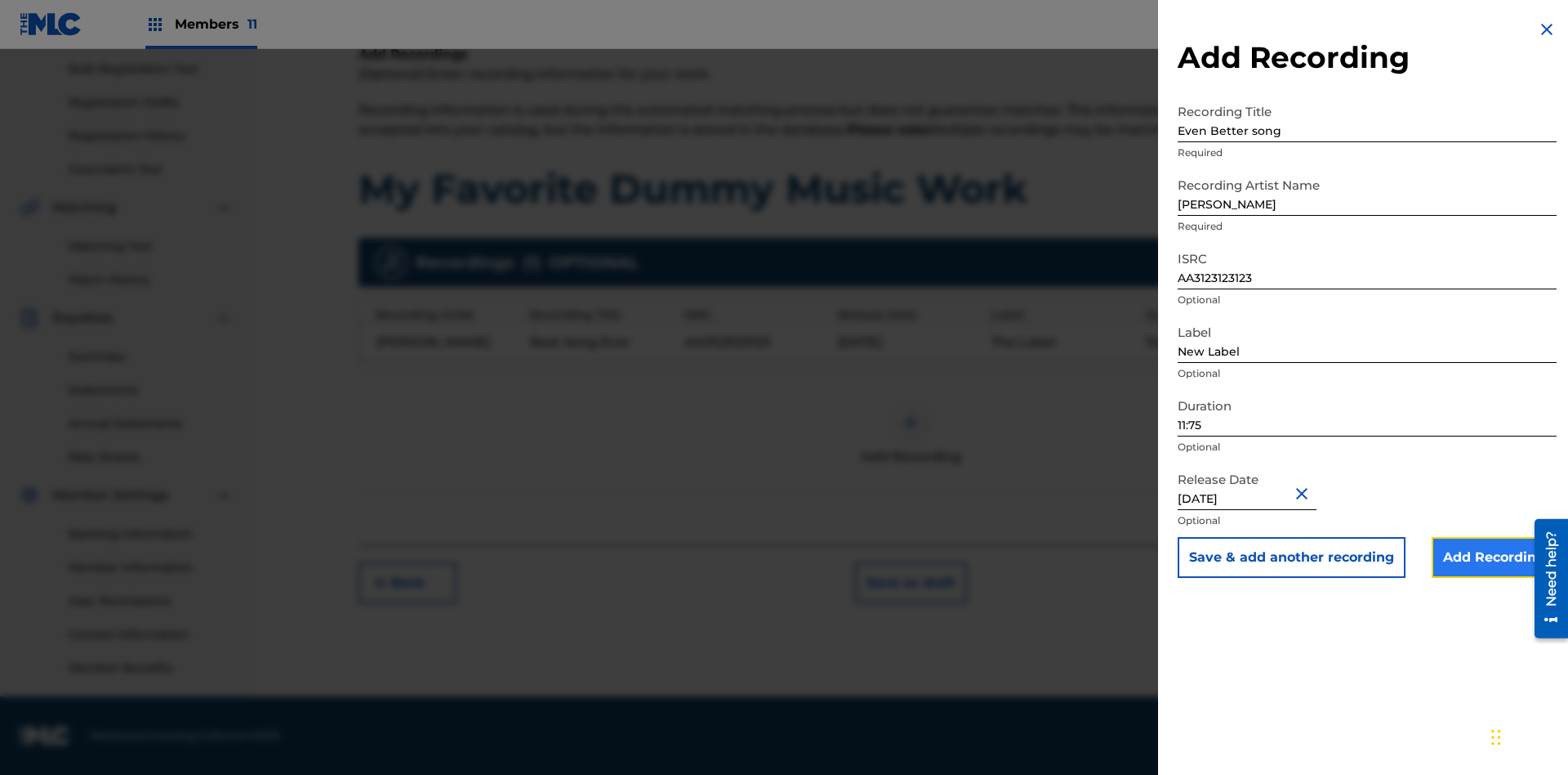
click at [1494, 557] on input "Add Recording" at bounding box center [1494, 557] width 125 height 41
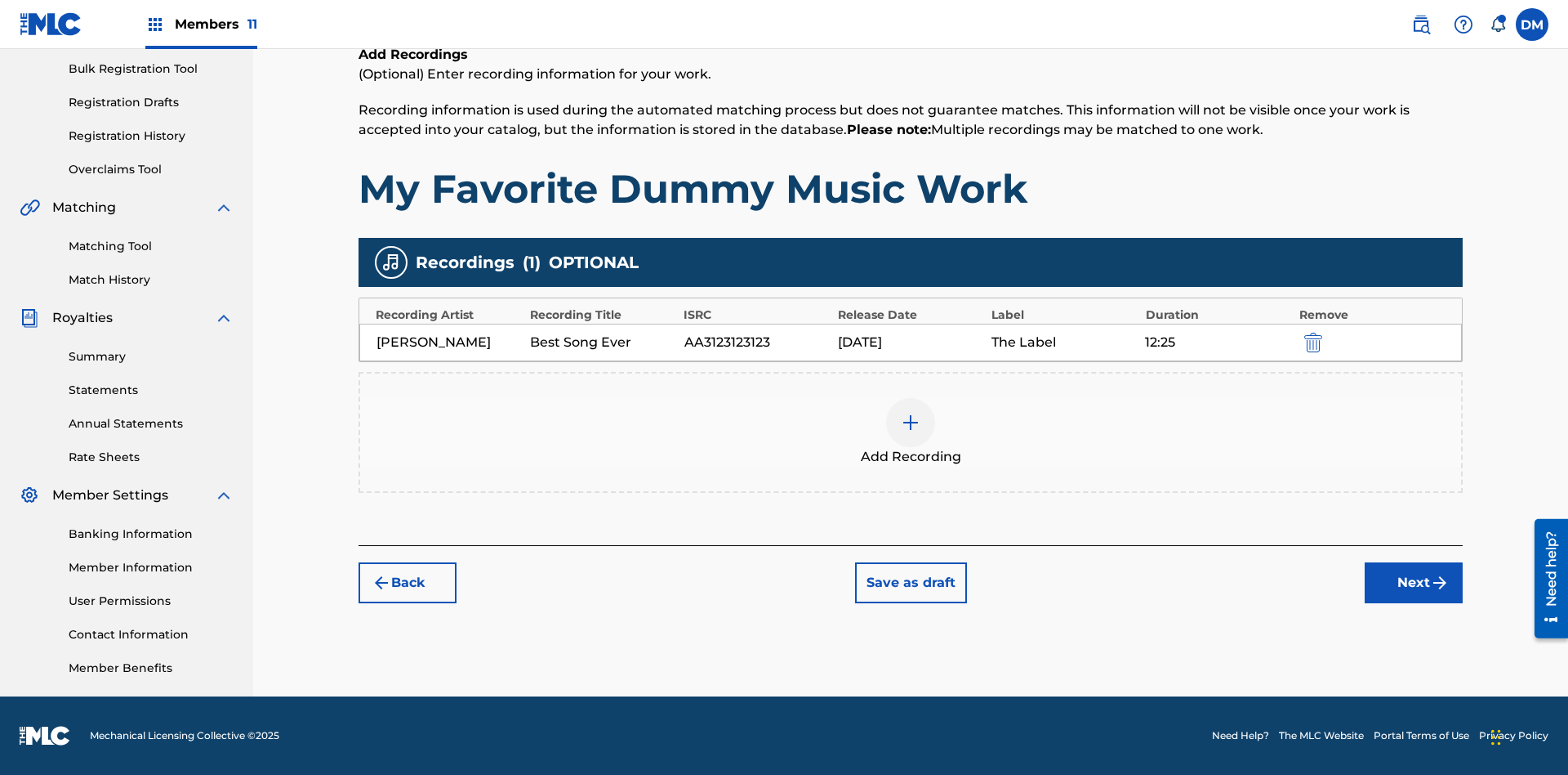
click at [911, 433] on div at bounding box center [910, 422] width 49 height 49
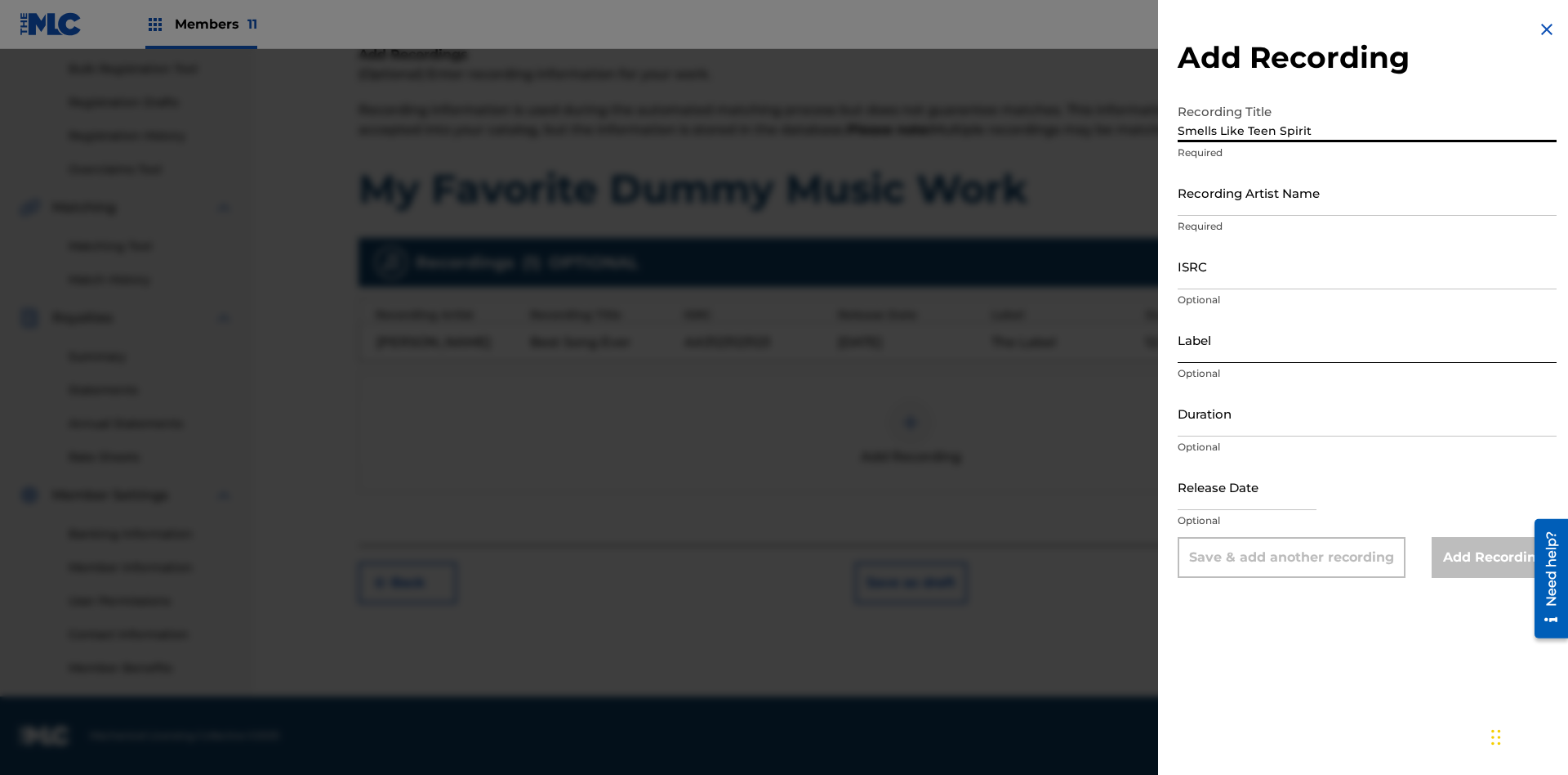
type input "Smells Like Teen Spirit"
click at [1368, 192] on input "Recording Artist Name" at bounding box center [1367, 193] width 379 height 46
type input "Nirvana"
click at [1368, 266] on input "ISRC" at bounding box center [1367, 266] width 379 height 46
type input "AA3123123123"
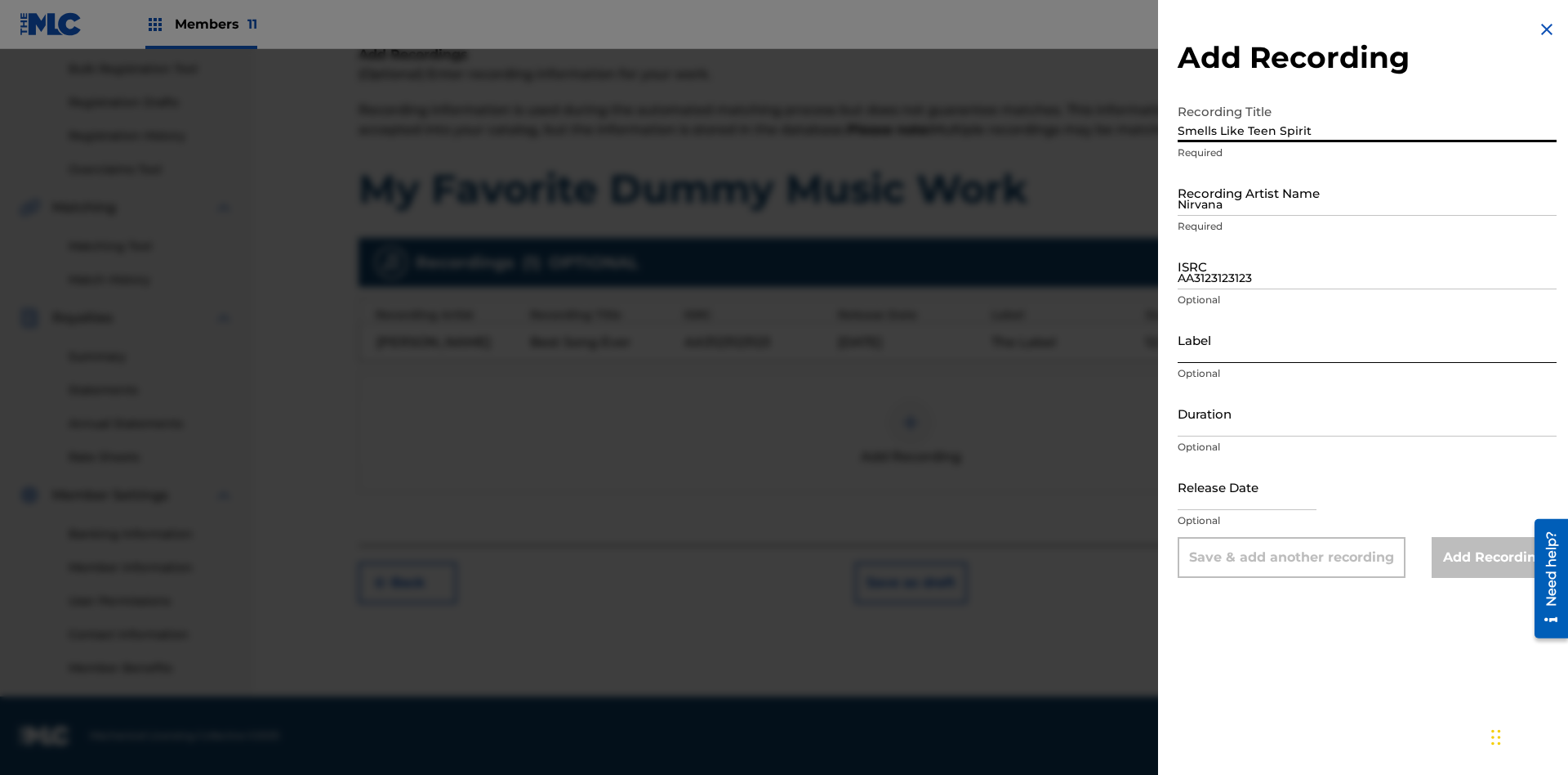
click at [1368, 339] on input "Label" at bounding box center [1367, 340] width 379 height 46
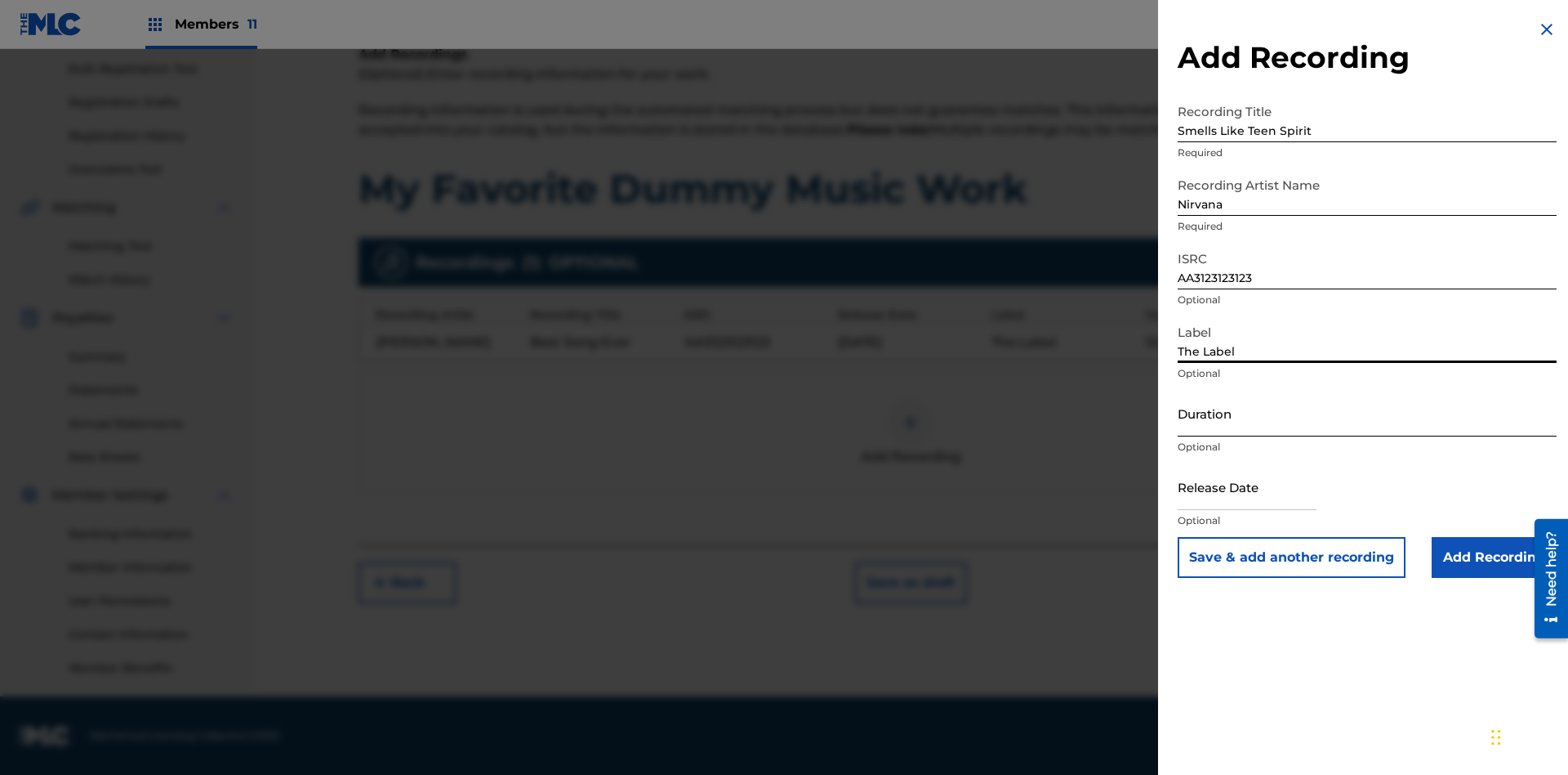
type input "The Label"
click at [1368, 413] on input "Duration" at bounding box center [1367, 413] width 379 height 46
click at [1368, 413] on input "1" at bounding box center [1367, 413] width 379 height 46
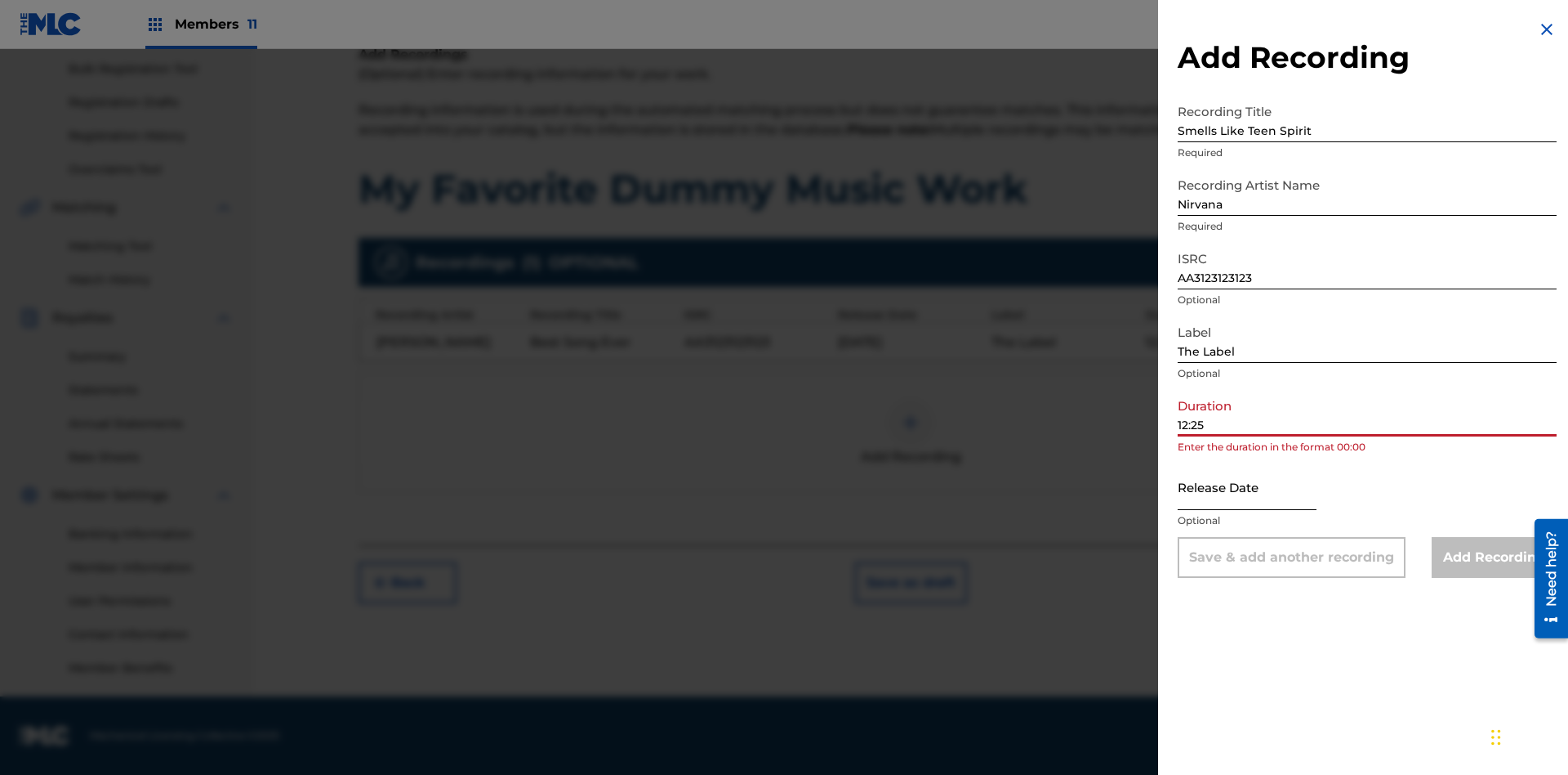
click at [1260, 488] on input "text" at bounding box center [1247, 487] width 139 height 46
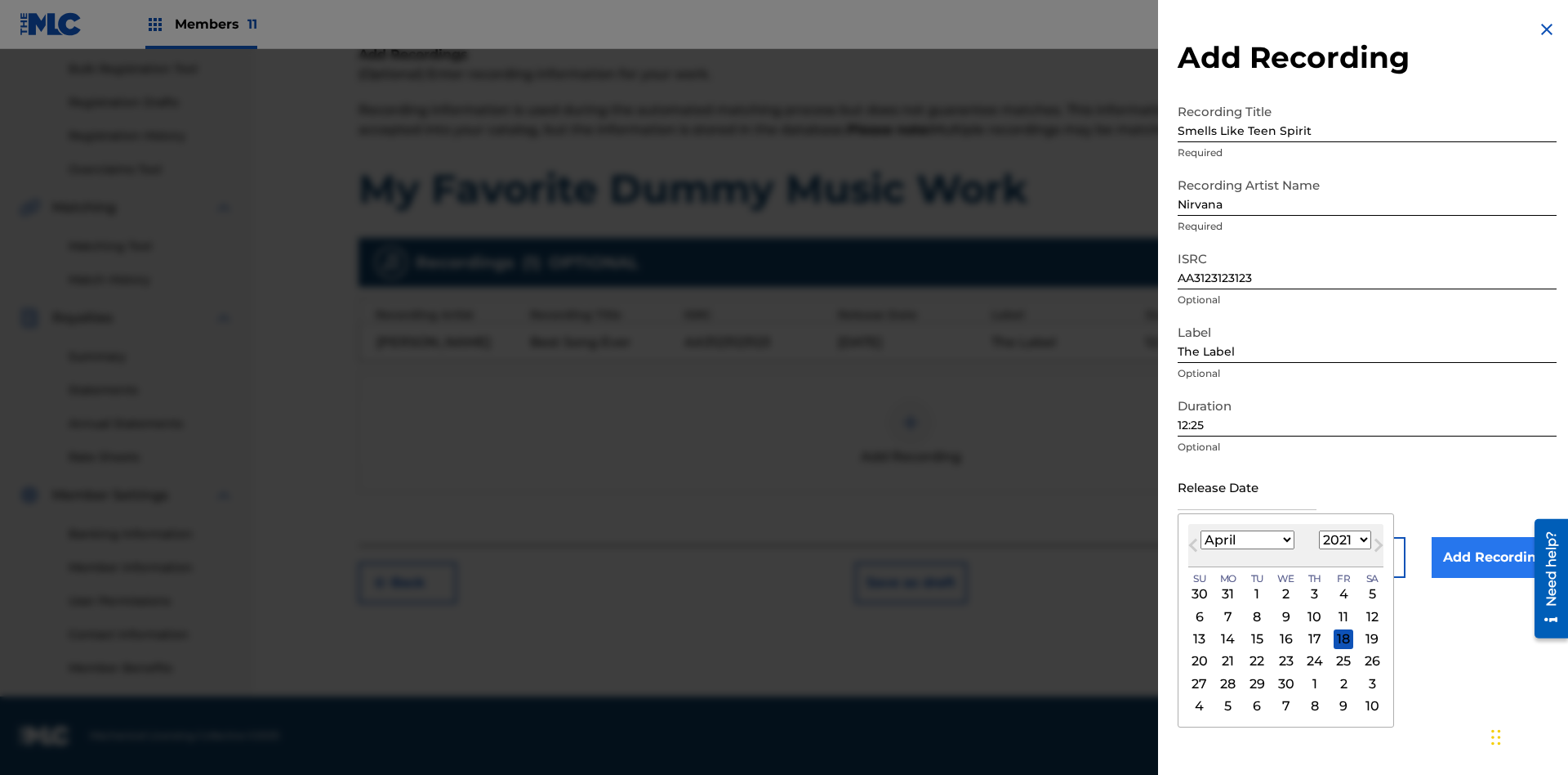
click at [1343, 540] on select "1900 1901 1902 1903 1904 1905 1906 1907 1908 1909 1910 1911 1912 1913 1914 1915…" at bounding box center [1345, 540] width 52 height 19
click at [1494, 557] on input "Add Recording" at bounding box center [1494, 557] width 125 height 41
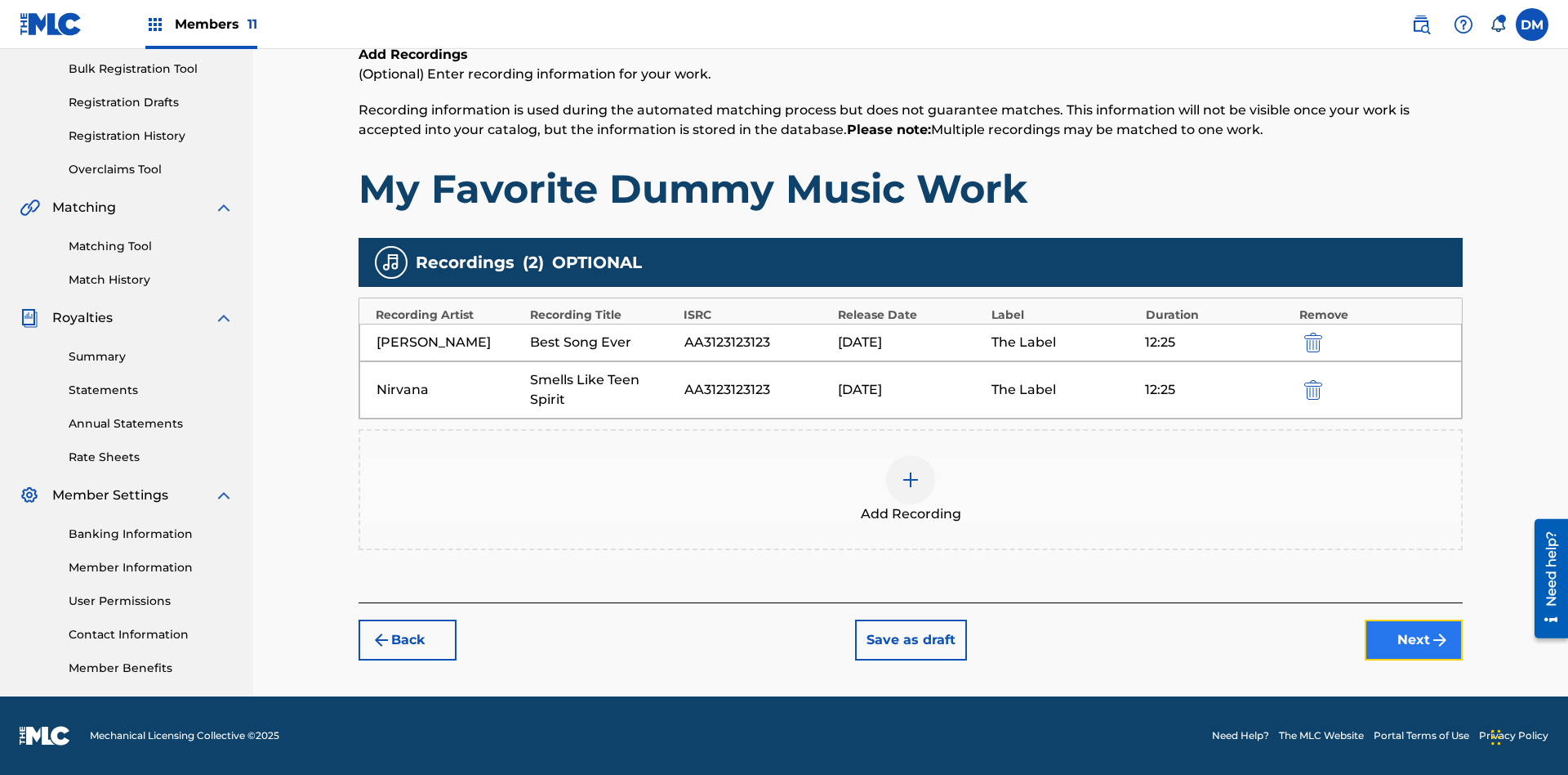
click at [1414, 640] on button "Next" at bounding box center [1414, 640] width 98 height 41
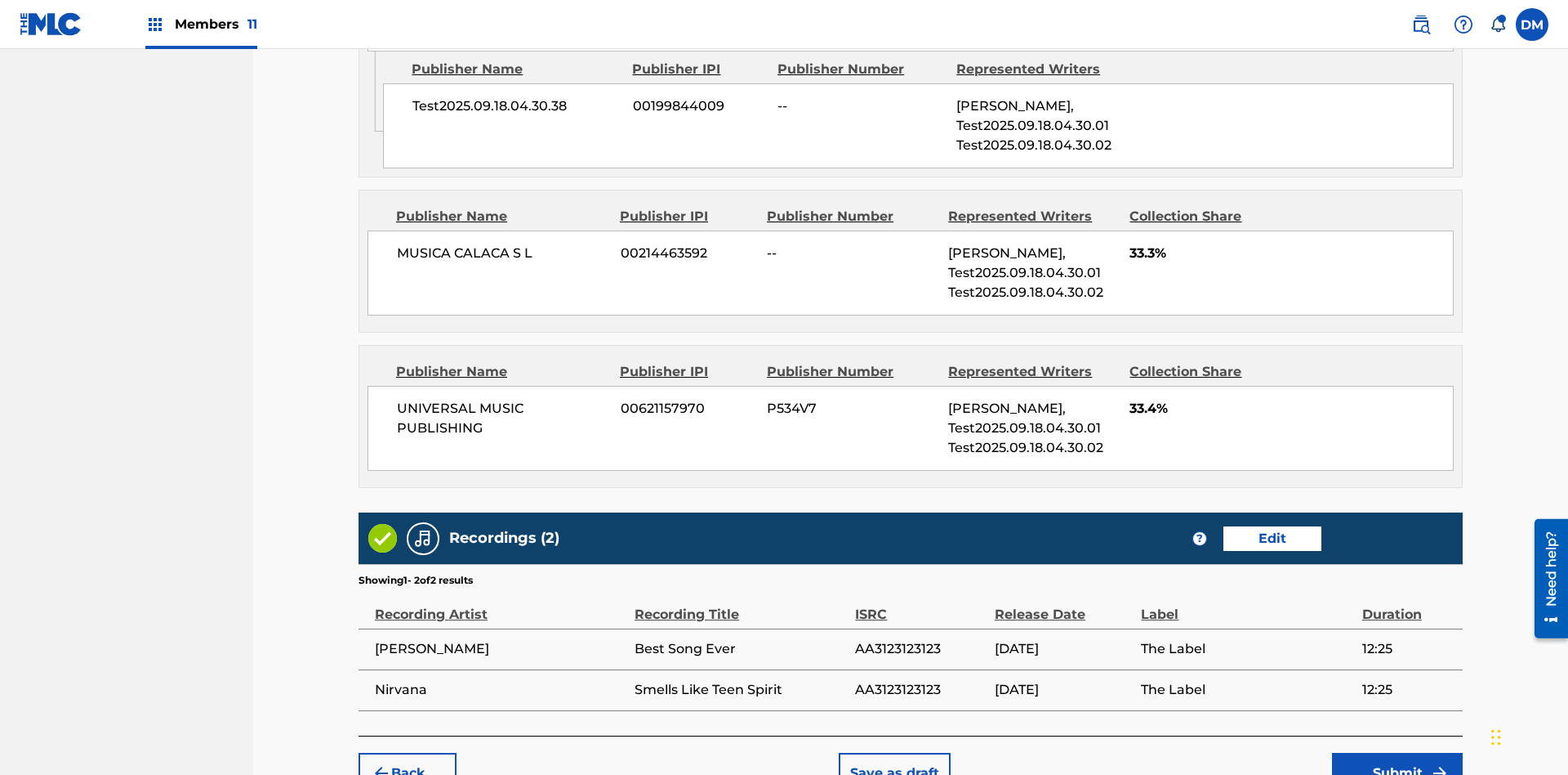
scroll to position [1249, 0]
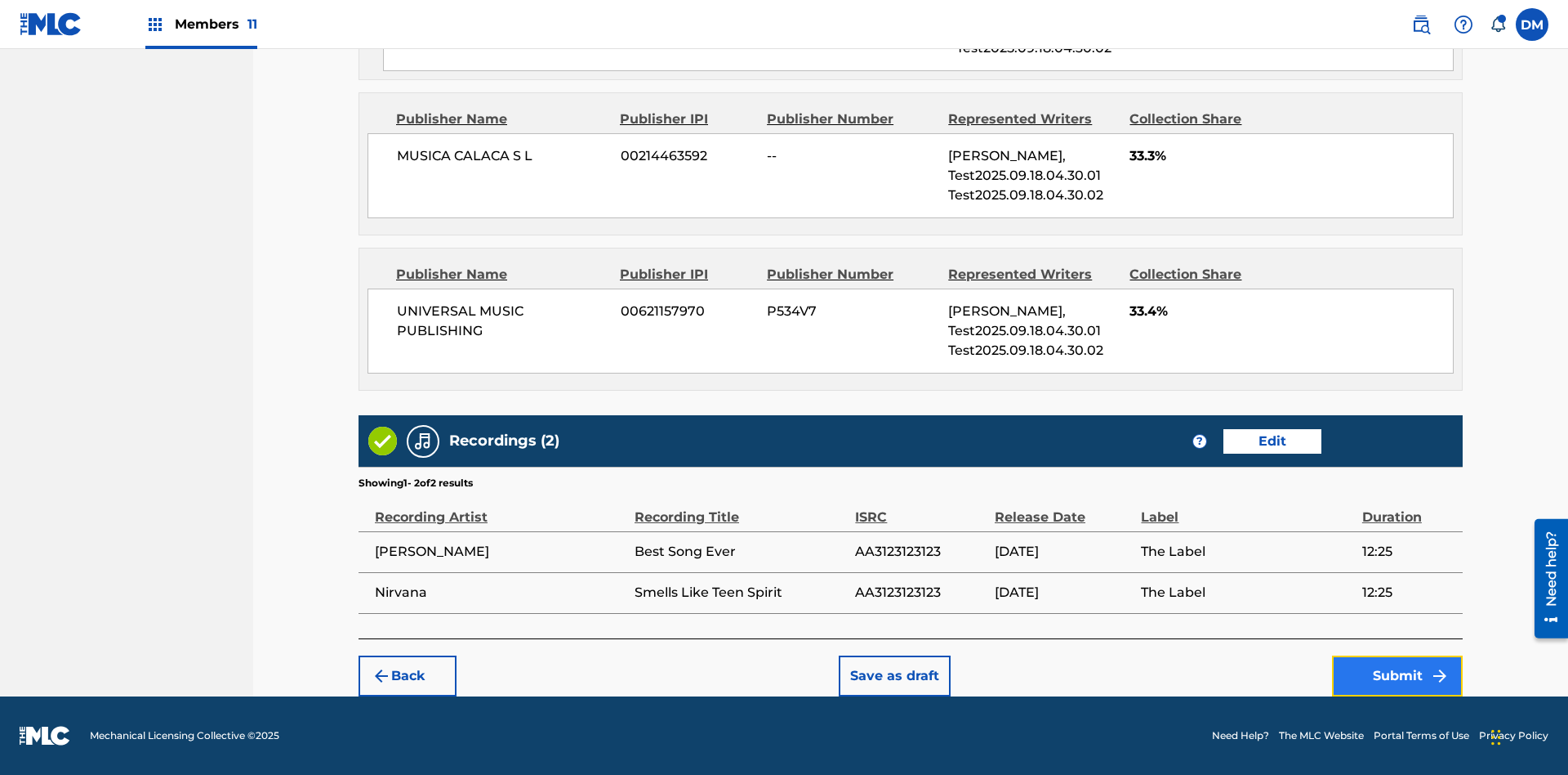
click at [1398, 675] on button "Submit" at bounding box center [1398, 676] width 131 height 41
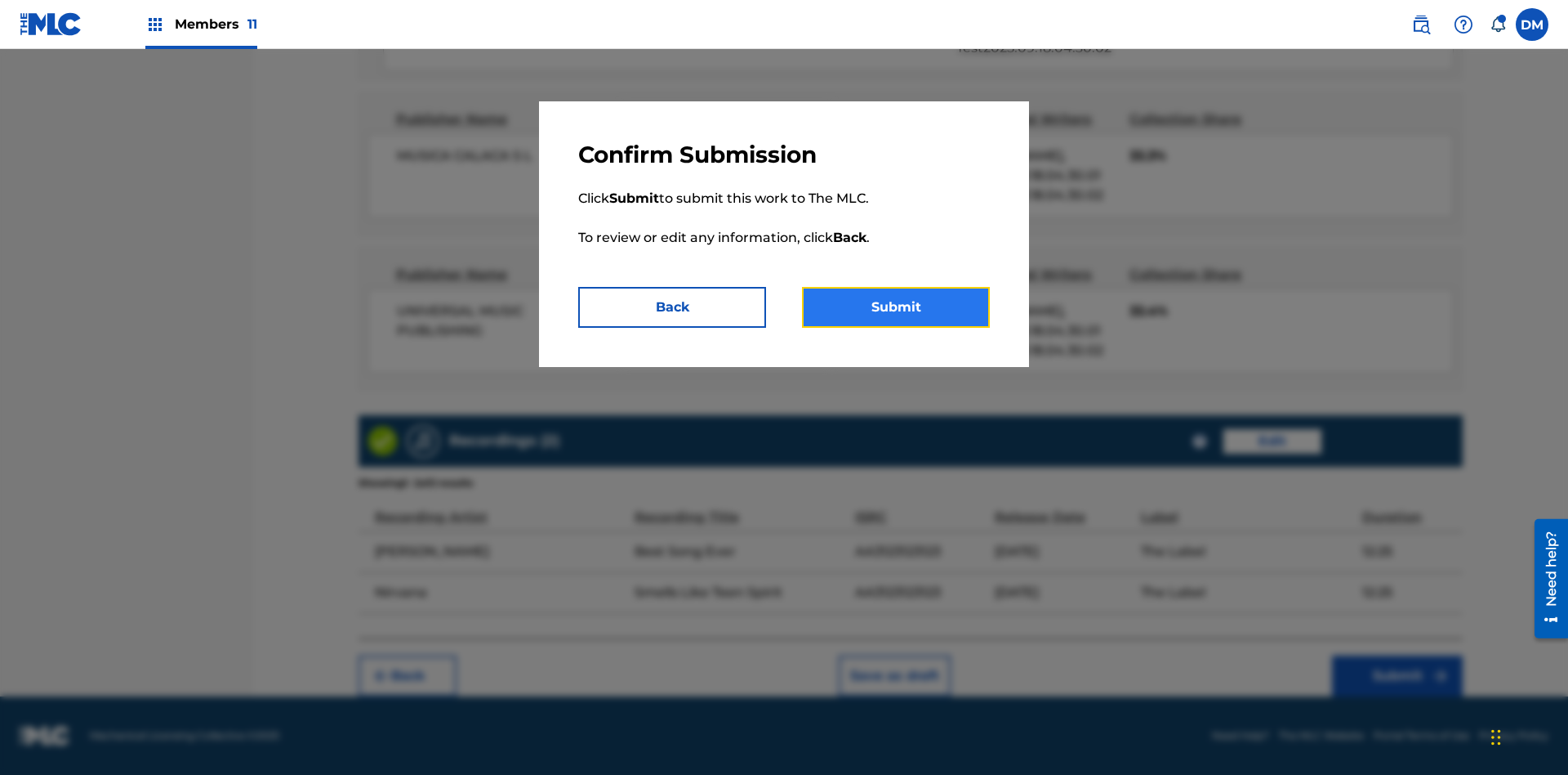
click at [896, 307] on button "Submit" at bounding box center [896, 308] width 188 height 41
